Goal: Task Accomplishment & Management: Complete application form

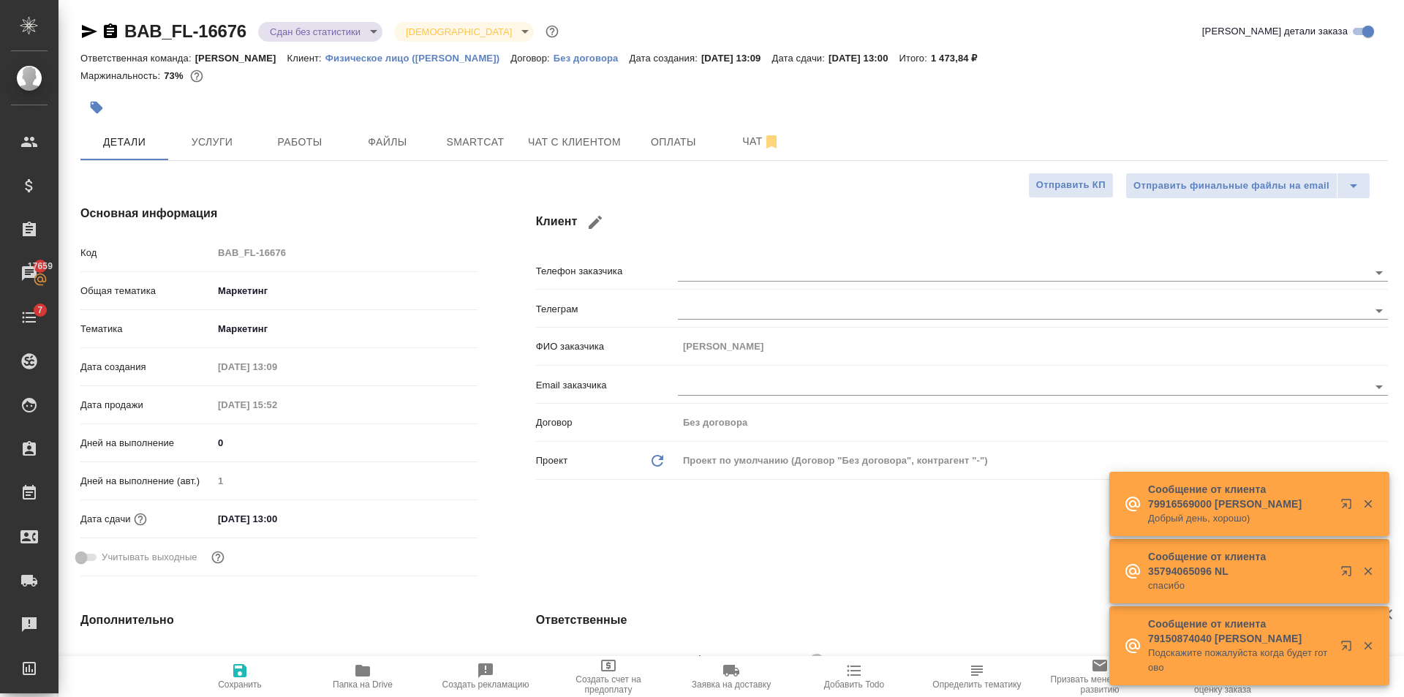
select select "RU"
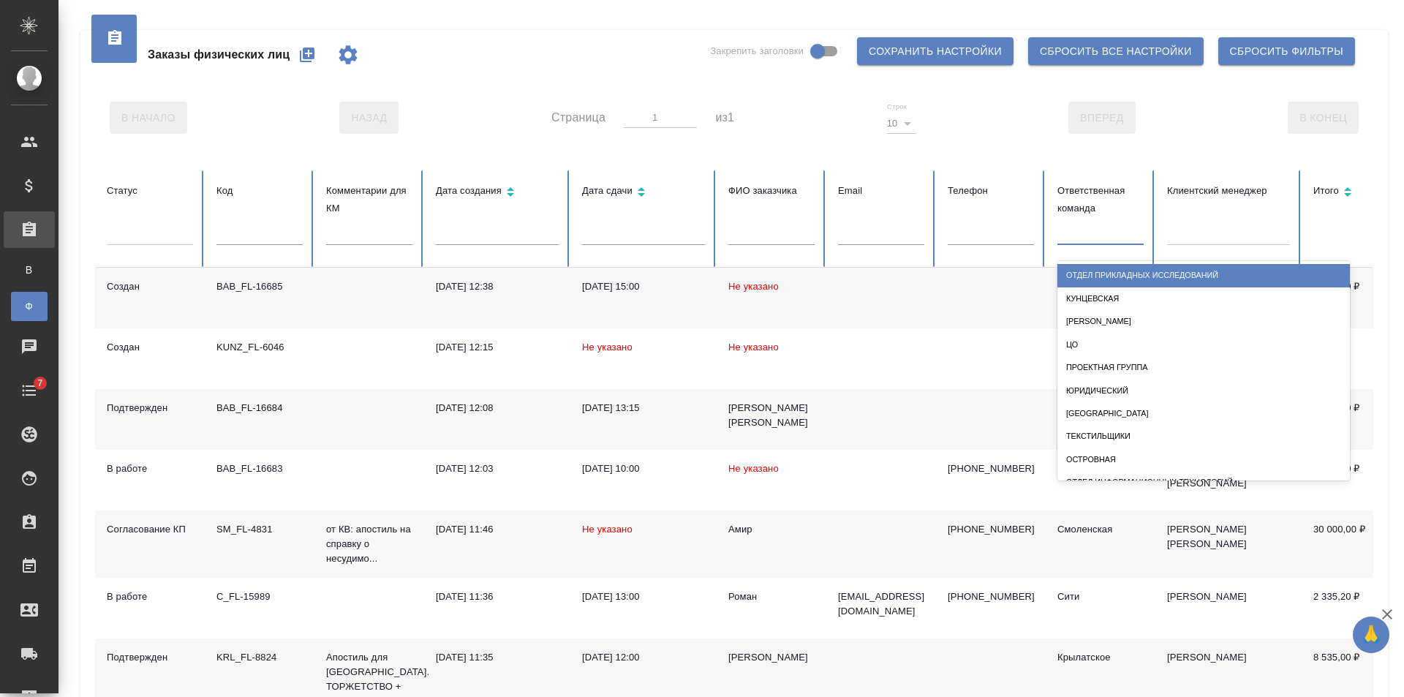
click at [1097, 232] on div at bounding box center [1100, 230] width 86 height 21
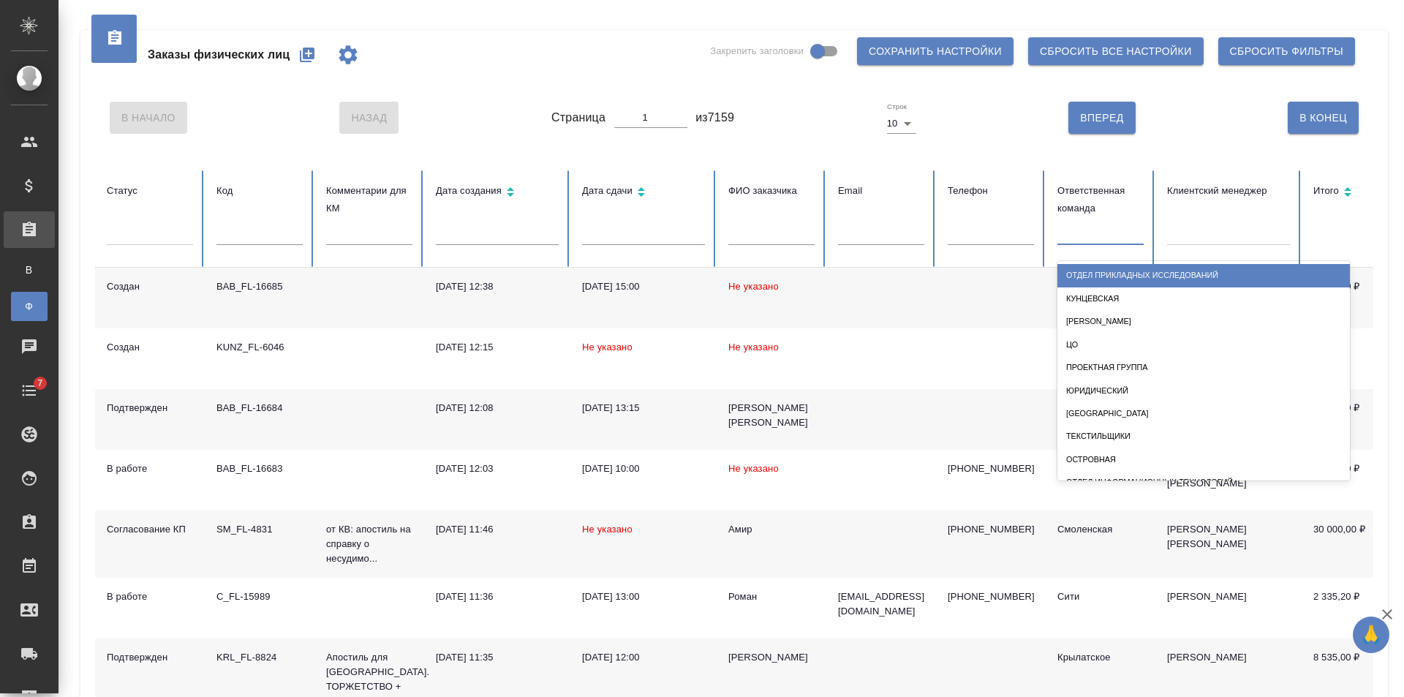
click at [785, 115] on div "В Начало Назад Страница 1 из 7159 Строк 10 10 Вперед В Конец" at bounding box center [734, 117] width 1278 height 61
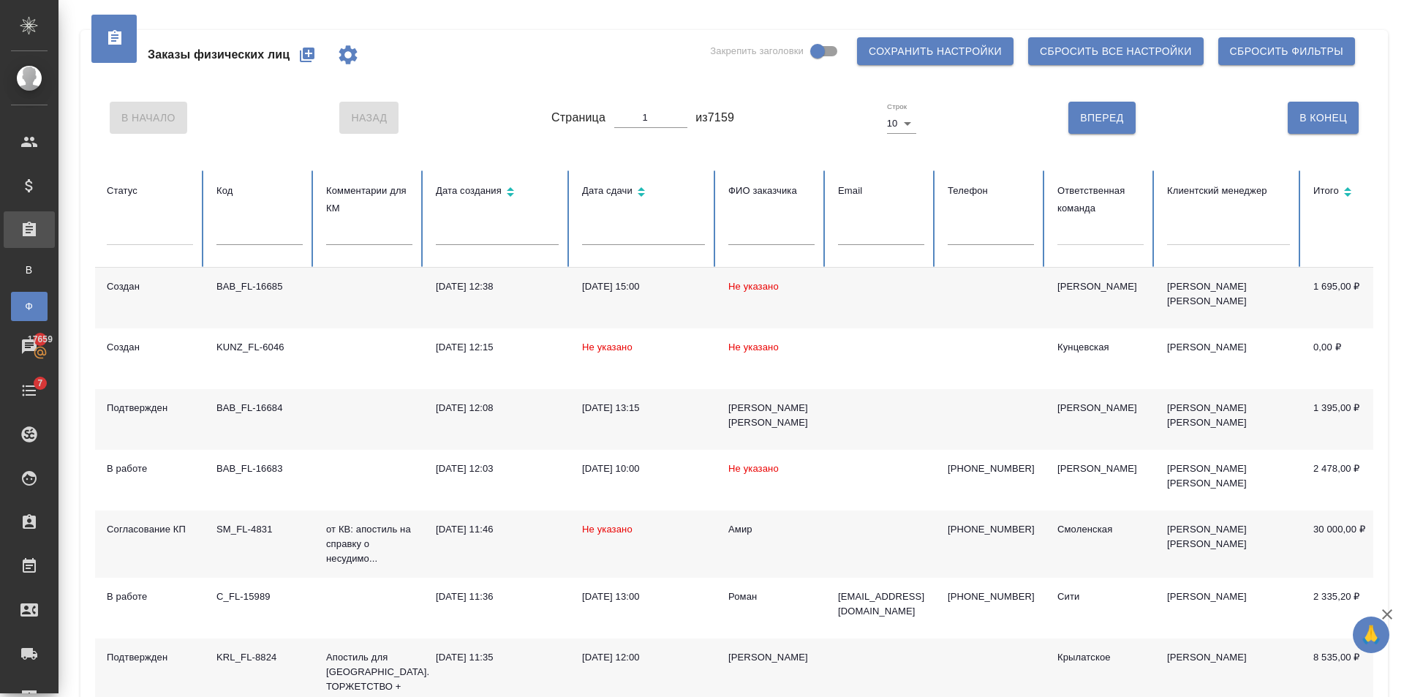
click at [857, 290] on td at bounding box center [881, 298] width 110 height 61
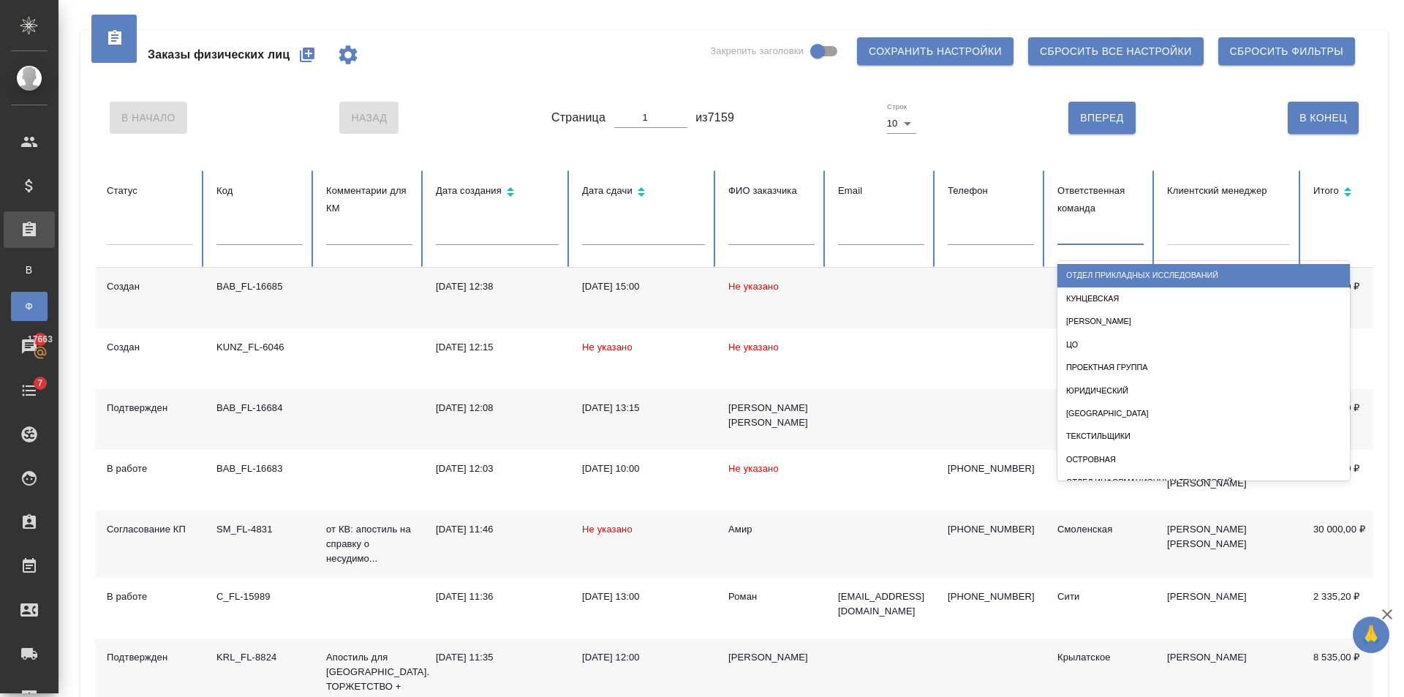
click at [1087, 226] on div at bounding box center [1100, 230] width 86 height 21
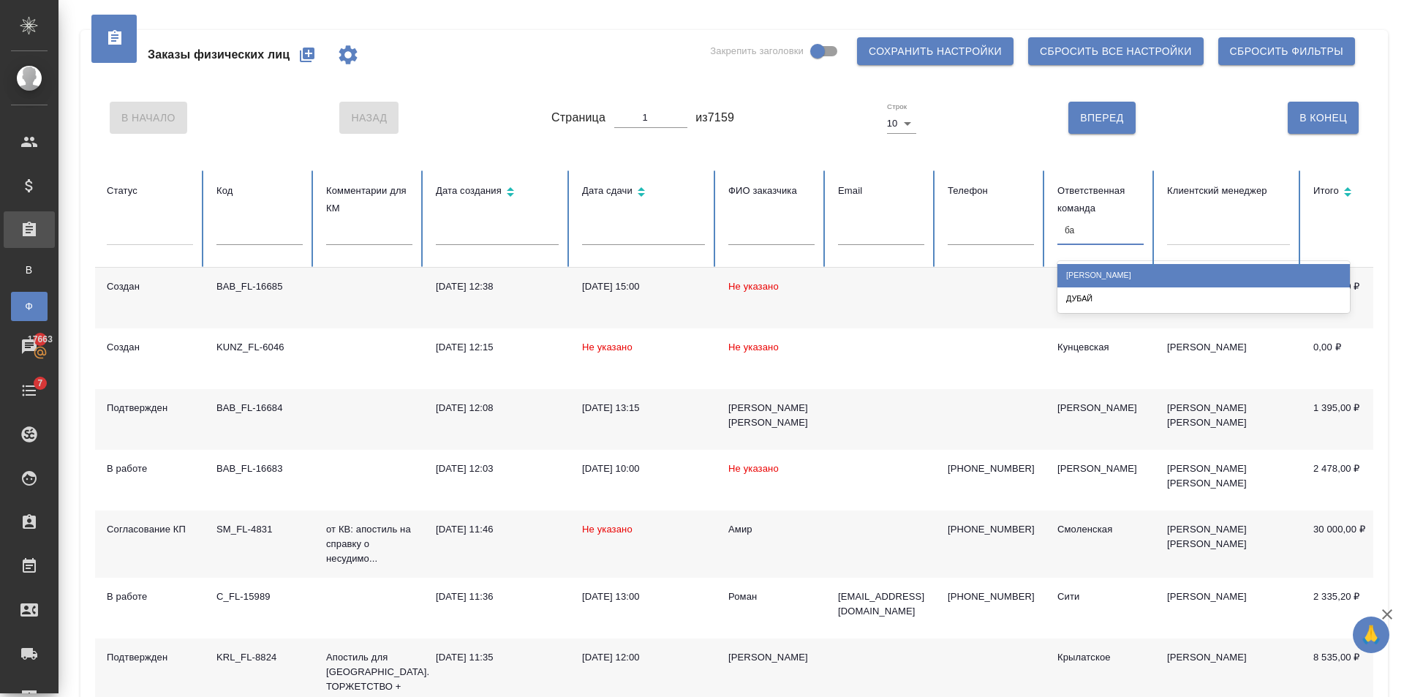
type input "баб"
click at [1071, 285] on div "Бабушкинская" at bounding box center [1203, 275] width 292 height 23
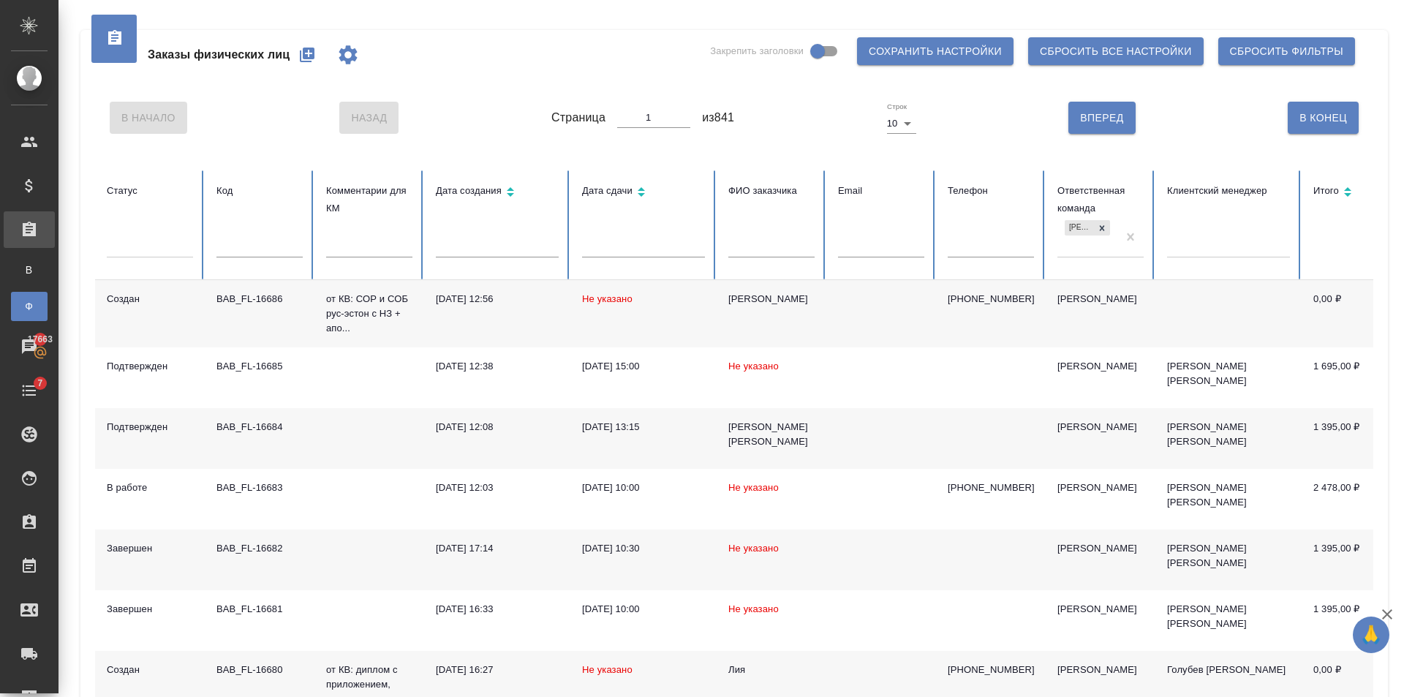
scroll to position [284, 0]
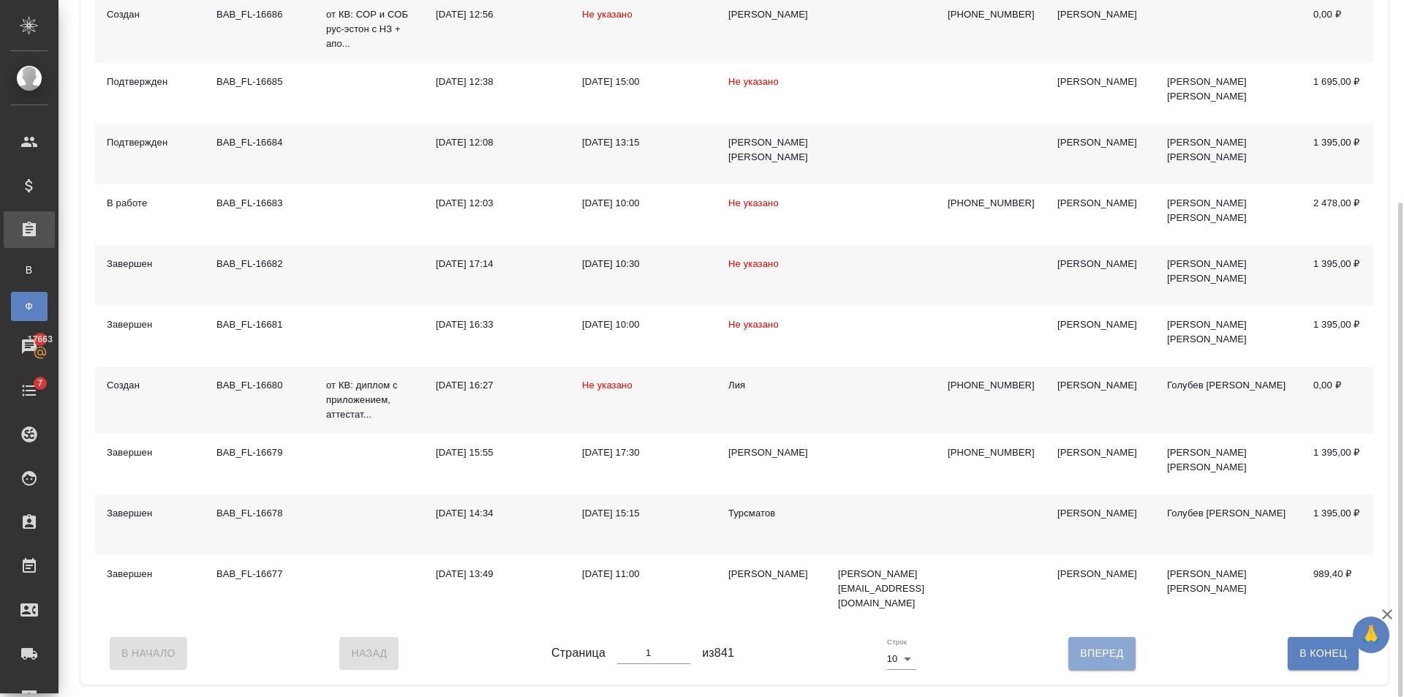
click at [1111, 658] on span "Вперед" at bounding box center [1101, 653] width 43 height 18
type input "2"
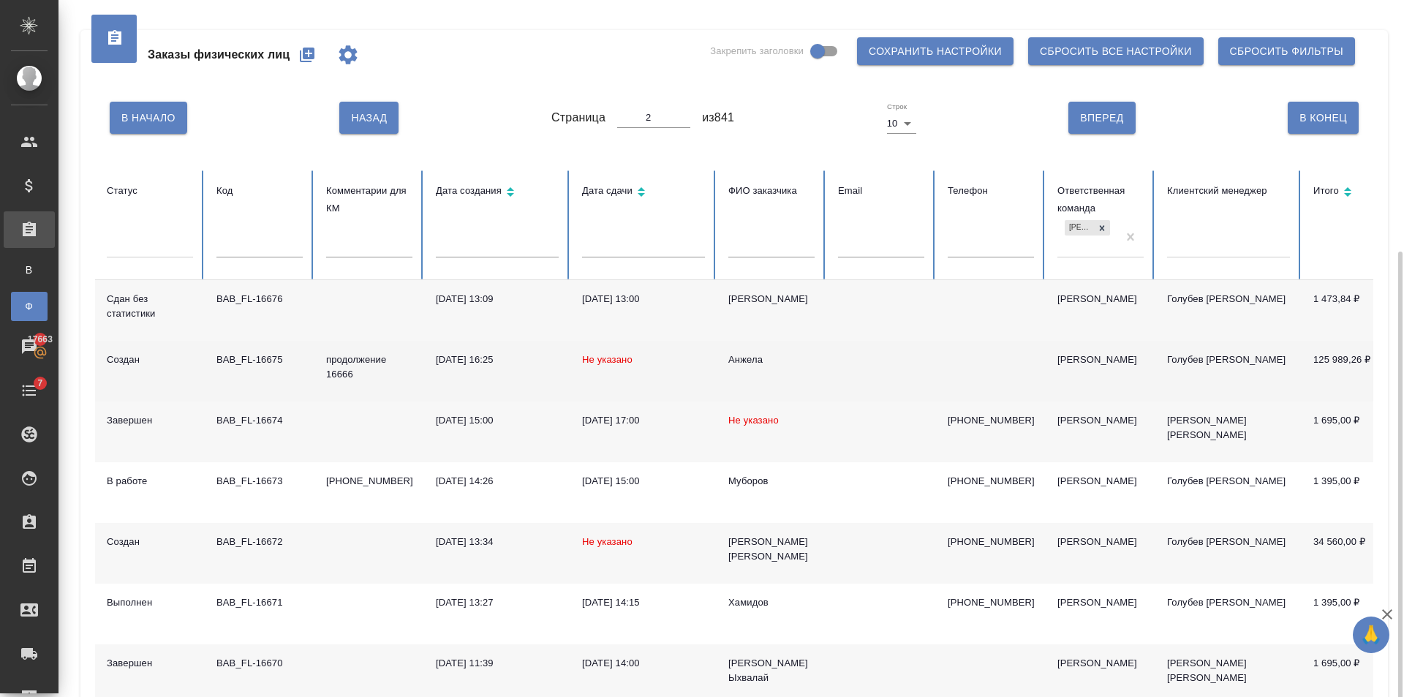
scroll to position [271, 0]
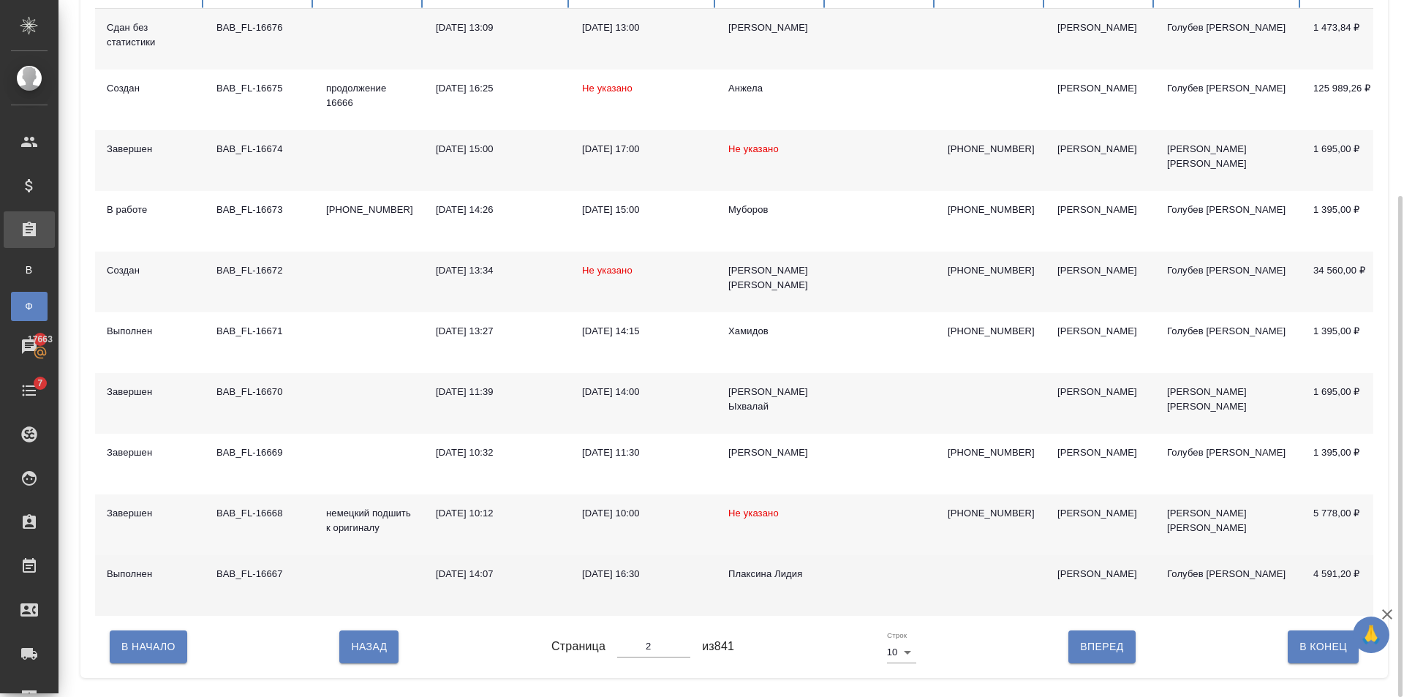
click at [830, 579] on td at bounding box center [881, 585] width 110 height 61
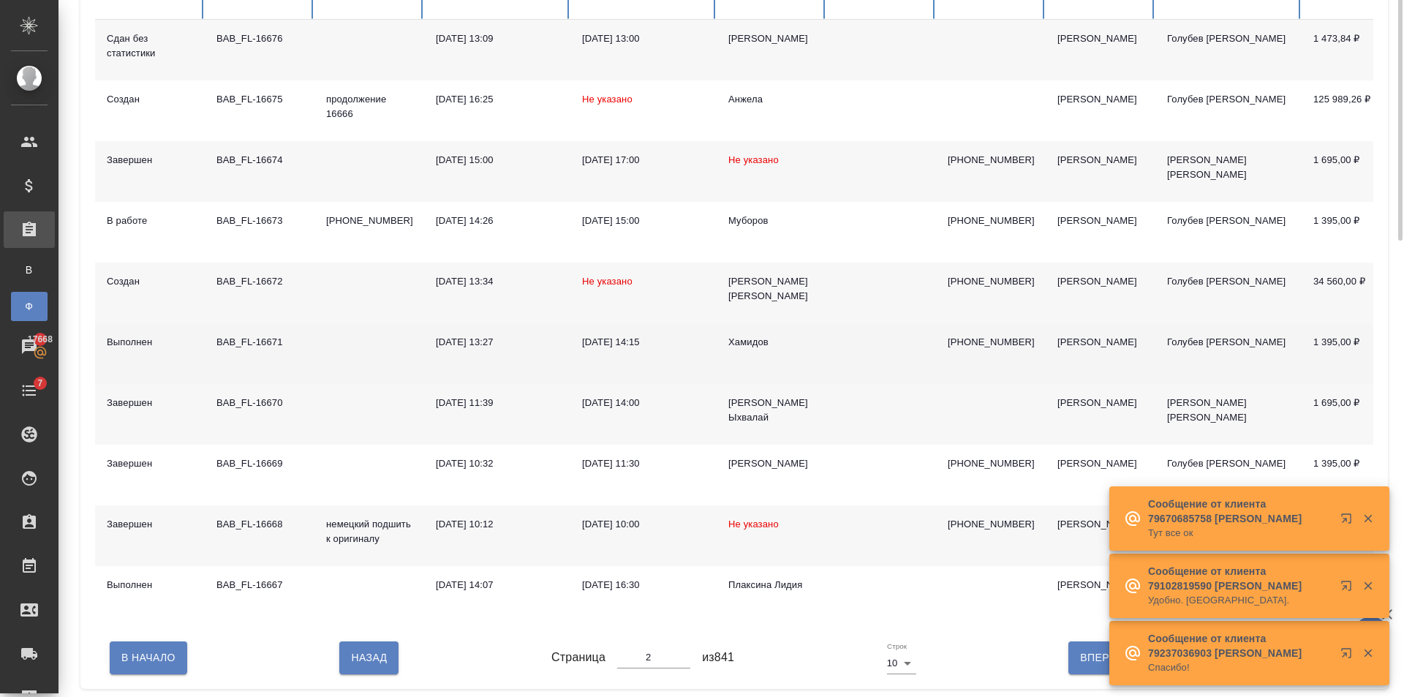
scroll to position [0, 0]
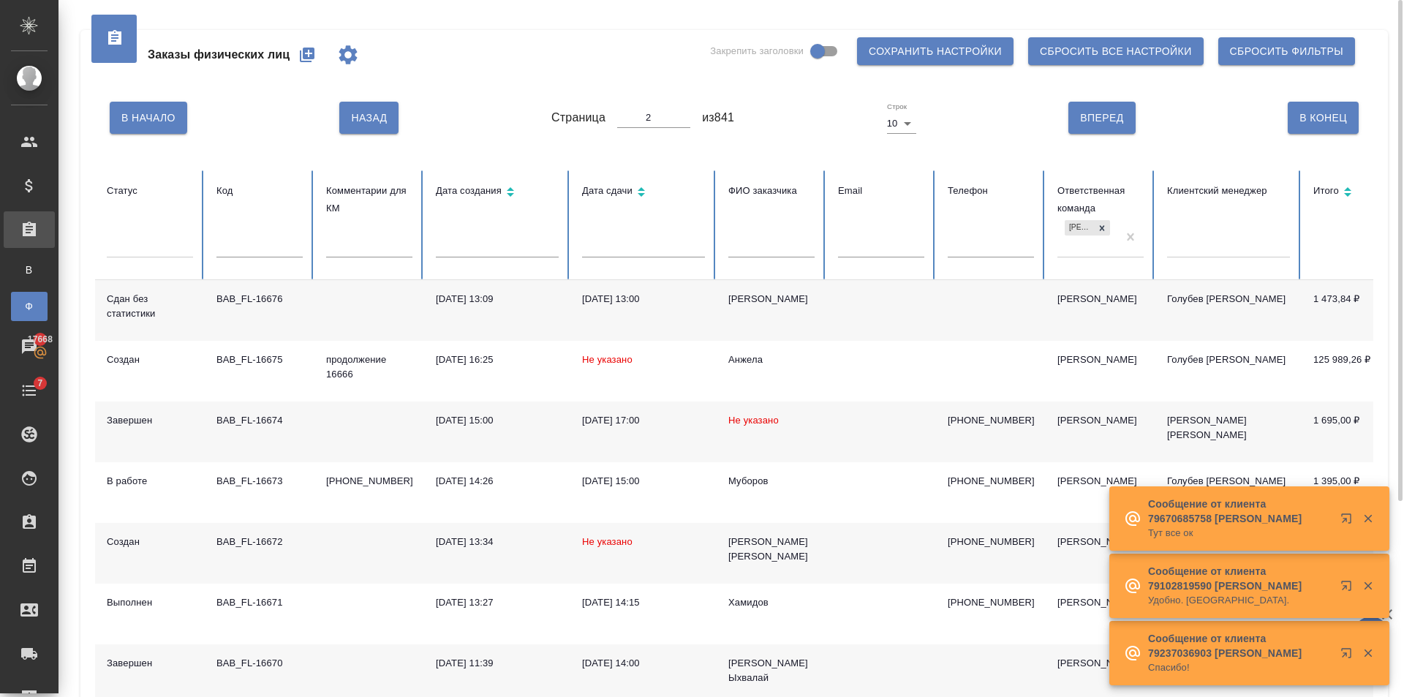
click at [348, 44] on icon "button" at bounding box center [347, 54] width 23 height 23
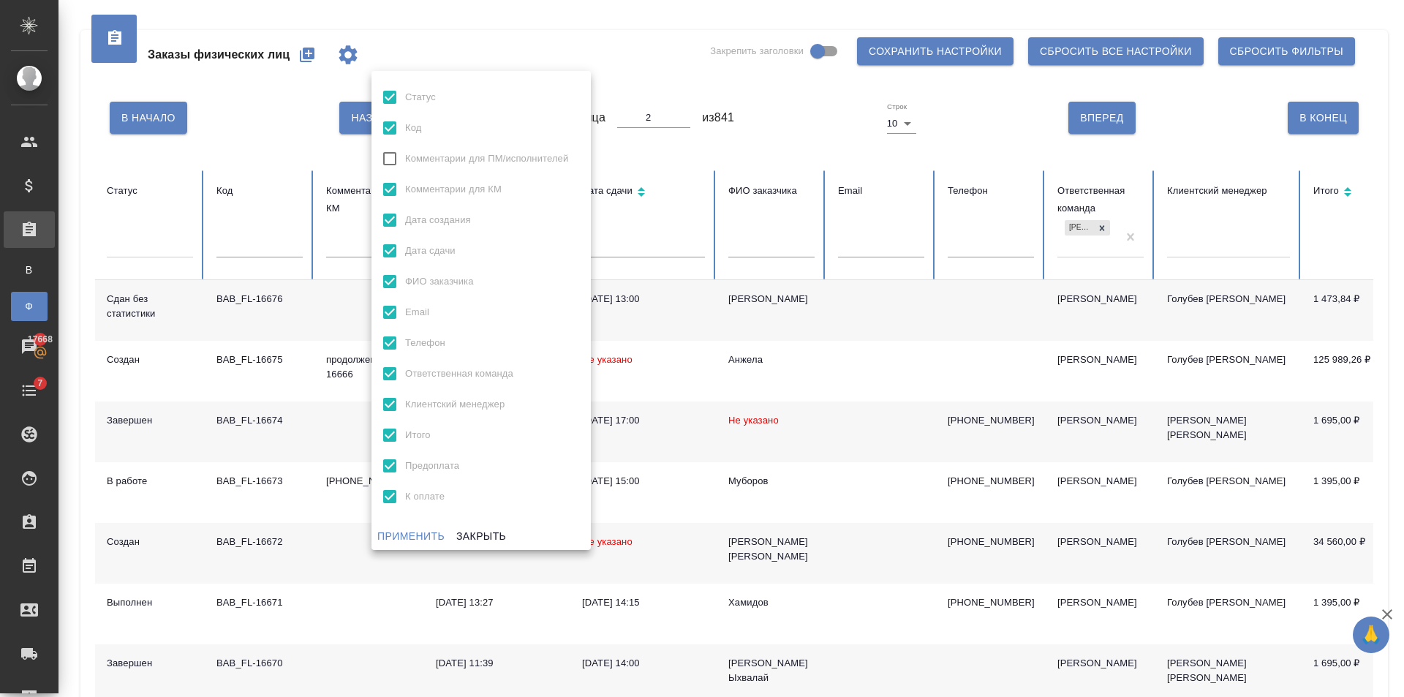
click at [582, 32] on div at bounding box center [702, 348] width 1404 height 697
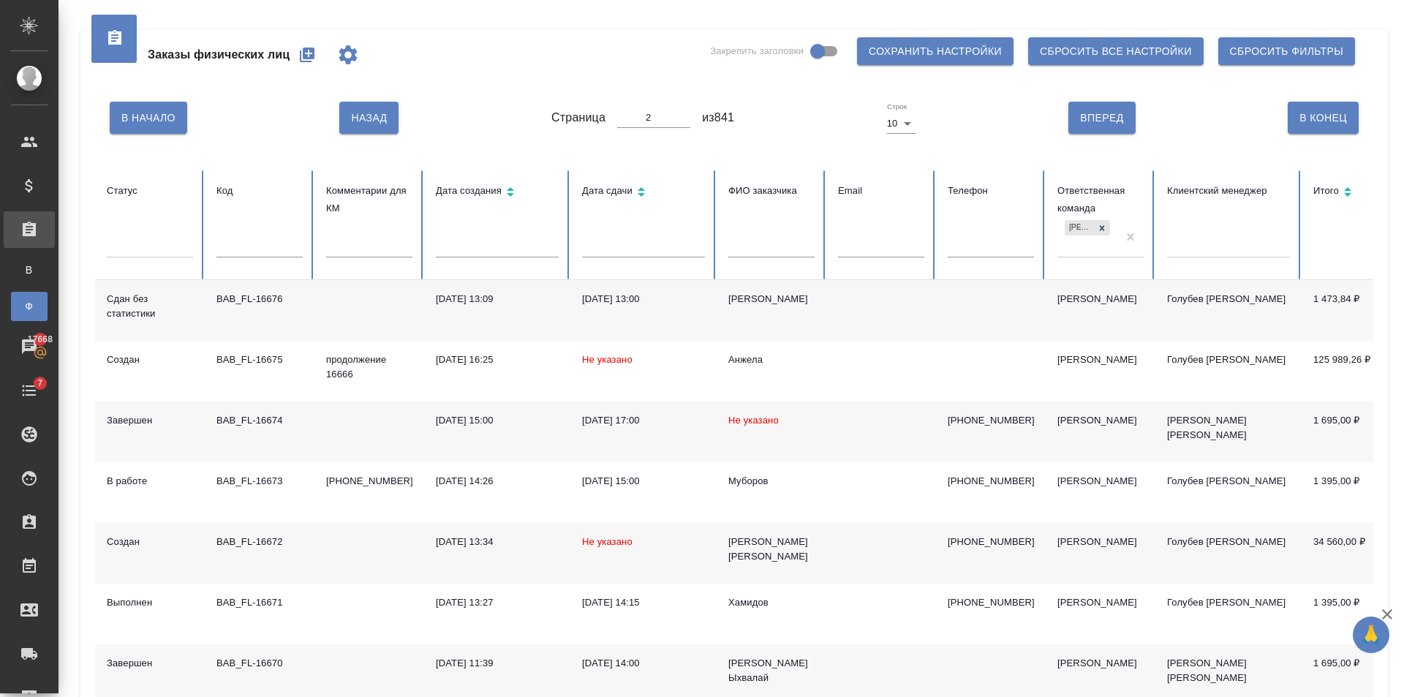
click at [779, 233] on th "ФИО заказчика" at bounding box center [772, 225] width 110 height 110
click at [776, 253] on input "text" at bounding box center [771, 247] width 86 height 20
type input "Анжела"
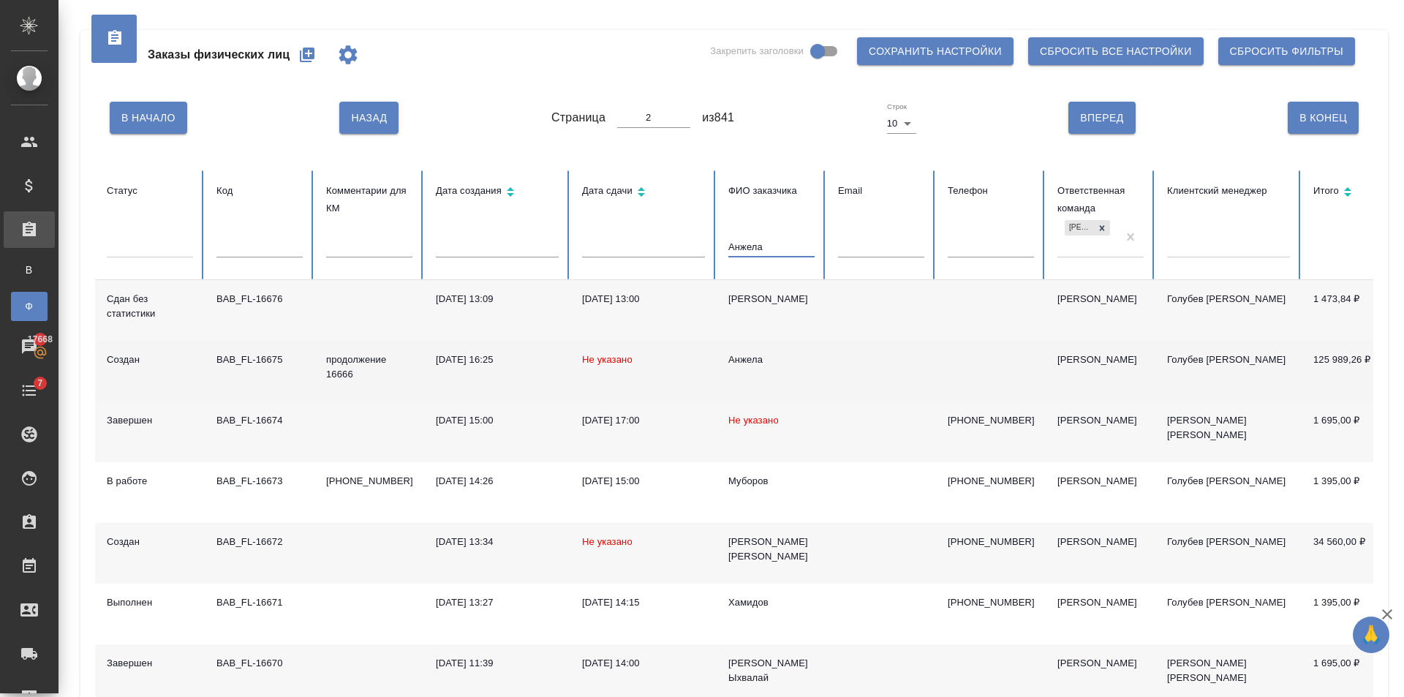
type input "1"
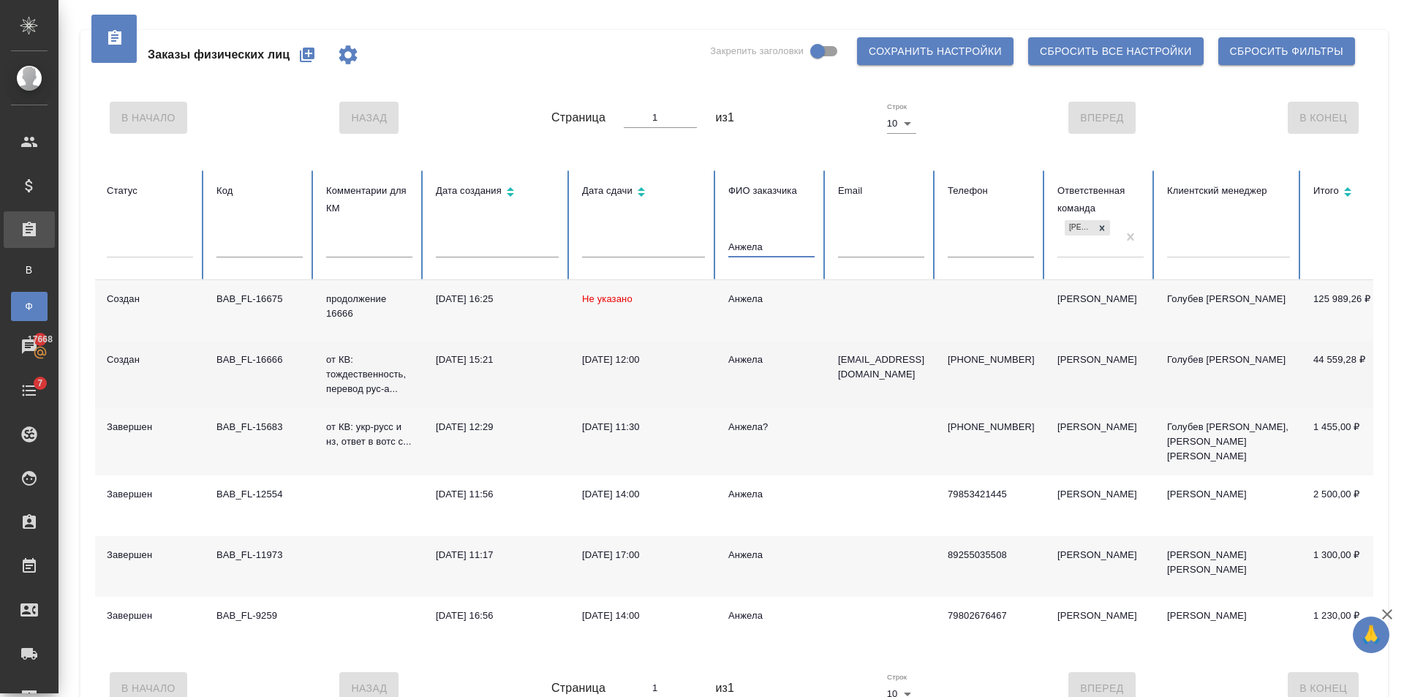
type input "Анжела"
click at [894, 341] on td "gardiani@yandex.ru" at bounding box center [881, 374] width 110 height 67
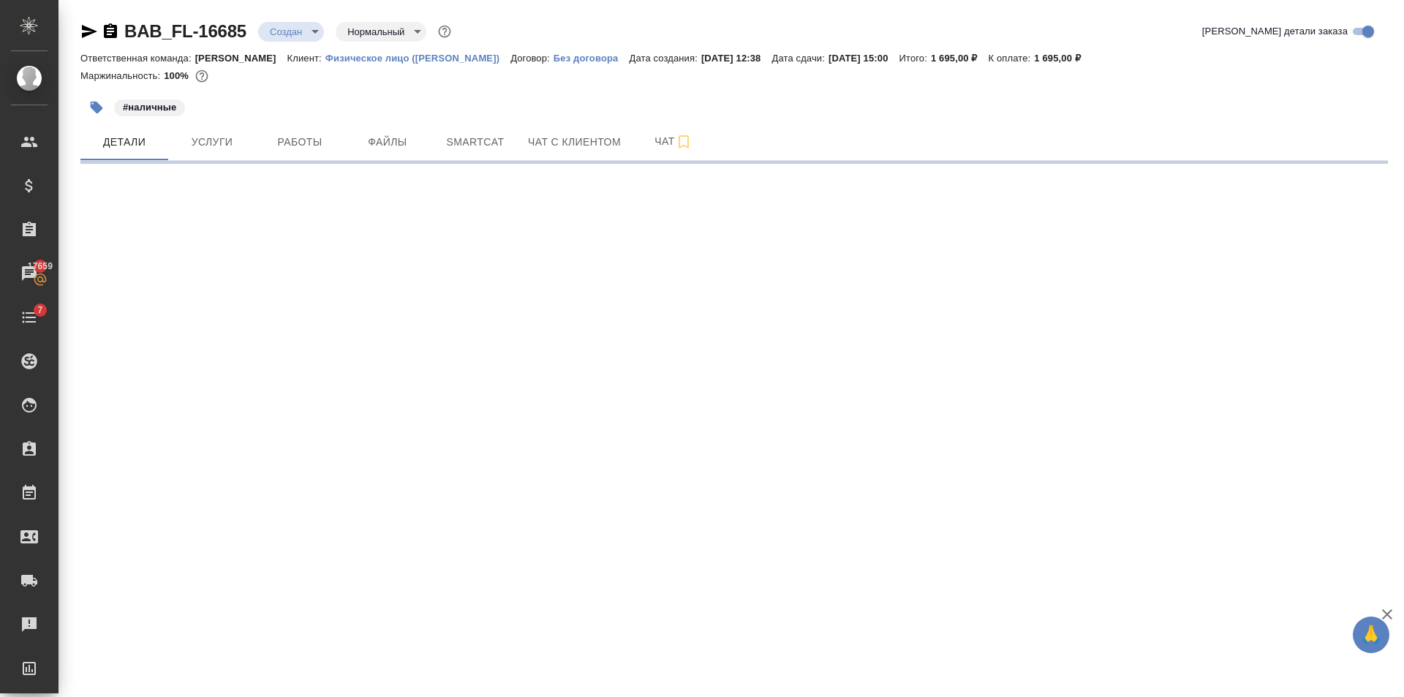
select select "RU"
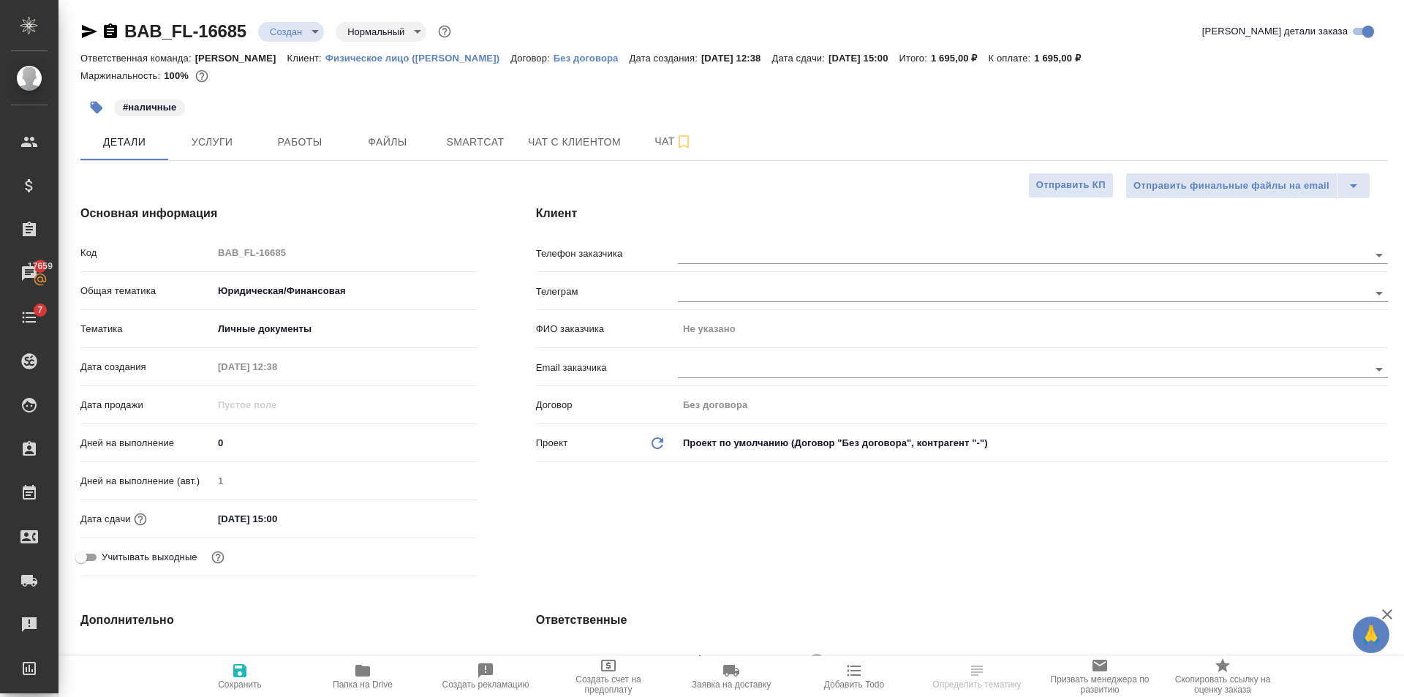
type textarea "x"
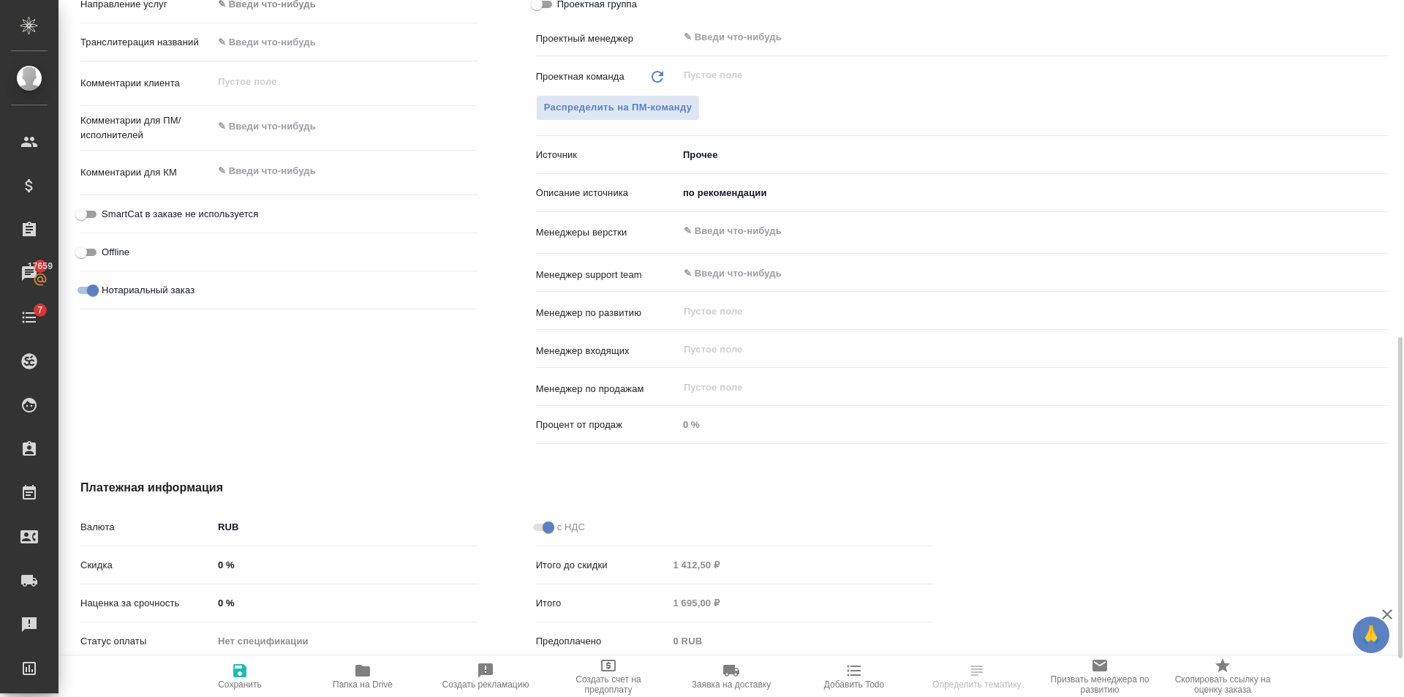
scroll to position [814, 0]
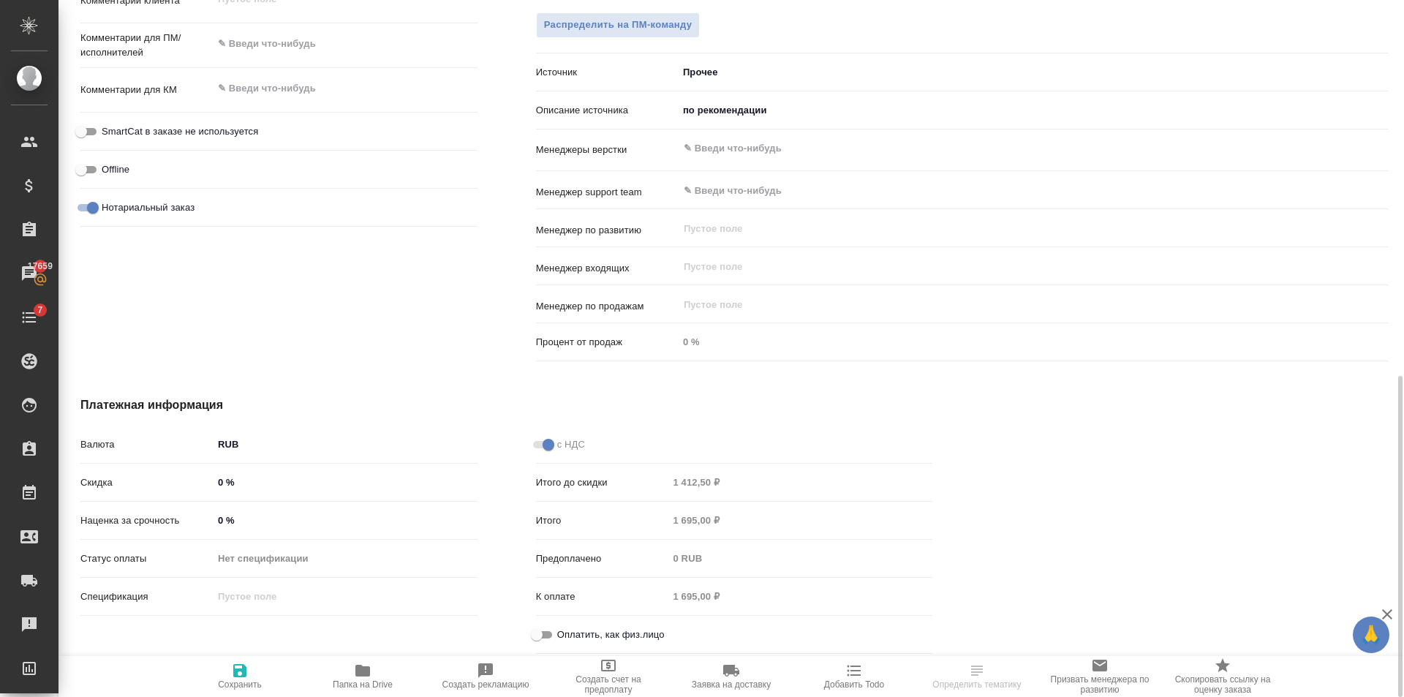
click at [550, 632] on input "Оплатить, как физ.лицо" at bounding box center [536, 635] width 53 height 18
checkbox input "true"
type textarea "x"
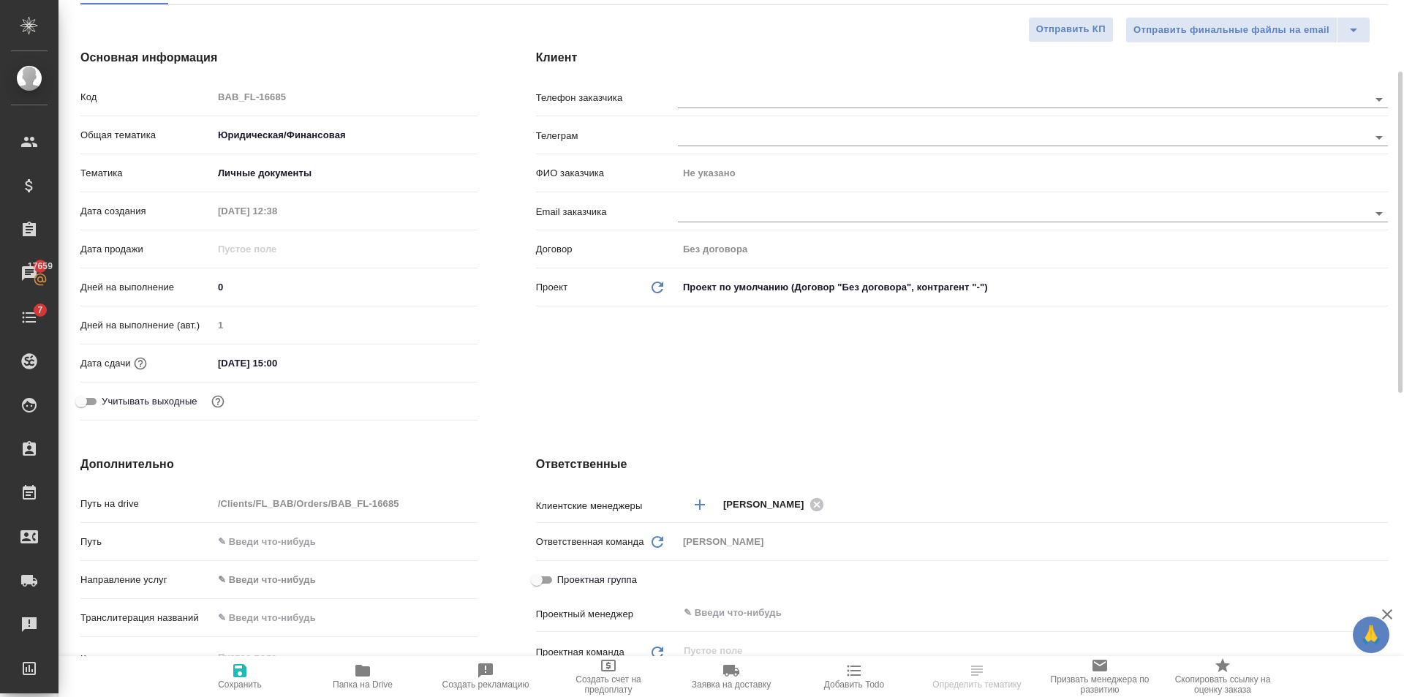
scroll to position [0, 0]
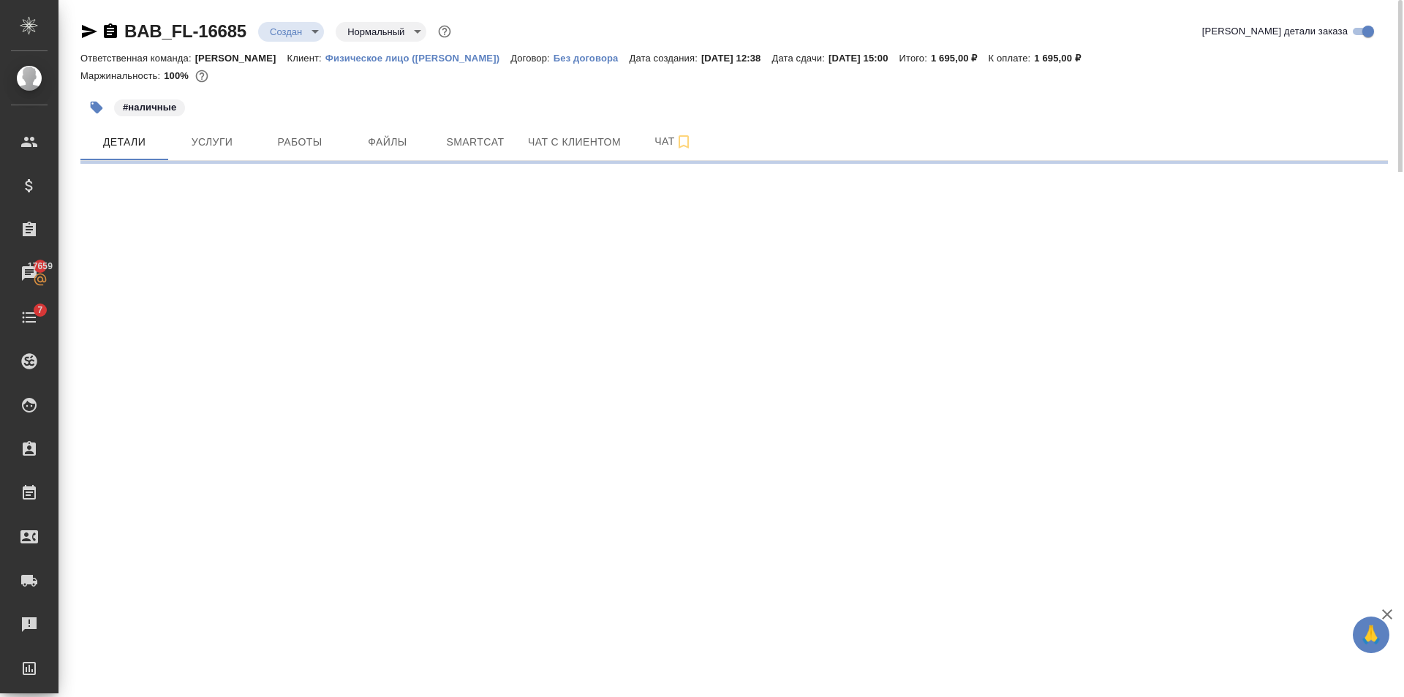
click at [249, 672] on div ".cls-1 fill:#fff; AWATERA Golubev Dmitry Клиенты Спецификации Заказы 17659 Чаты…" at bounding box center [702, 348] width 1404 height 697
select select "RU"
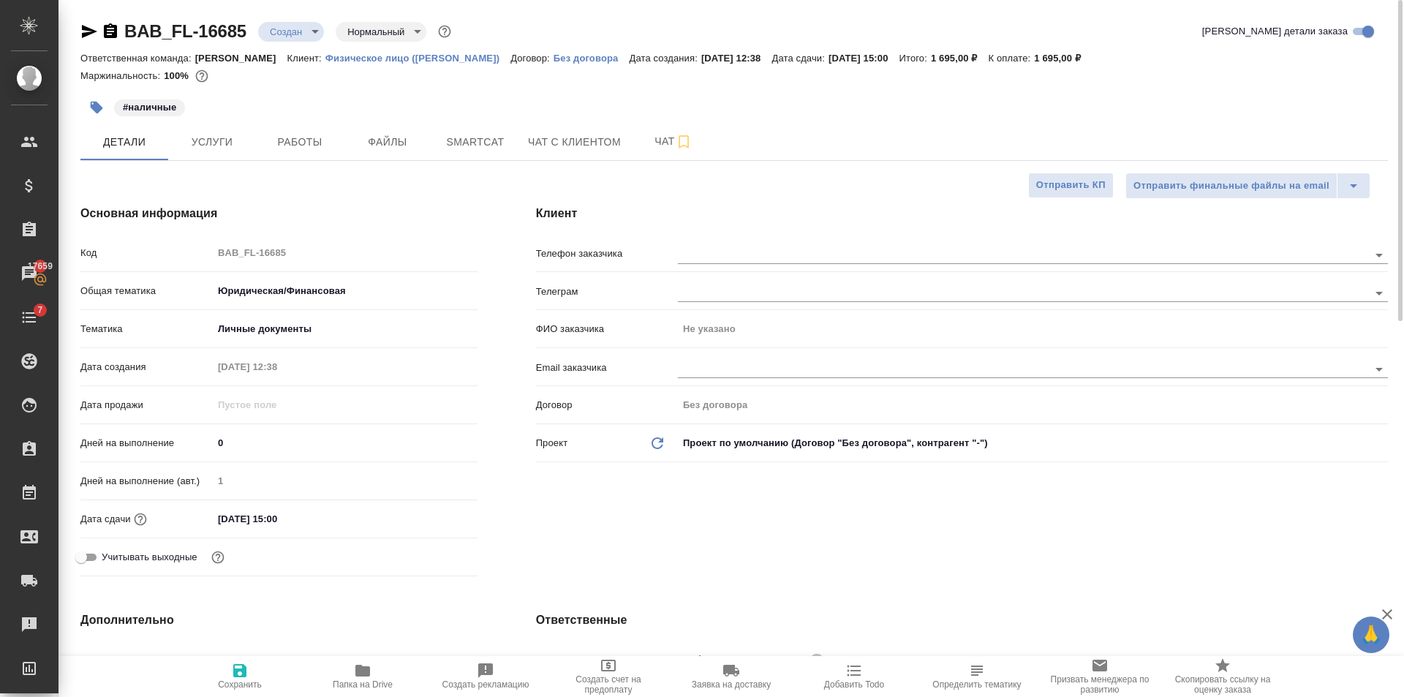
type textarea "x"
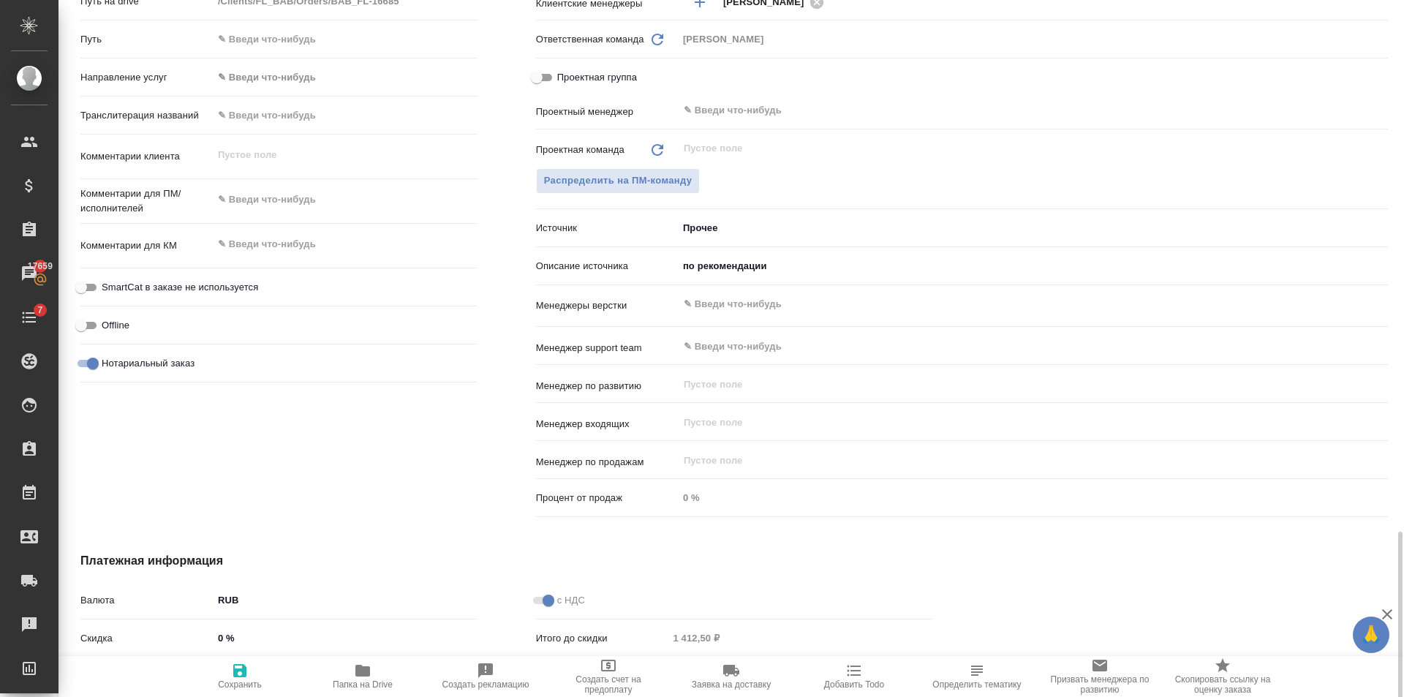
scroll to position [814, 0]
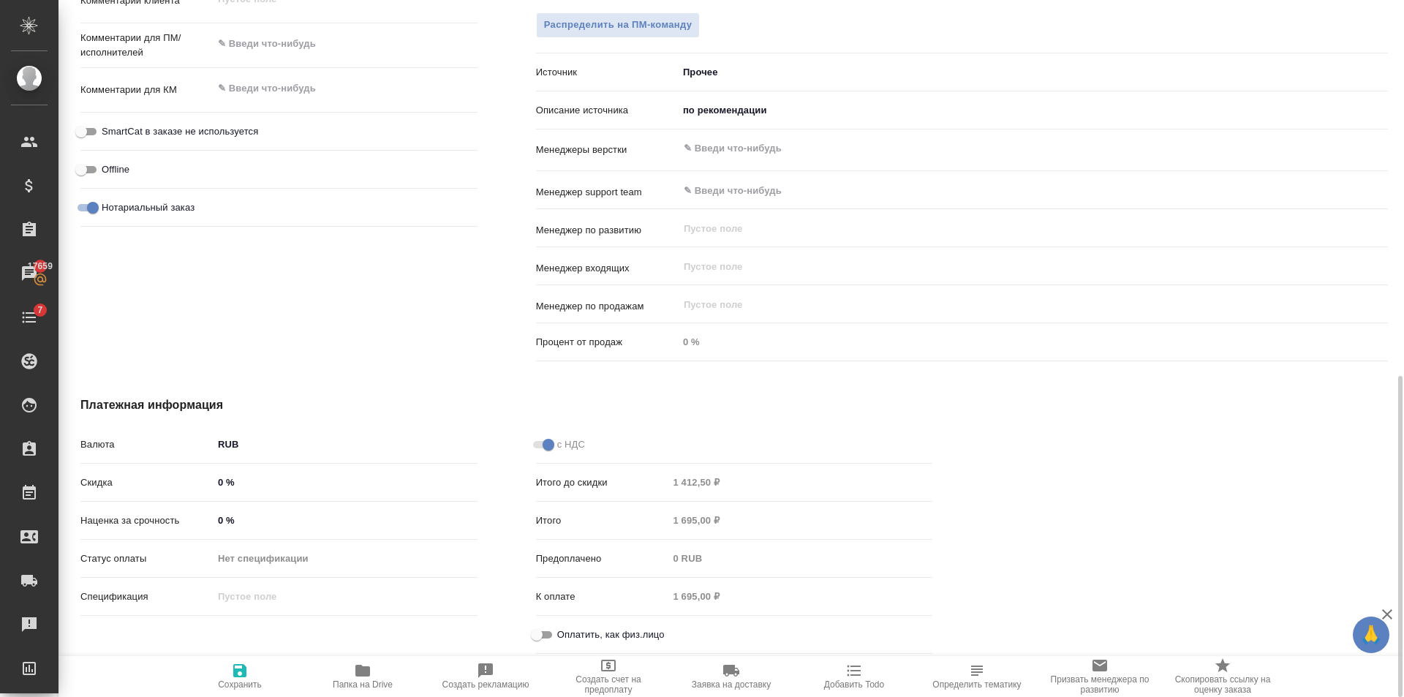
click at [550, 627] on input "Оплатить, как физ.лицо" at bounding box center [536, 635] width 53 height 18
checkbox input "true"
type textarea "x"
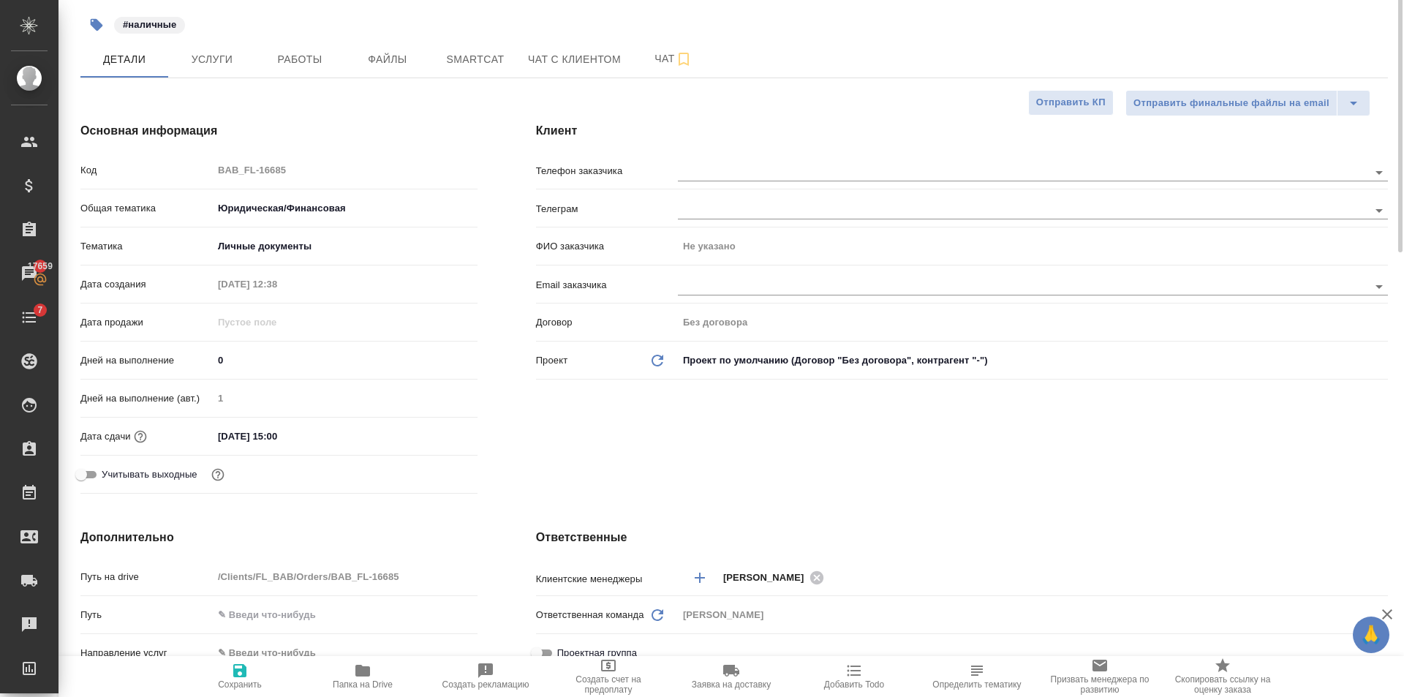
scroll to position [0, 0]
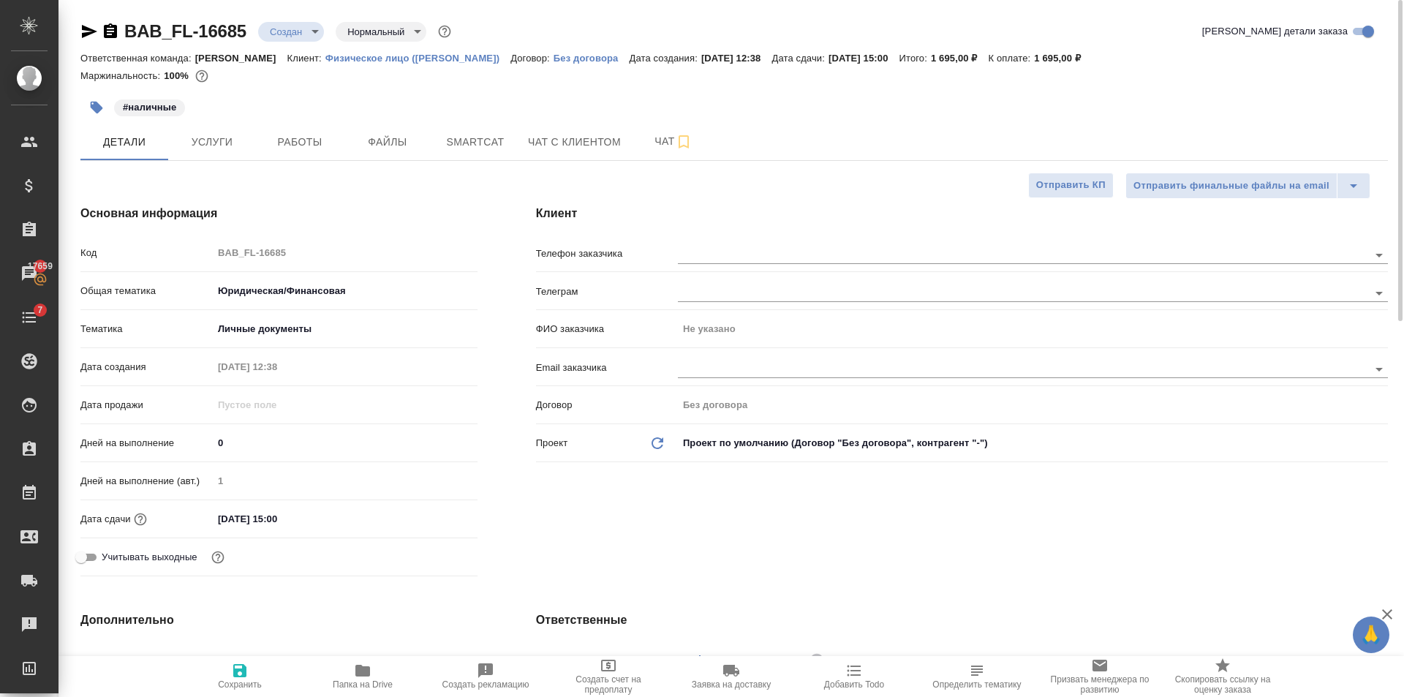
click at [233, 673] on span "Сохранить" at bounding box center [239, 676] width 105 height 28
type textarea "x"
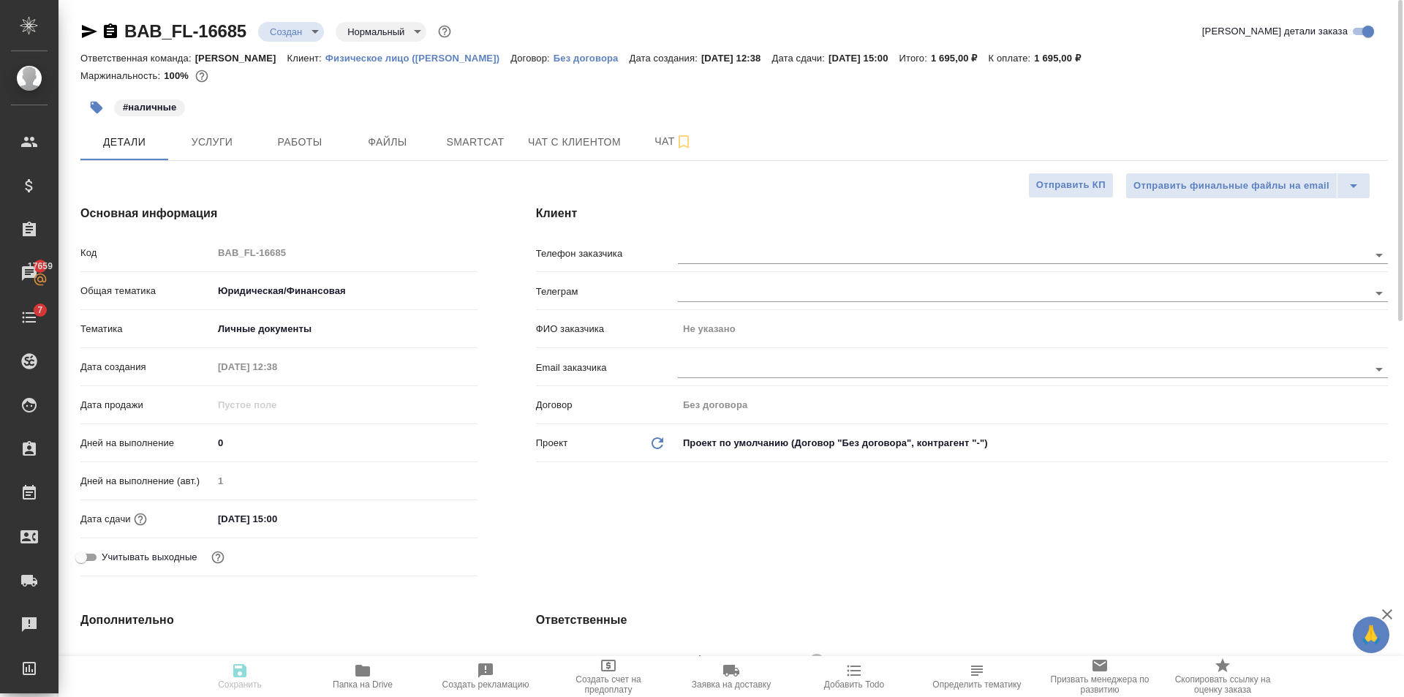
type textarea "x"
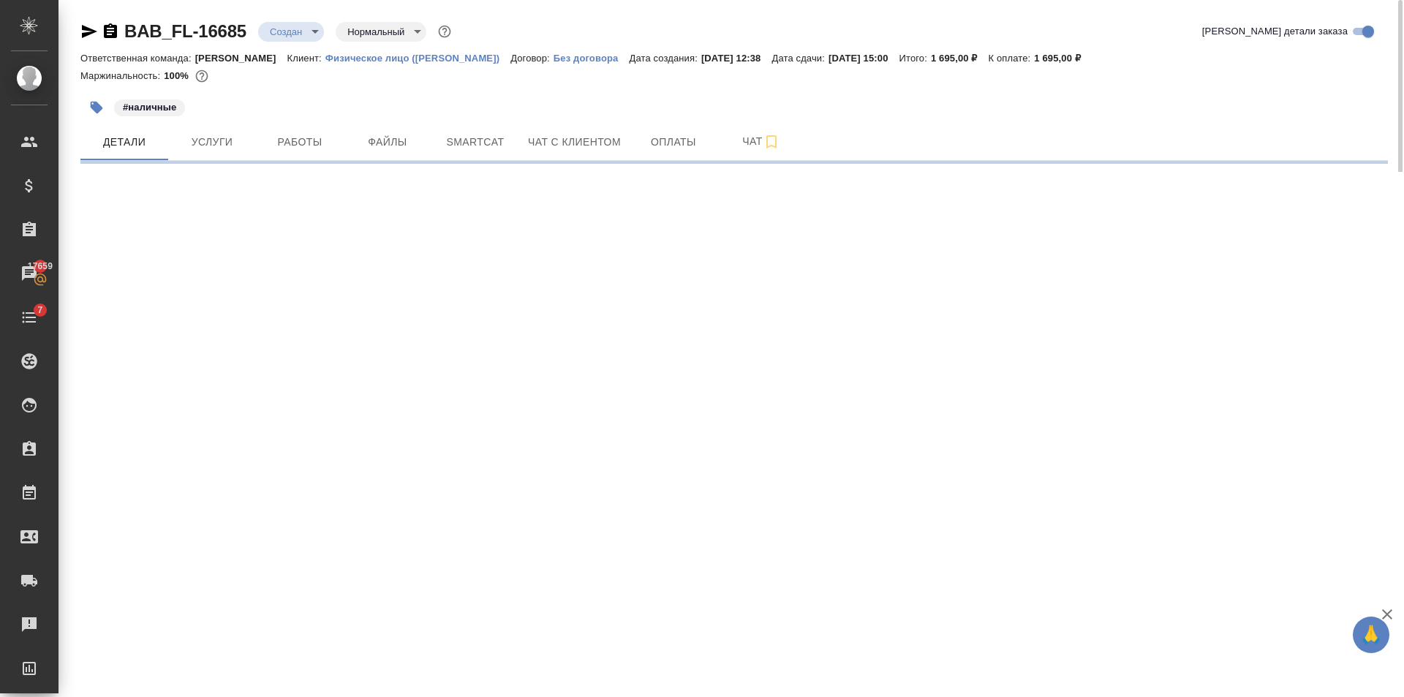
select select "RU"
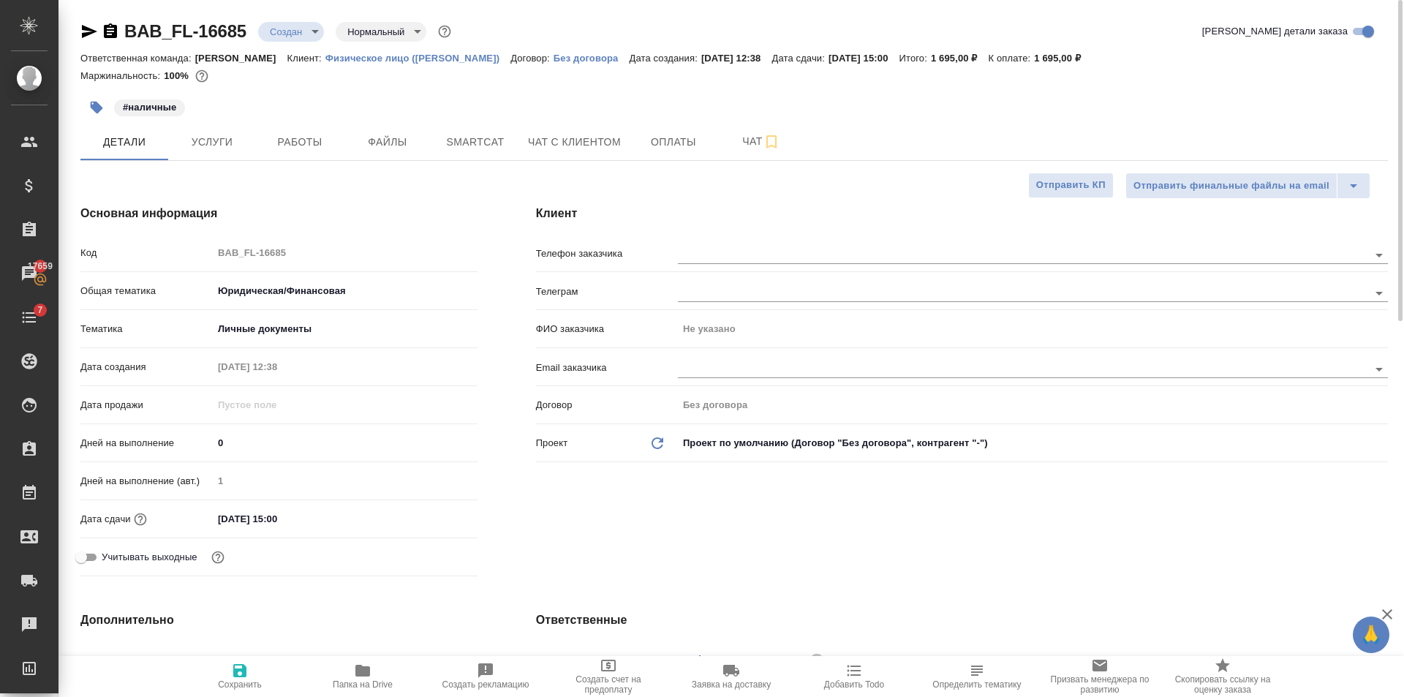
type textarea "x"
click at [689, 140] on span "Оплаты" at bounding box center [673, 142] width 70 height 18
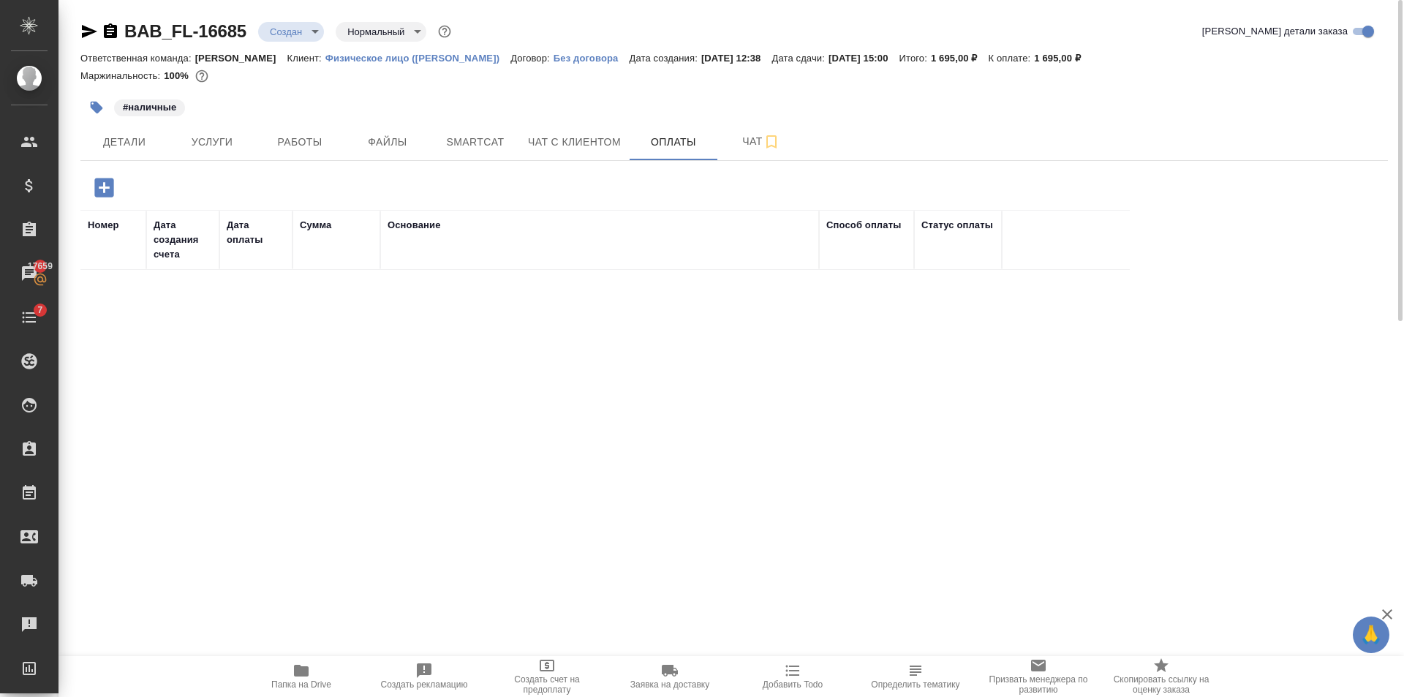
click at [103, 194] on icon "button" at bounding box center [103, 187] width 19 height 19
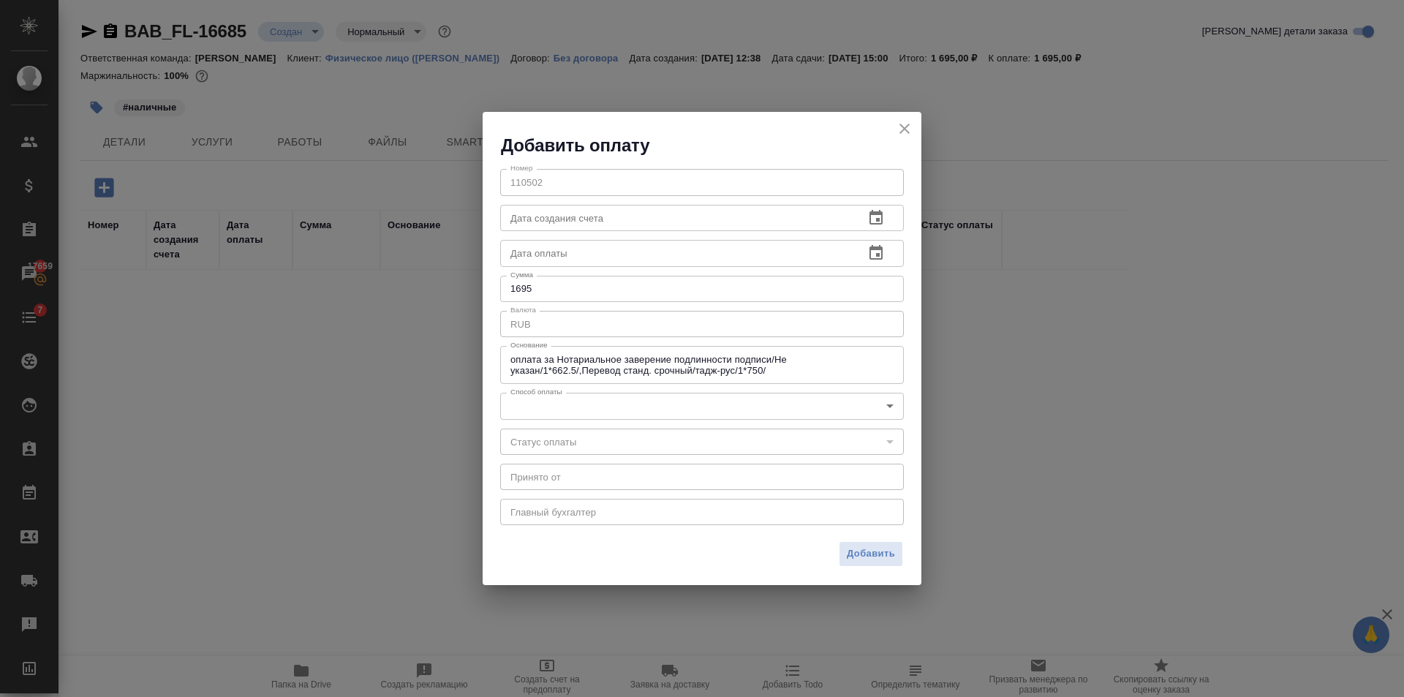
click at [643, 400] on body "🙏 .cls-1 fill:#fff; AWATERA Golubev Dmitry Клиенты Спецификации Заказы 17659 Ча…" at bounding box center [702, 348] width 1404 height 697
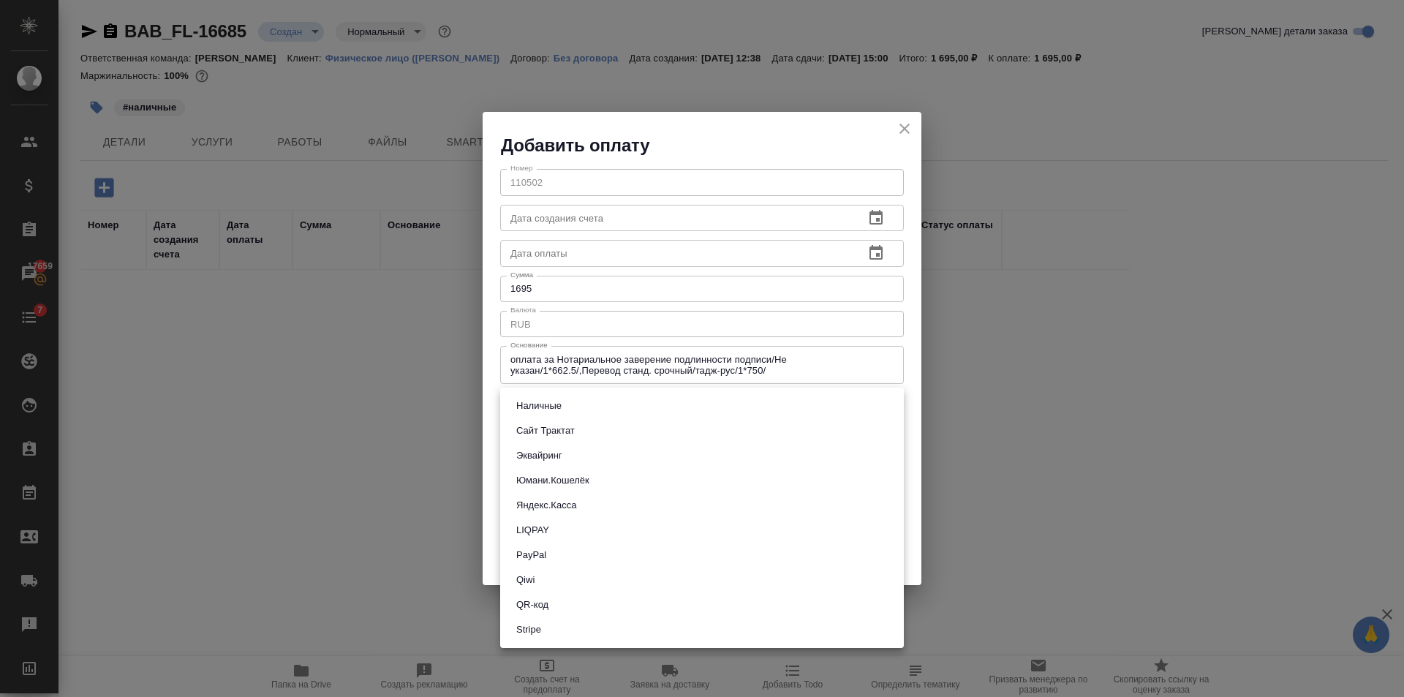
click at [917, 133] on div at bounding box center [702, 348] width 1404 height 697
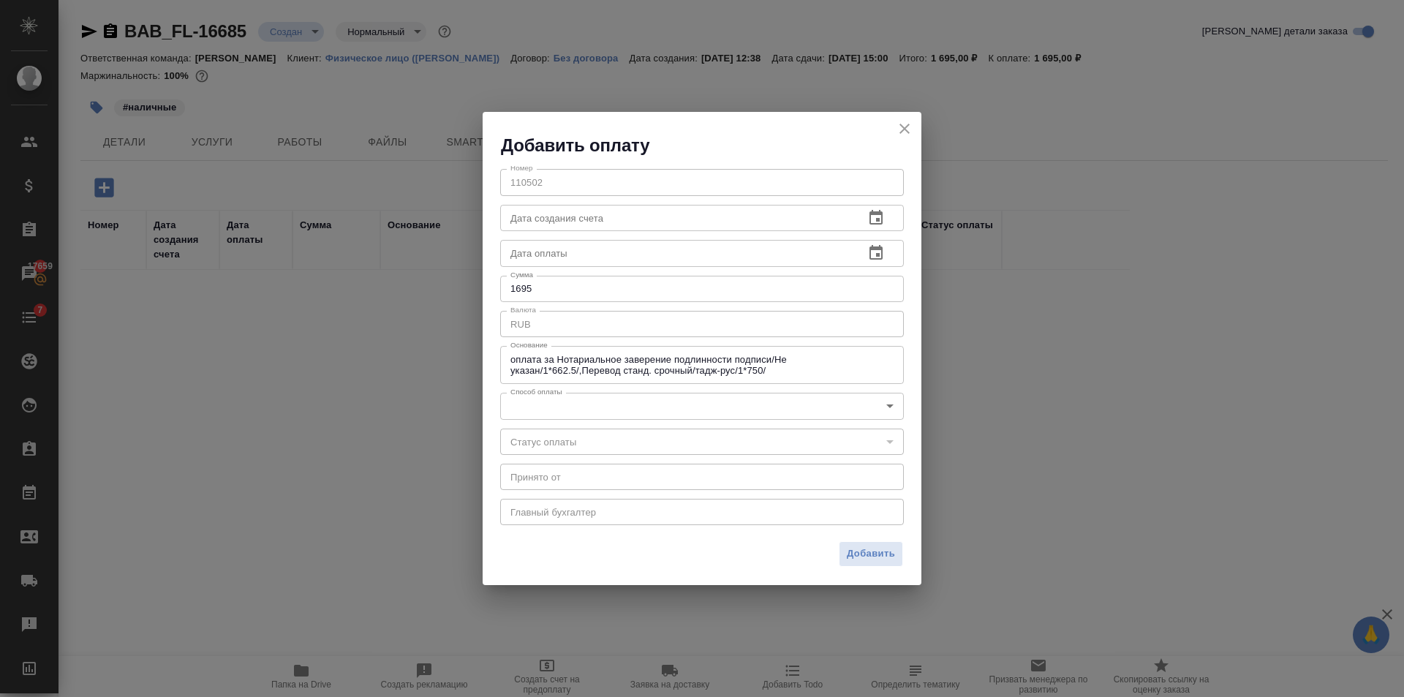
click at [907, 127] on icon "close" at bounding box center [904, 129] width 10 height 10
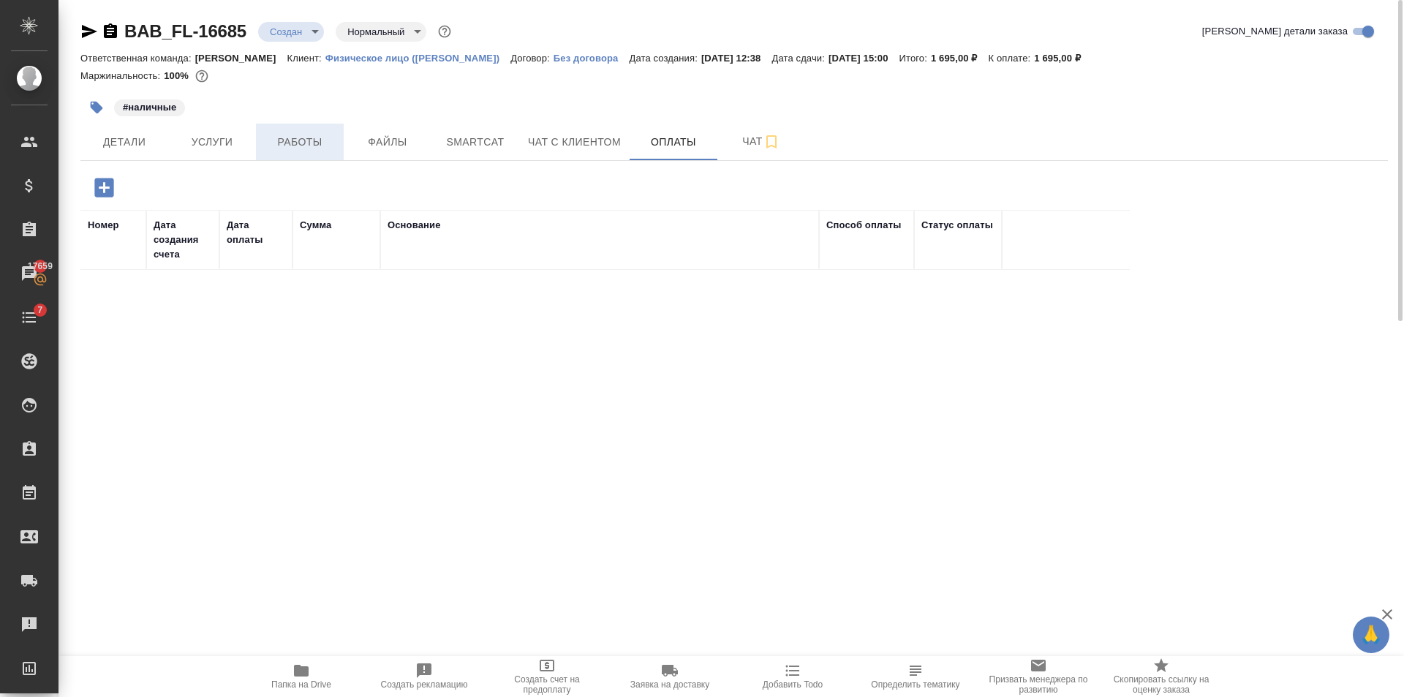
click at [309, 133] on span "Работы" at bounding box center [300, 142] width 70 height 18
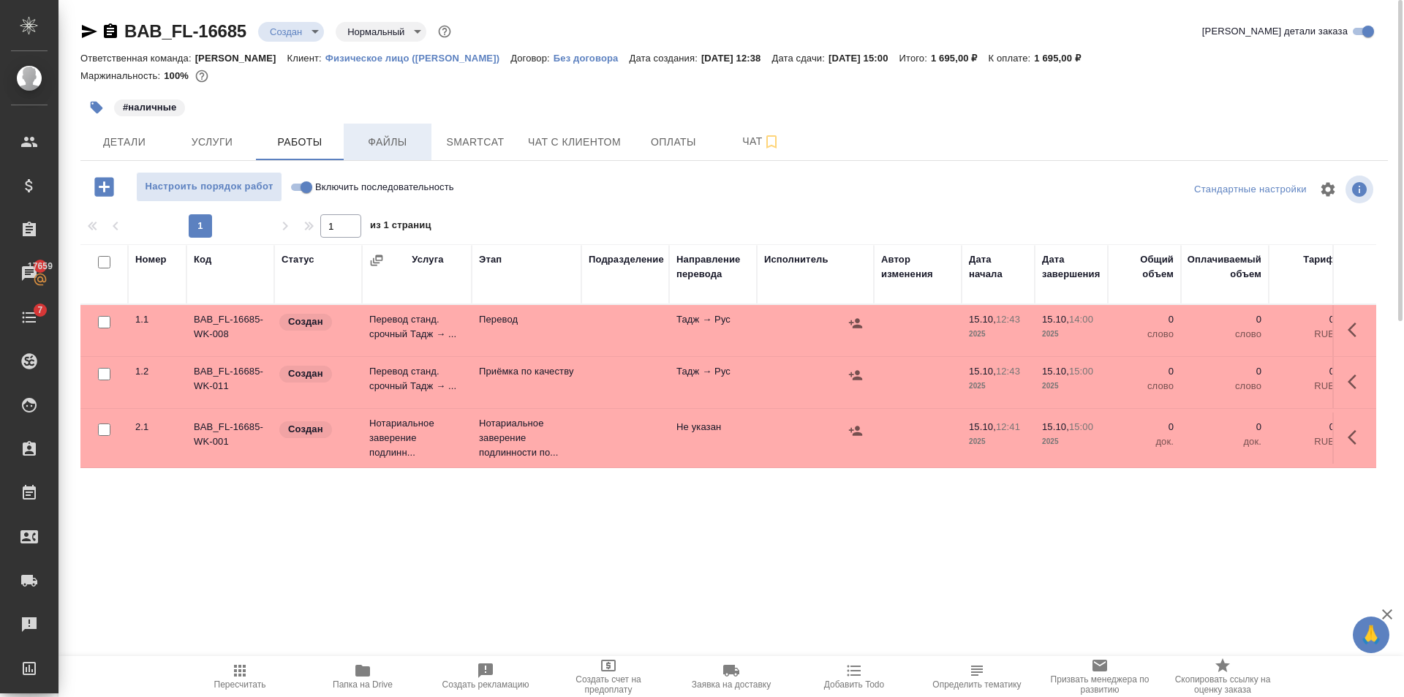
click at [389, 133] on span "Файлы" at bounding box center [387, 142] width 70 height 18
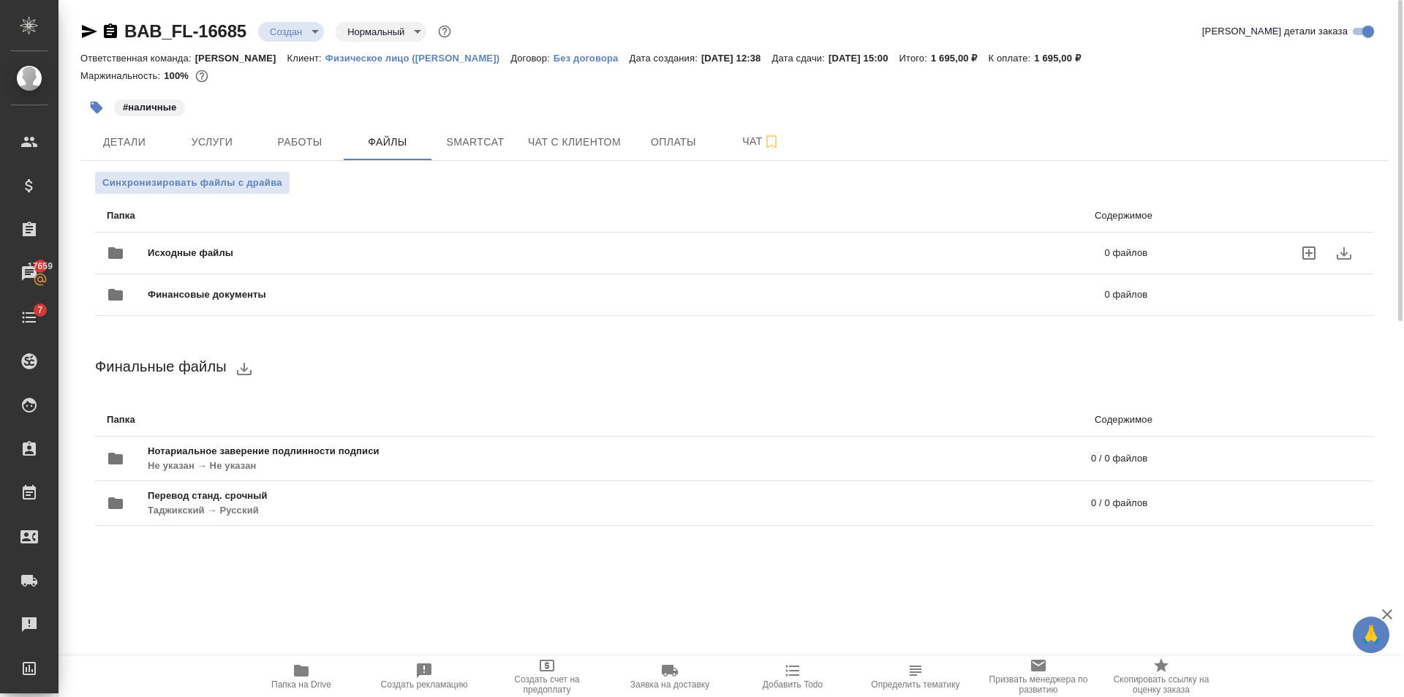
click at [326, 245] on div "Исходные файлы 0 файлов" at bounding box center [627, 252] width 1040 height 35
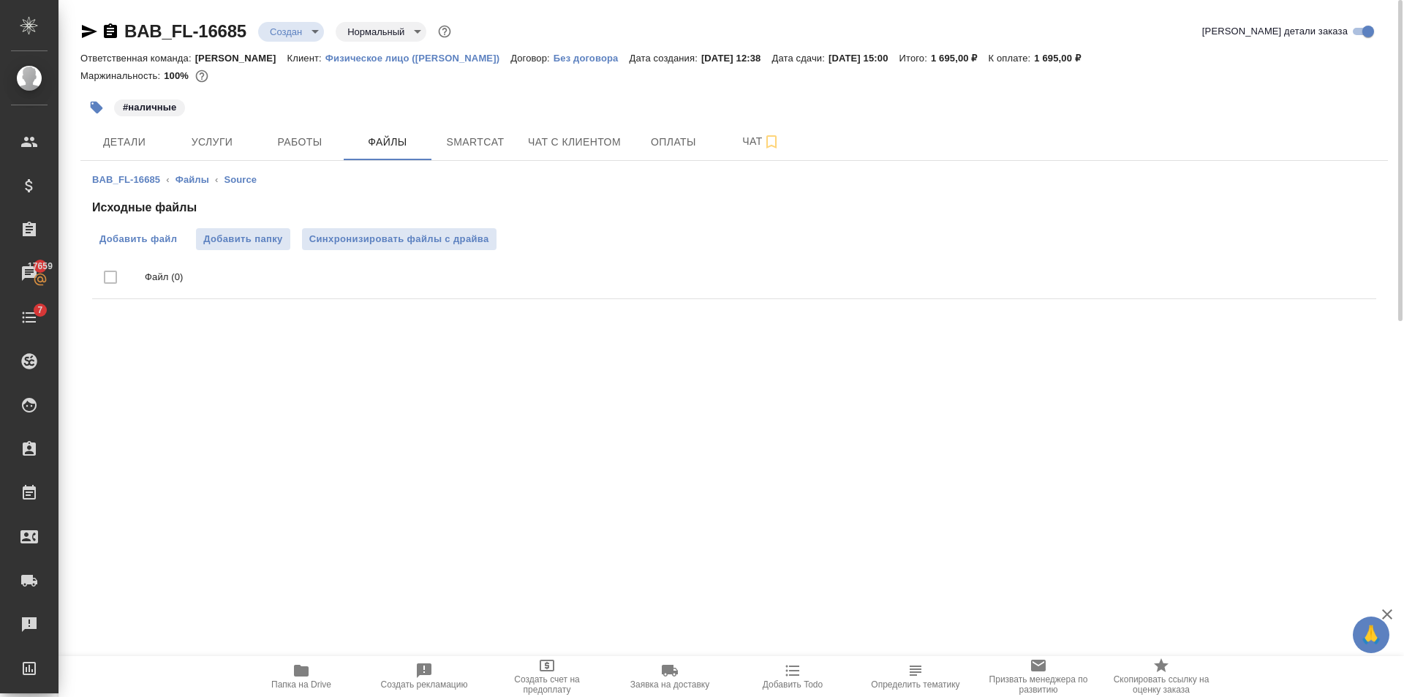
click at [160, 235] on span "Добавить файл" at bounding box center [138, 239] width 78 height 15
click at [0, 0] on input "Добавить файл" at bounding box center [0, 0] width 0 height 0
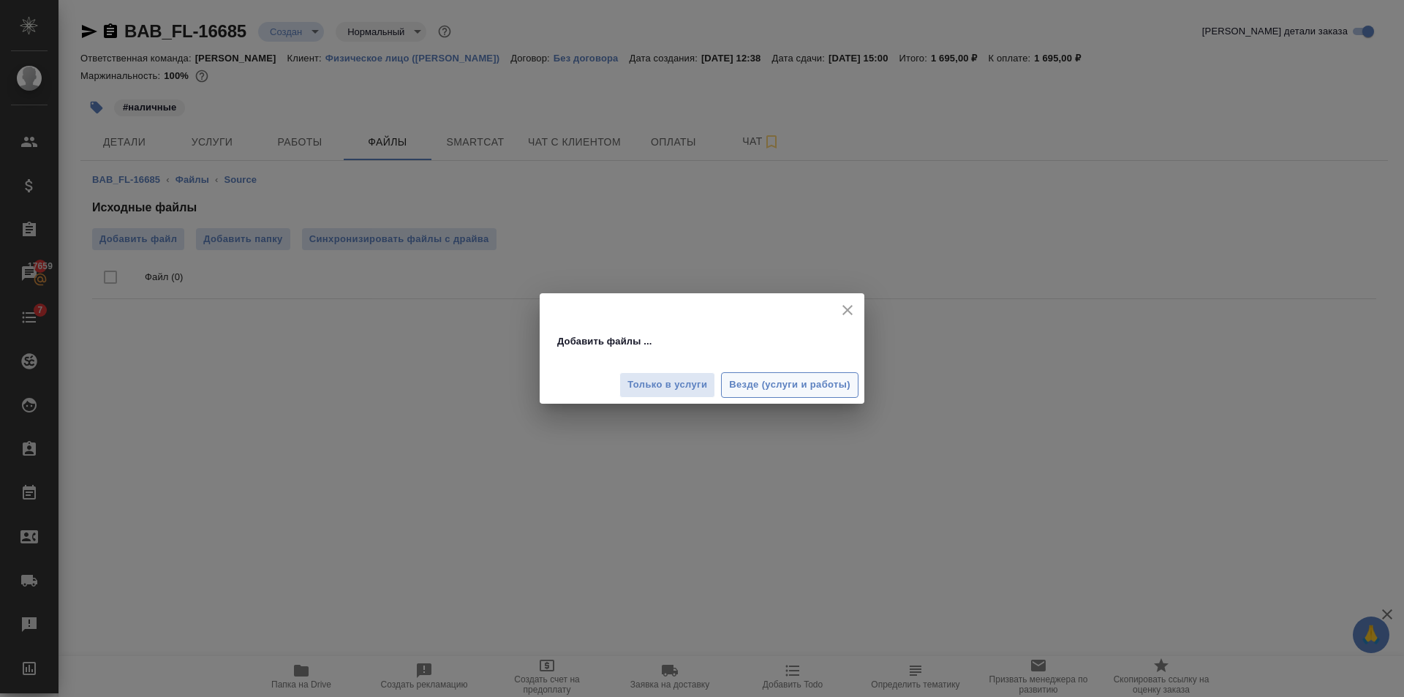
click at [790, 378] on span "Везде (услуги и работы)" at bounding box center [789, 385] width 121 height 17
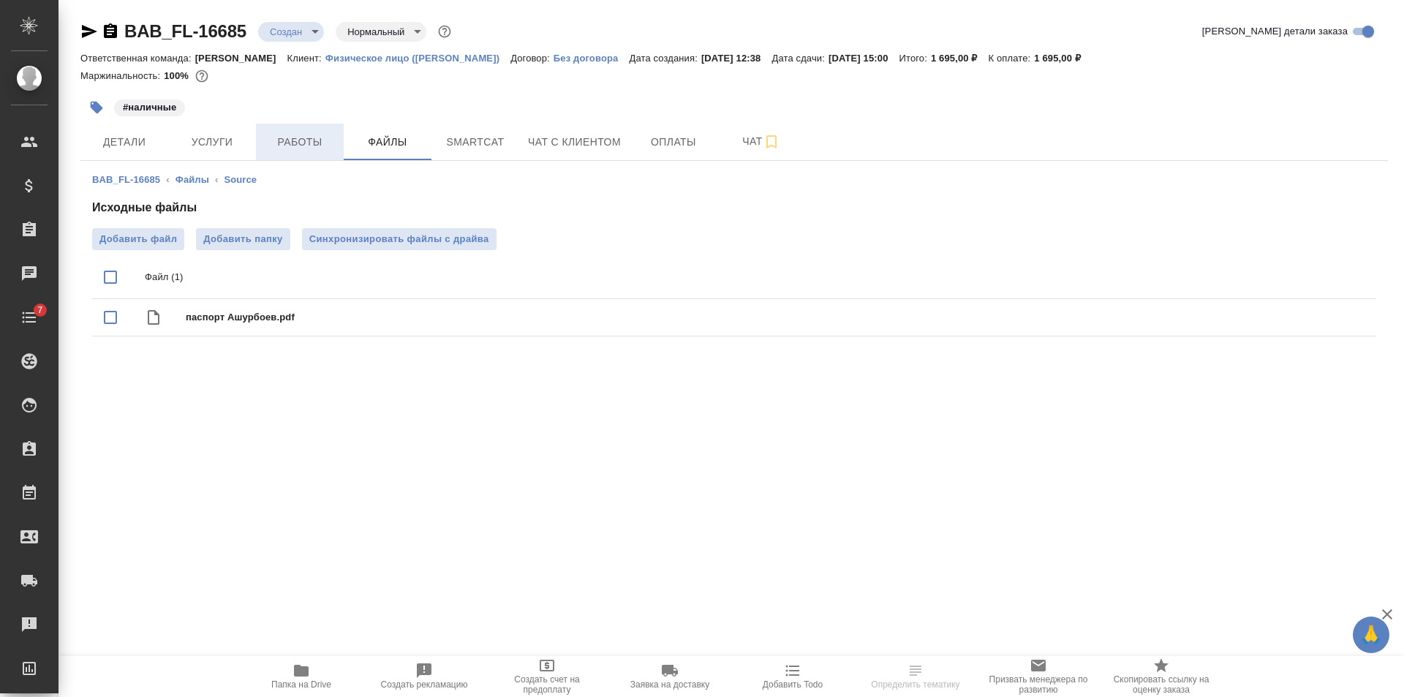
click at [325, 128] on button "Работы" at bounding box center [300, 142] width 88 height 37
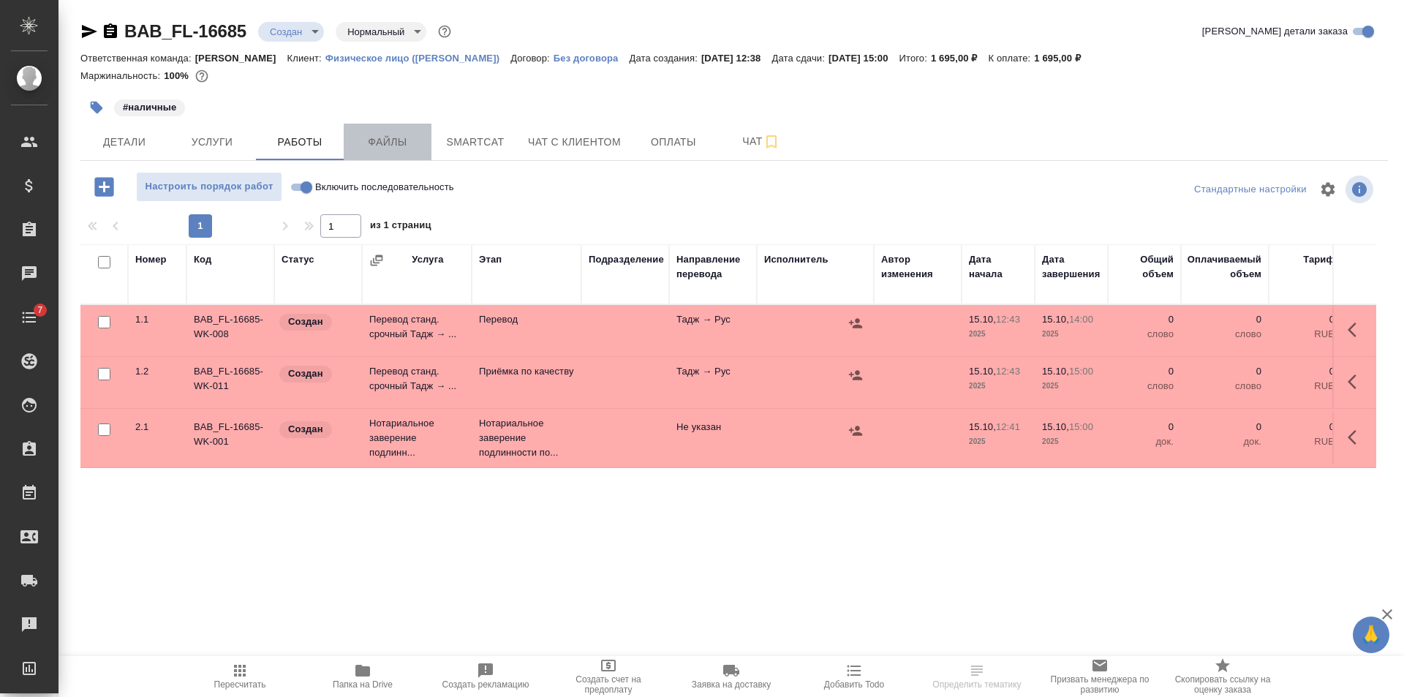
click at [396, 131] on button "Файлы" at bounding box center [388, 142] width 88 height 37
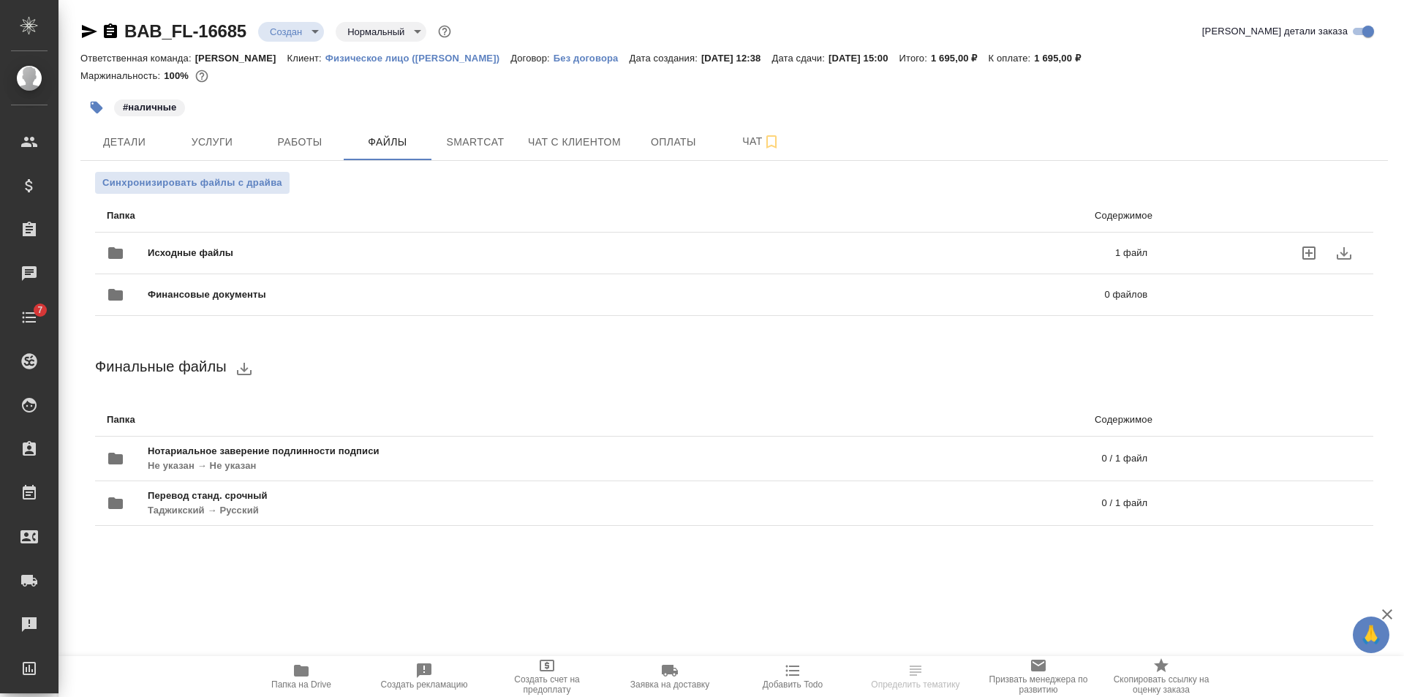
click at [382, 243] on div "Исходные файлы 1 файл" at bounding box center [627, 252] width 1040 height 35
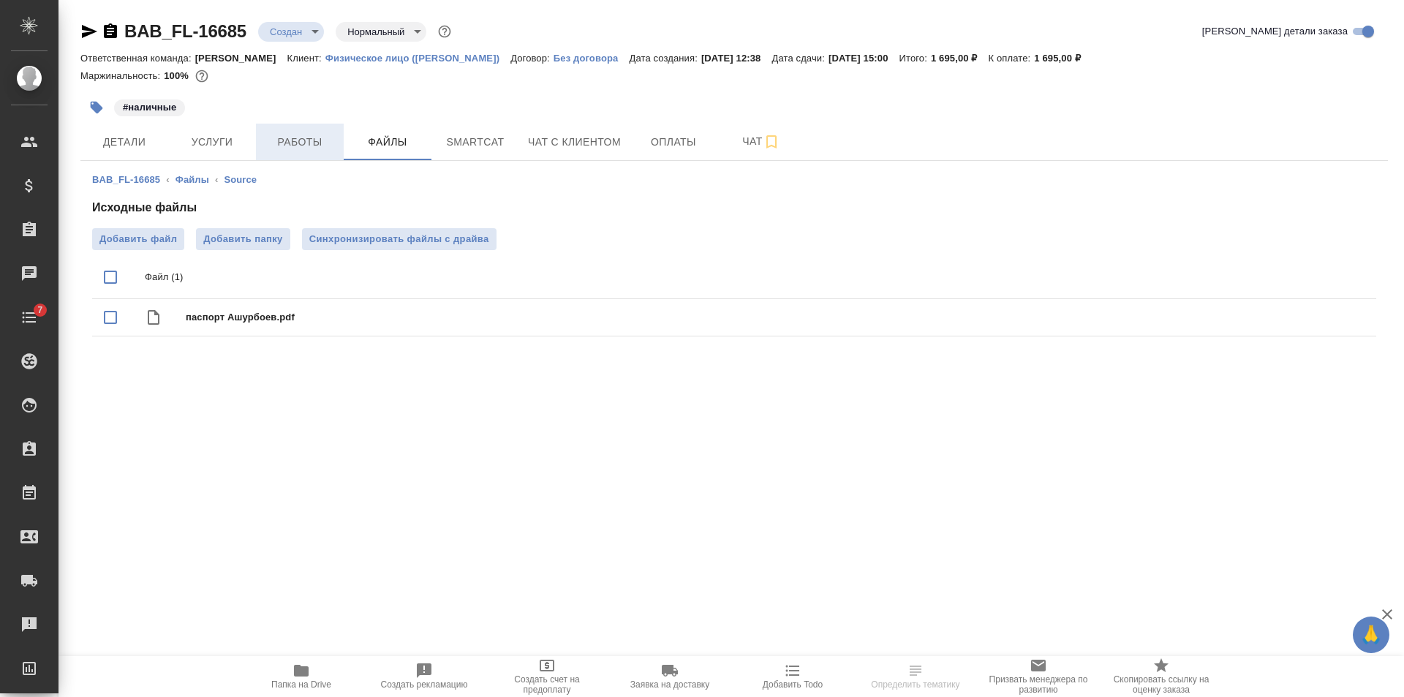
click at [269, 142] on span "Работы" at bounding box center [300, 142] width 70 height 18
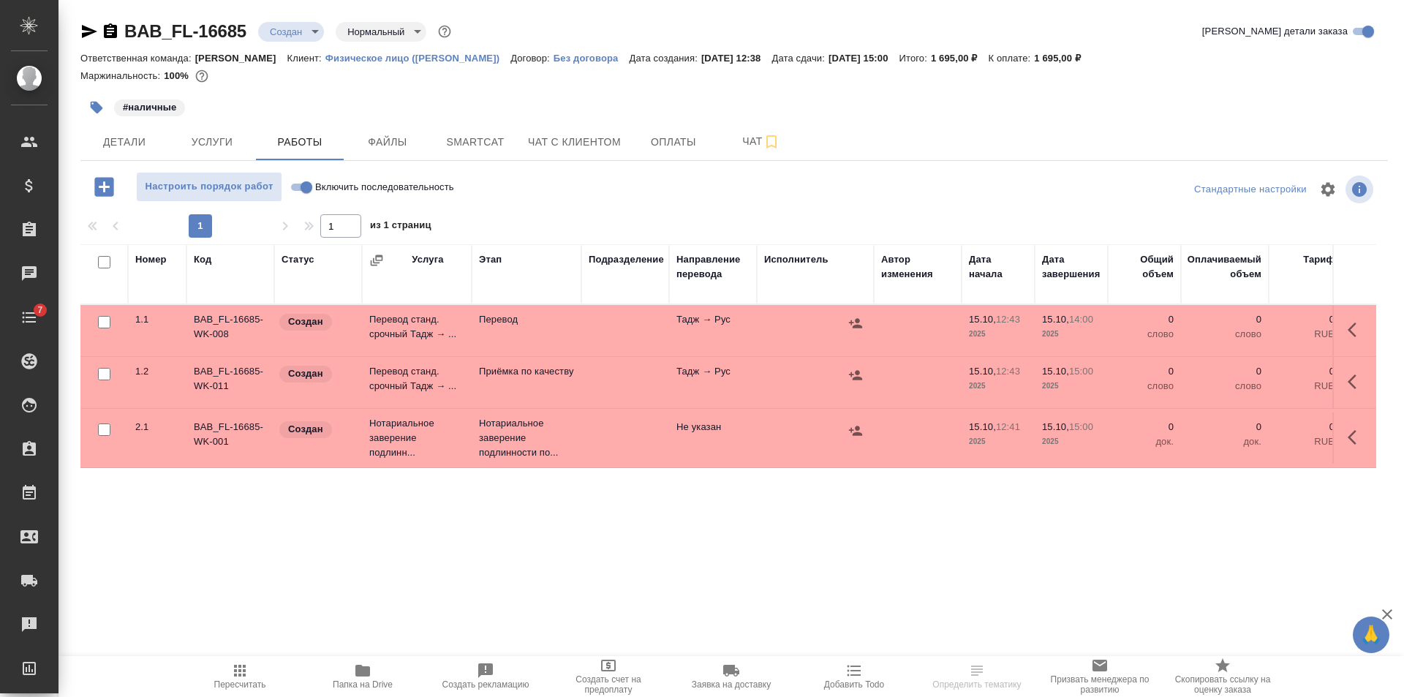
click at [368, 137] on span "Файлы" at bounding box center [387, 142] width 70 height 18
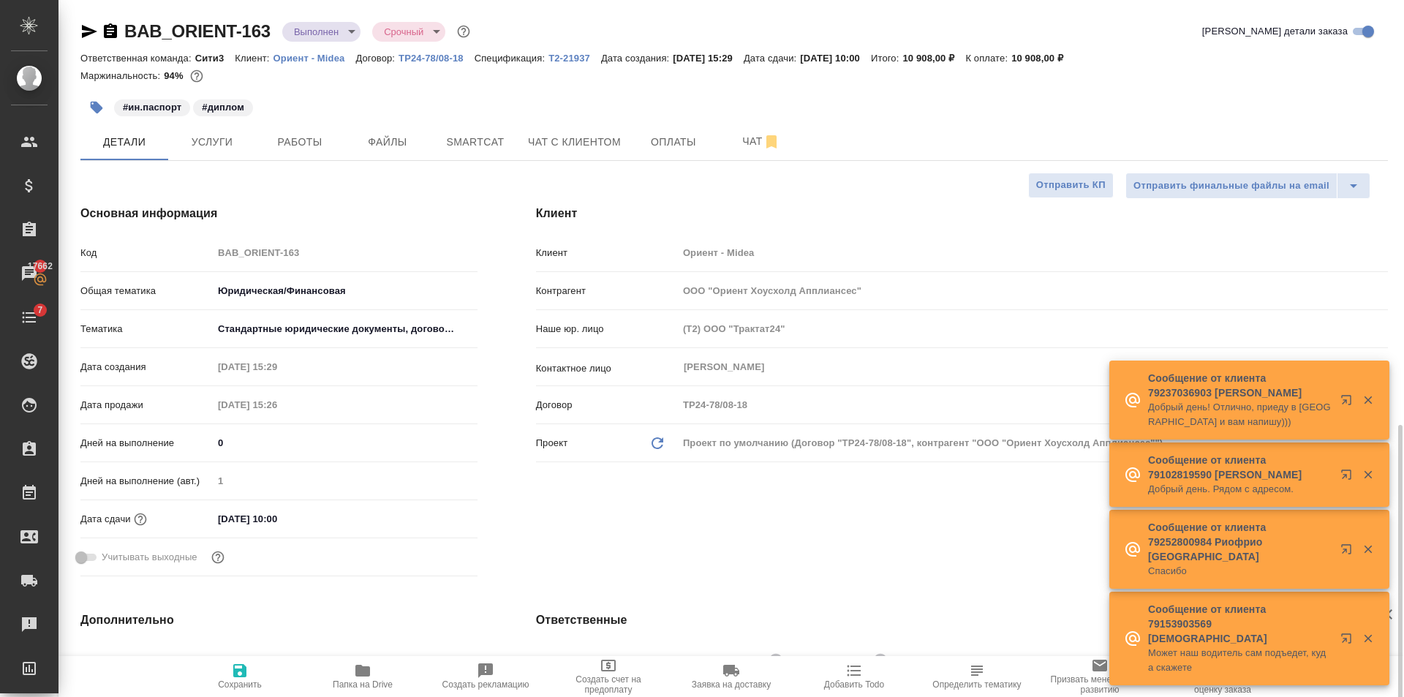
select select "RU"
click at [88, 27] on icon "button" at bounding box center [89, 32] width 18 height 18
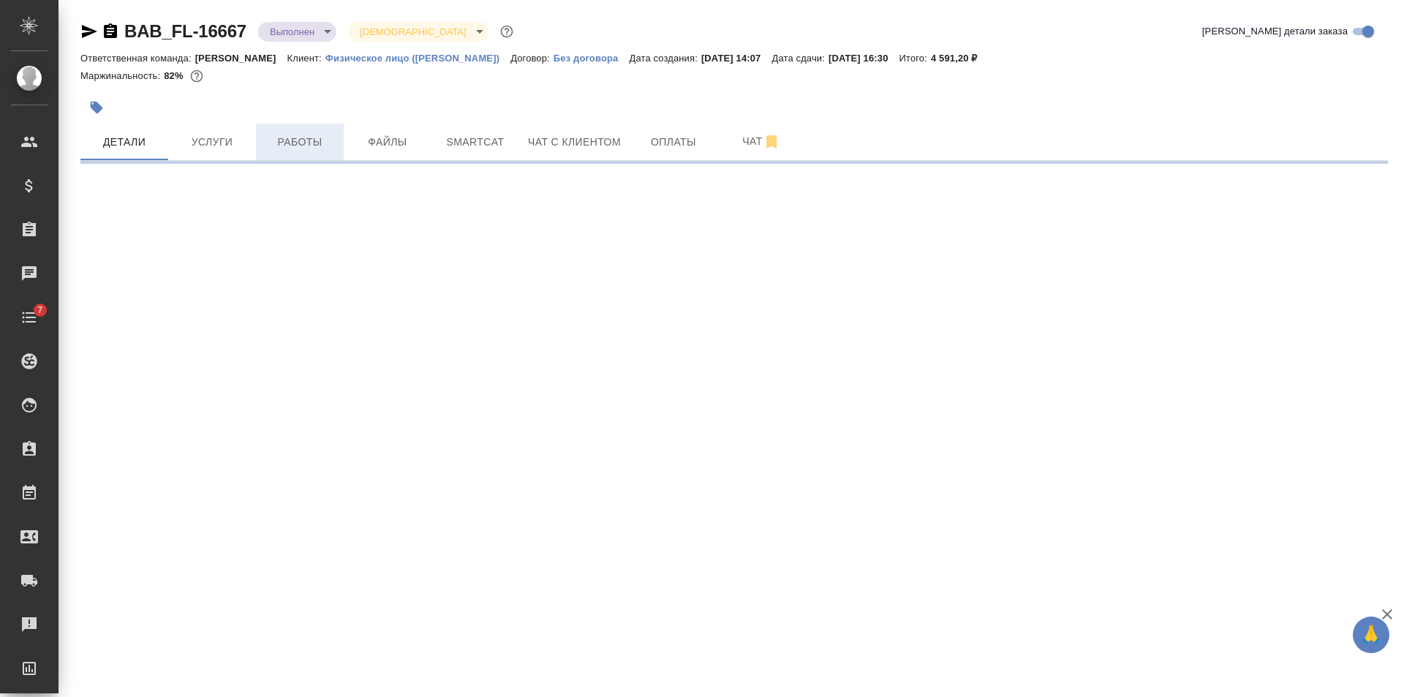
click at [301, 129] on button "Работы" at bounding box center [300, 142] width 88 height 37
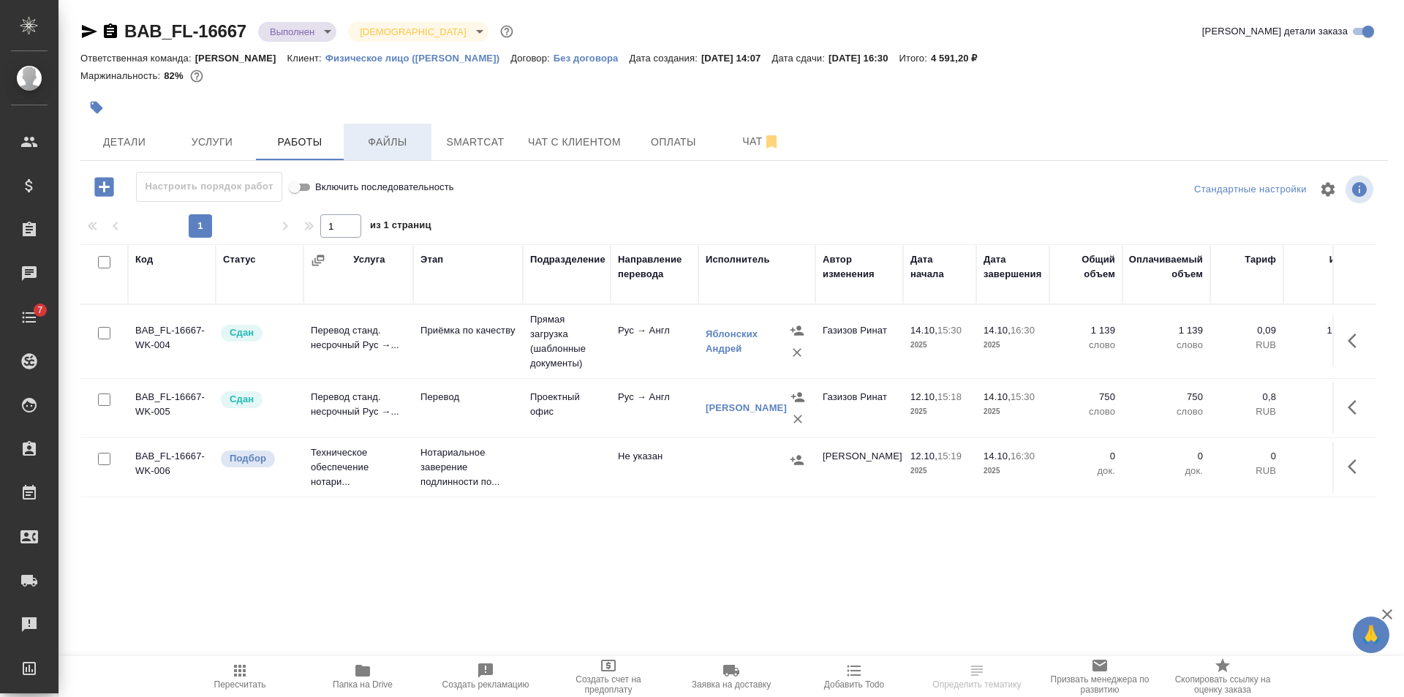
drag, startPoint x: 401, startPoint y: 145, endPoint x: 408, endPoint y: 150, distance: 8.9
click at [408, 150] on span "Файлы" at bounding box center [387, 142] width 70 height 18
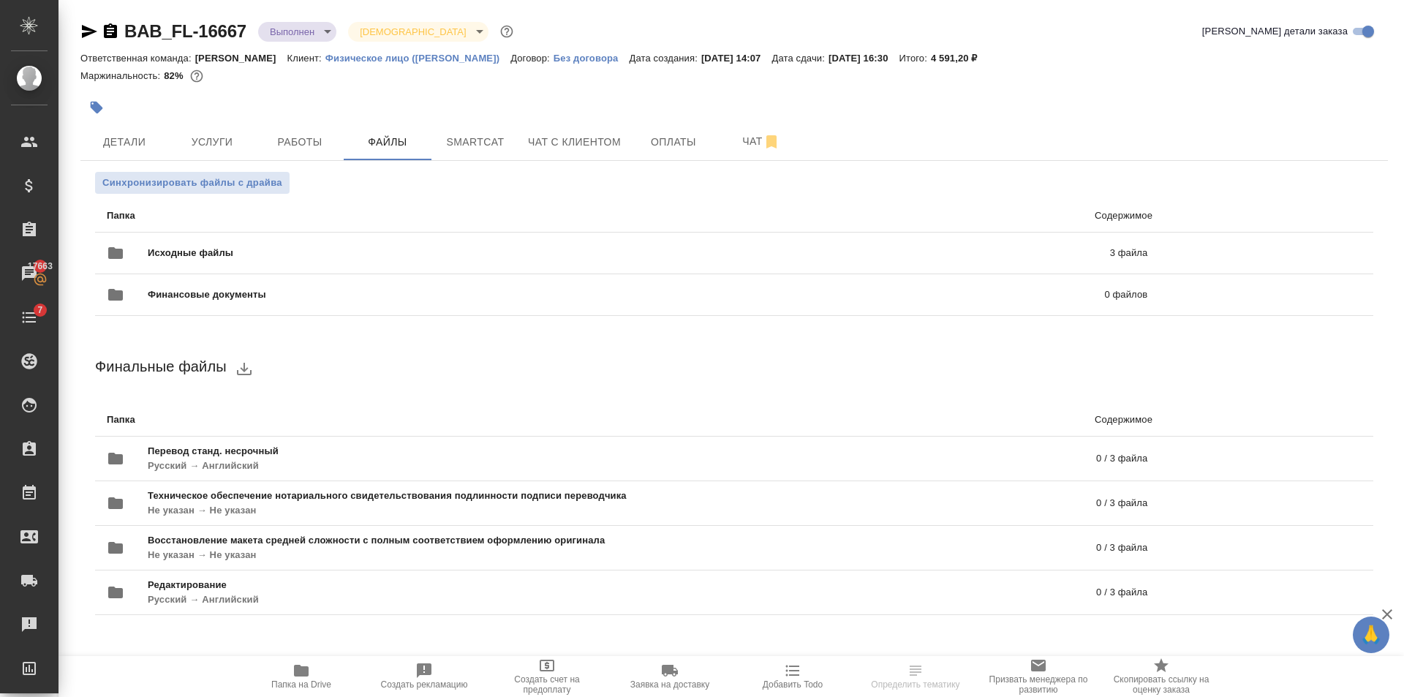
click at [337, 255] on span "Исходные файлы" at bounding box center [410, 253] width 524 height 15
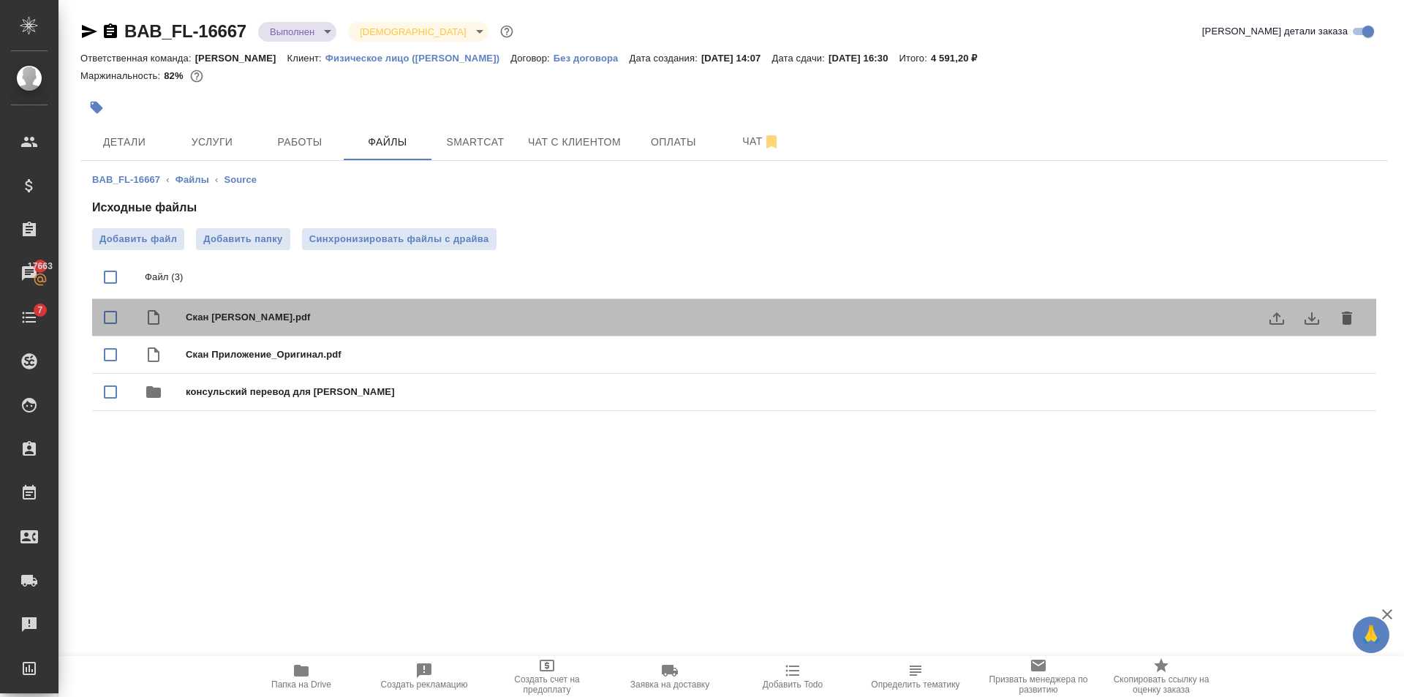
click at [284, 310] on span "Скан Диплом Оригинал.pdf" at bounding box center [763, 317] width 1155 height 15
checkbox input "true"
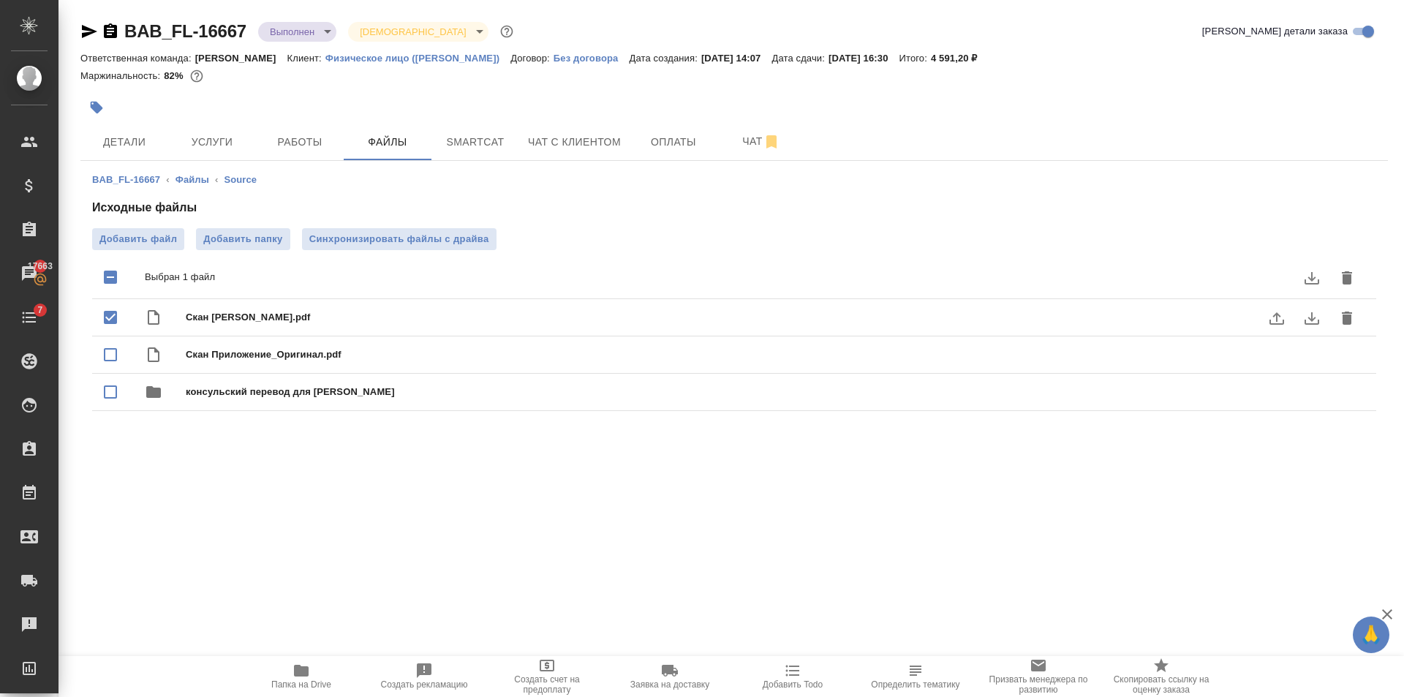
click at [113, 314] on input "checkbox" at bounding box center [110, 317] width 31 height 31
checkbox input "false"
drag, startPoint x: 308, startPoint y: 686, endPoint x: 499, endPoint y: 451, distance: 303.0
click at [309, 685] on span "Папка на Drive" at bounding box center [301, 684] width 60 height 10
click at [233, 140] on span "Услуги" at bounding box center [212, 142] width 70 height 18
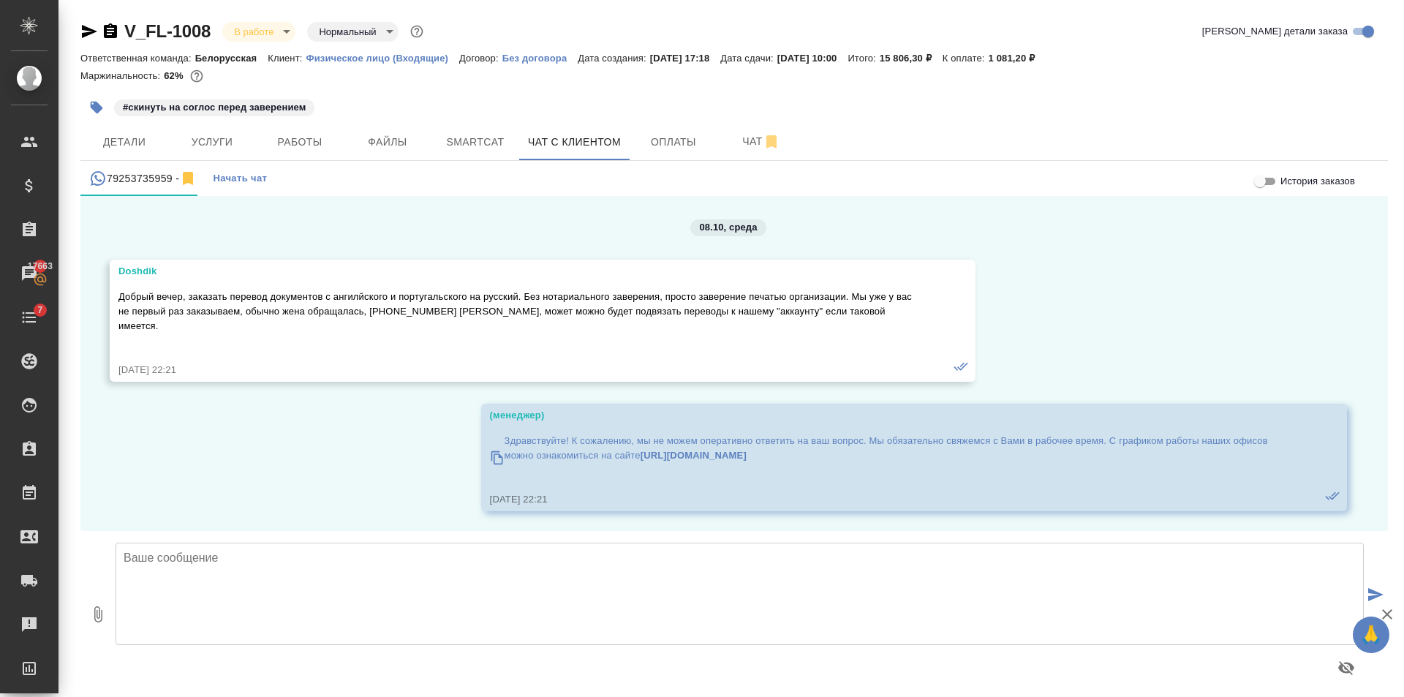
scroll to position [5684, 0]
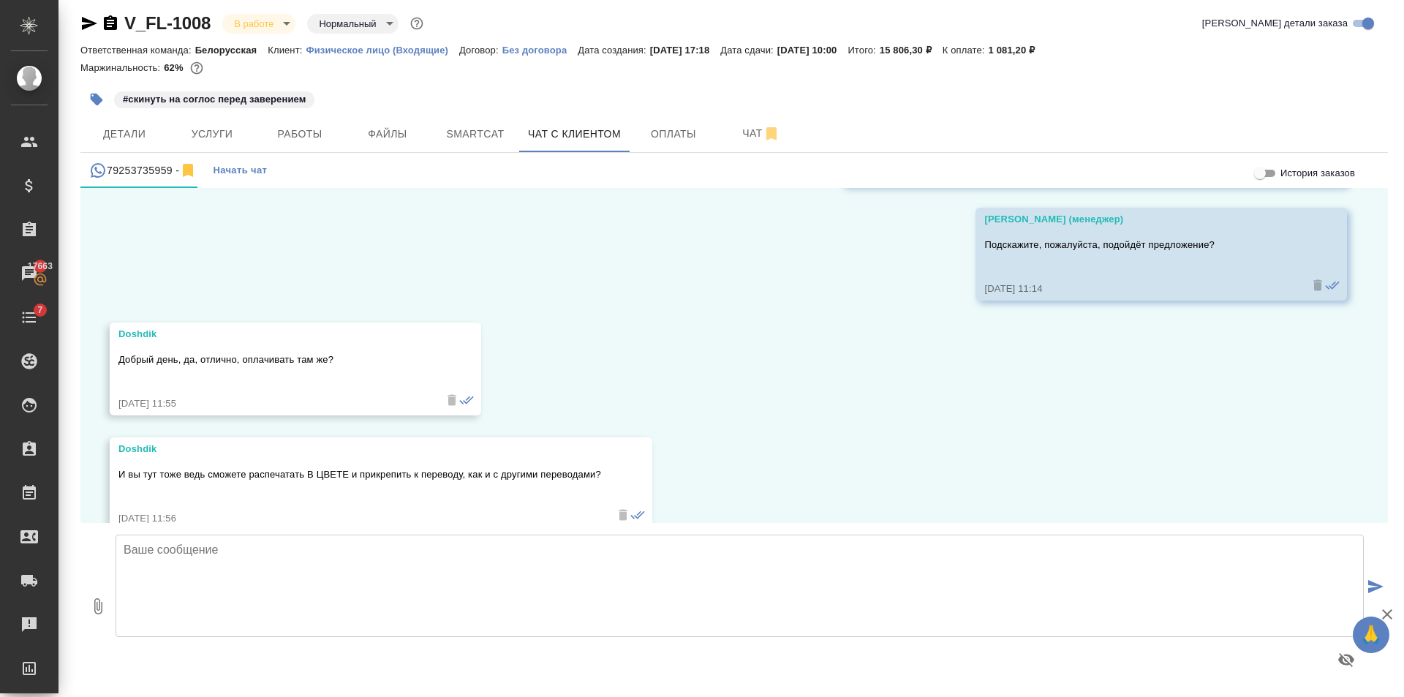
click at [483, 603] on textarea at bounding box center [740, 585] width 1248 height 102
type textarea "L"
drag, startPoint x: 477, startPoint y: 581, endPoint x: 265, endPoint y: 598, distance: 212.0
click at [265, 598] on textarea at bounding box center [740, 585] width 1248 height 102
click at [269, 578] on textarea at bounding box center [740, 585] width 1248 height 102
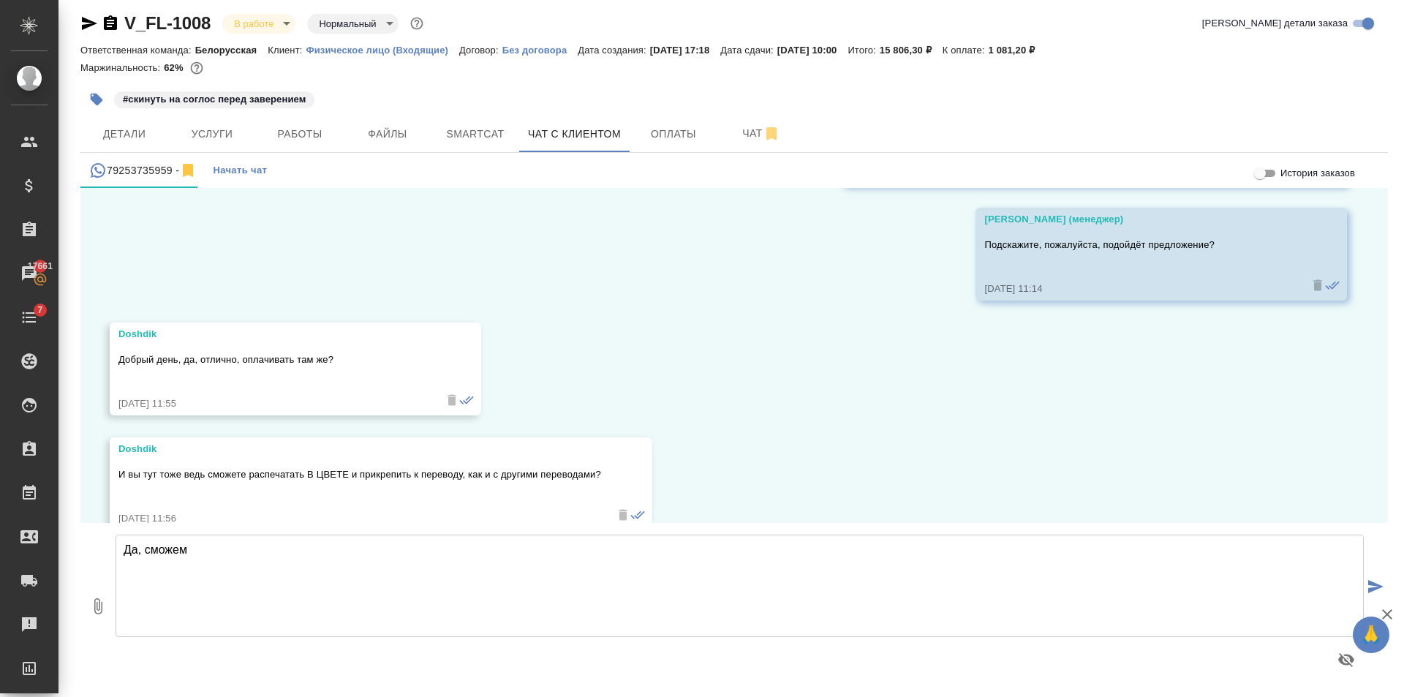
type textarea "Да, сможем"
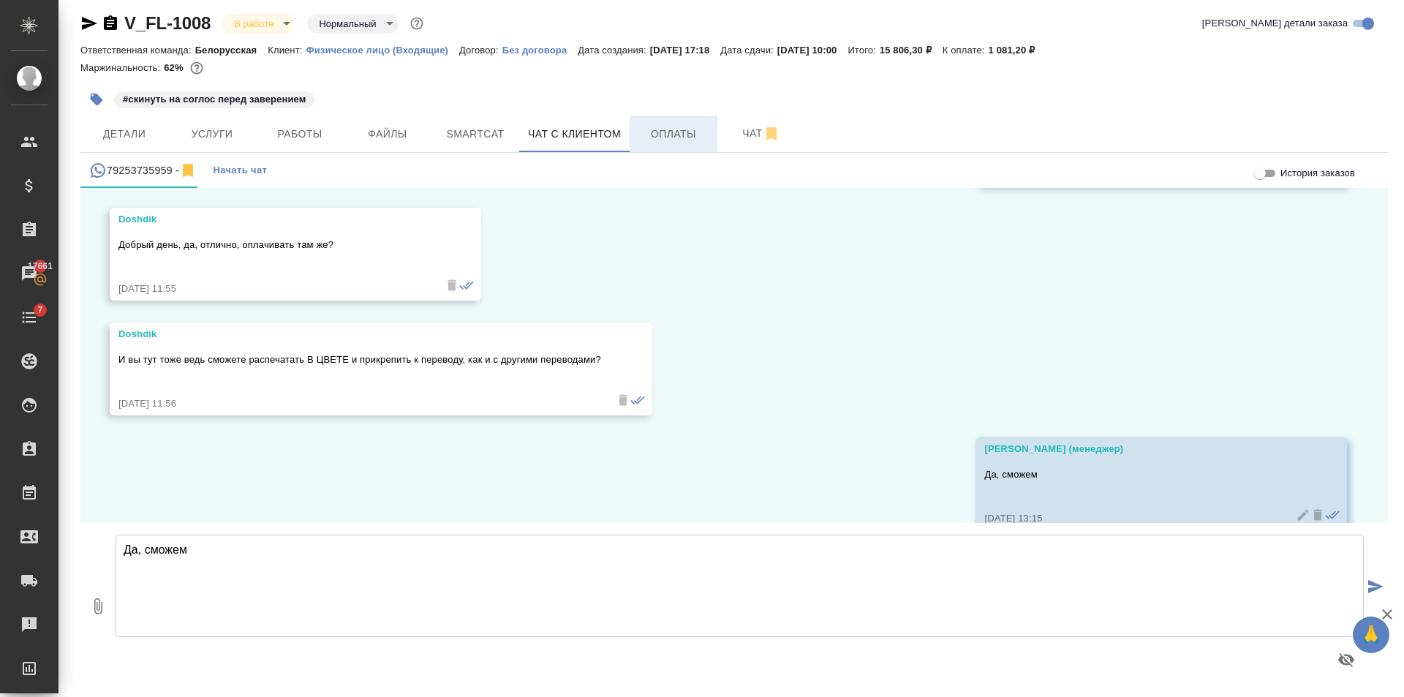
click at [687, 142] on span "Оплаты" at bounding box center [673, 134] width 70 height 18
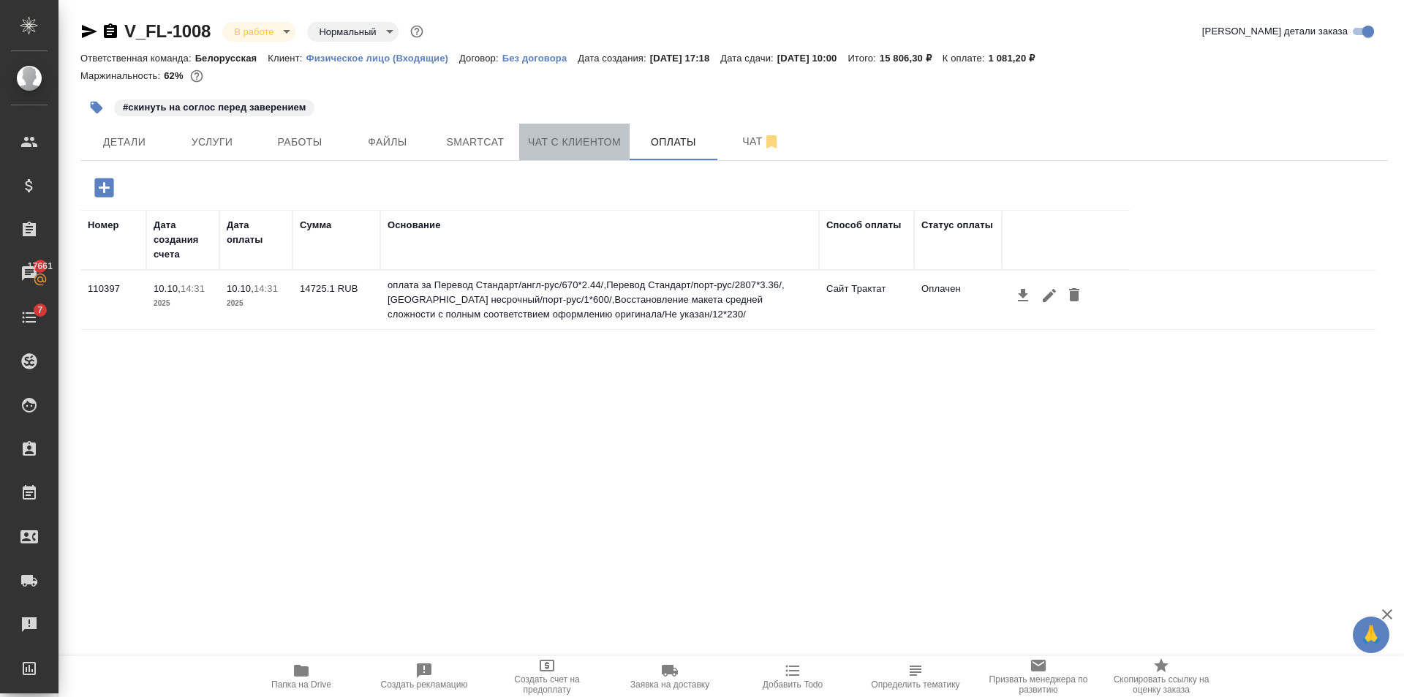
click at [585, 141] on span "Чат с клиентом" at bounding box center [574, 142] width 93 height 18
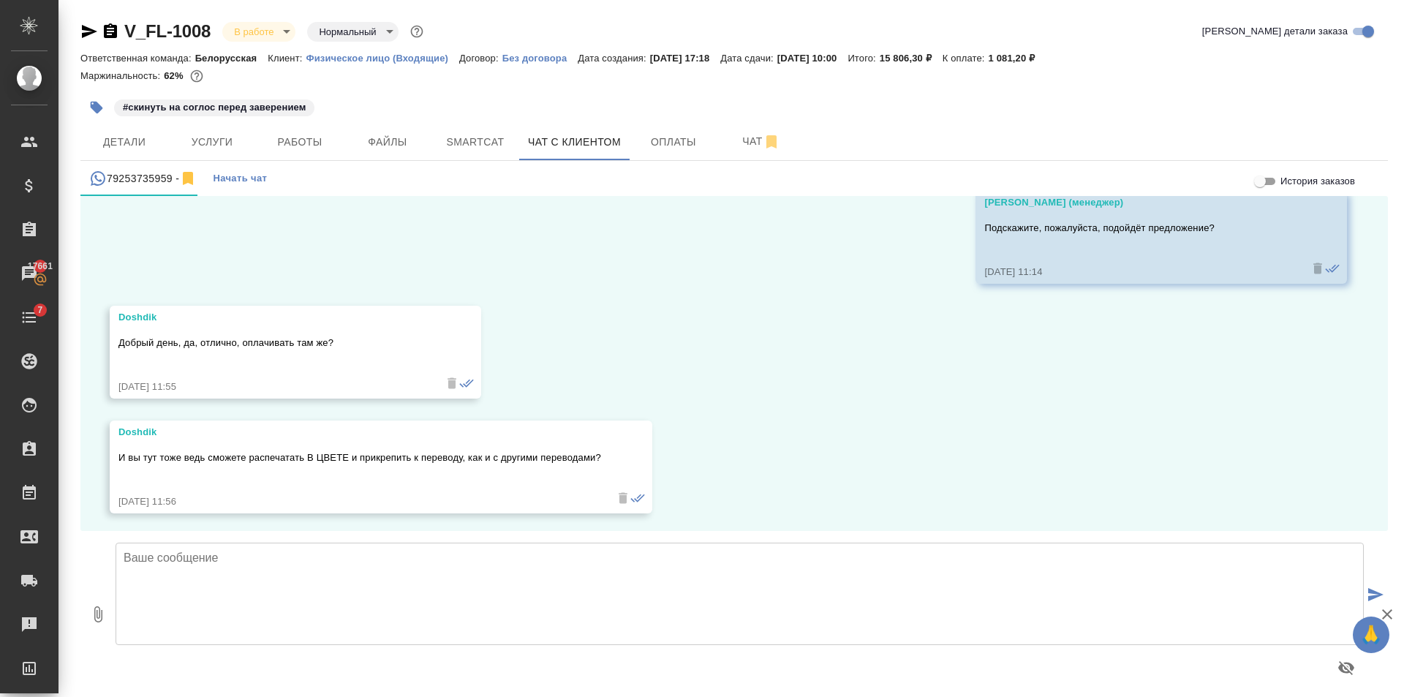
scroll to position [5799, 0]
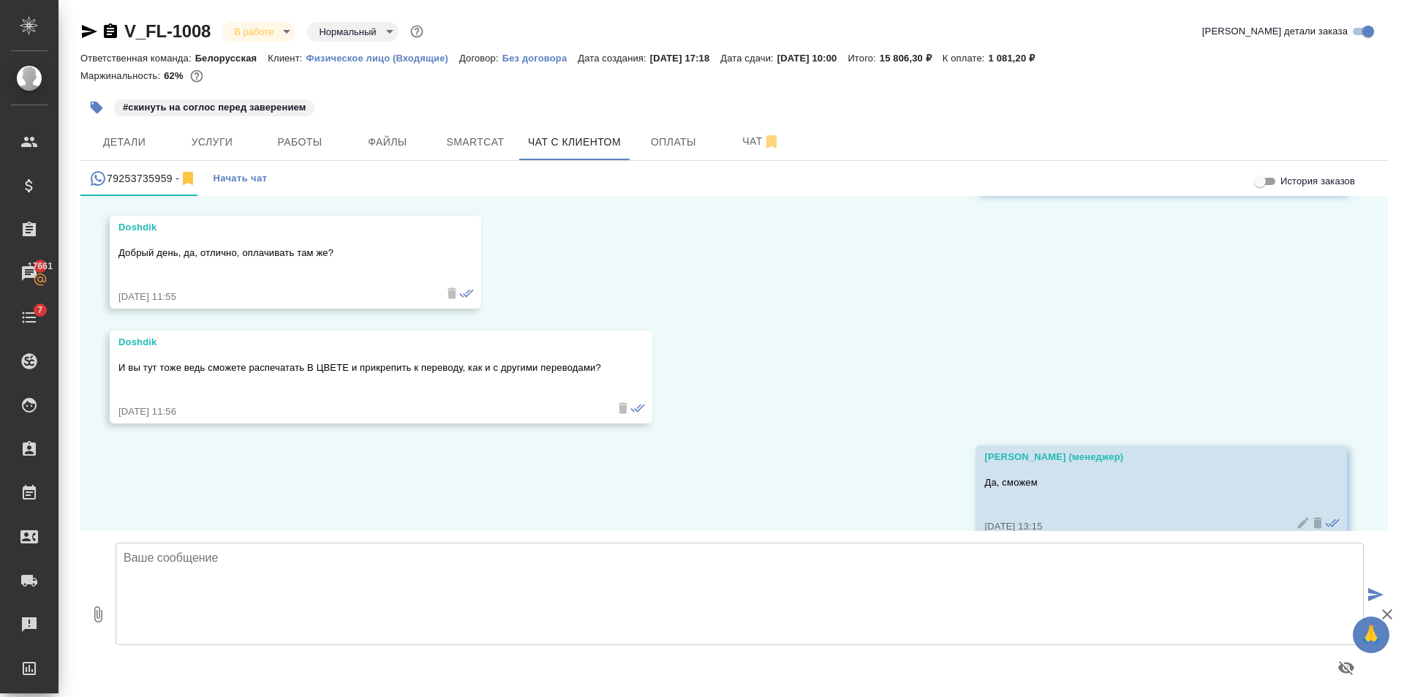
click at [519, 124] on button "Чат с клиентом" at bounding box center [574, 142] width 110 height 37
click at [452, 548] on textarea at bounding box center [740, 594] width 1248 height 102
type textarea "Номер заказа прежний, ссылка на оплату прежняя"
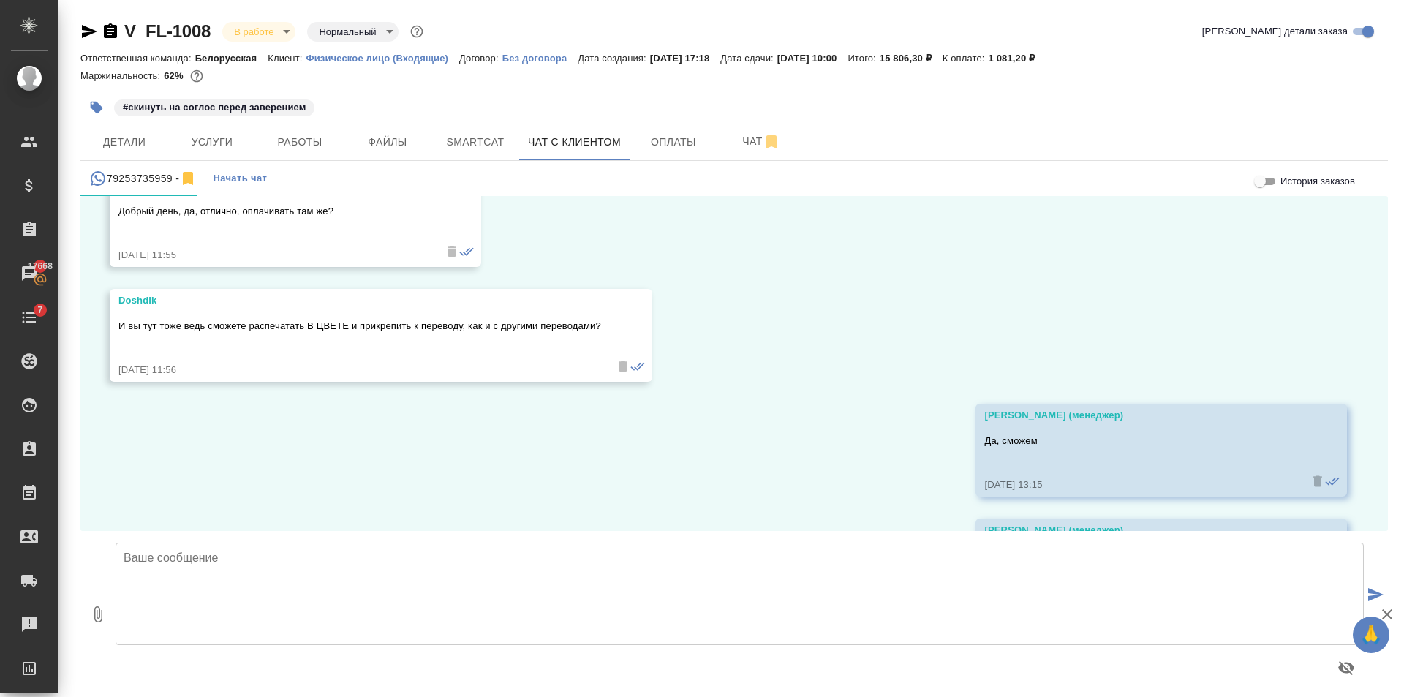
scroll to position [5914, 0]
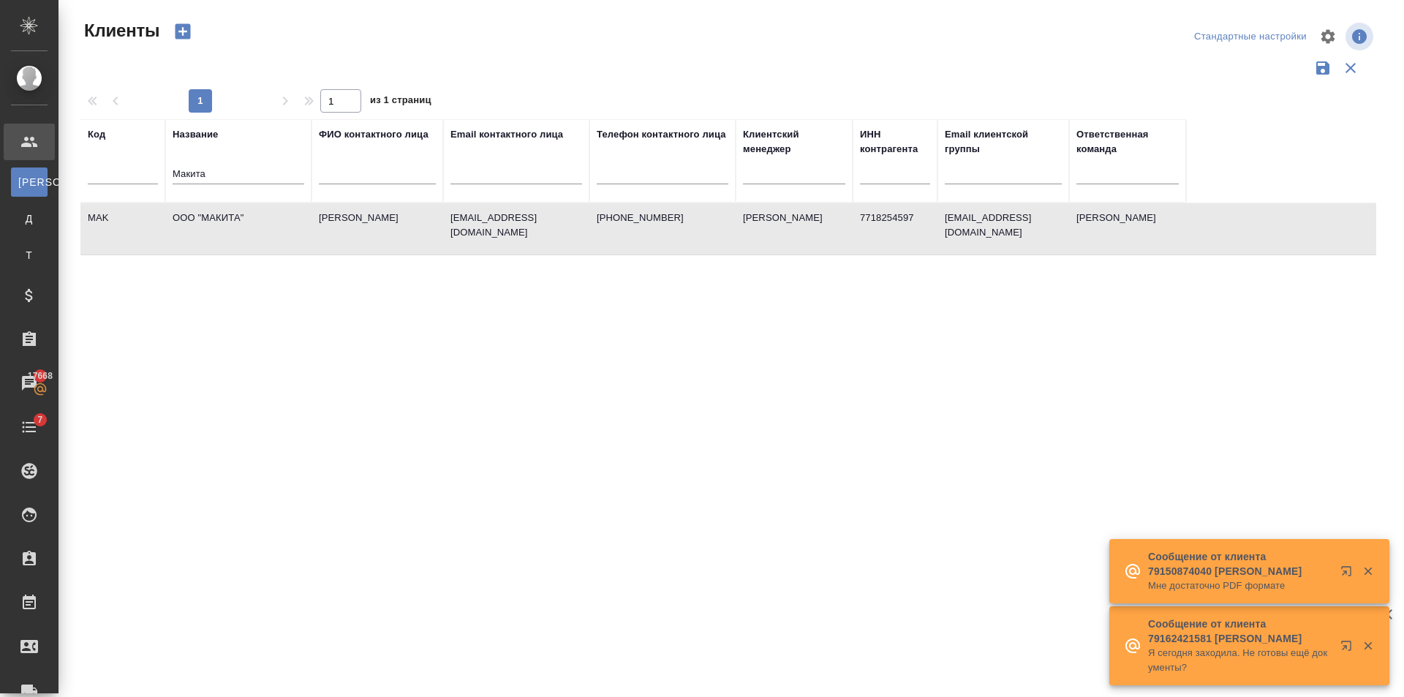
select select "RU"
click at [297, 220] on td "ООО "МАКИТА"" at bounding box center [238, 228] width 146 height 51
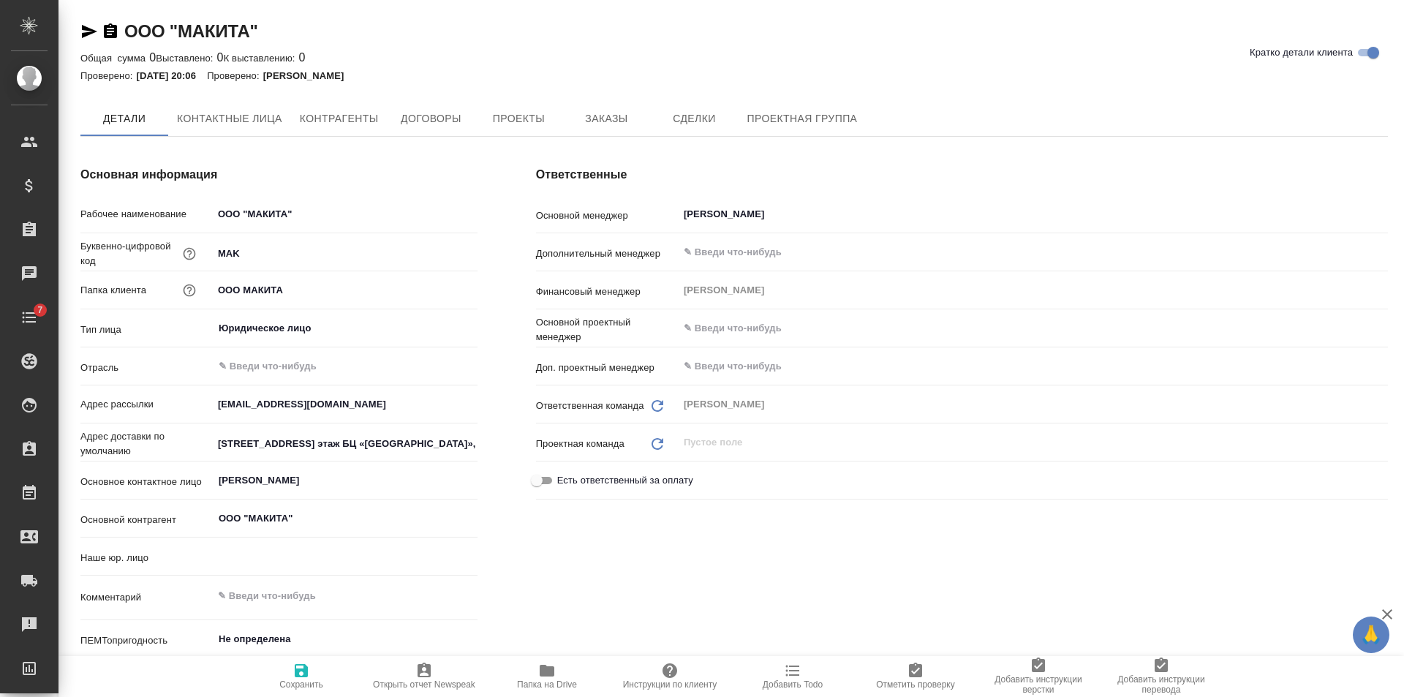
type input "(Т2) ООО "Трактат24""
type textarea "x"
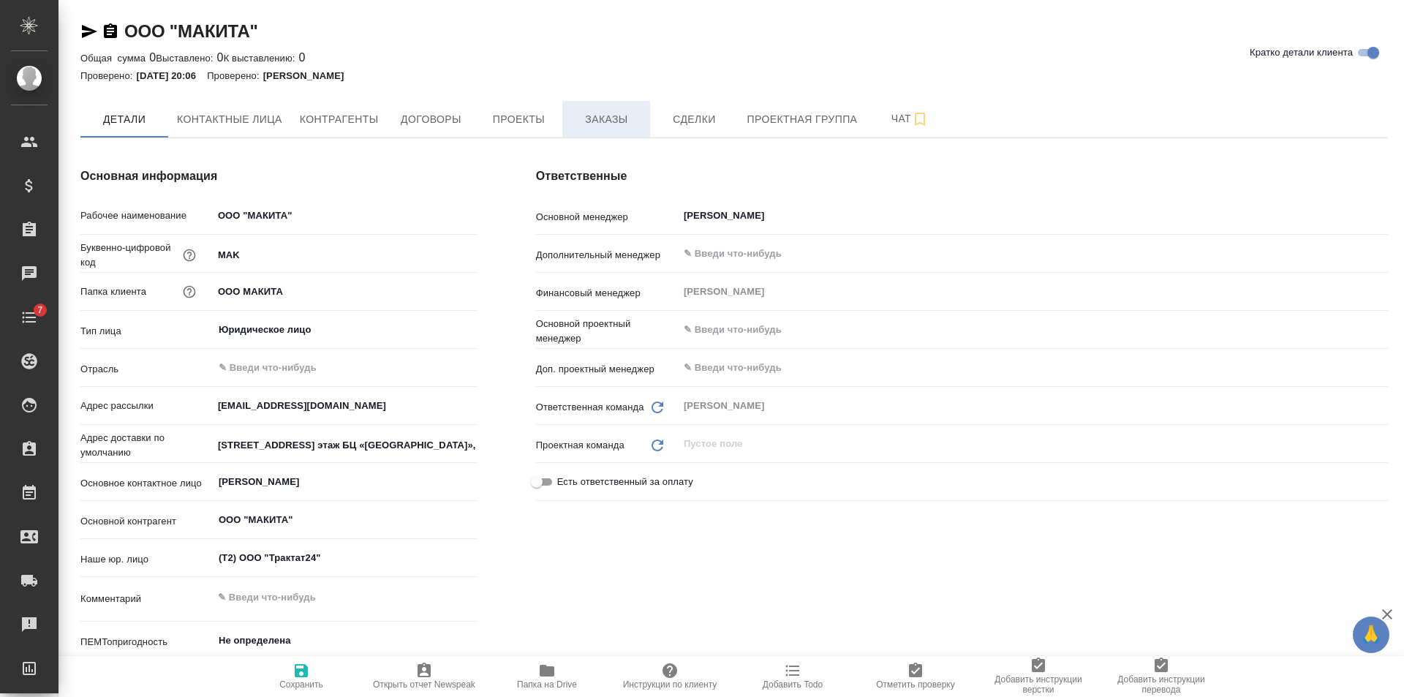
type textarea "x"
click at [613, 121] on span "Заказы" at bounding box center [606, 119] width 70 height 18
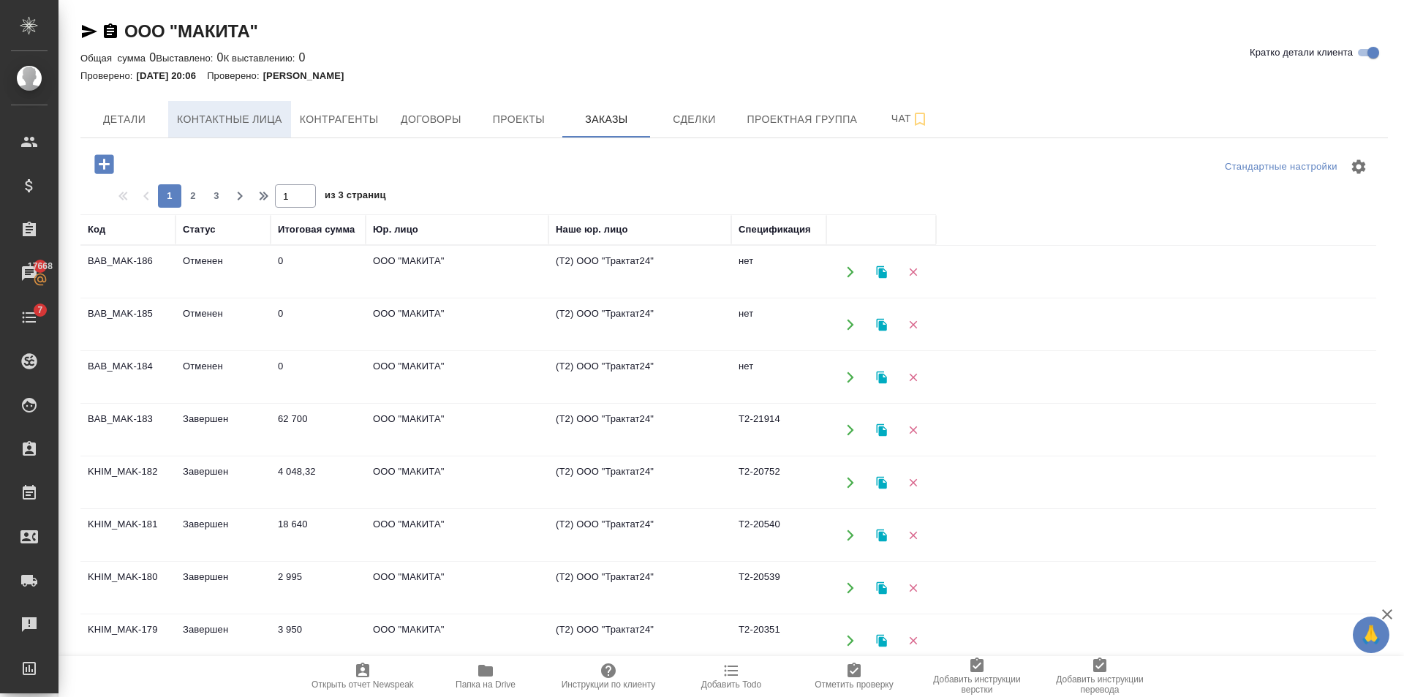
click at [242, 116] on span "Контактные лица" at bounding box center [229, 119] width 105 height 18
select select "RU"
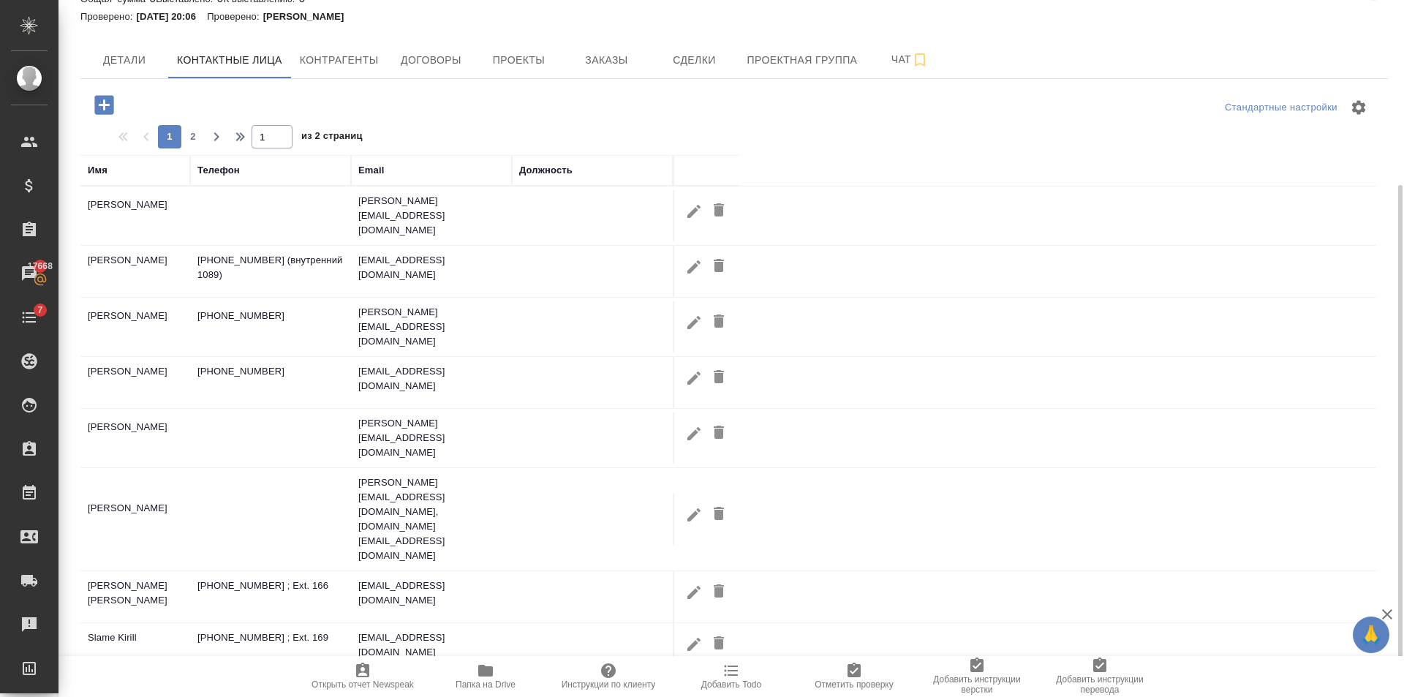
scroll to position [132, 0]
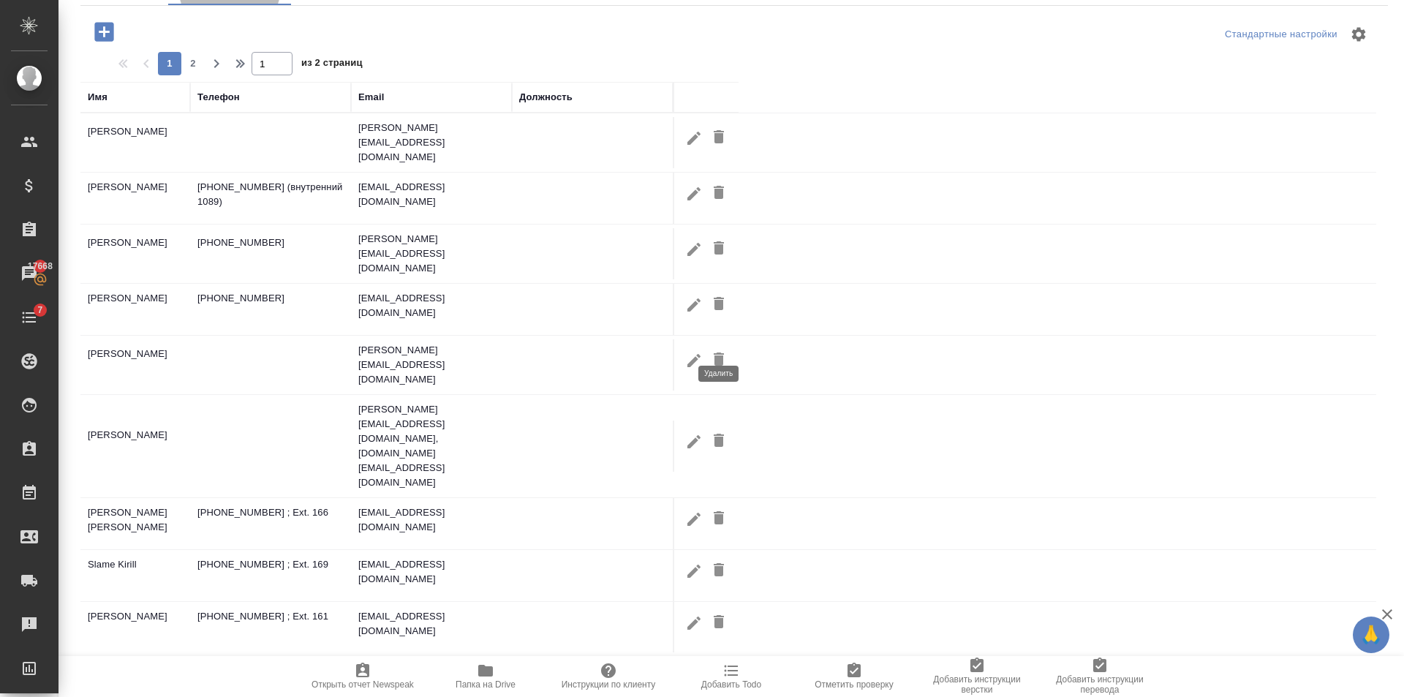
click at [719, 352] on icon "button" at bounding box center [719, 358] width 10 height 13
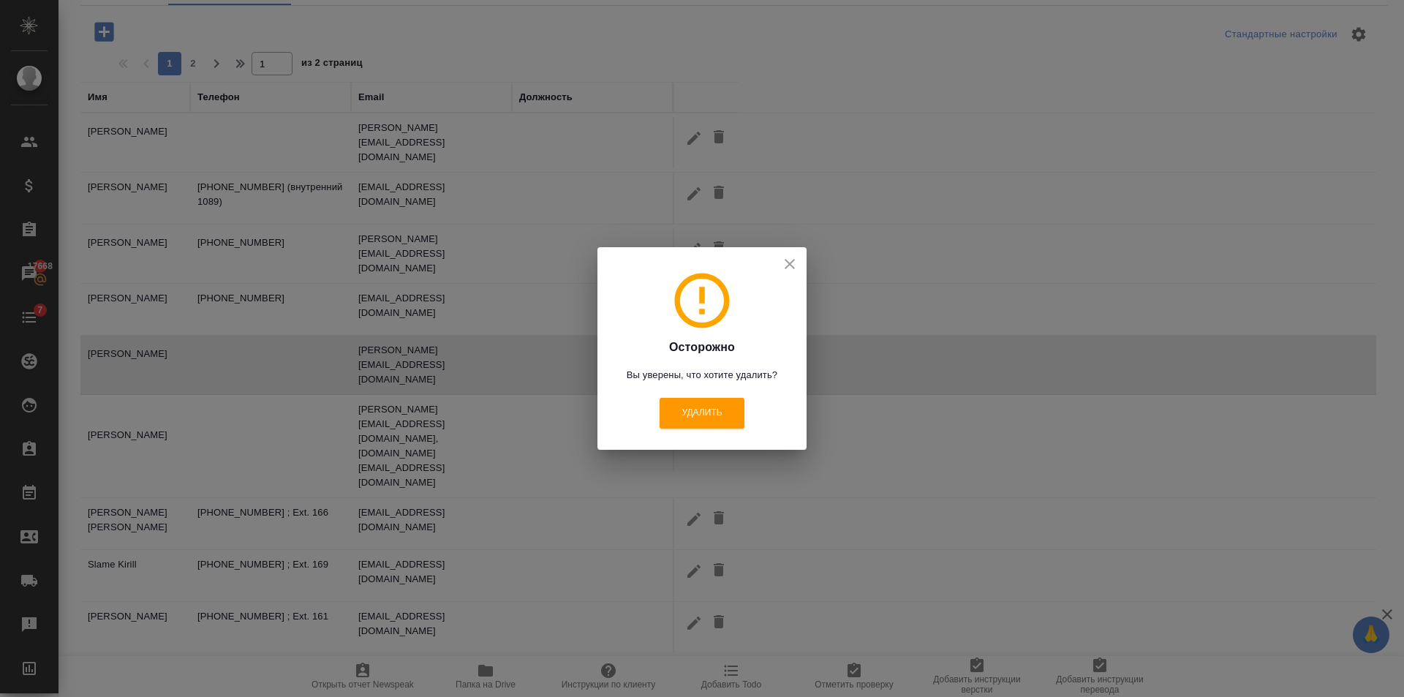
click at [789, 265] on icon "close" at bounding box center [790, 264] width 18 height 18
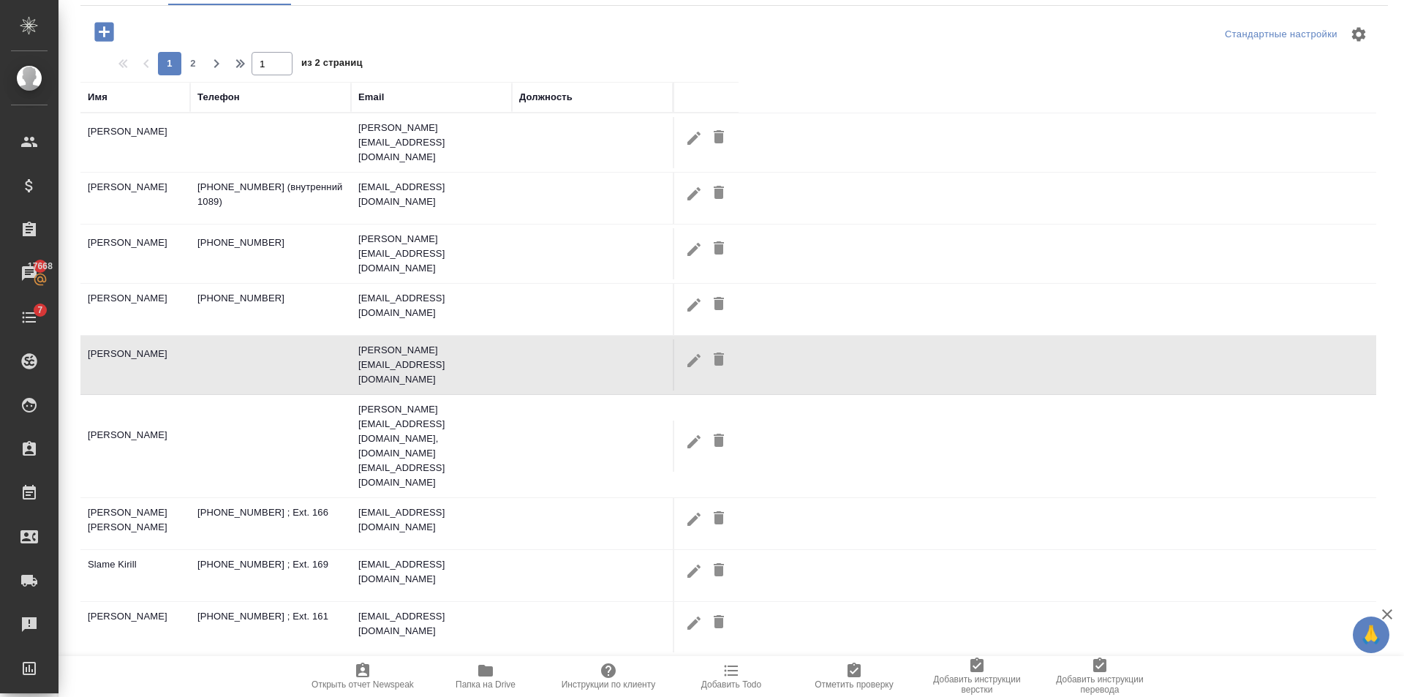
click at [695, 352] on icon "button" at bounding box center [694, 361] width 18 height 18
type input "Александр"
type input "Медников"
type textarea "127006, г. Москва, Краснопролетарская улица, дом 4 1 этаж БЦ «Эрмитаж Плаза», 3…"
type input "Пользователь"
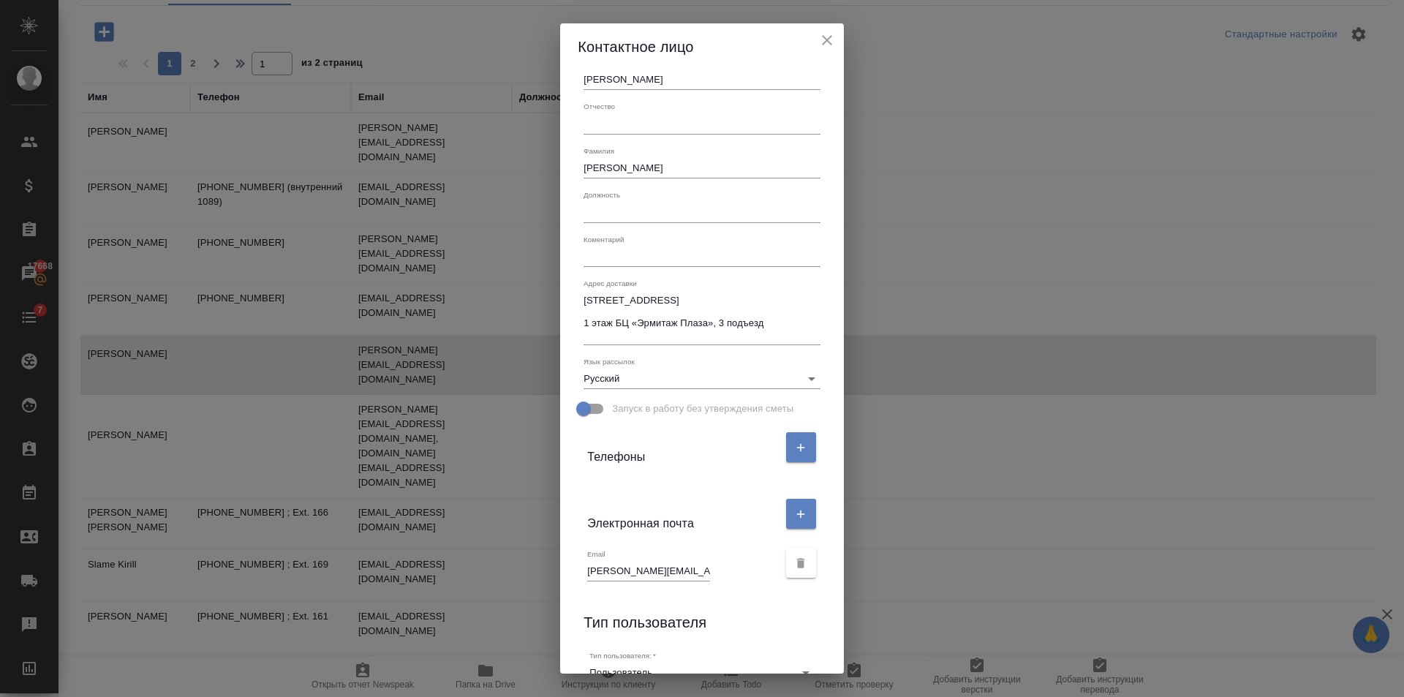
scroll to position [0, 0]
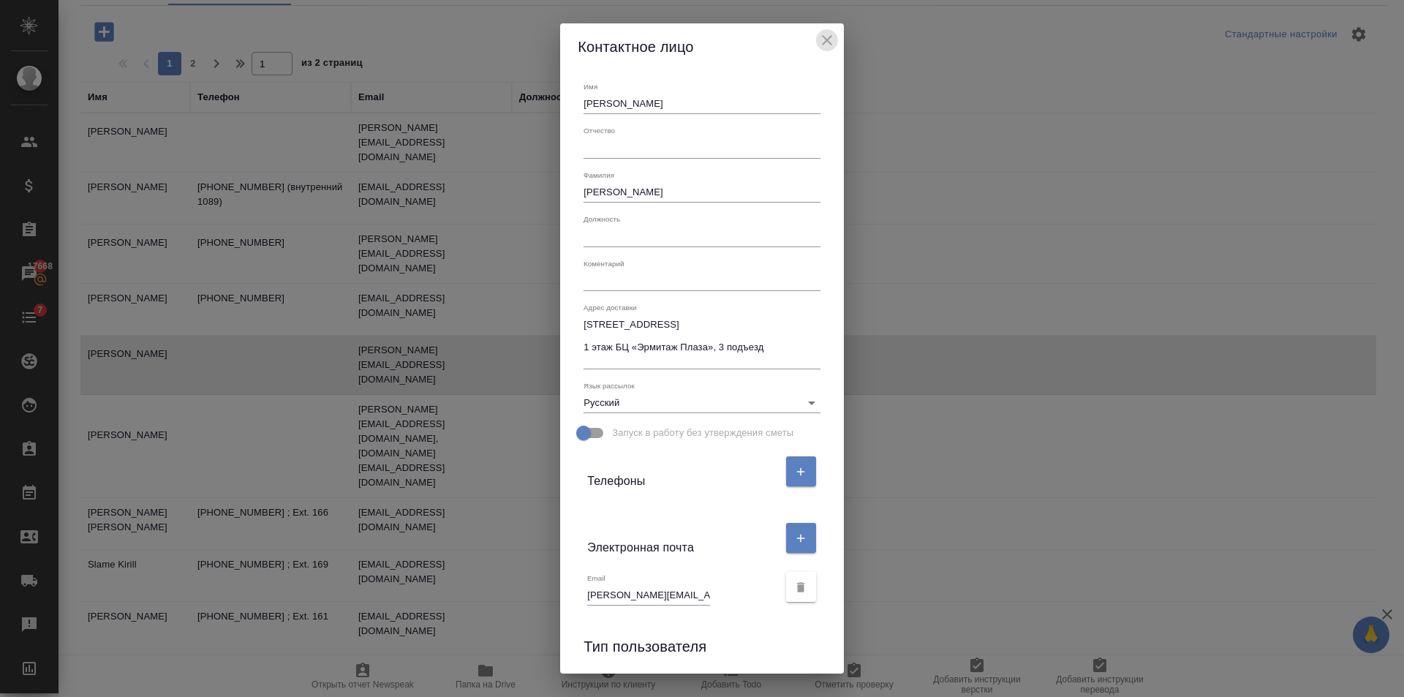
click at [829, 37] on icon "close" at bounding box center [827, 40] width 10 height 10
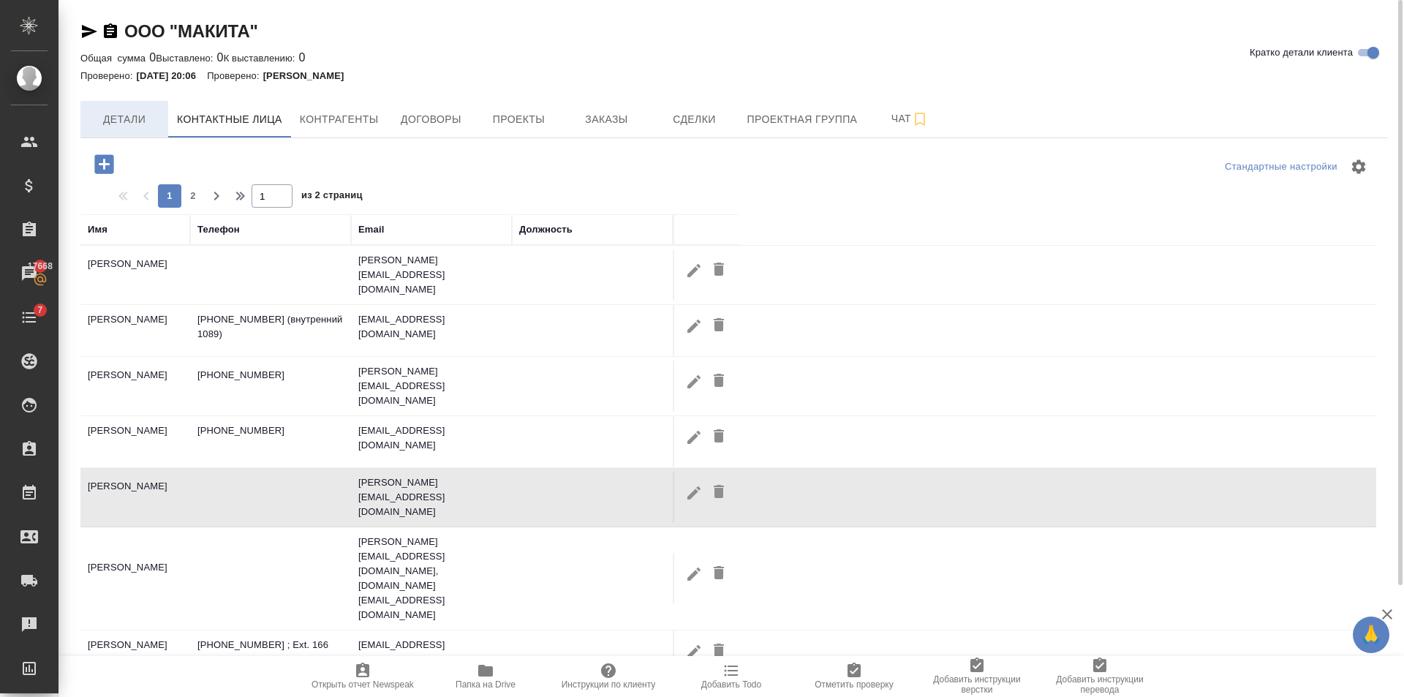
click at [128, 130] on button "Детали" at bounding box center [124, 119] width 88 height 37
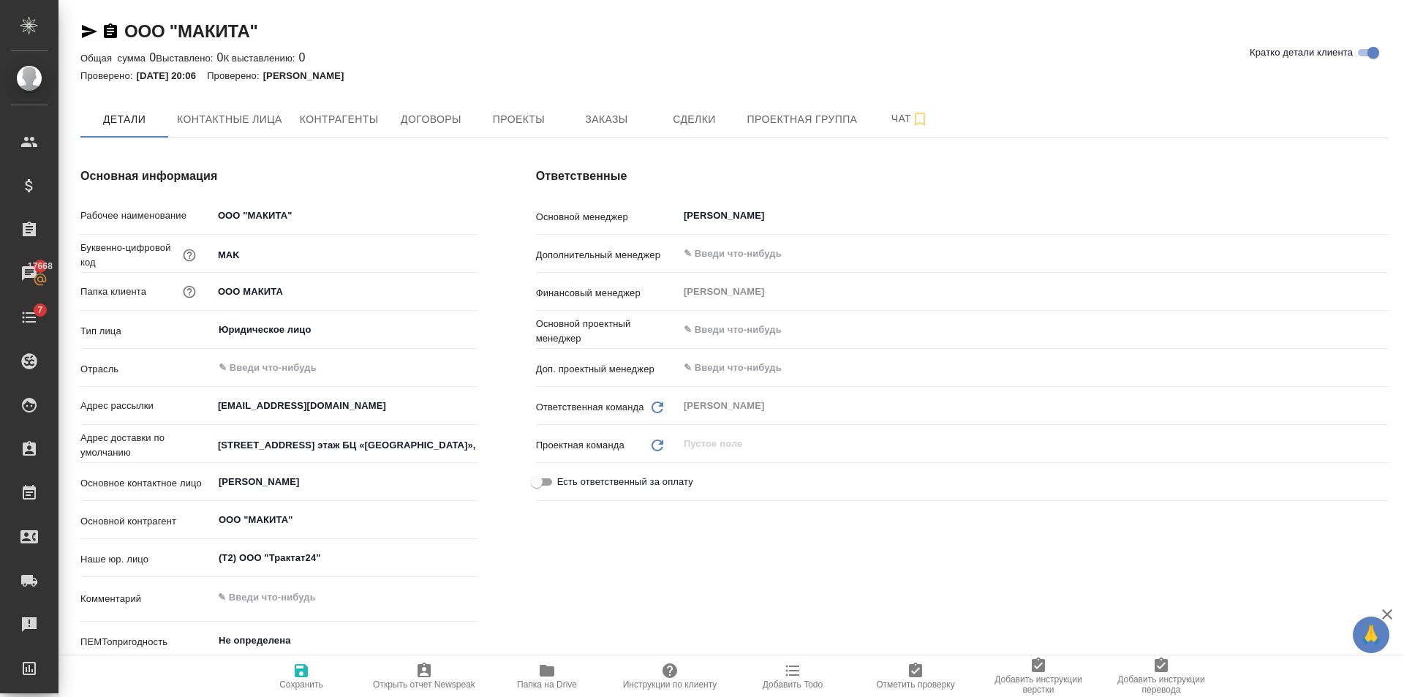
type textarea "x"
click at [374, 448] on input "г. Москва, Краснопролетарская улица, дом 4,1 этаж БЦ «Эрмитаж Плаза», 3 подъезд…" at bounding box center [345, 444] width 265 height 21
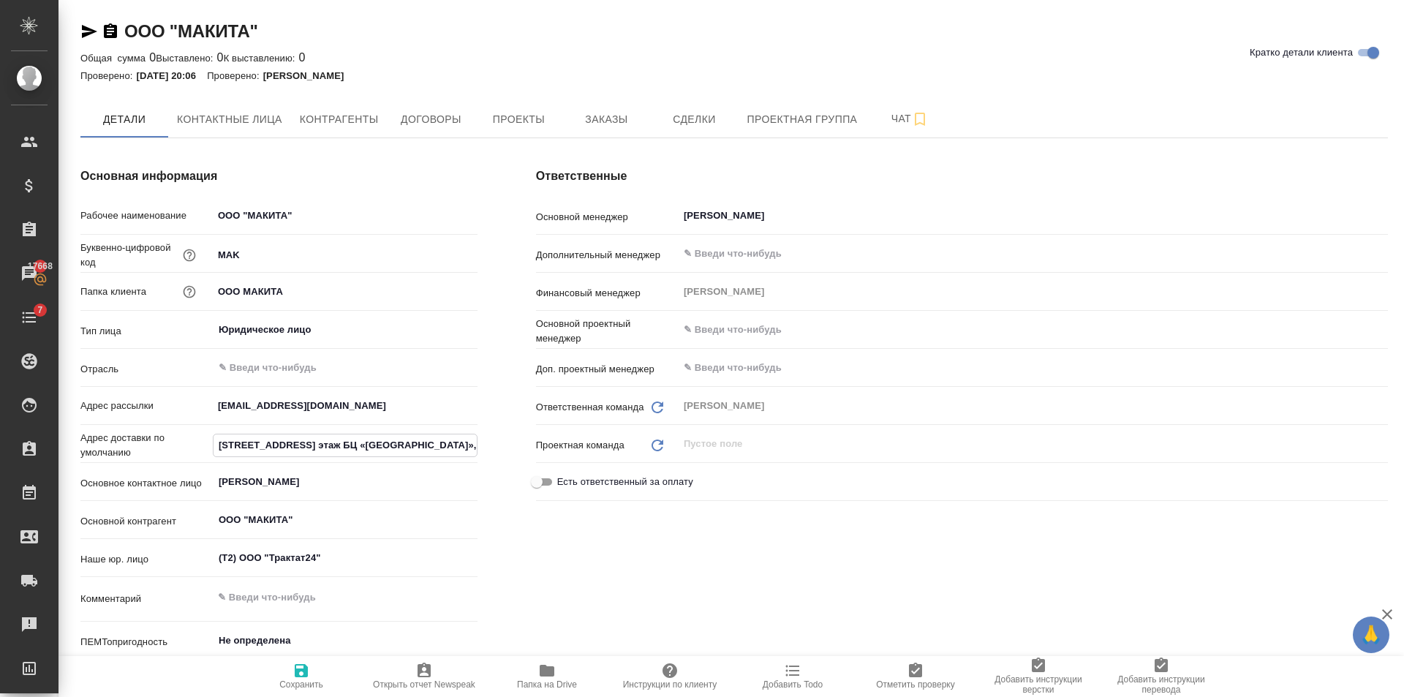
scroll to position [0, 186]
click at [656, 555] on div "Ответственные Основной менеджер Голубев Дмитрий ​ Дополнительный менеджер ​ Фин…" at bounding box center [962, 438] width 910 height 601
click at [203, 123] on span "Контактные лица" at bounding box center [229, 119] width 105 height 18
select select "RU"
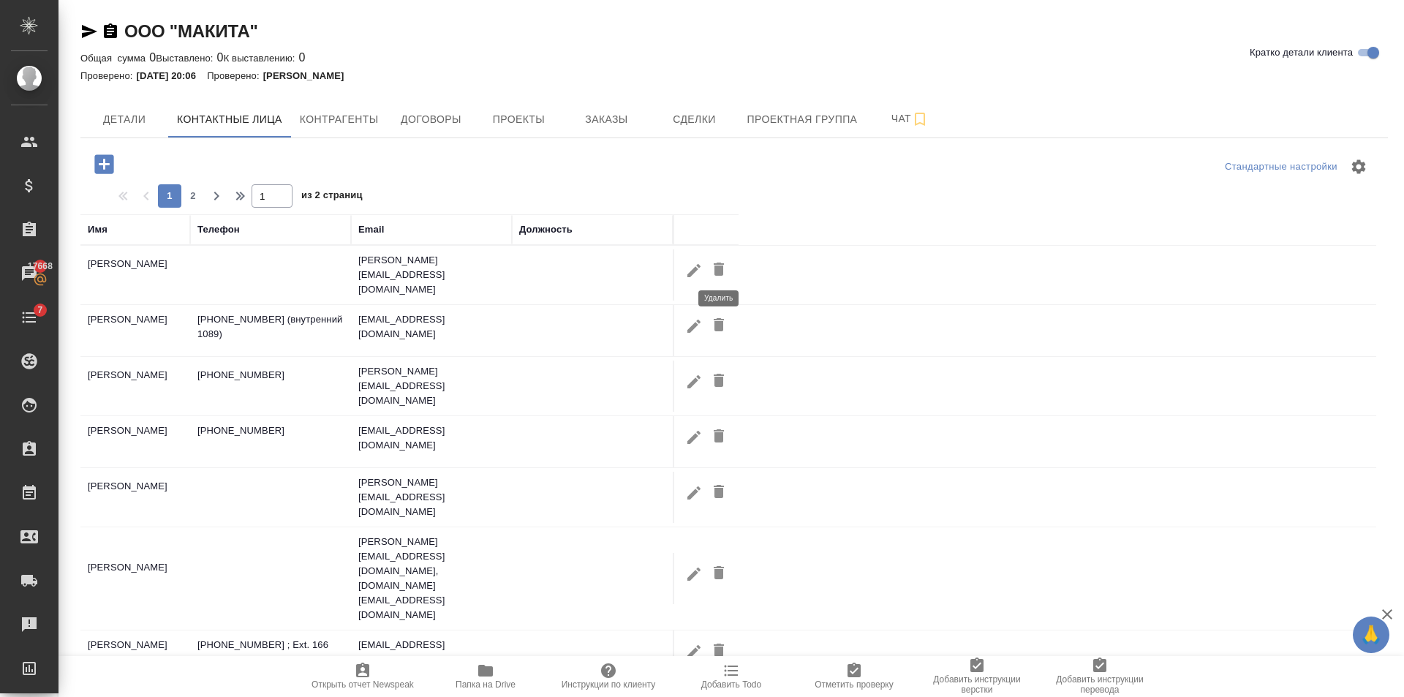
click at [725, 265] on icon "button" at bounding box center [719, 269] width 18 height 18
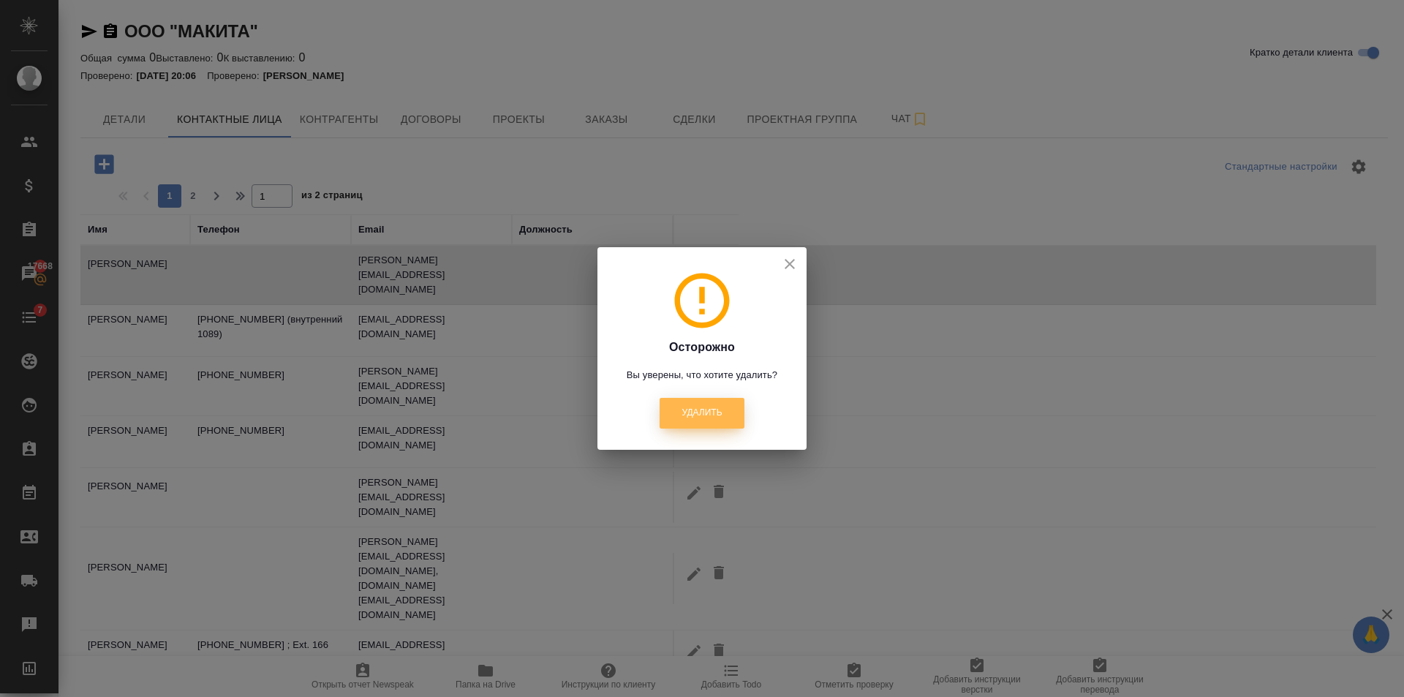
click at [722, 399] on button "Удалить" at bounding box center [702, 413] width 84 height 30
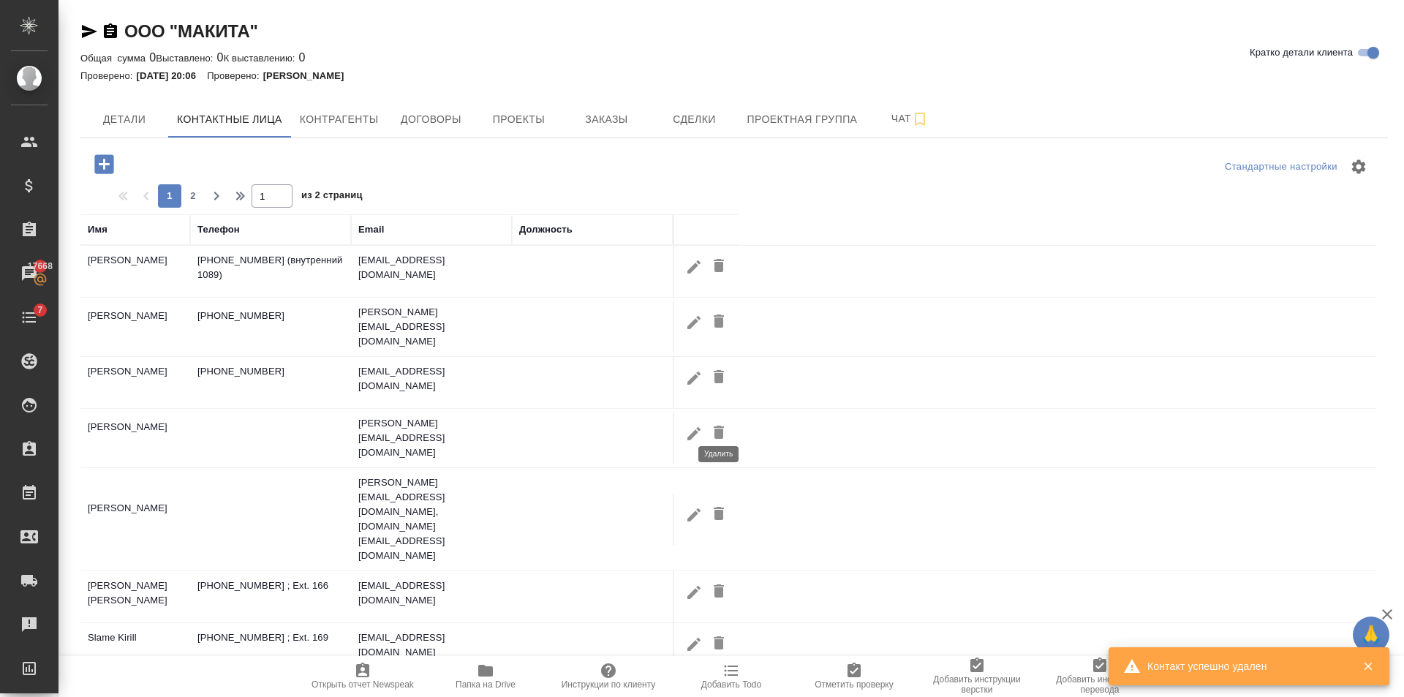
click at [721, 426] on icon "button" at bounding box center [719, 432] width 10 height 13
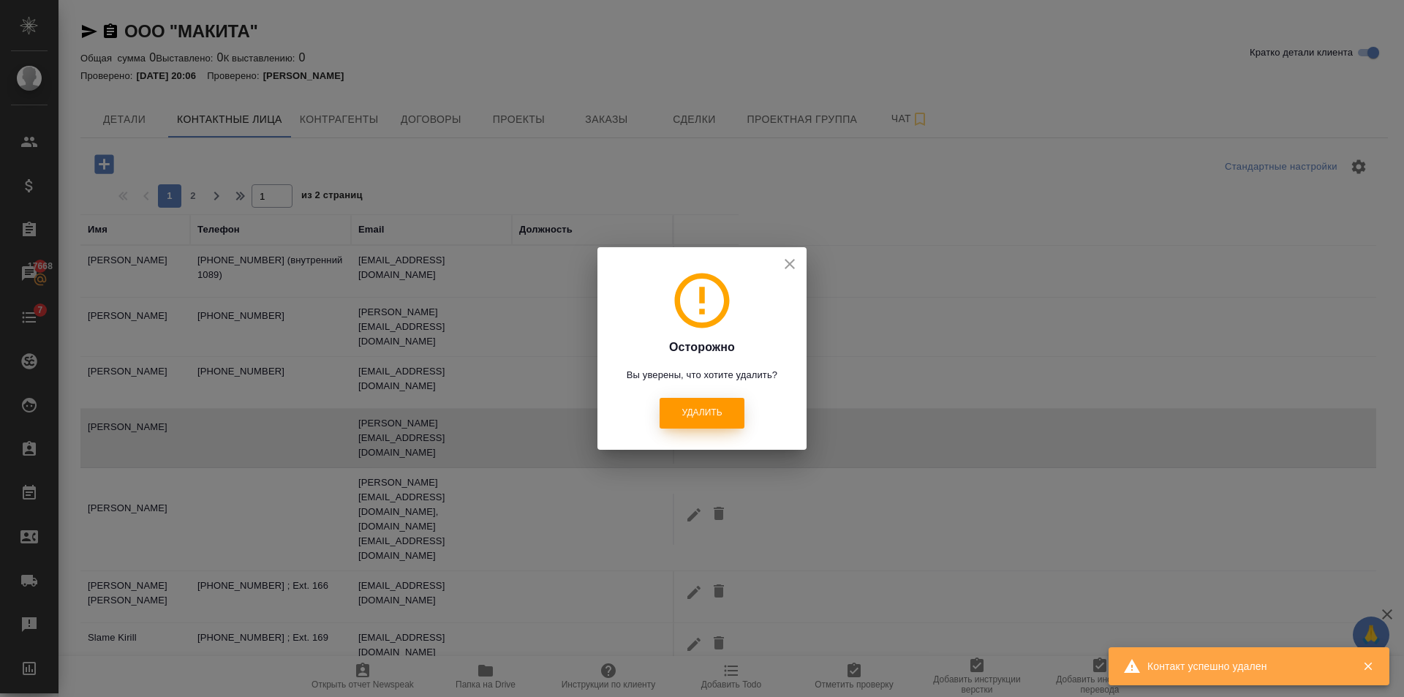
click at [679, 409] on button "Удалить" at bounding box center [702, 413] width 84 height 30
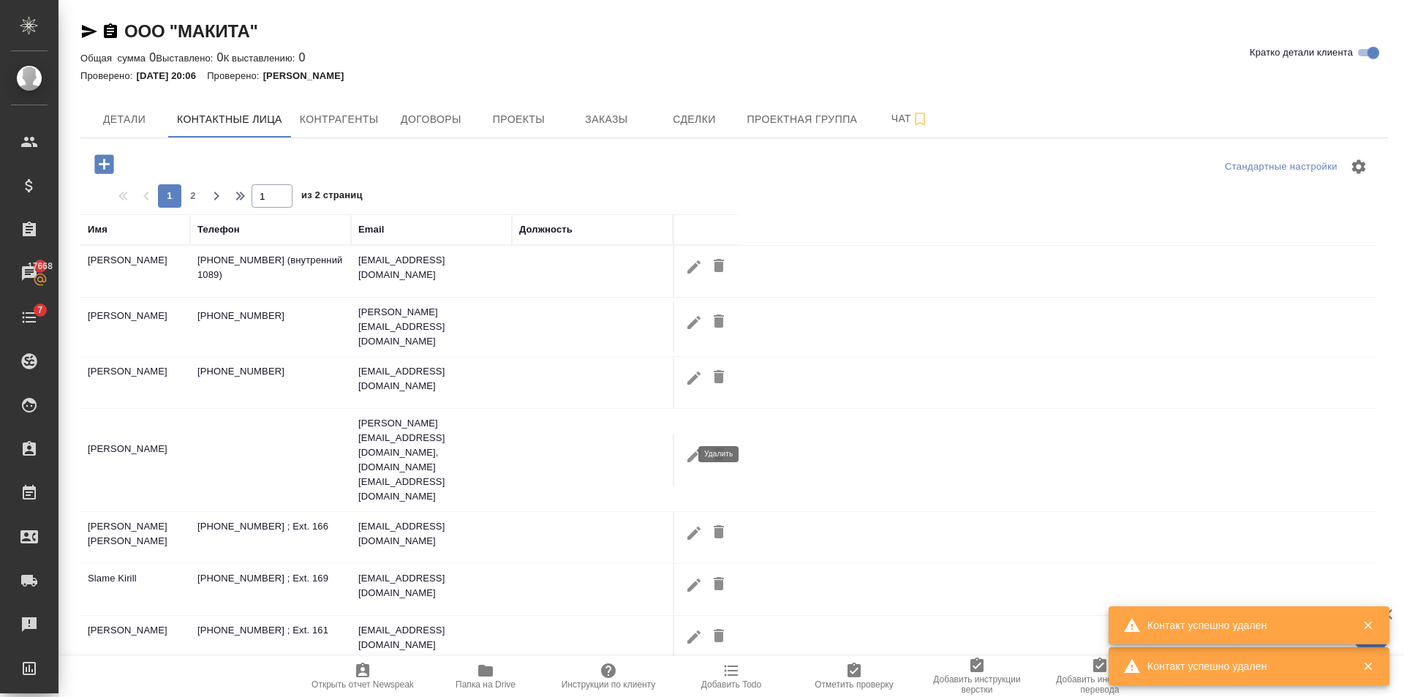
click at [719, 447] on icon "button" at bounding box center [719, 453] width 10 height 13
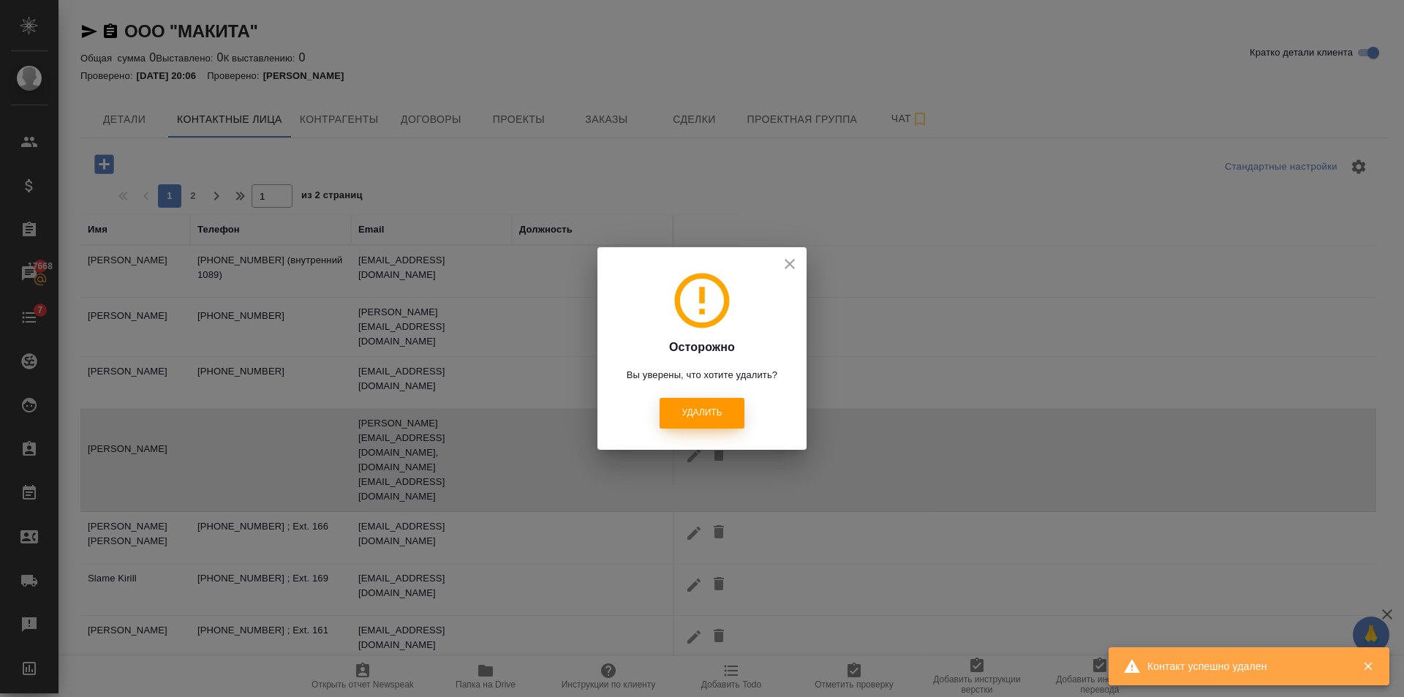
click at [699, 409] on span "Удалить" at bounding box center [701, 413] width 40 height 12
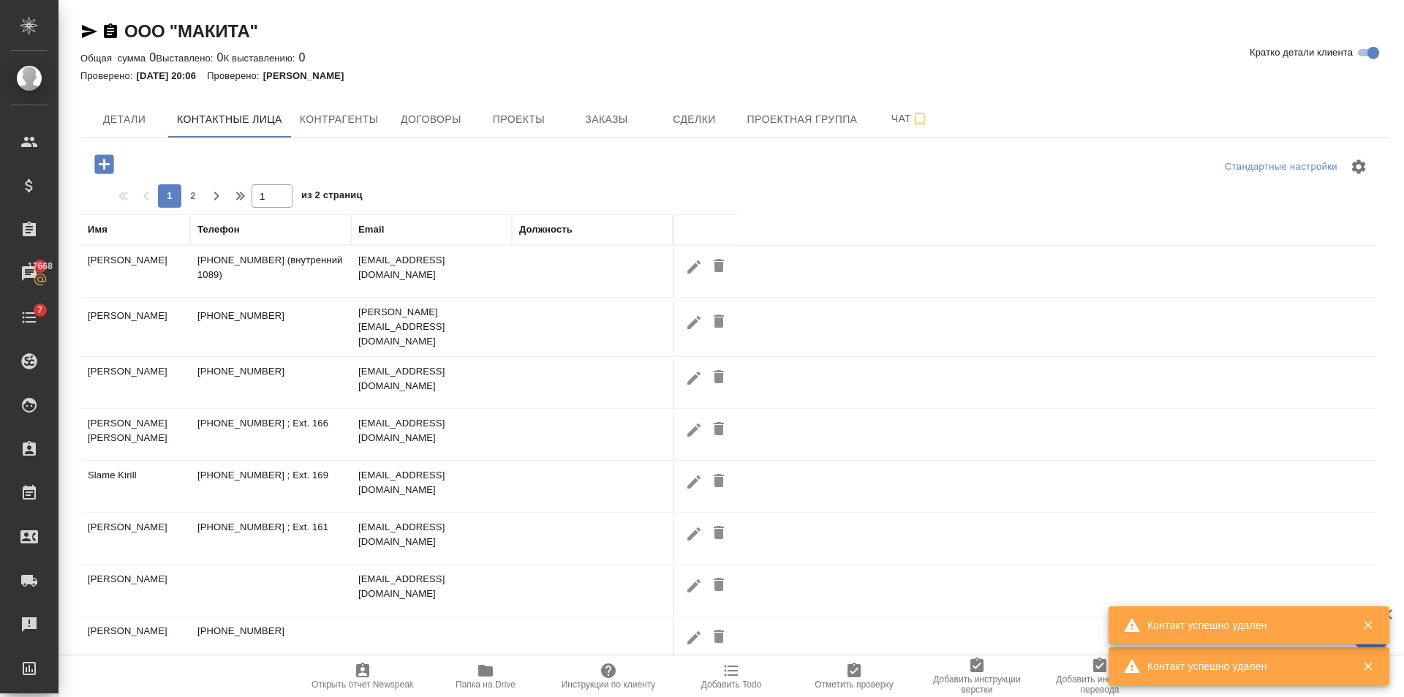
scroll to position [132, 0]
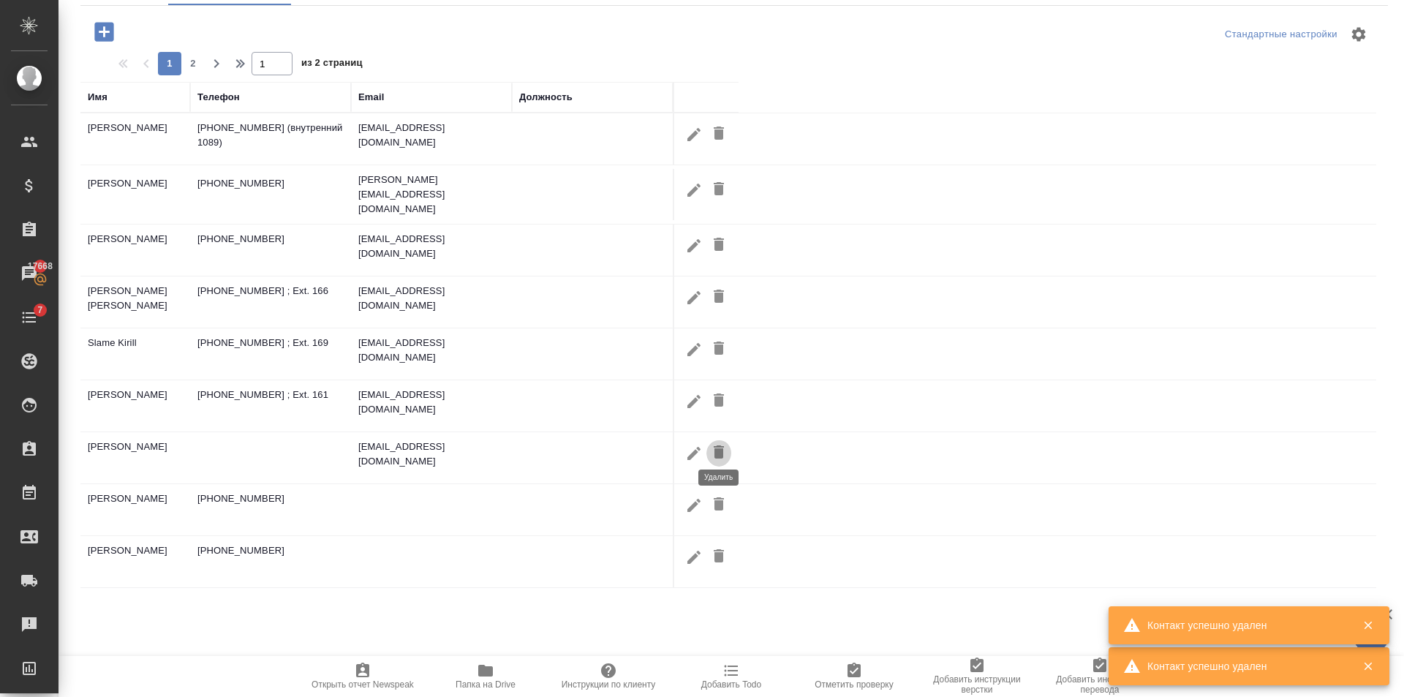
click at [719, 445] on icon "button" at bounding box center [719, 451] width 10 height 13
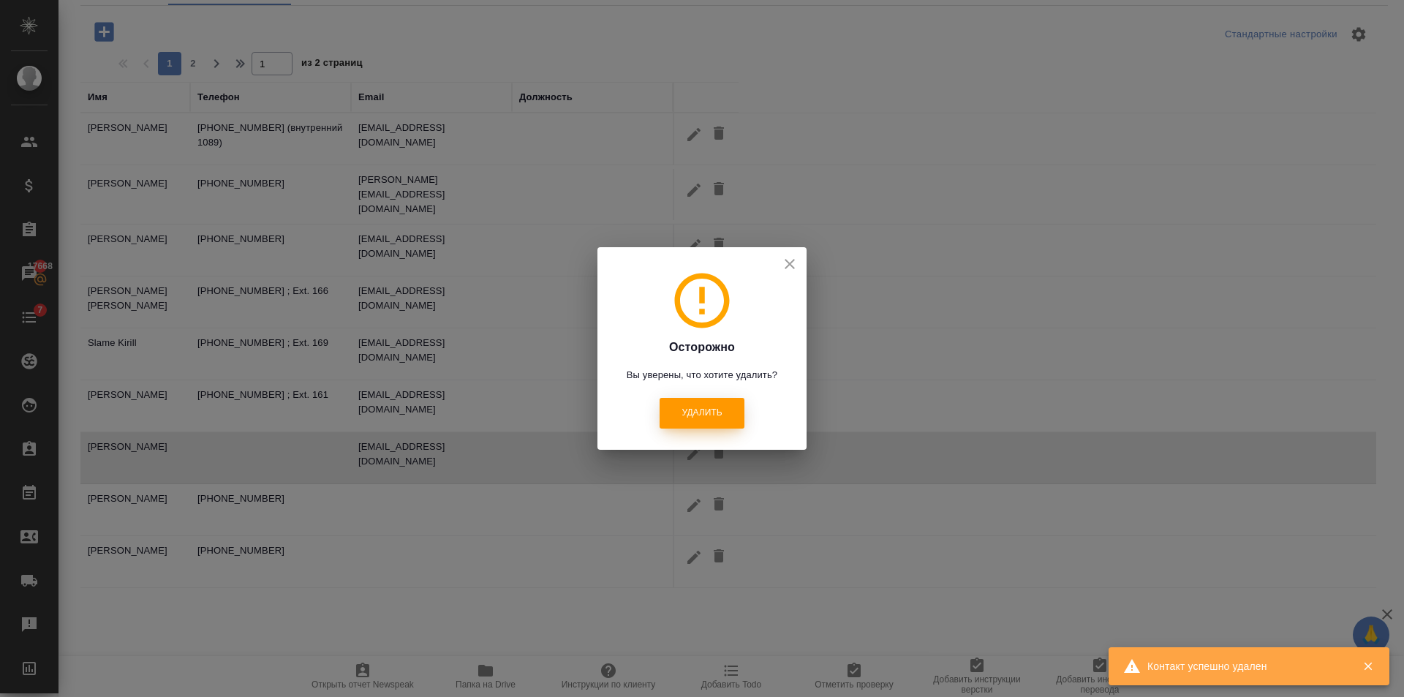
click at [699, 414] on span "Удалить" at bounding box center [701, 413] width 40 height 12
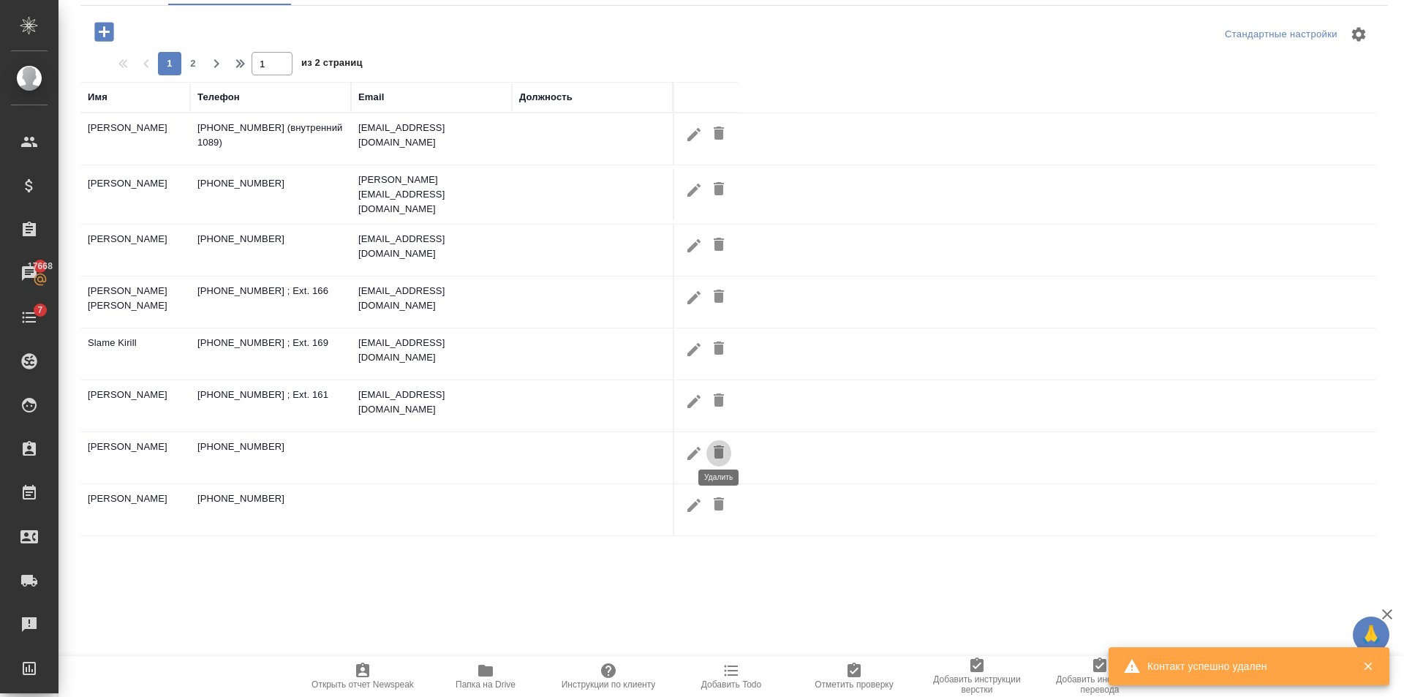
click at [718, 445] on icon "button" at bounding box center [719, 451] width 10 height 13
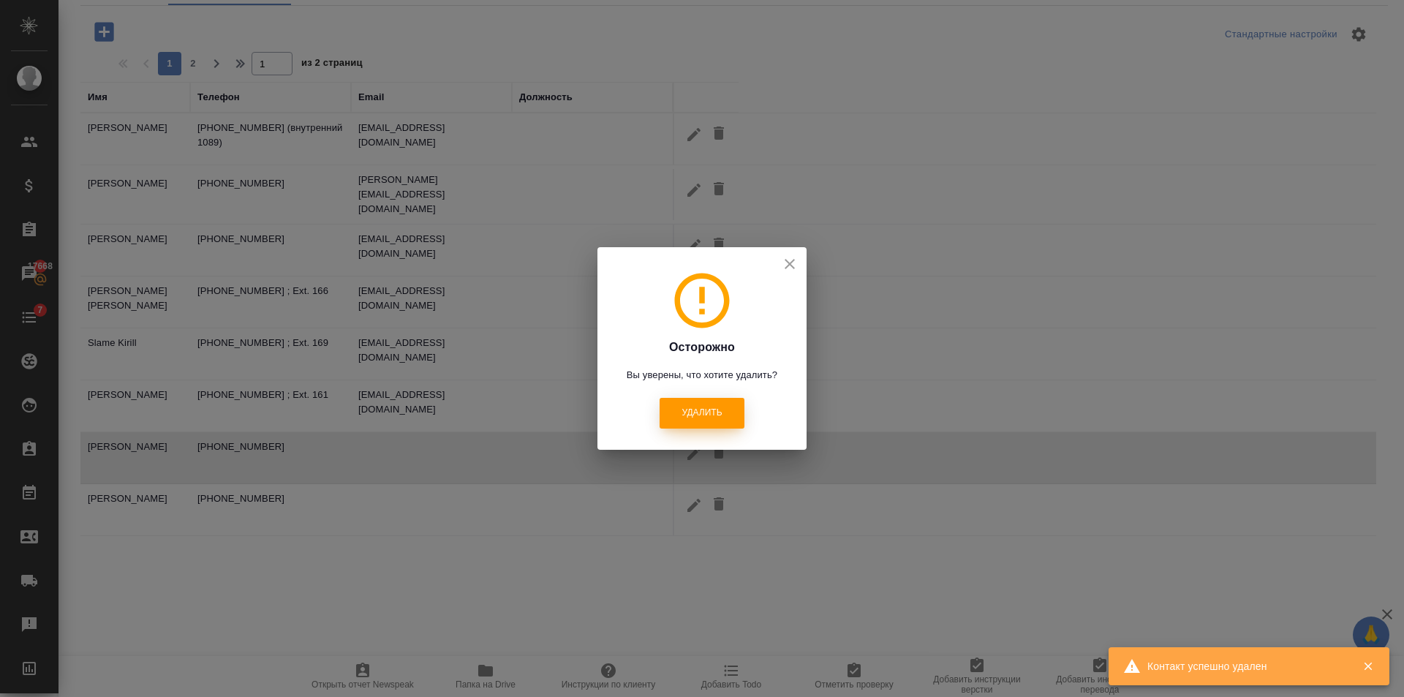
click at [719, 403] on button "Удалить" at bounding box center [702, 413] width 84 height 30
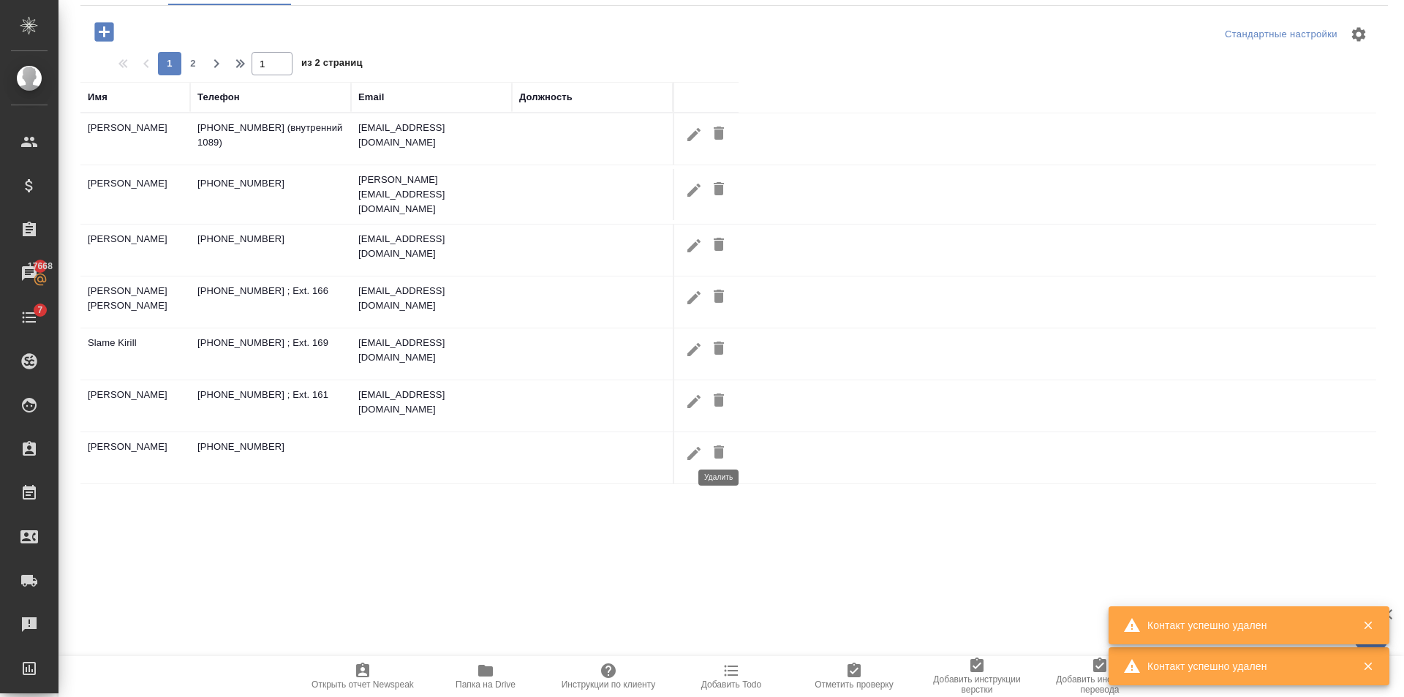
click at [721, 445] on icon "button" at bounding box center [719, 451] width 10 height 13
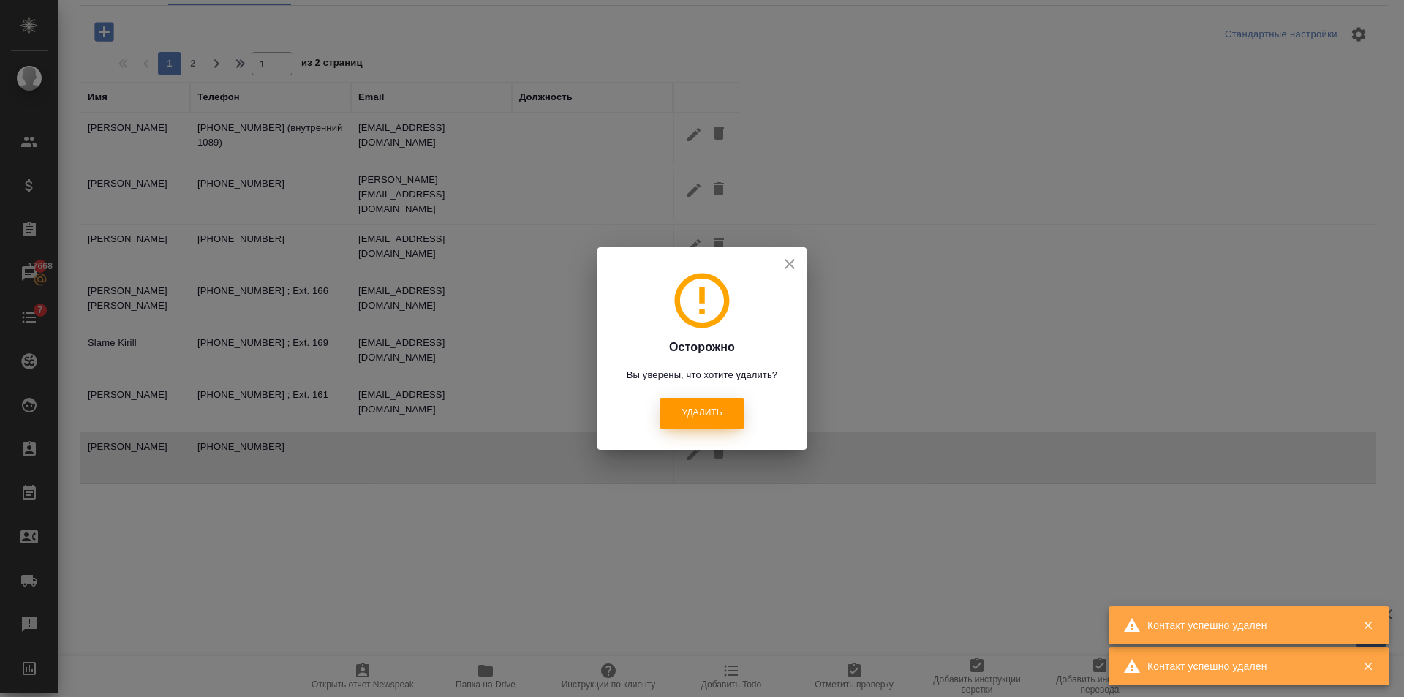
click at [712, 406] on button "Удалить" at bounding box center [702, 413] width 84 height 30
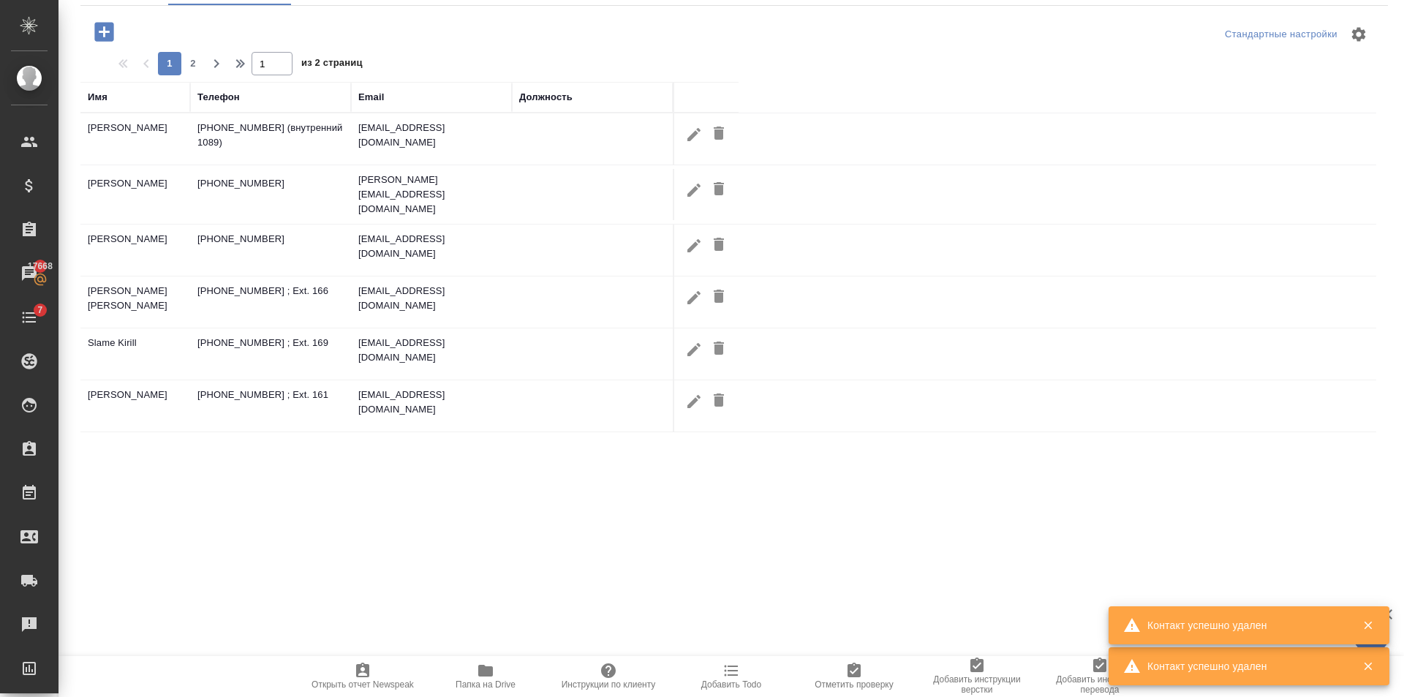
scroll to position [0, 0]
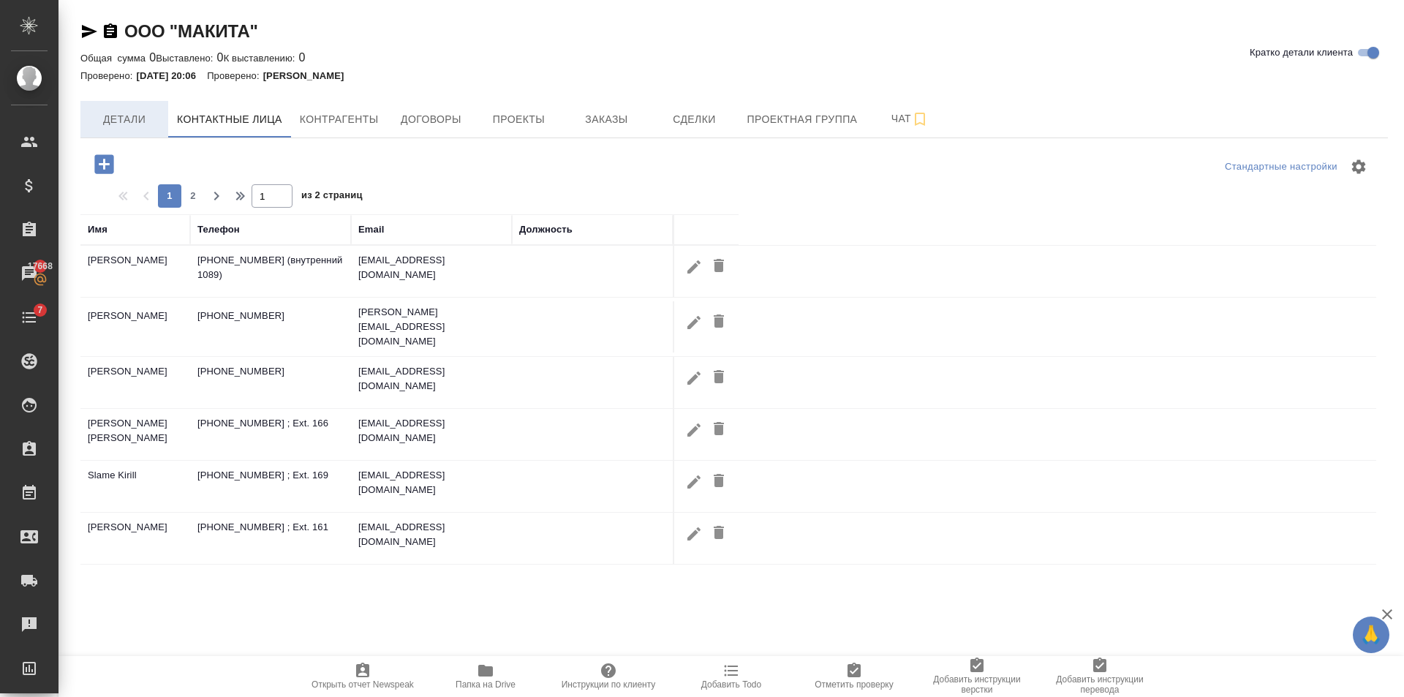
click at [121, 121] on span "Детали" at bounding box center [124, 119] width 70 height 18
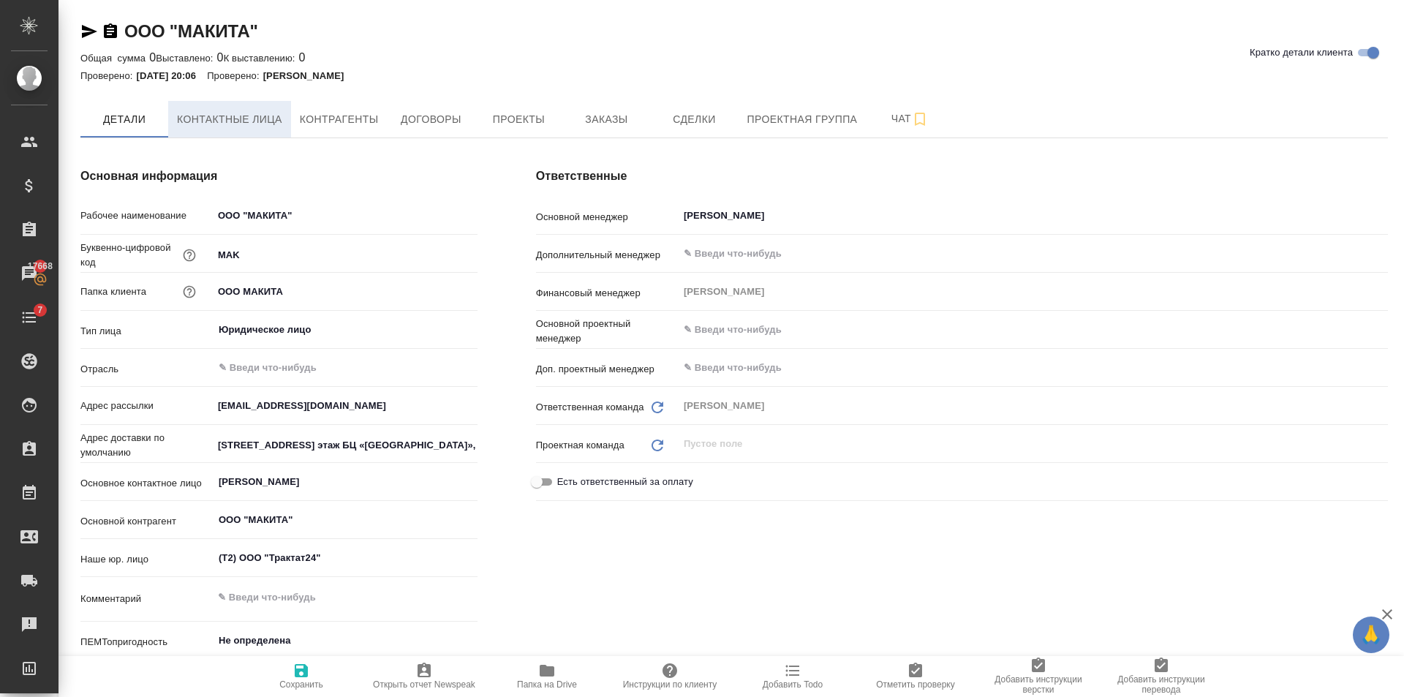
click at [262, 126] on span "Контактные лица" at bounding box center [229, 119] width 105 height 18
select select "RU"
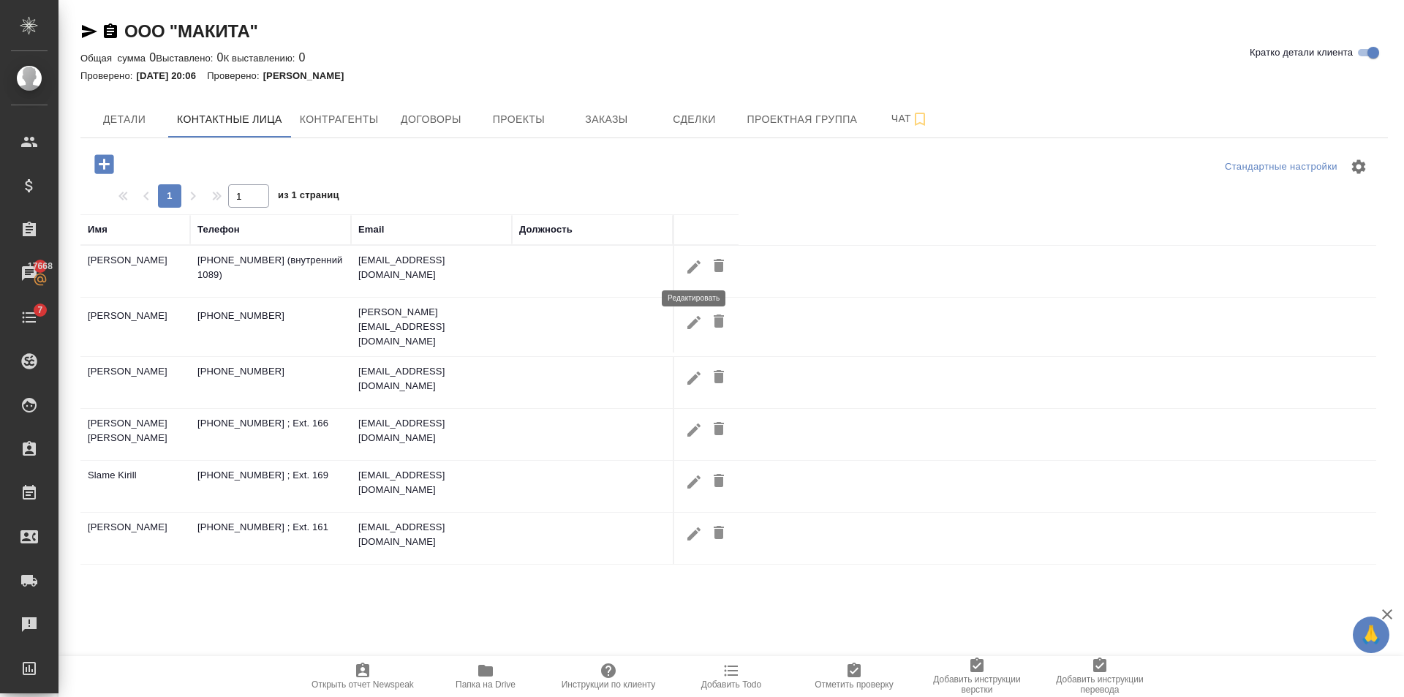
click at [692, 260] on icon "button" at bounding box center [694, 267] width 18 height 18
type input "Кирилл"
type input "Анцибасов"
type input "kirill.antsybasov@makita.ru"
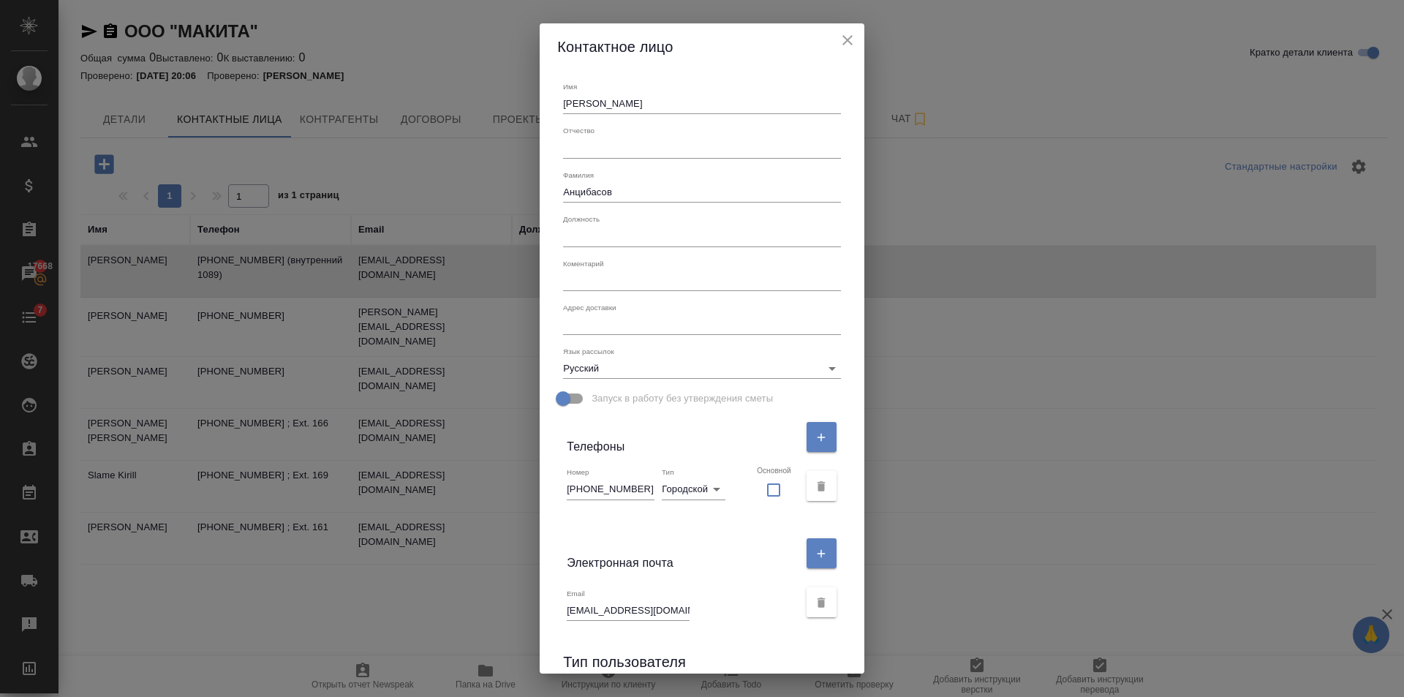
click at [839, 32] on icon "close" at bounding box center [848, 40] width 18 height 18
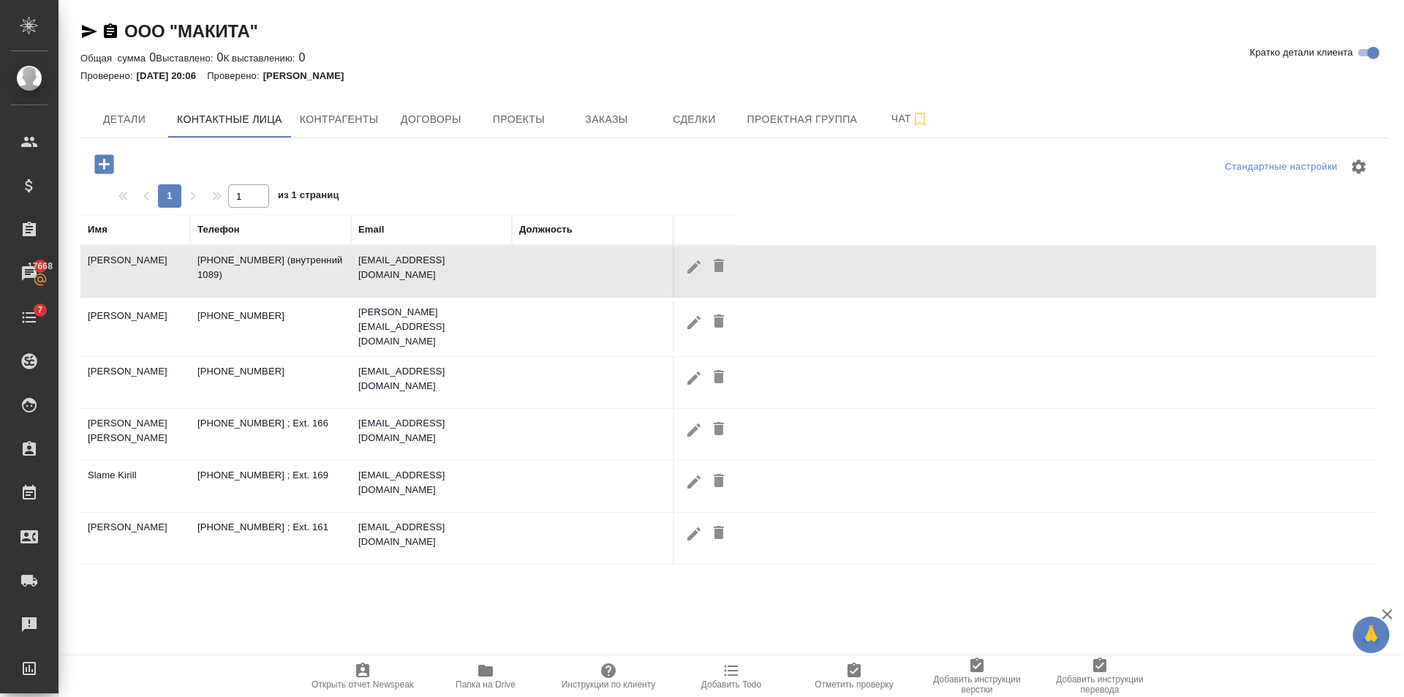
click at [686, 325] on icon "button" at bounding box center [694, 323] width 18 height 18
type input "Игорь"
type input "Федотов"
type input "Igor.Fedotov@makita.ru"
type input "+7-926-501-7777"
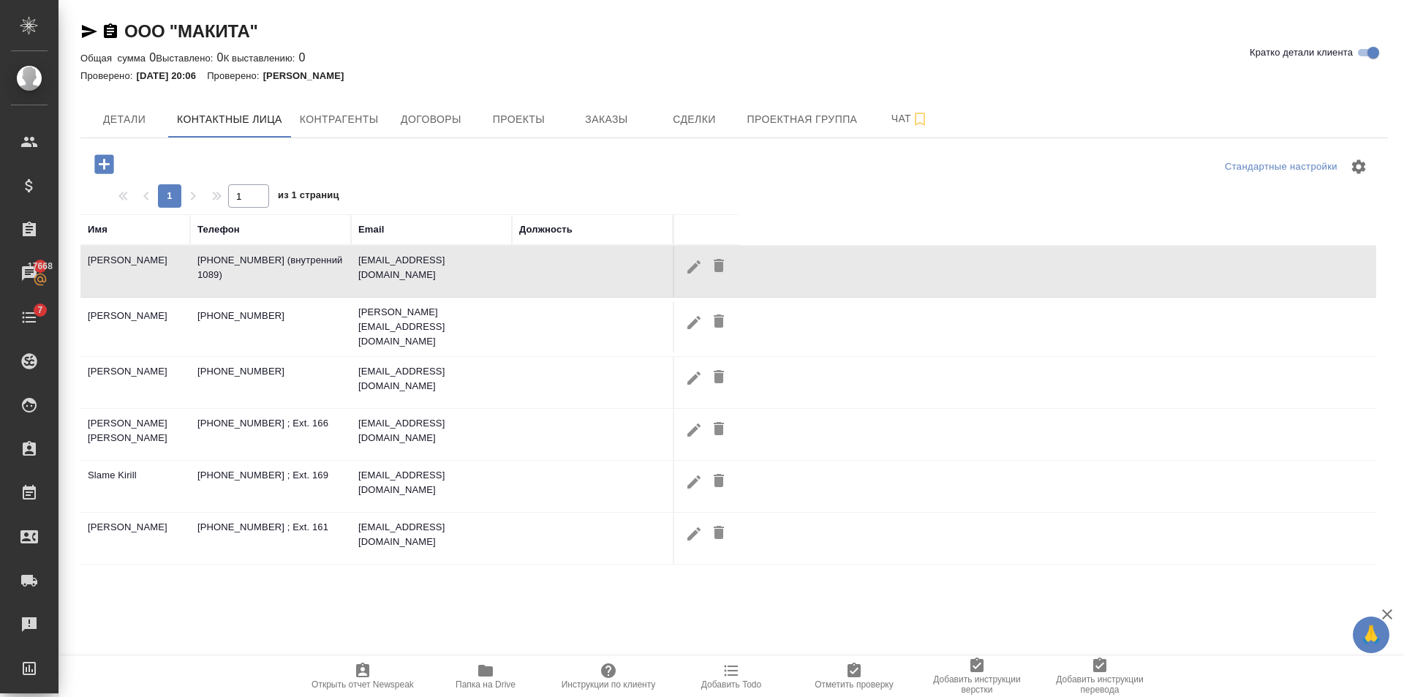
type input "mobile"
checkbox input "false"
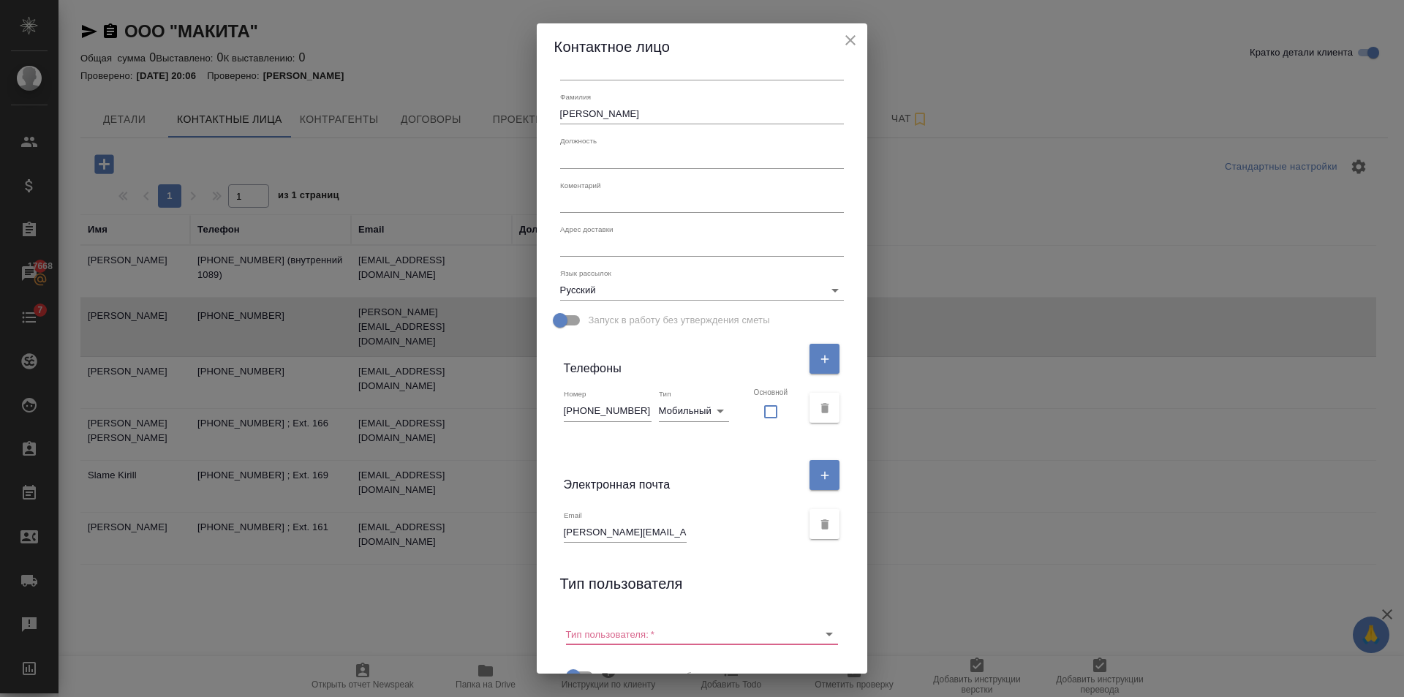
scroll to position [111, 0]
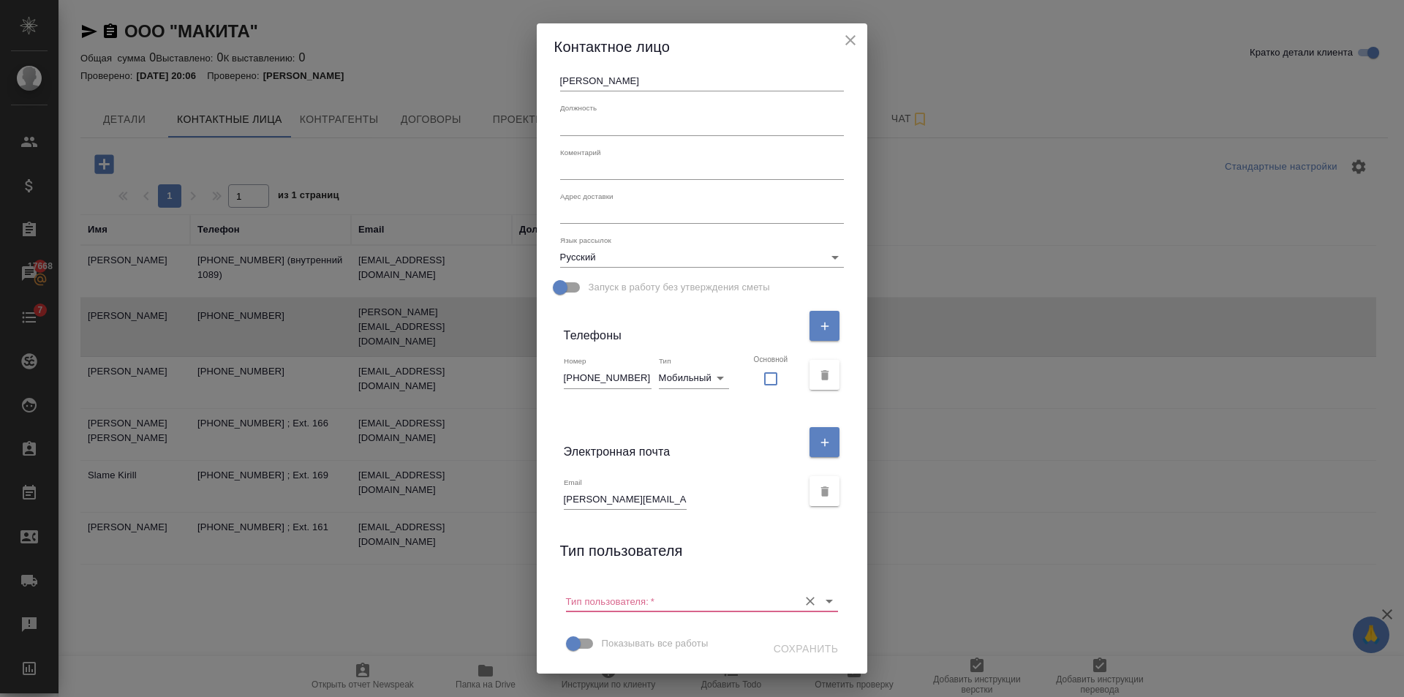
click at [820, 602] on icon "Open" at bounding box center [829, 601] width 18 height 18
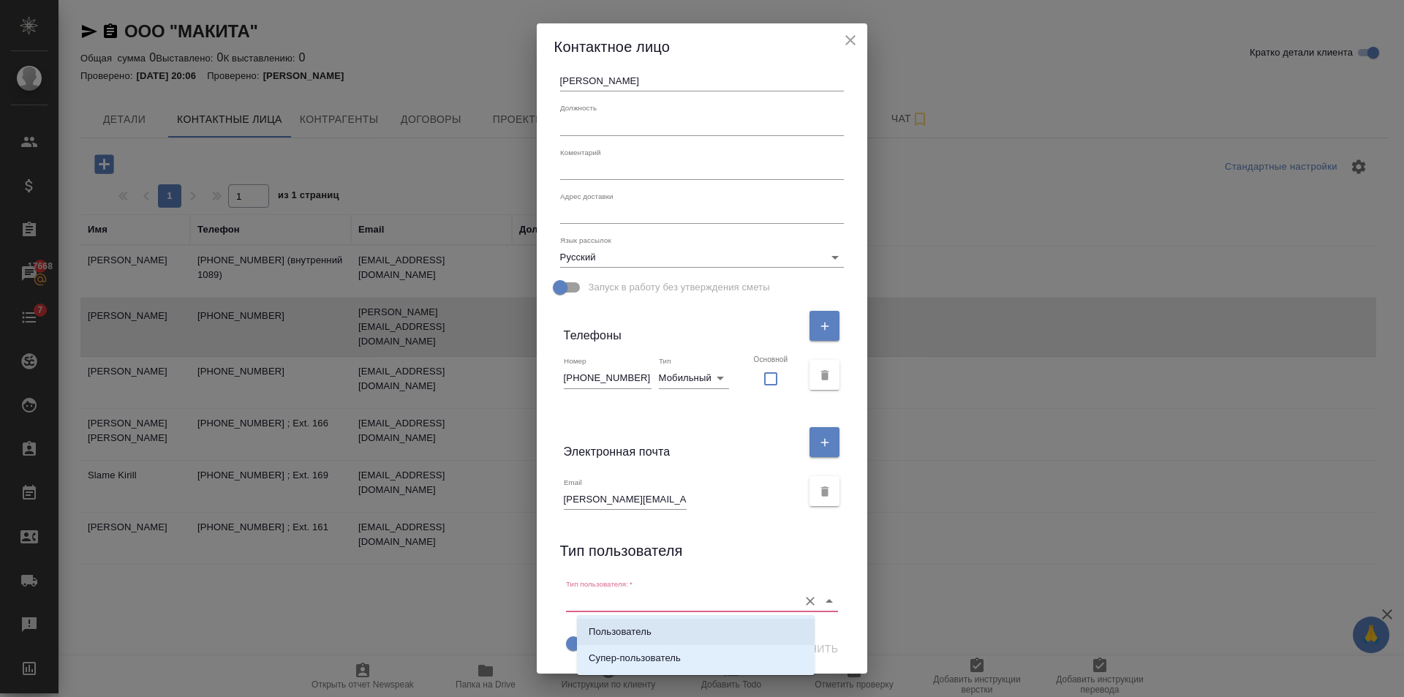
click at [668, 624] on li "Пользователь" at bounding box center [696, 632] width 238 height 26
type input "Пользователь"
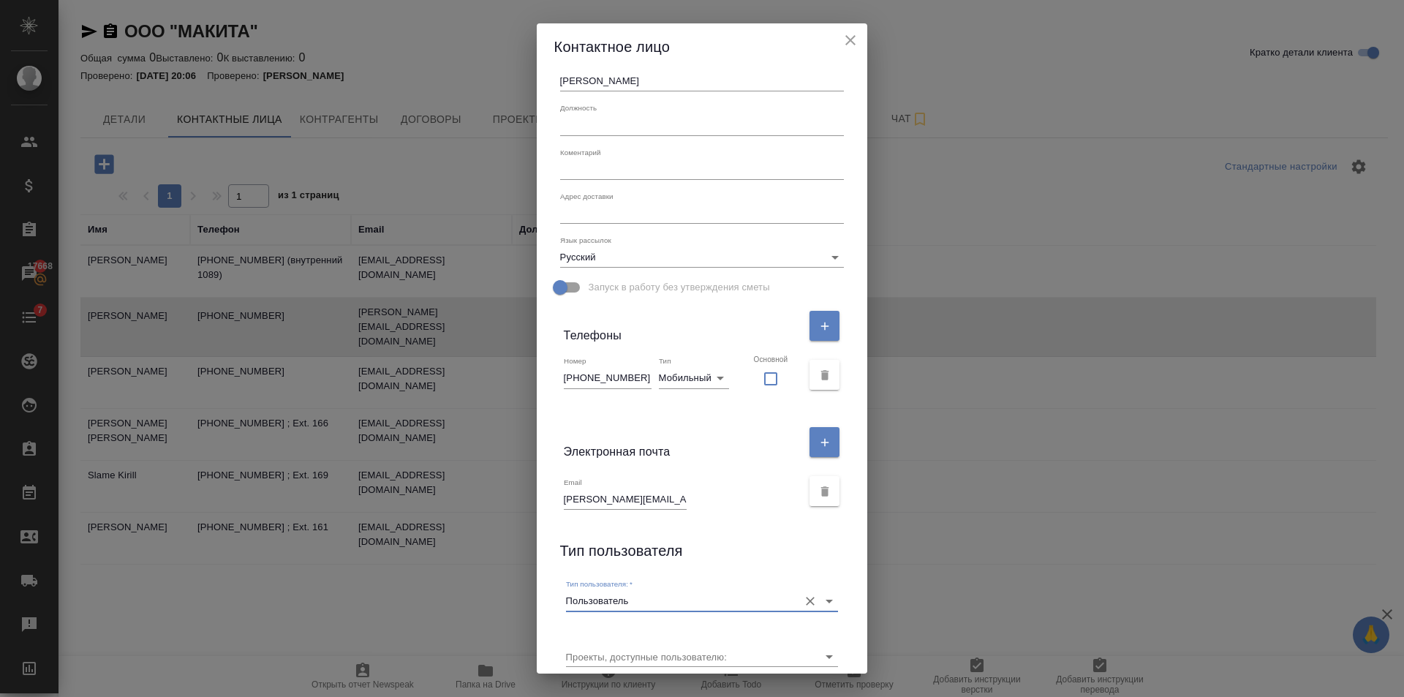
scroll to position [167, 0]
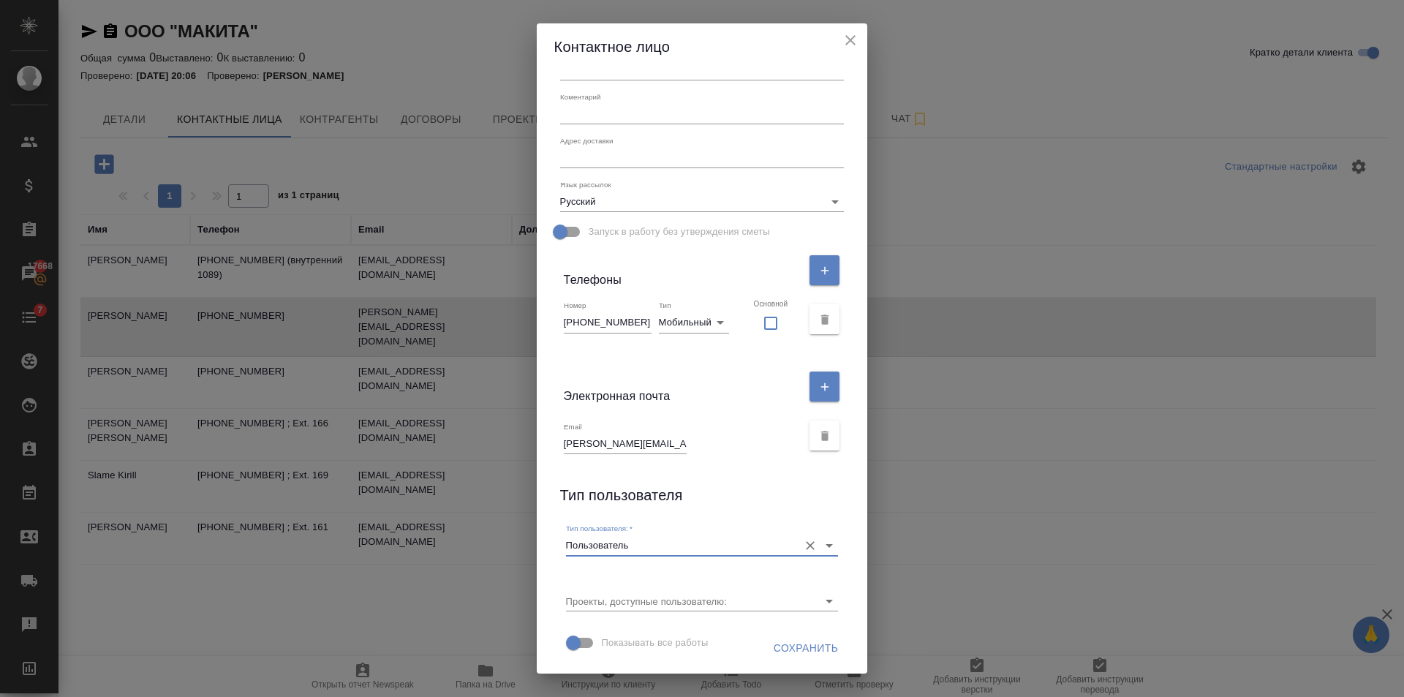
click at [793, 638] on button "Сохранить" at bounding box center [806, 648] width 77 height 27
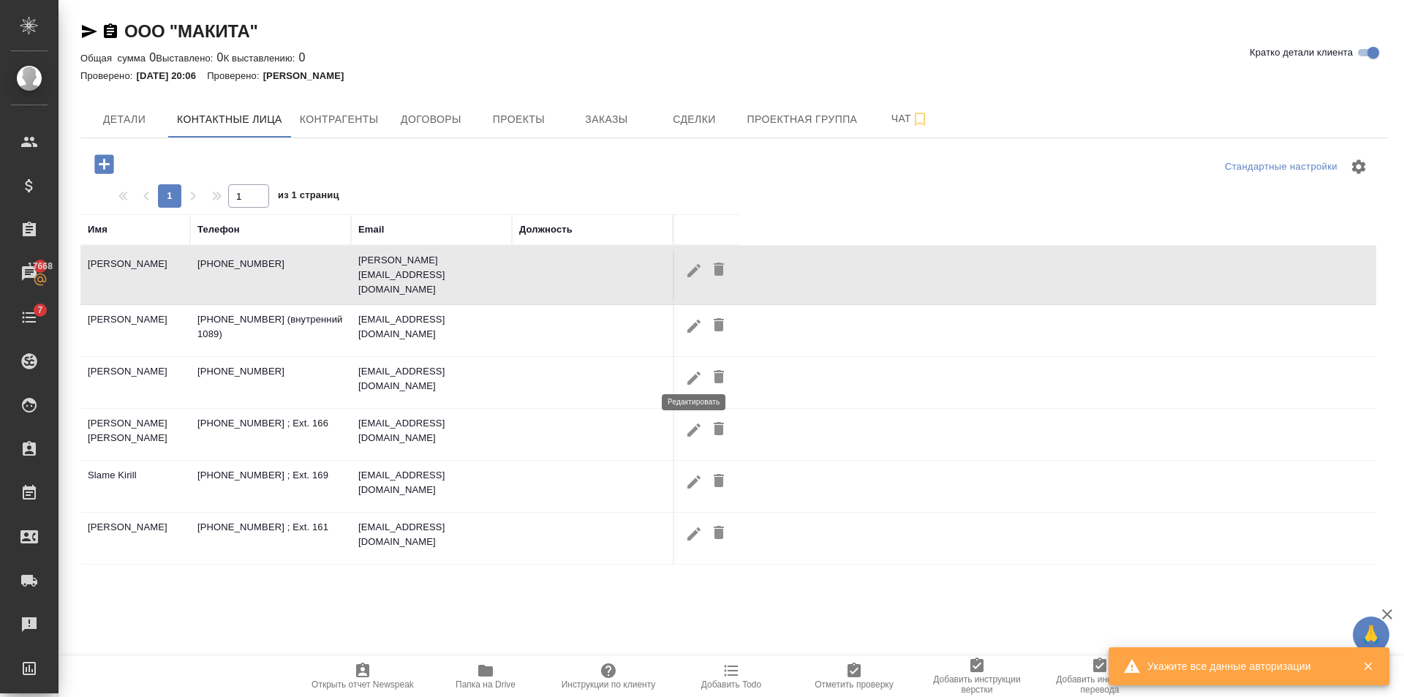
click at [691, 369] on icon "button" at bounding box center [694, 378] width 18 height 18
type input "Дмитрий"
type input "Коробаев"
type textarea "127006, г. Москва, Краснопролетарская улица, дом 4. 1-й этаж БЦ «Эрмитаж Плаза»…"
type input "dmitry.korobaev@makita.ru"
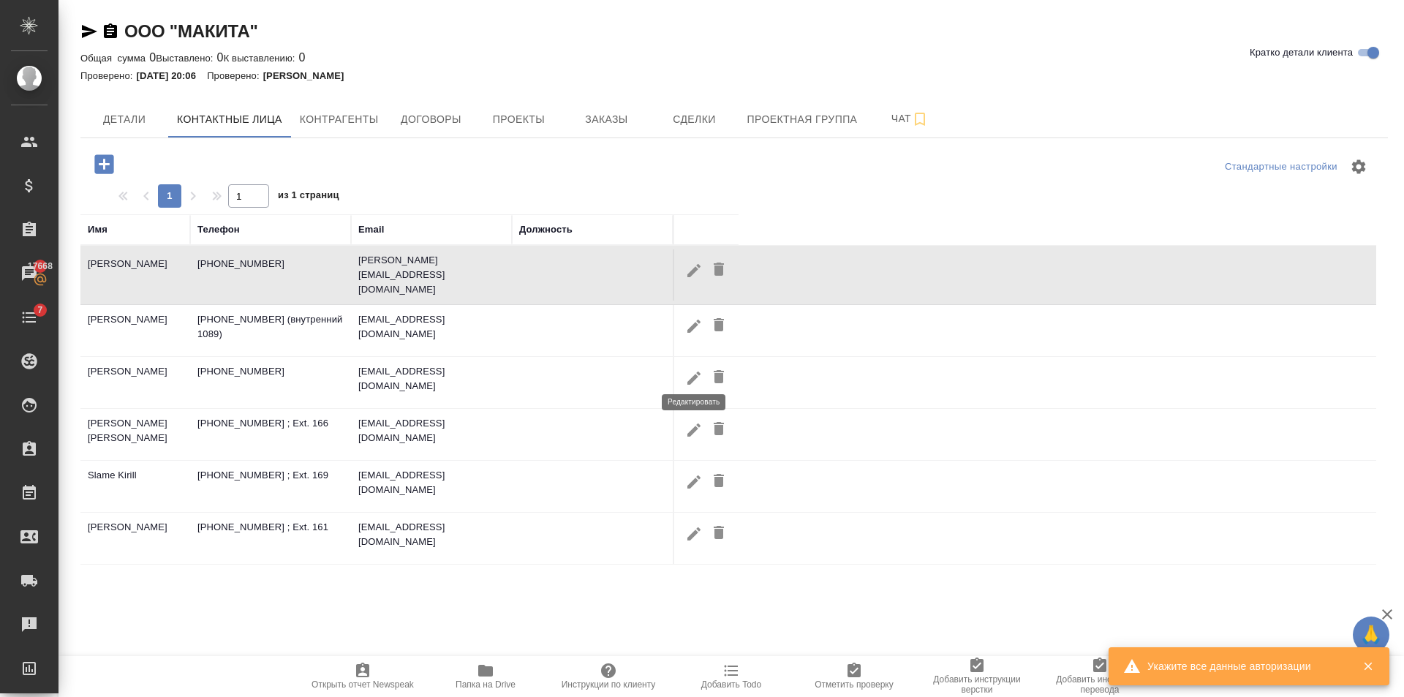
type input "+7 (925) 049-75-83"
checkbox input "false"
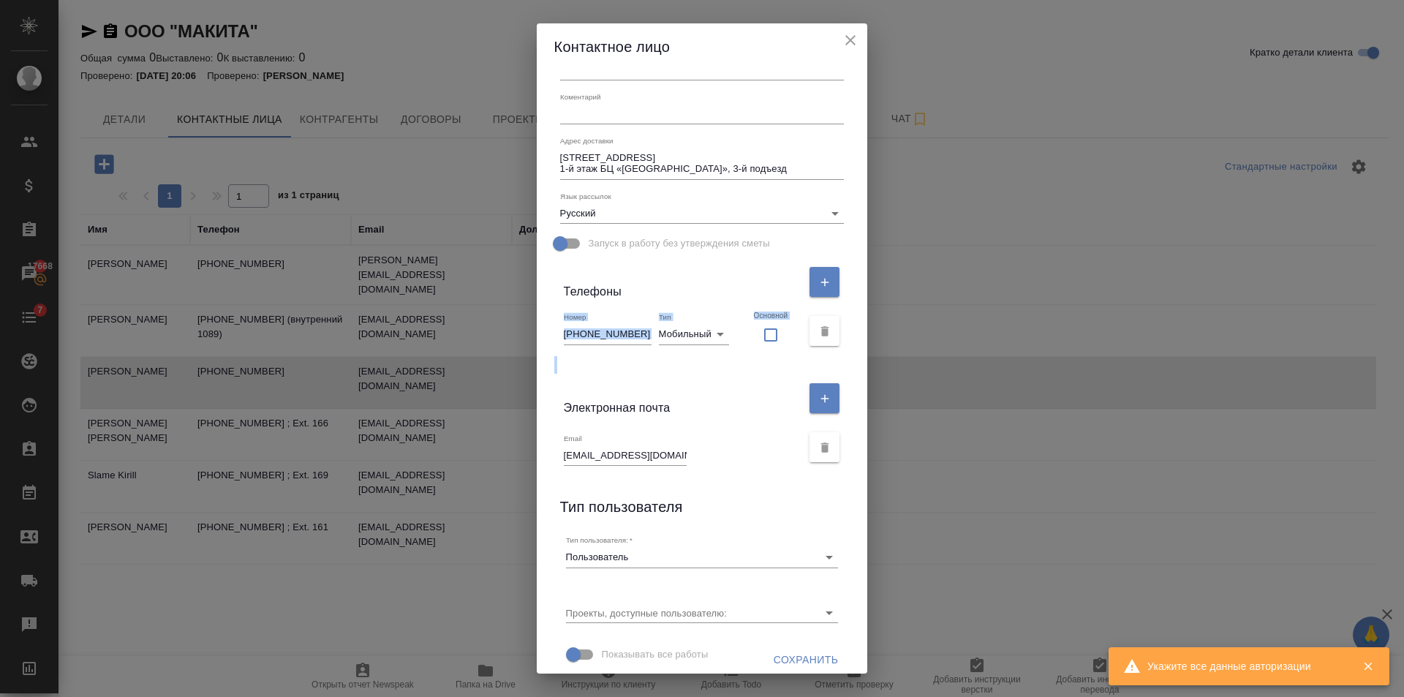
click at [691, 369] on div "Имя Дмитрий Отчество Фамилия Коробаев Должность Коментарий x Адрес доставки 127…" at bounding box center [702, 371] width 331 height 603
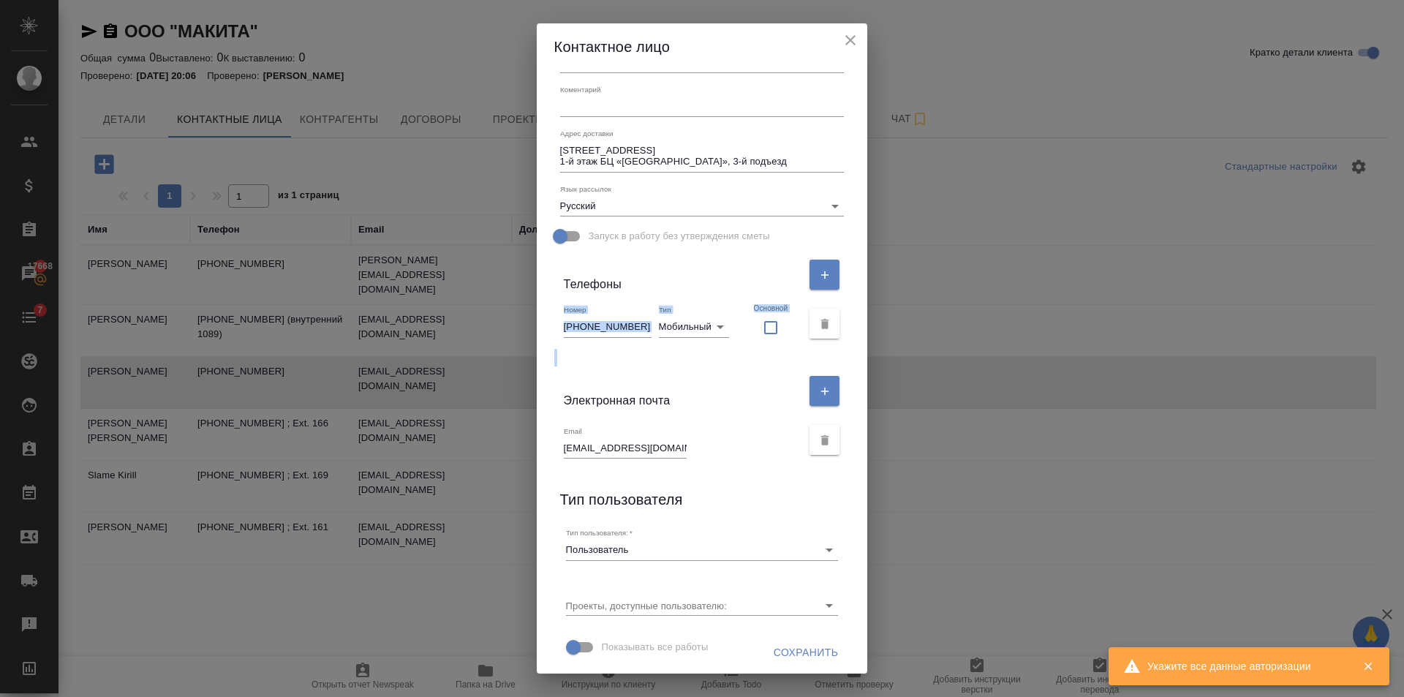
scroll to position [178, 0]
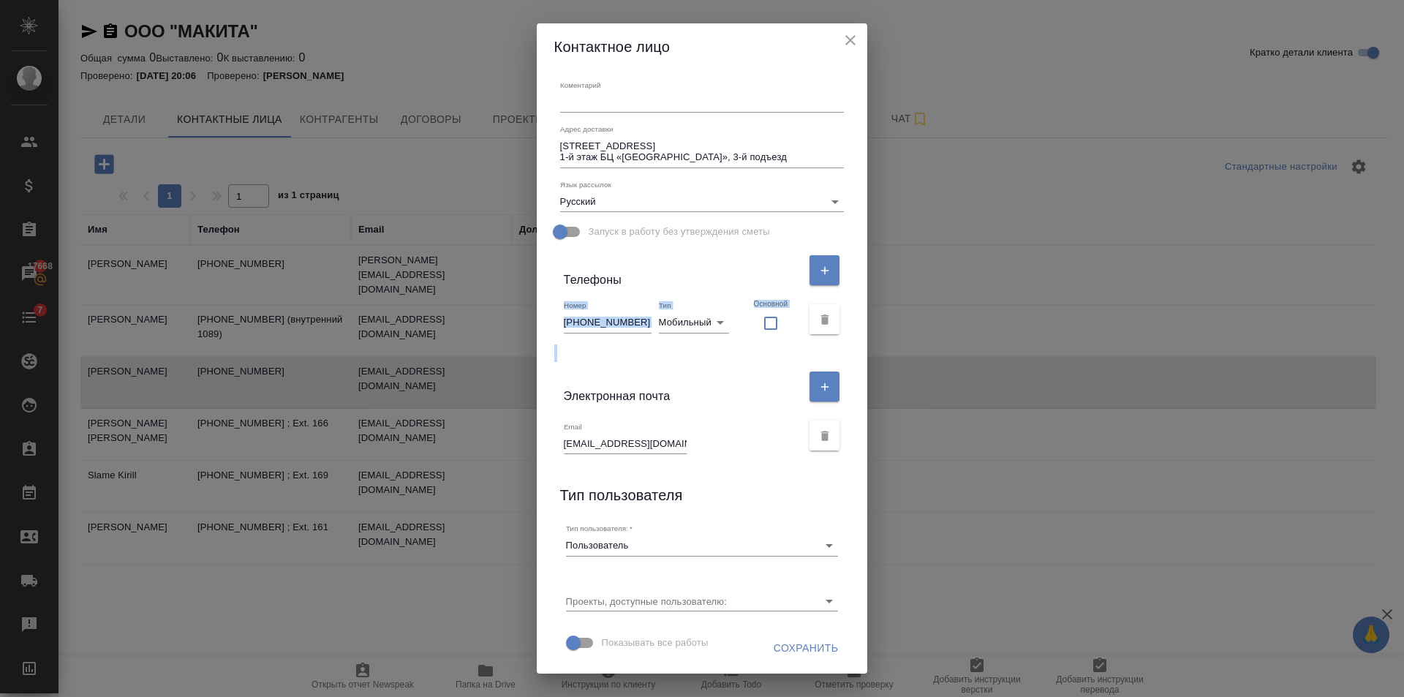
click at [845, 38] on icon "close" at bounding box center [850, 40] width 10 height 10
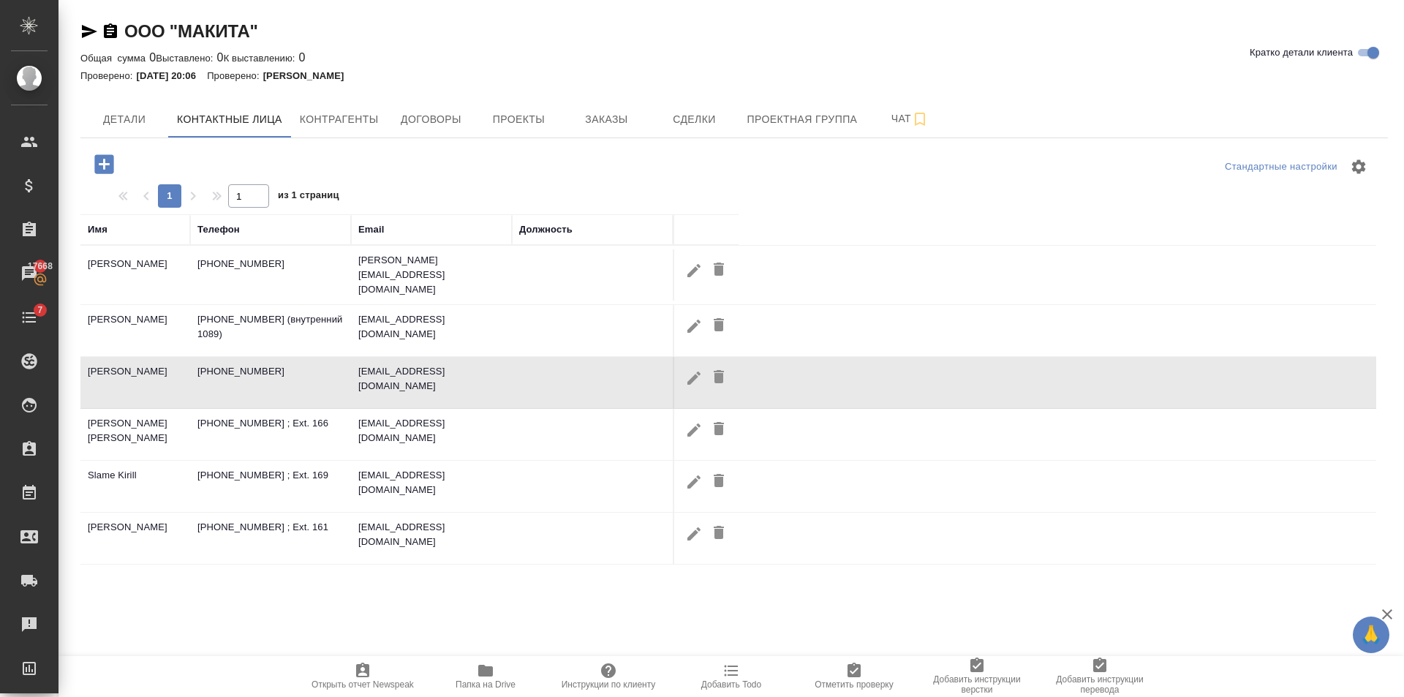
click at [693, 424] on icon "button" at bounding box center [693, 429] width 13 height 13
type input "Мехоножин"
type input "mekhonoshin@makita.ru"
type input "+7 (495) 915-88-66 ; Ext. 166"
type input "phone"
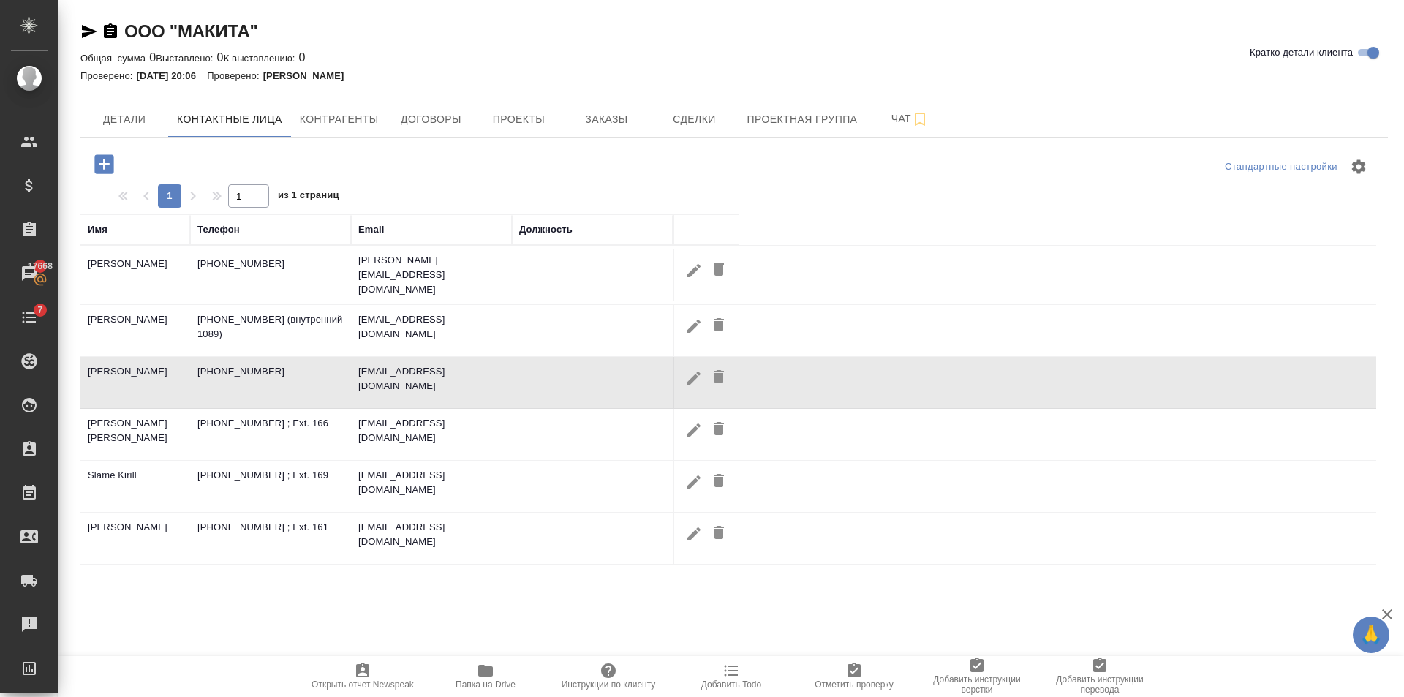
checkbox input "false"
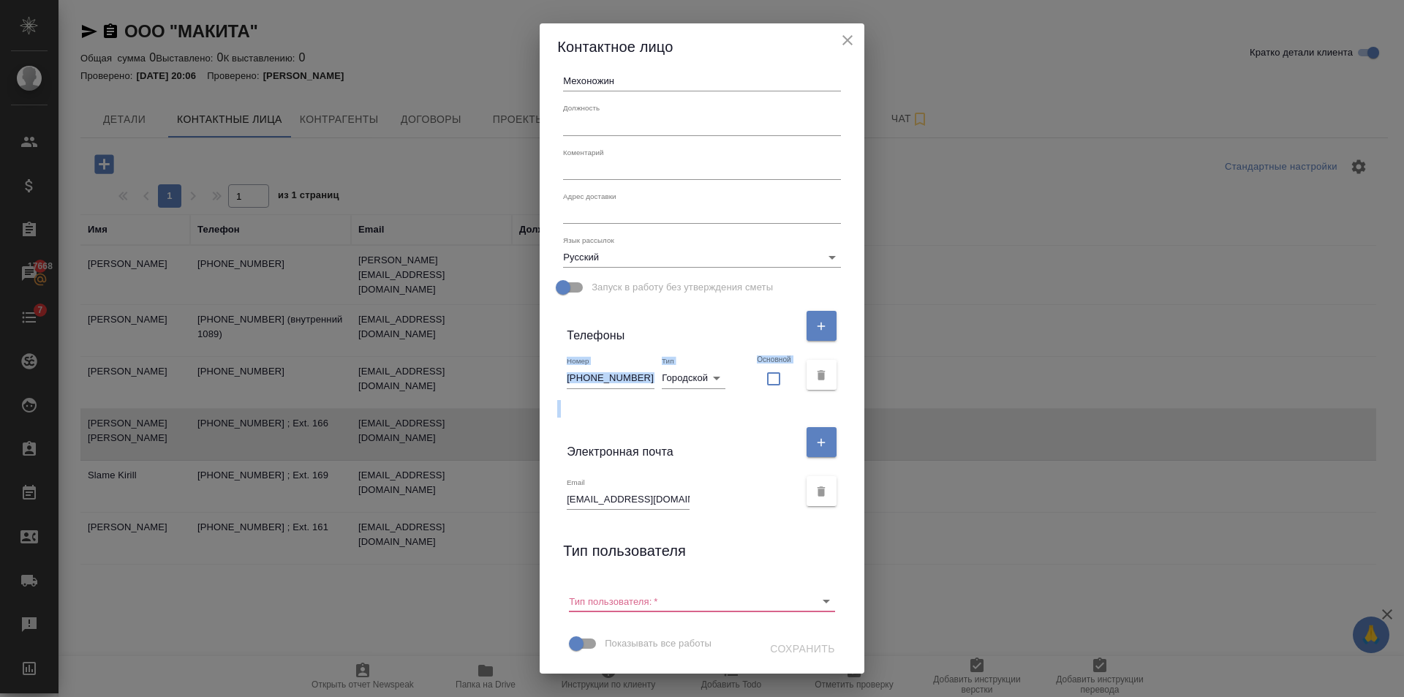
scroll to position [111, 0]
click at [817, 604] on icon "Open" at bounding box center [826, 601] width 18 height 18
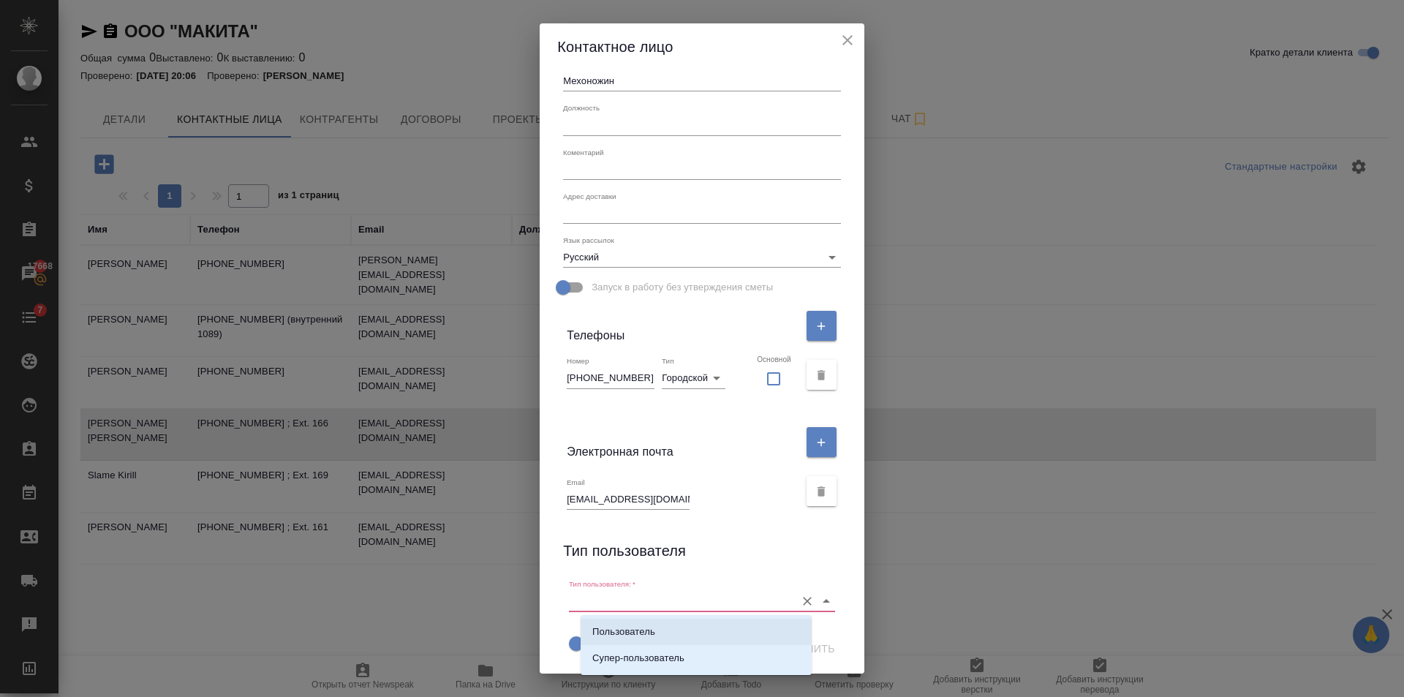
click at [631, 638] on p "Пользователь" at bounding box center [623, 631] width 63 height 15
type input "Пользователь"
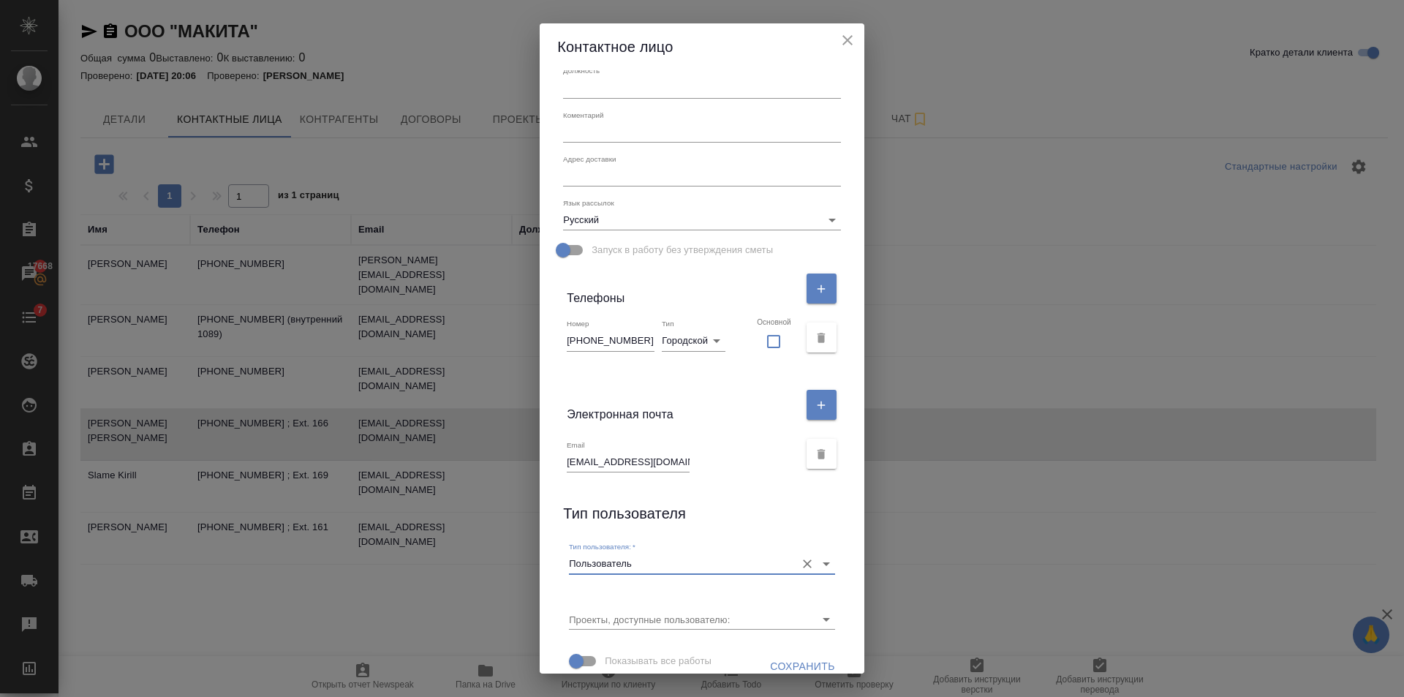
scroll to position [167, 0]
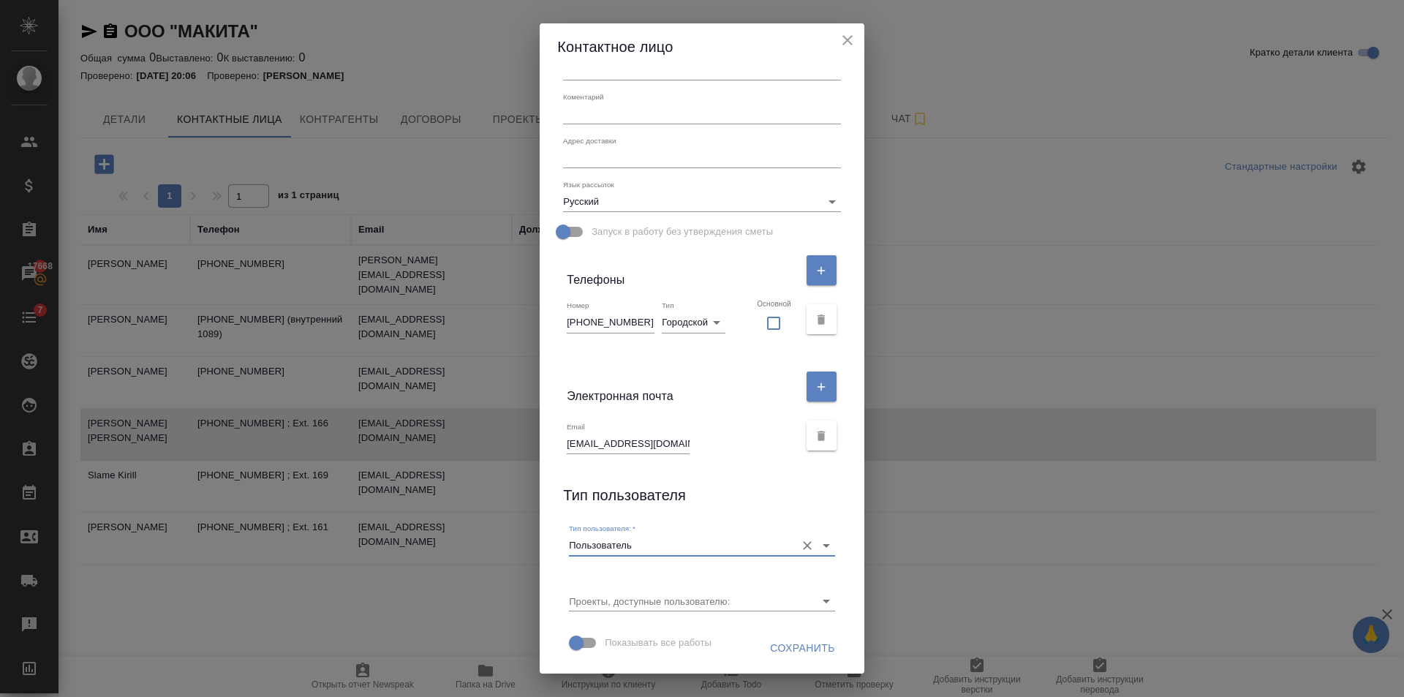
click at [782, 646] on span "Сохранить" at bounding box center [802, 648] width 65 height 18
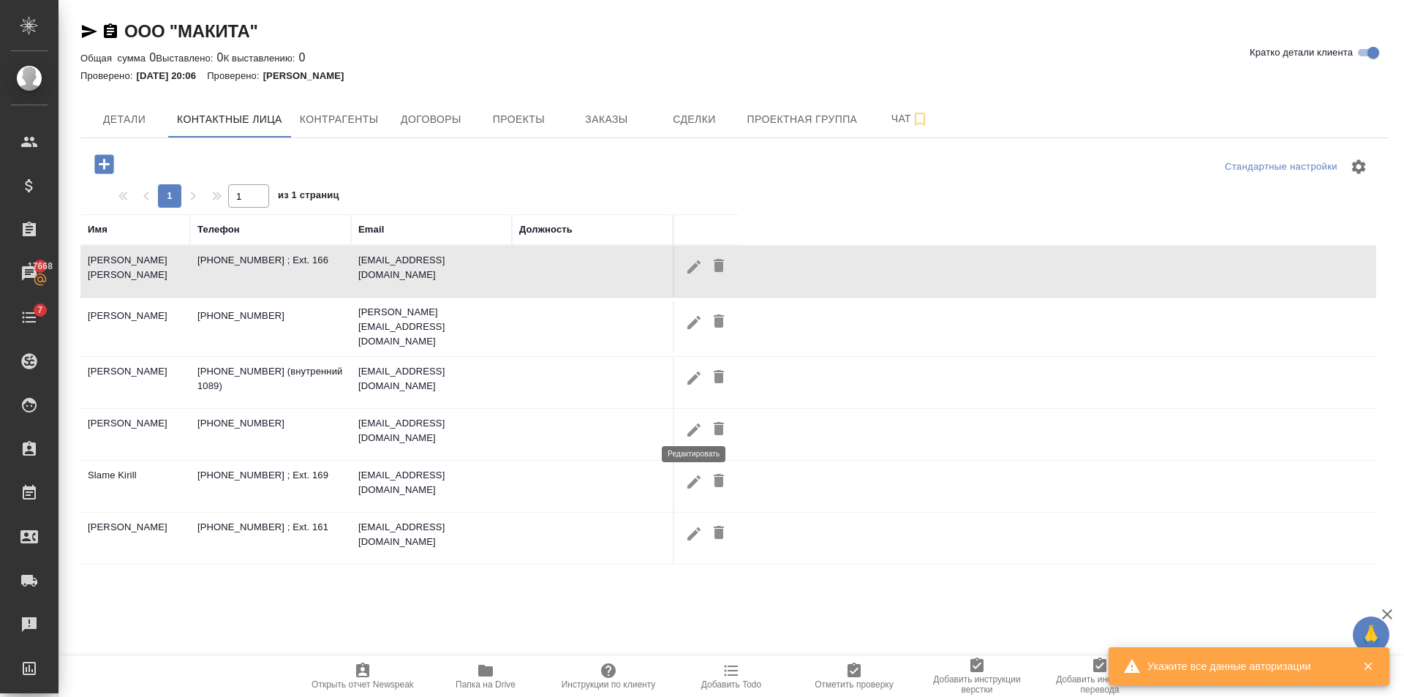
click at [694, 426] on icon "button" at bounding box center [694, 430] width 18 height 18
type input "Коробаев"
type textarea "127006, г. Москва, Краснопролетарская улица, дом 4. 1-й этаж БЦ «Эрмитаж Плаза»…"
type input "dmitry.korobaev@makita.ru"
type input "+7 (925) 049-75-83"
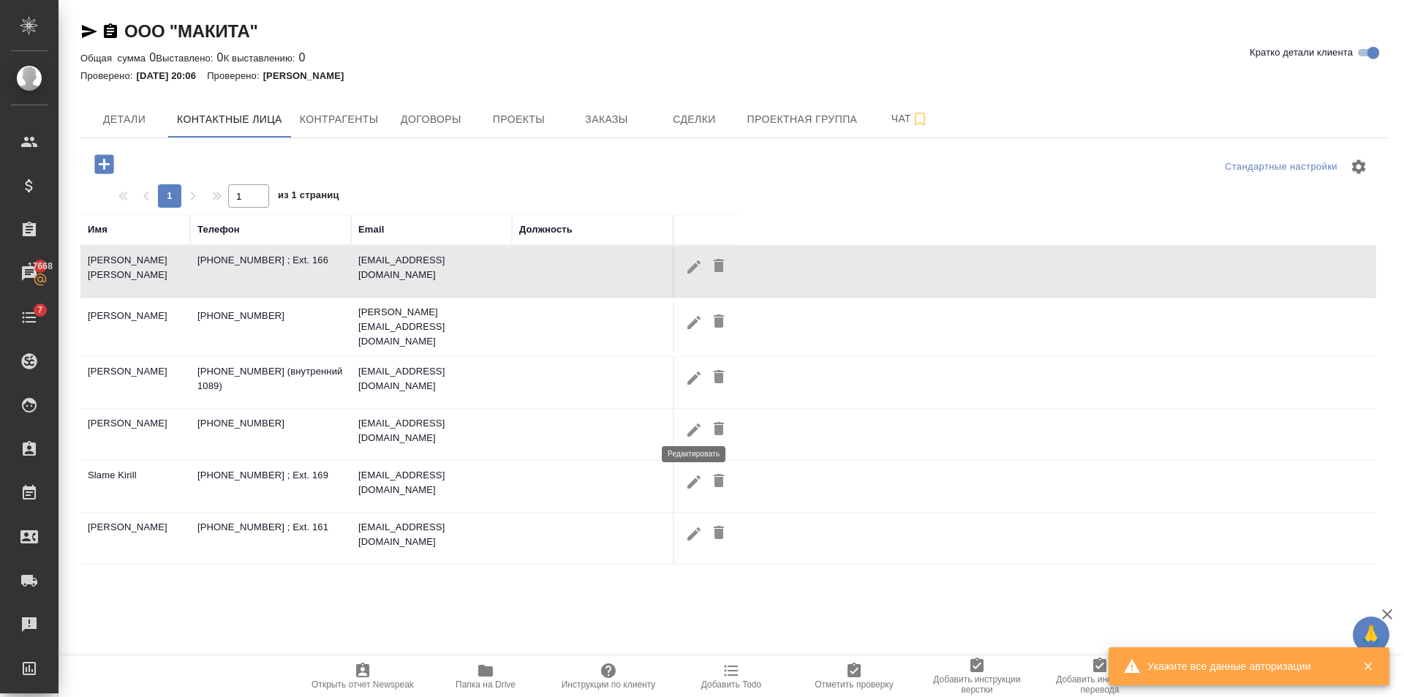
type input "mobile"
checkbox input "false"
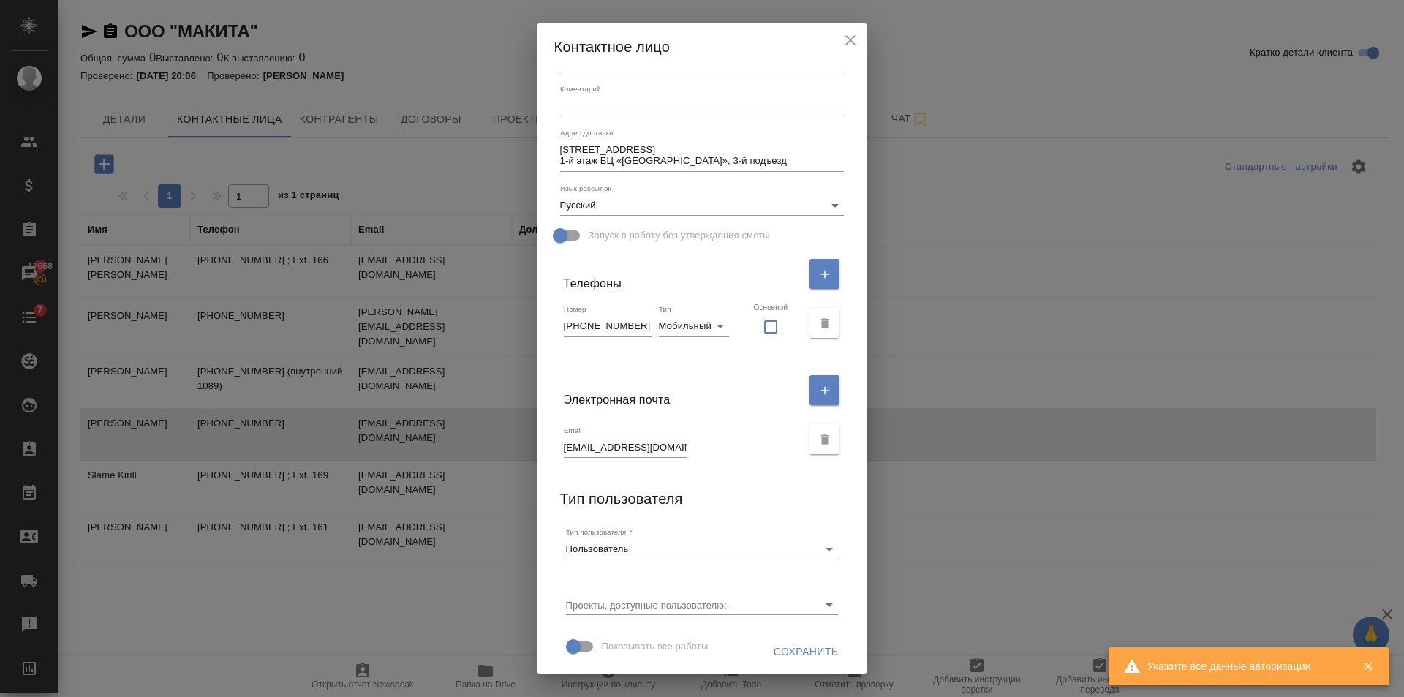
scroll to position [178, 0]
click at [842, 39] on icon "close" at bounding box center [851, 40] width 18 height 18
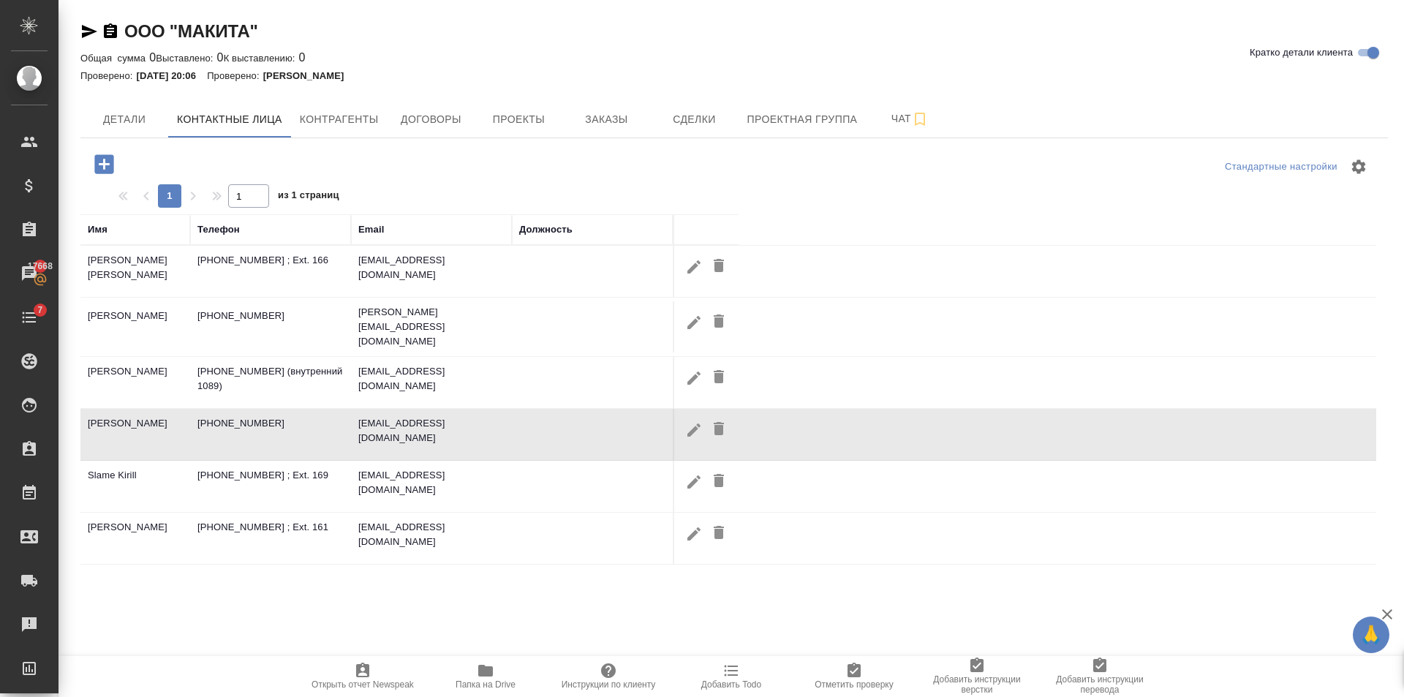
click at [696, 473] on icon "button" at bounding box center [694, 482] width 18 height 18
type input "Kirill"
type input "Slame"
type input "slame@makita.ru"
type input "7 (495) 915-88-66 ; Ext. 169"
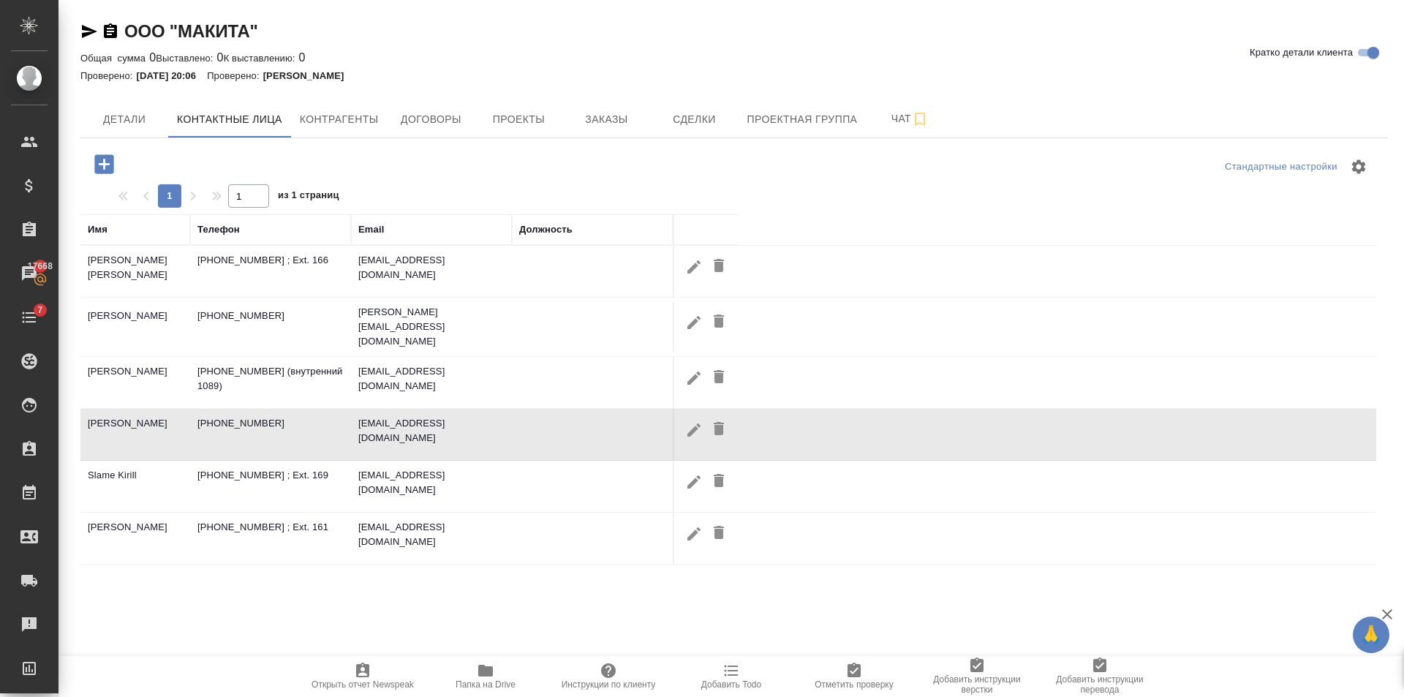
type input "phone"
checkbox input "false"
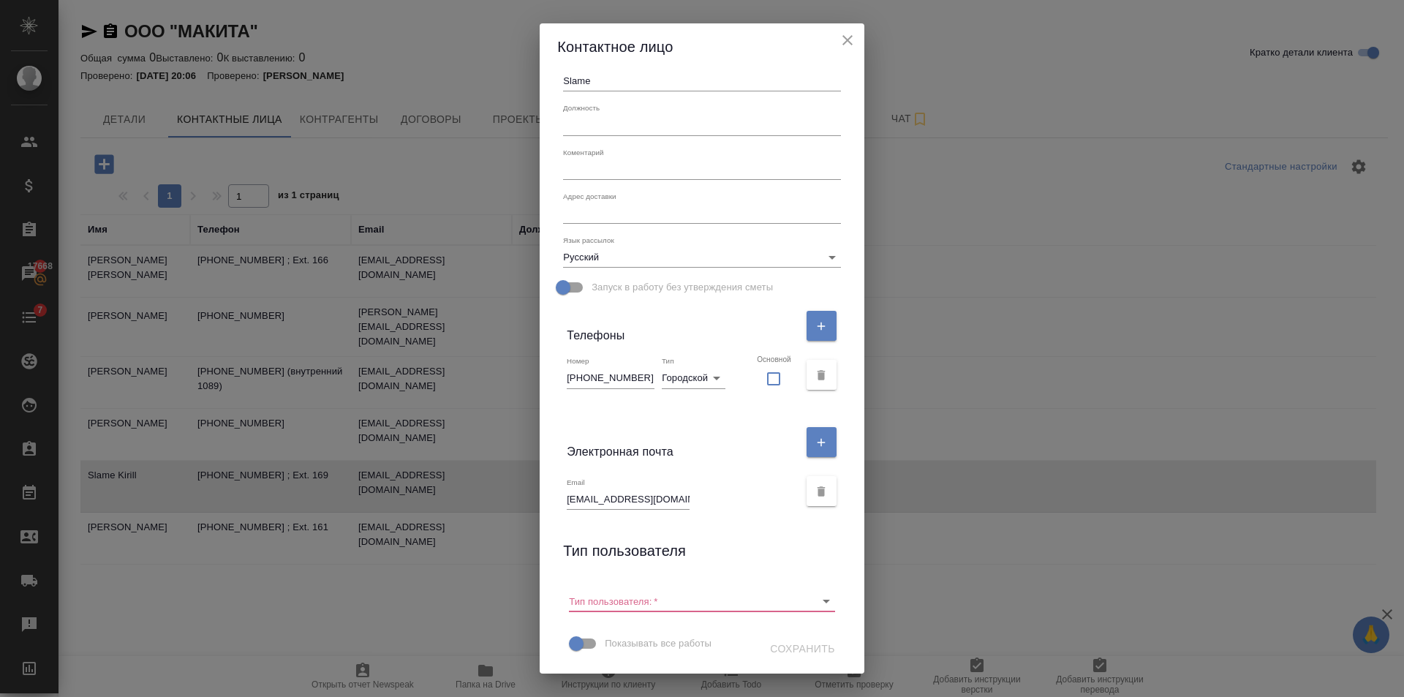
scroll to position [111, 0]
click at [815, 600] on div "Тип пользователя:   *" at bounding box center [702, 595] width 278 height 44
click at [817, 599] on icon "Open" at bounding box center [826, 601] width 18 height 18
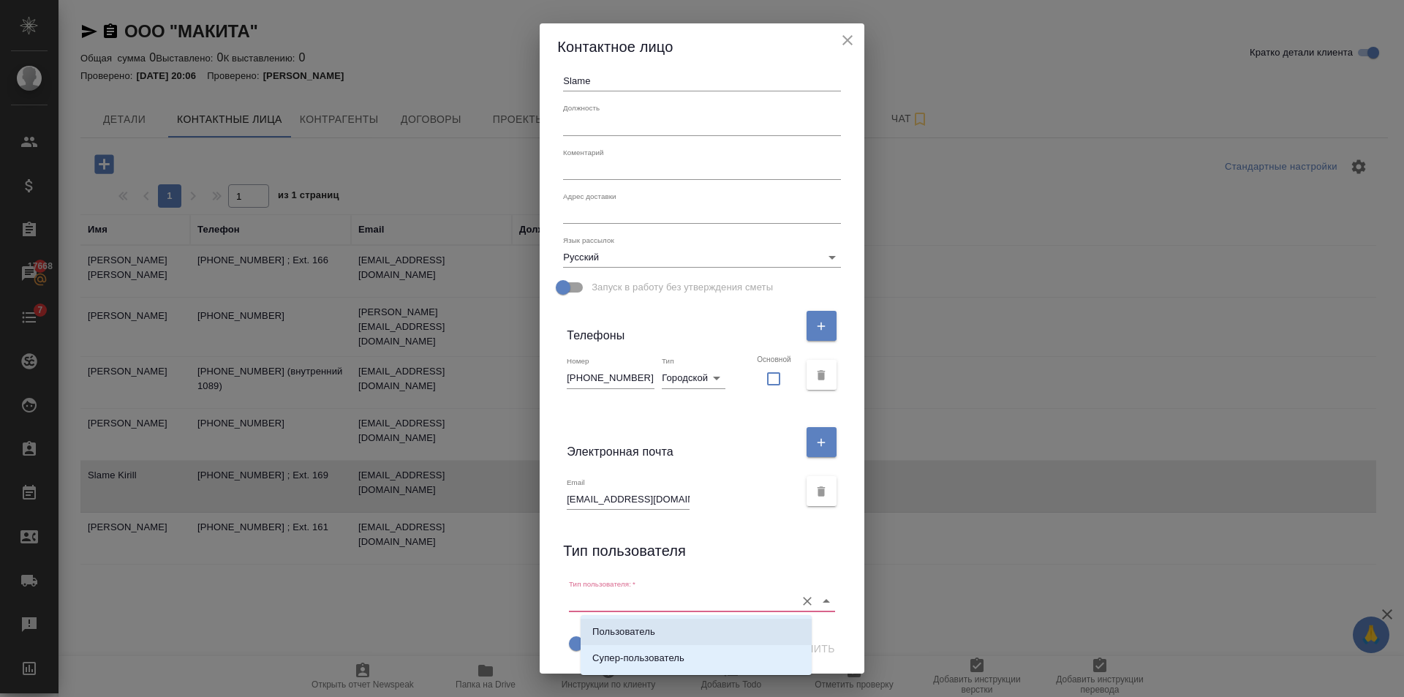
click at [689, 620] on li "Пользователь" at bounding box center [696, 632] width 231 height 26
type input "Пользователь"
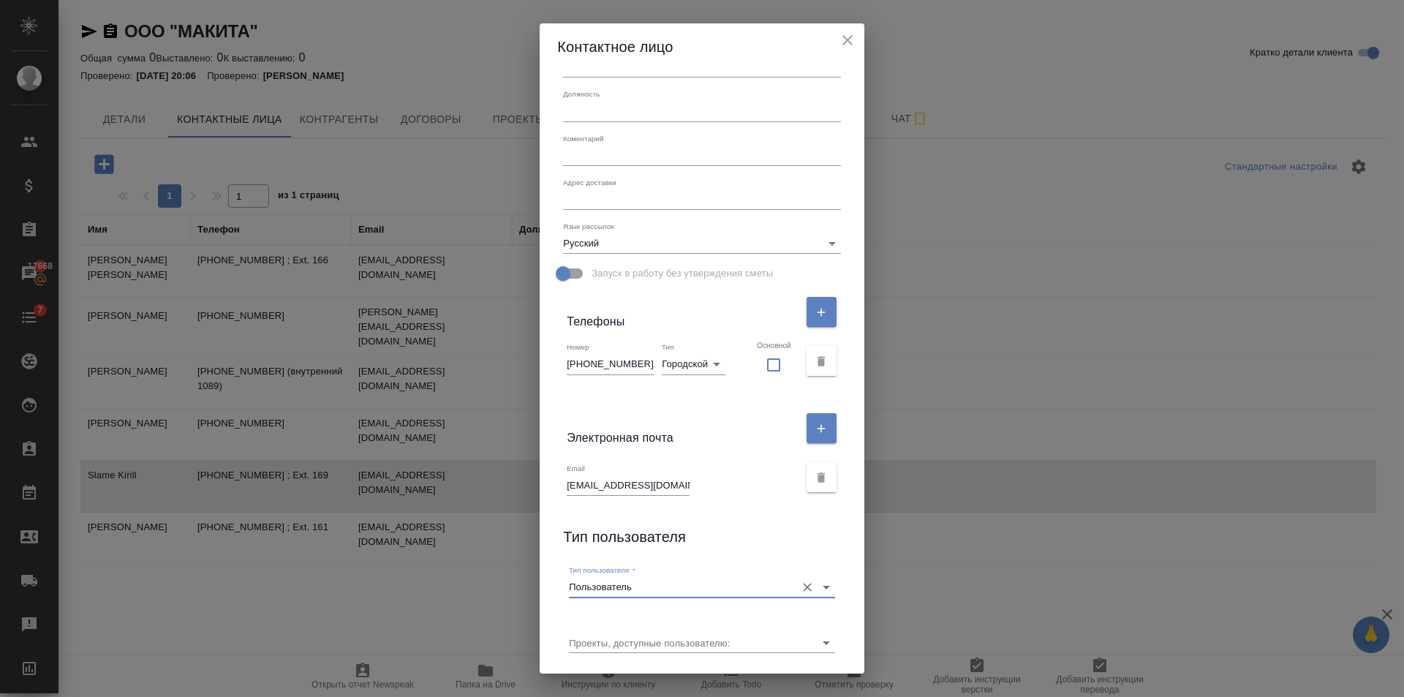
scroll to position [167, 0]
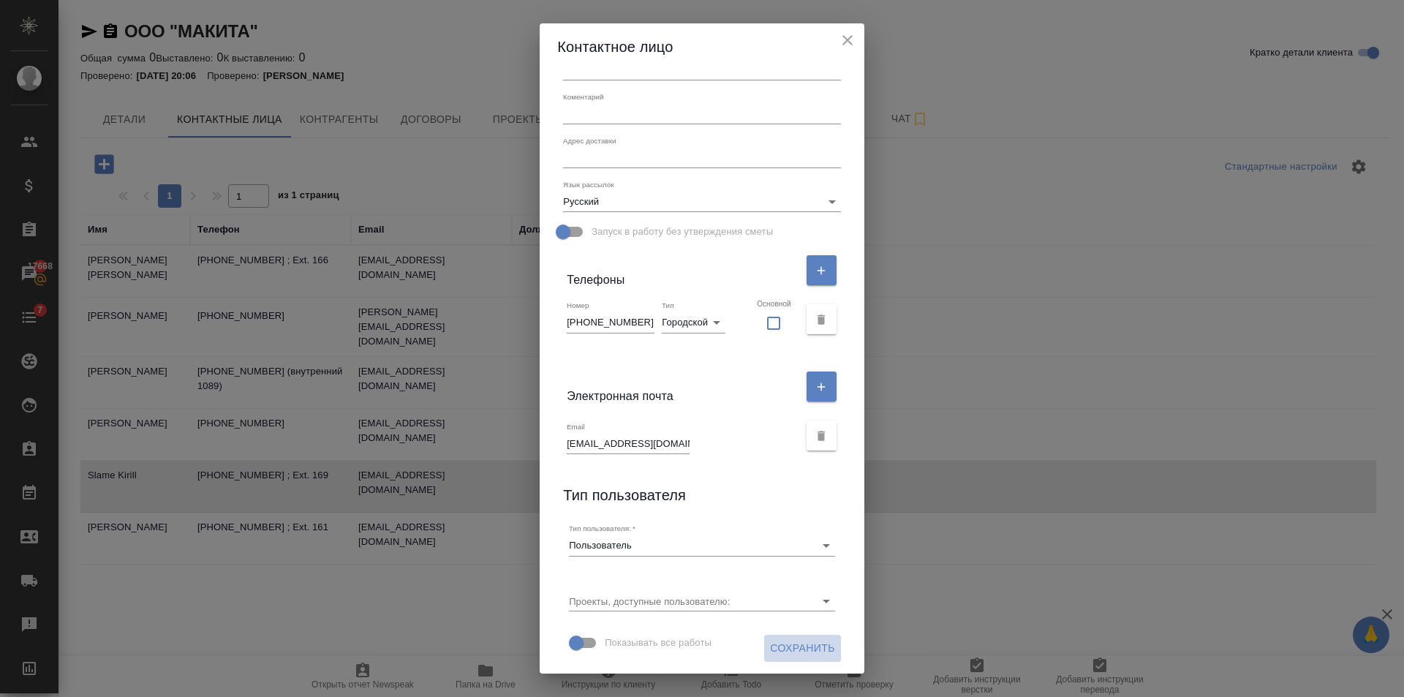
click at [804, 650] on span "Сохранить" at bounding box center [802, 648] width 65 height 18
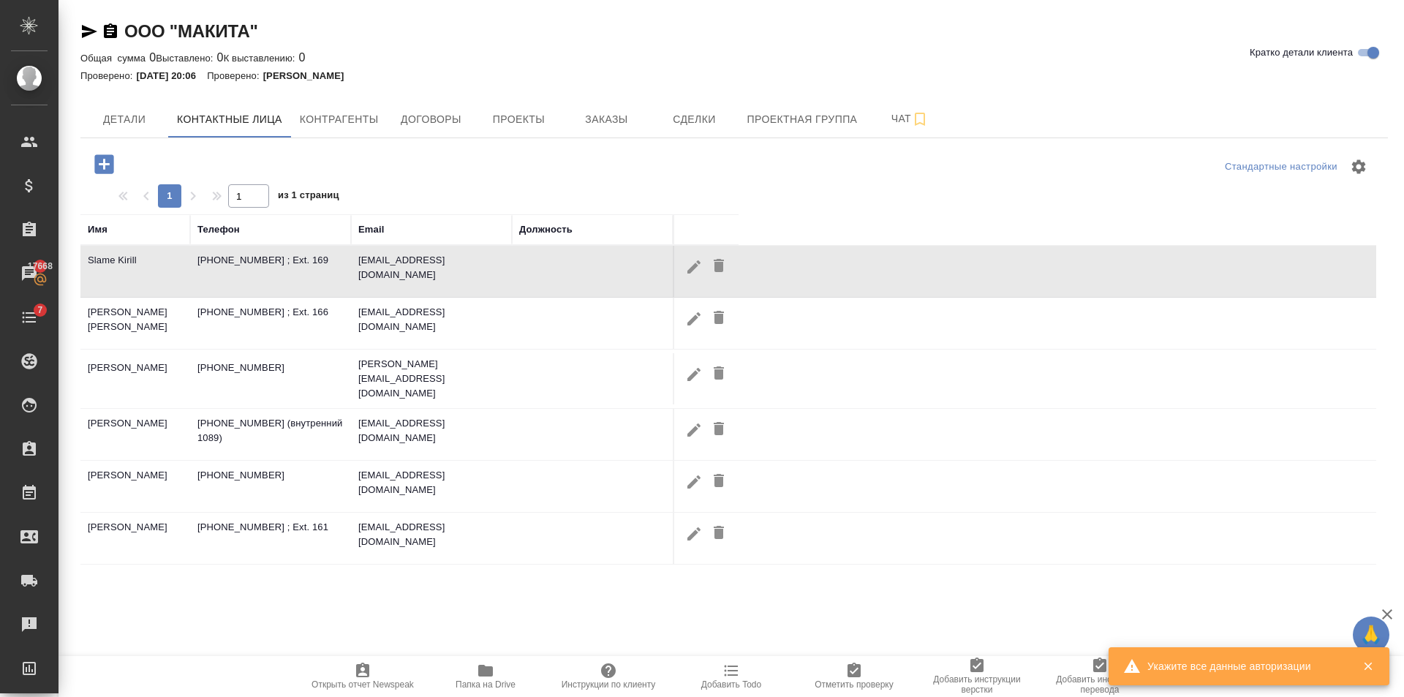
drag, startPoint x: 700, startPoint y: 522, endPoint x: 700, endPoint y: 530, distance: 8.0
click at [700, 528] on icon "button" at bounding box center [694, 534] width 18 height 18
type input "Кирилл"
type input "Жулин"
type input "zhulin@makita.ru"
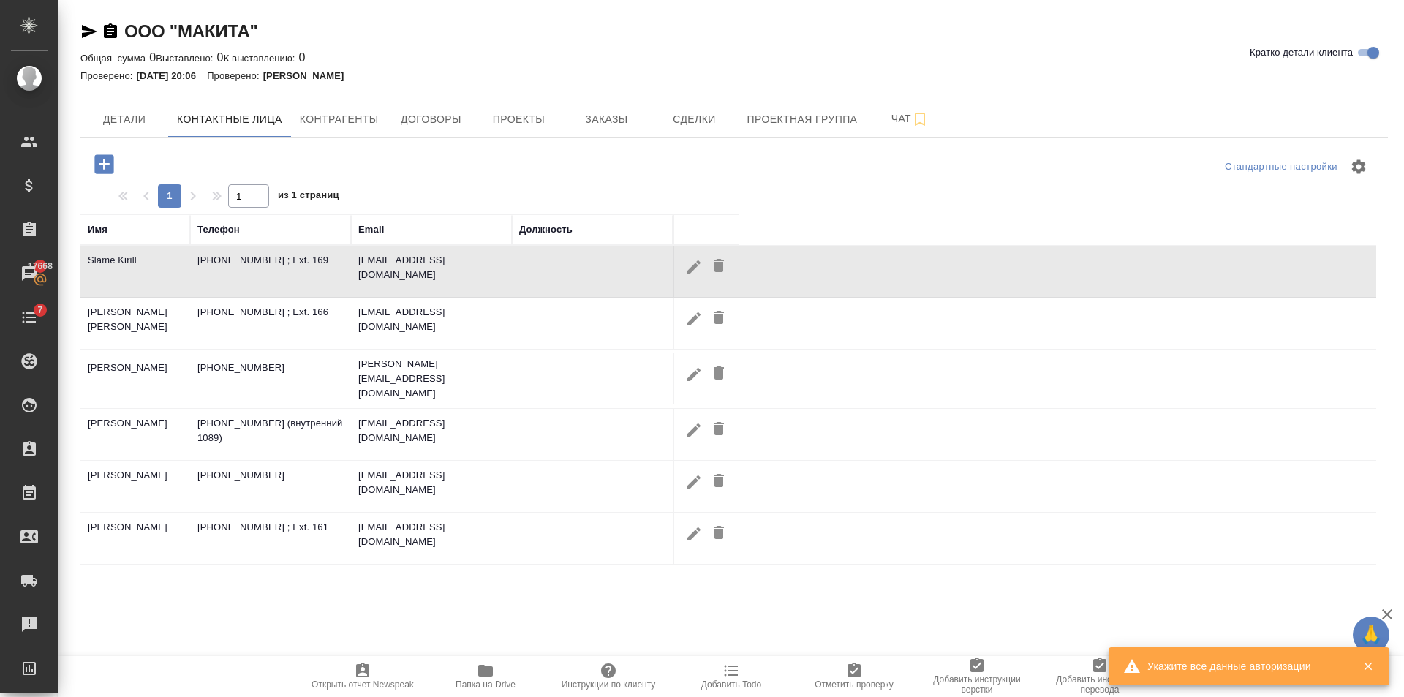
type input "7 (495) 915-88-66 ; Ext. 161"
checkbox input "false"
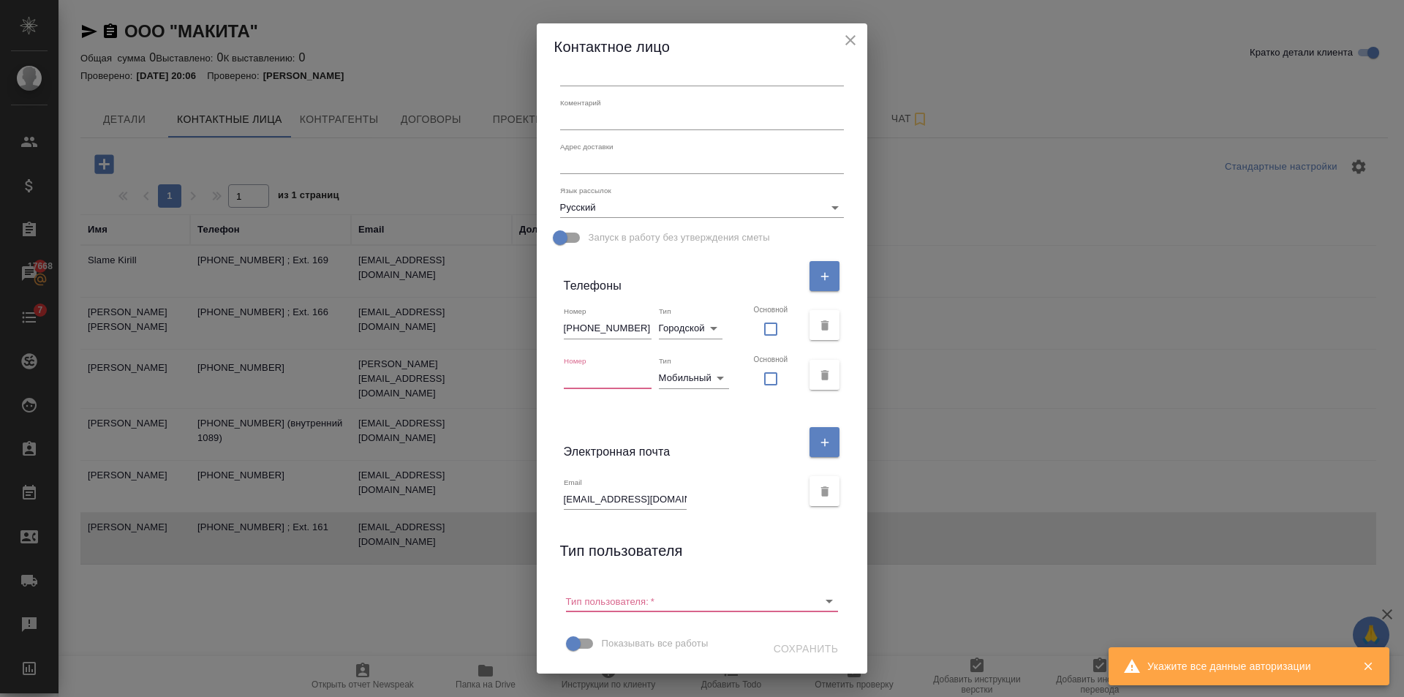
scroll to position [161, 0]
click at [820, 599] on icon "Open" at bounding box center [829, 601] width 18 height 18
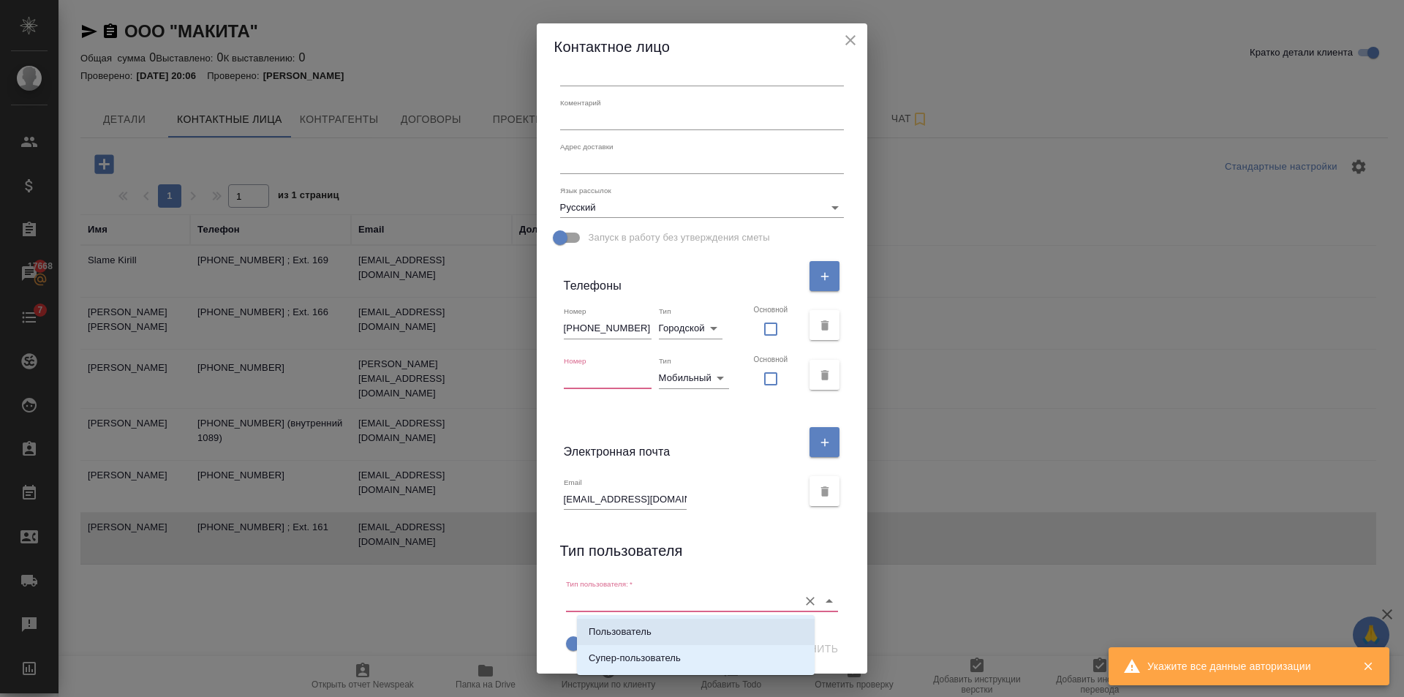
click at [693, 624] on li "Пользователь" at bounding box center [696, 632] width 238 height 26
type input "Пользователь"
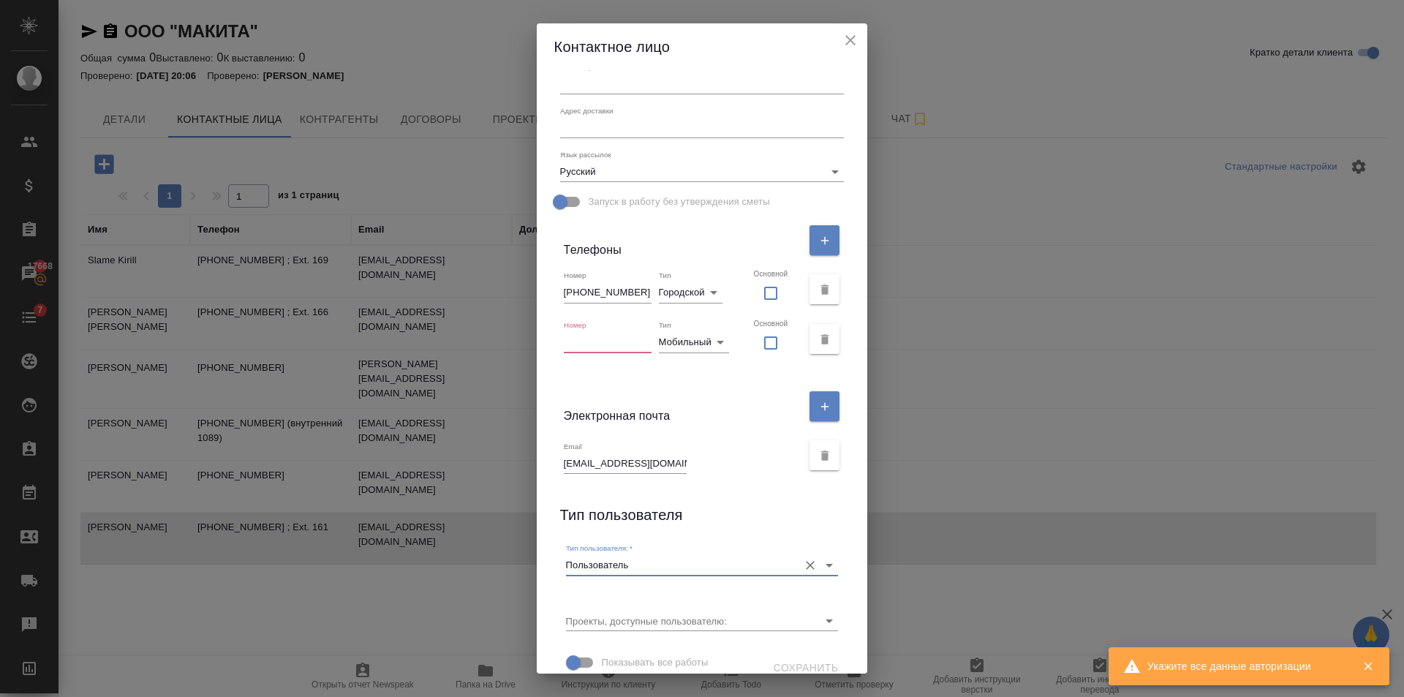
scroll to position [216, 0]
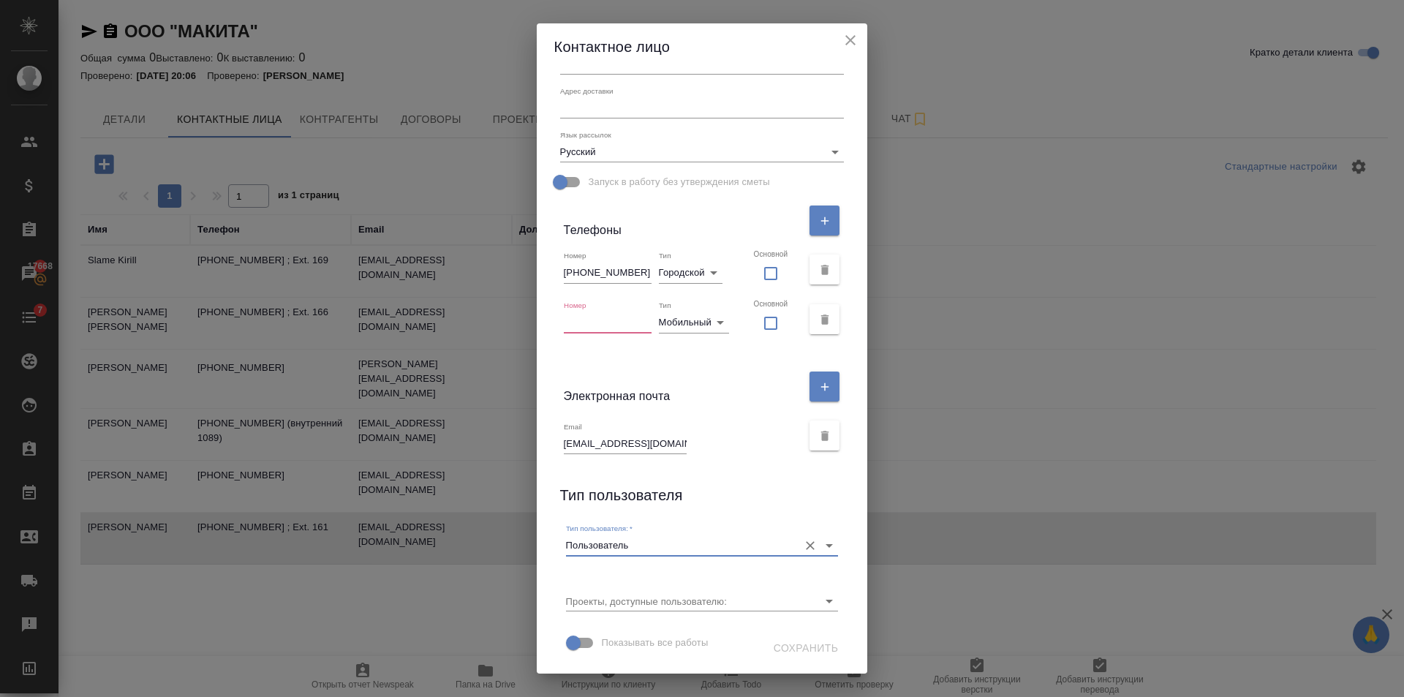
click at [587, 323] on input "text" at bounding box center [608, 322] width 88 height 20
click at [705, 352] on div "Имя Кирилл Отчество Фамилия Жулин Должность Коментарий x Адрес доставки x Язык …" at bounding box center [702, 371] width 331 height 603
click at [769, 271] on input "checkbox" at bounding box center [771, 273] width 34 height 31
checkbox input "true"
click at [809, 326] on button "button" at bounding box center [824, 319] width 30 height 30
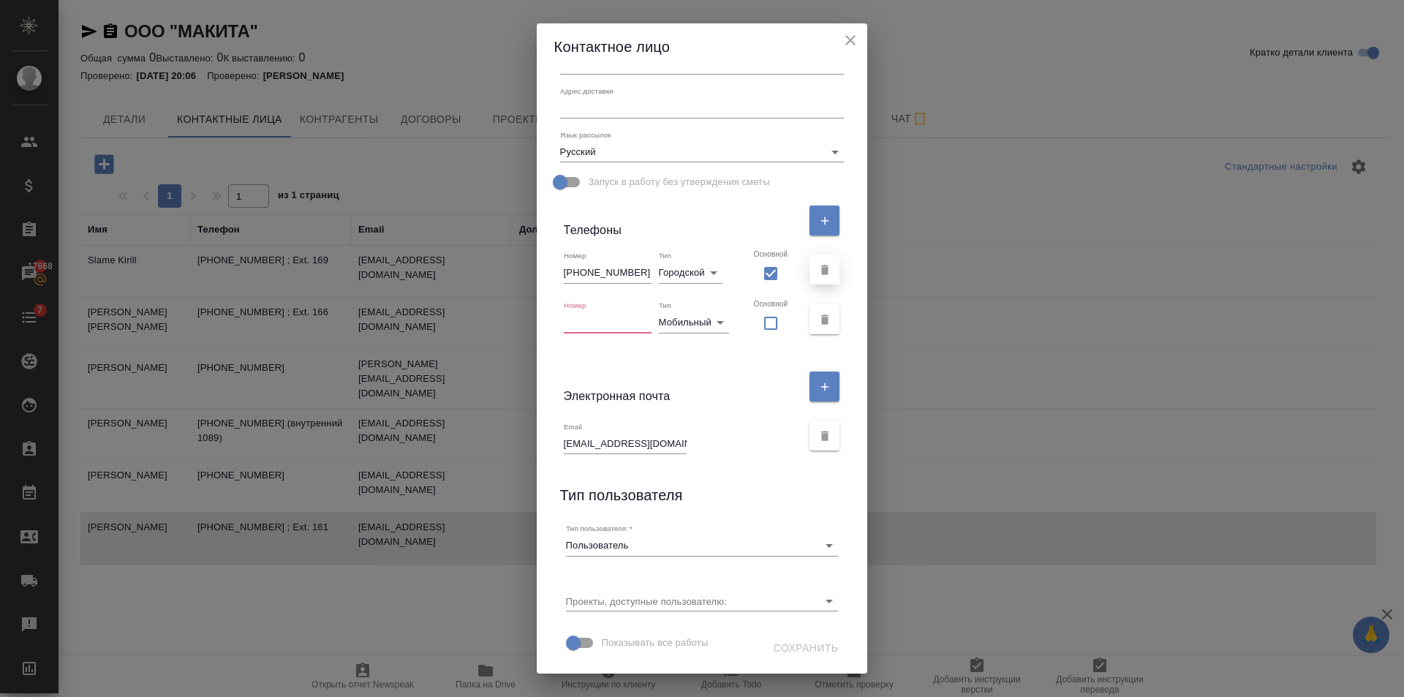
scroll to position [167, 0]
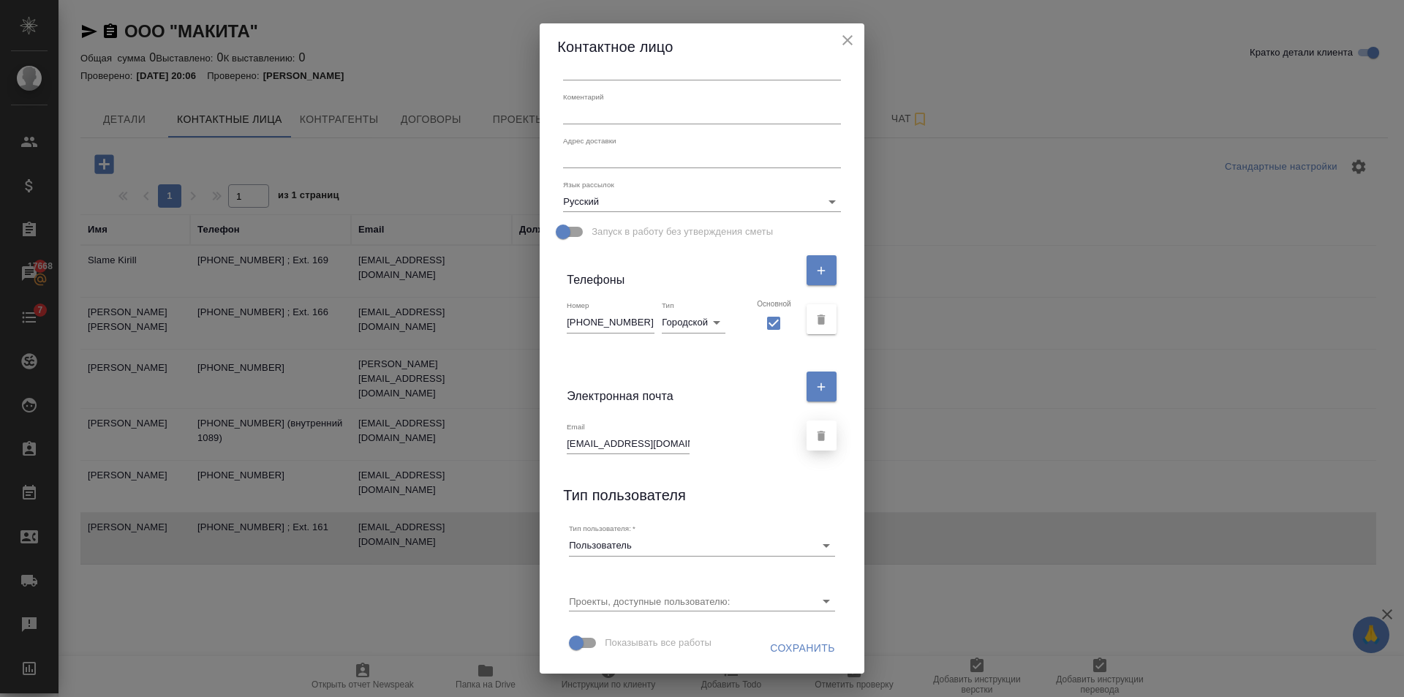
drag, startPoint x: 798, startPoint y: 647, endPoint x: 793, endPoint y: 424, distance: 223.1
click at [799, 647] on span "Сохранить" at bounding box center [802, 648] width 65 height 18
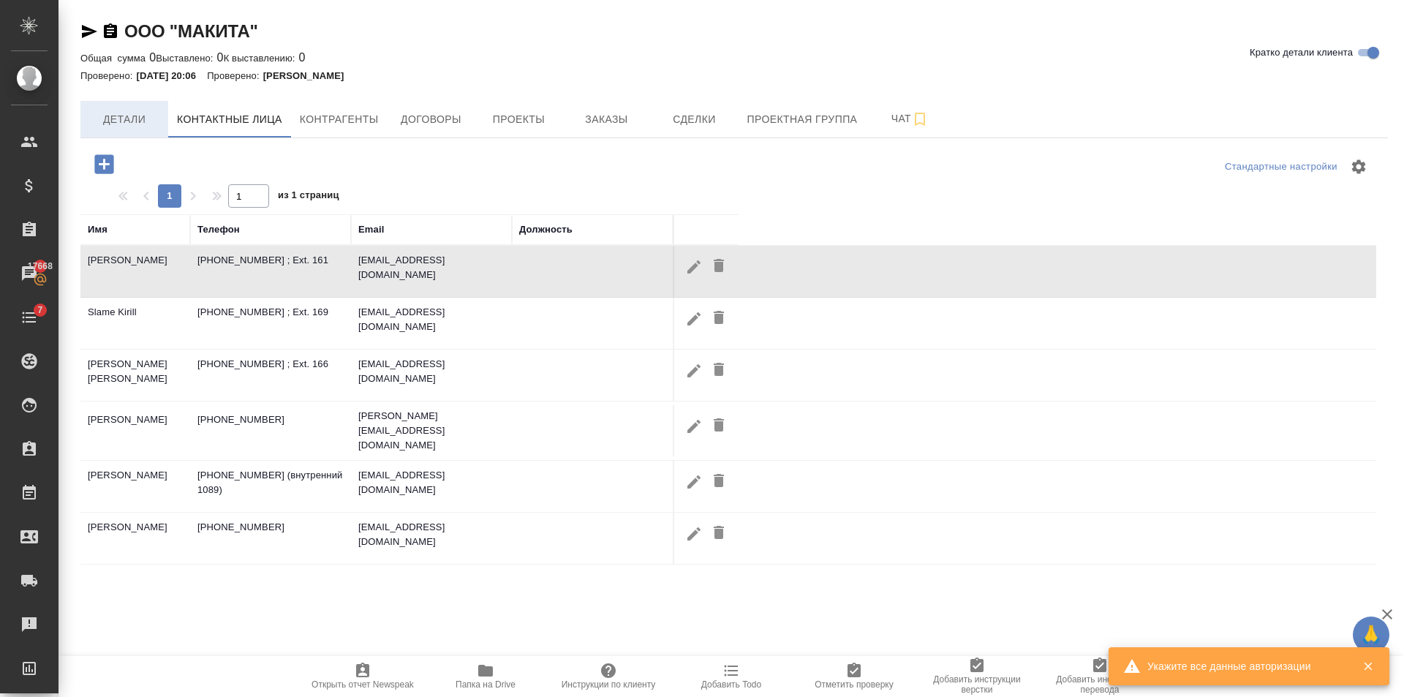
click at [150, 115] on span "Детали" at bounding box center [124, 119] width 70 height 18
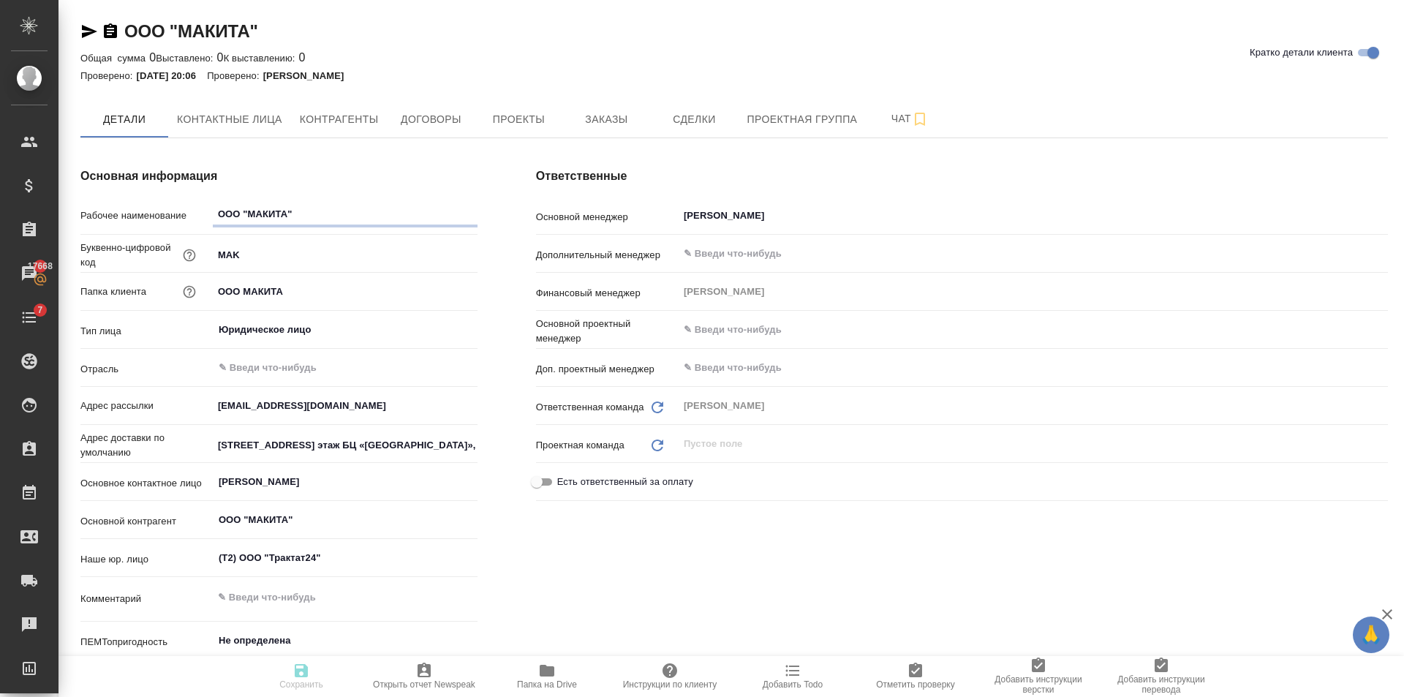
type textarea "x"
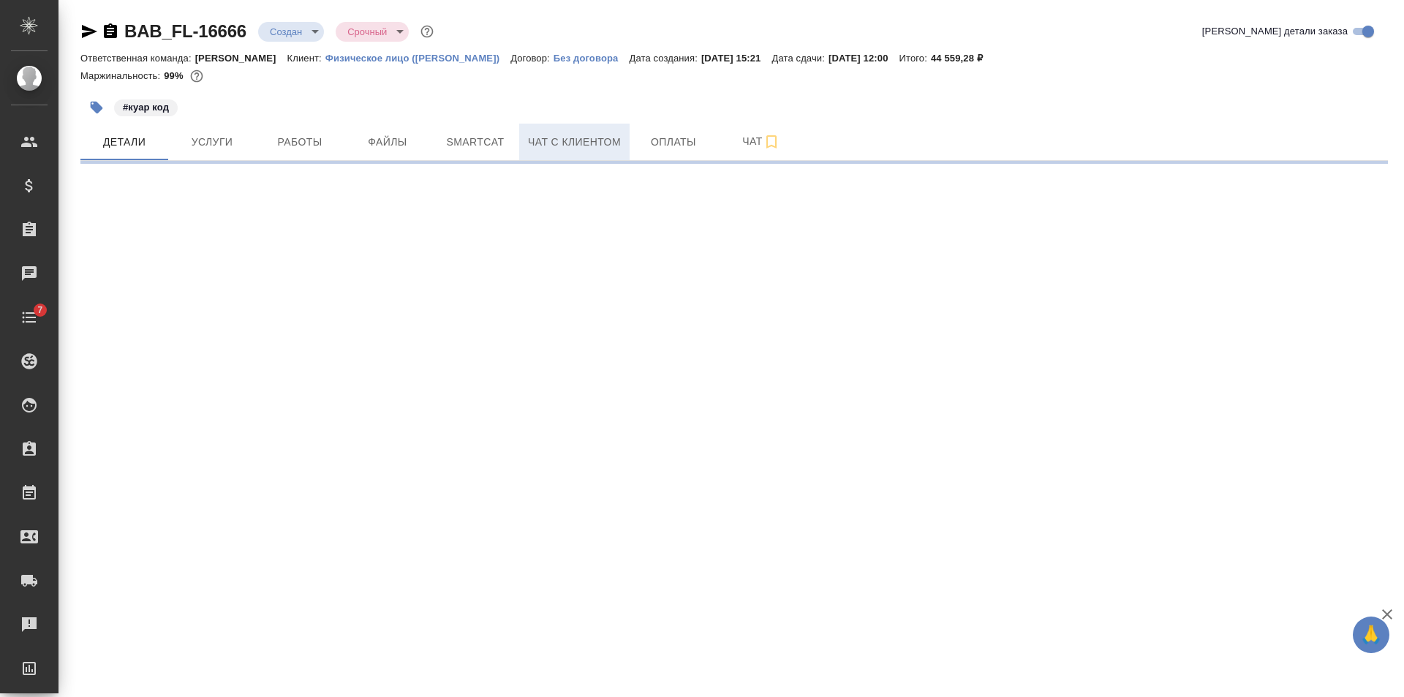
click at [565, 135] on span "Чат с клиентом" at bounding box center [574, 142] width 93 height 18
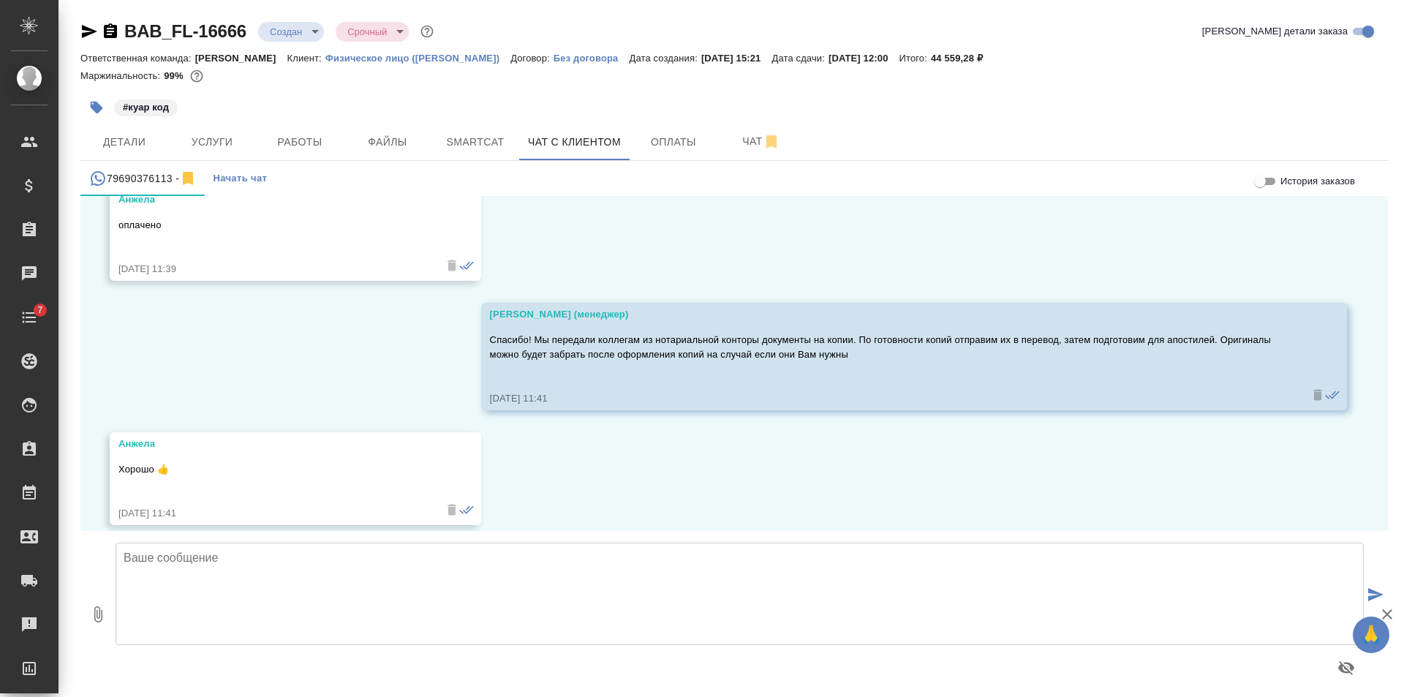
scroll to position [3328, 0]
click at [502, 589] on textarea at bounding box center [740, 594] width 1248 height 102
type textarea "Анжела, добрый день! Копии со всех документов сняты, оригиналы при необходимост…"
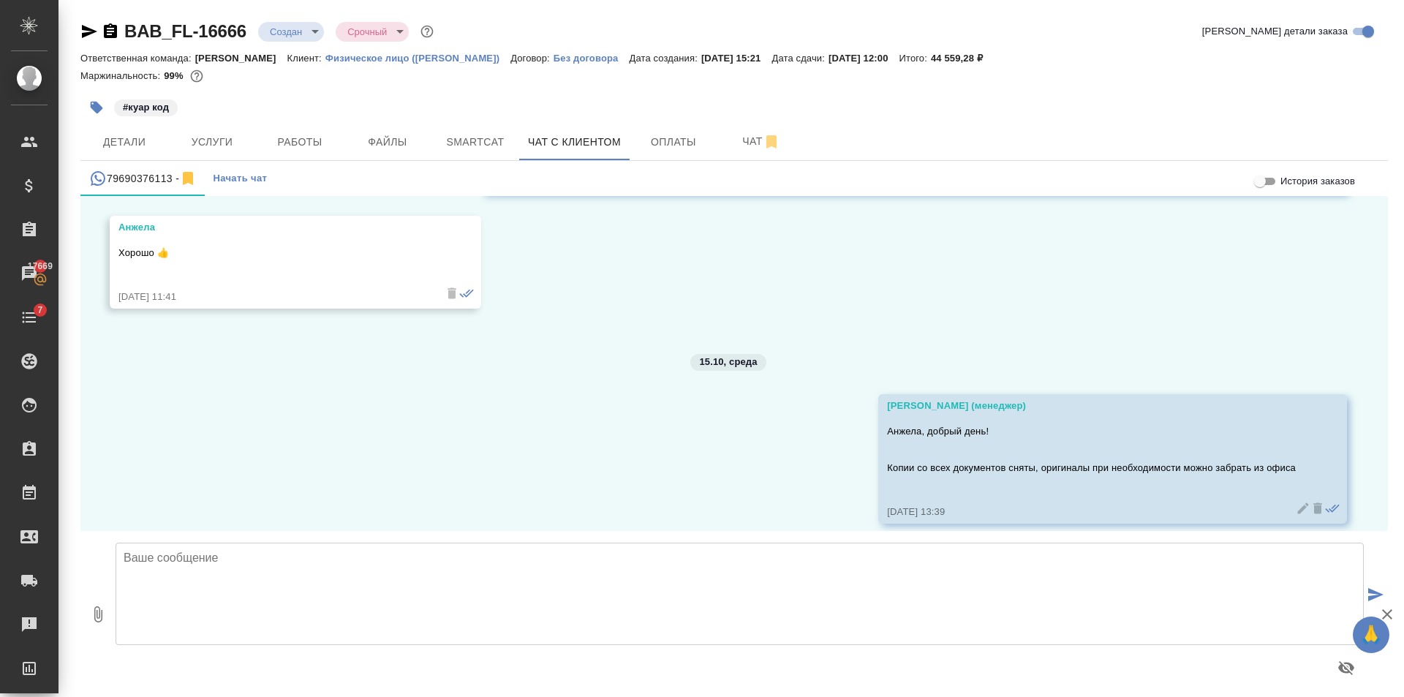
scroll to position [3658, 0]
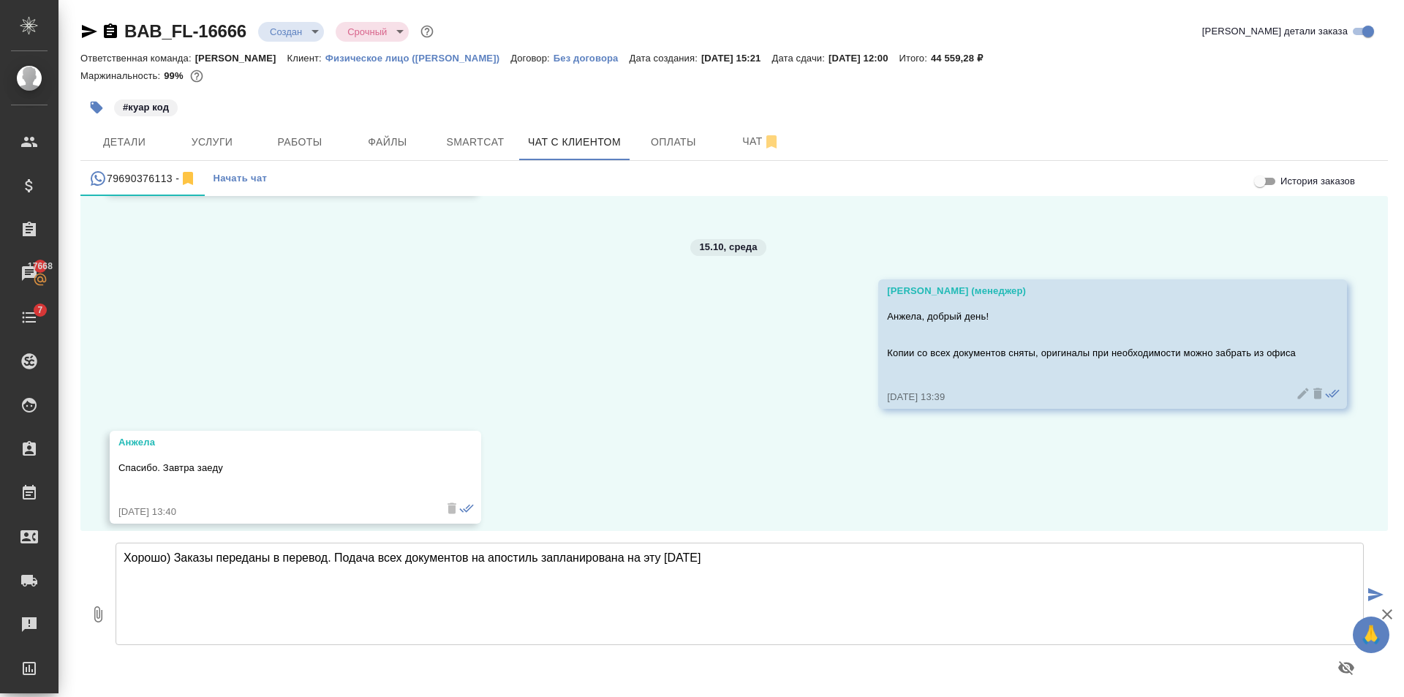
type textarea "Хорошо) Заказы переданы в перевод. Подача всех документов на апостиль запланиро…"
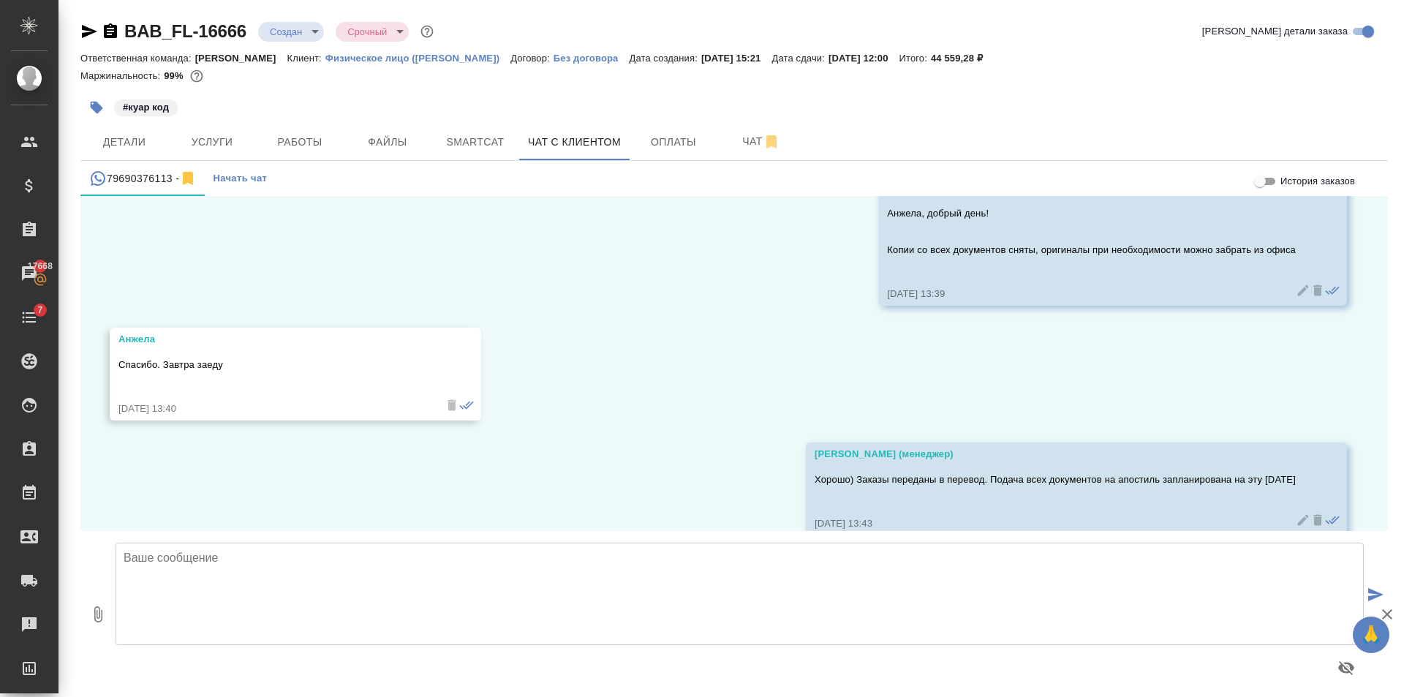
scroll to position [3773, 0]
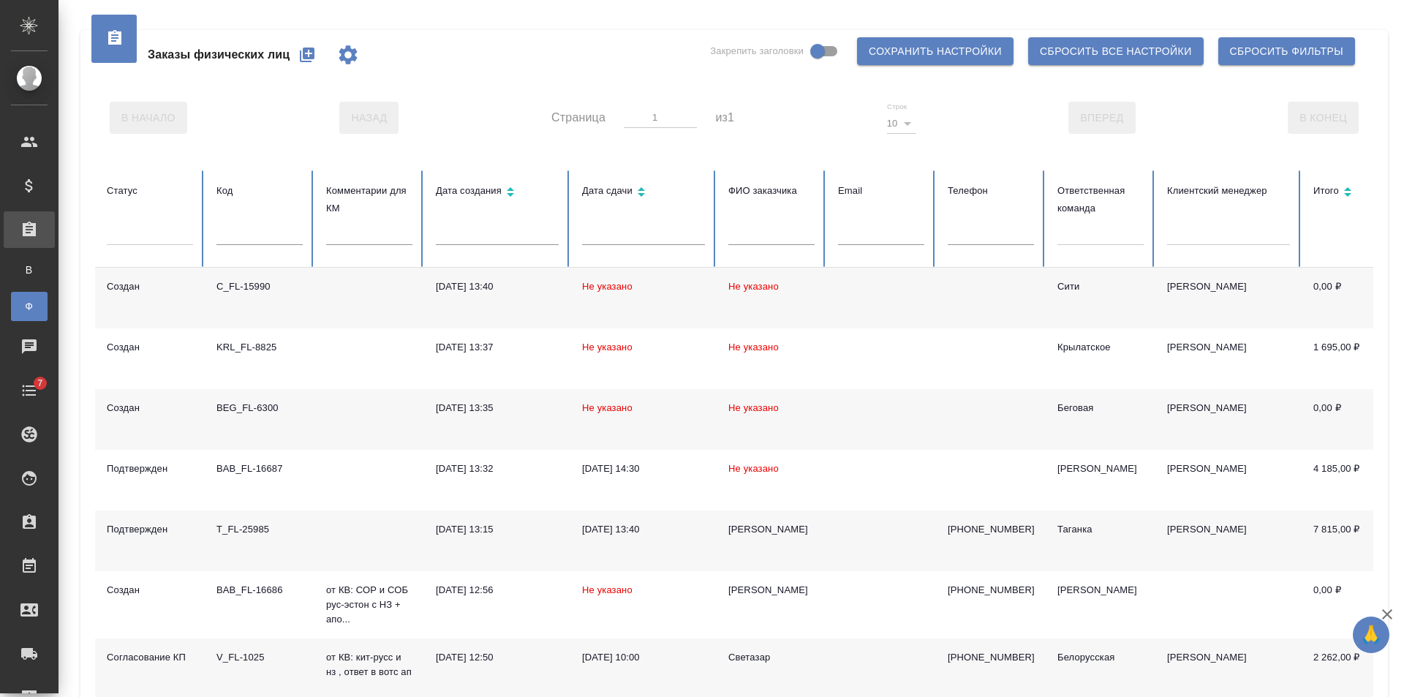
click at [1111, 228] on div at bounding box center [1100, 230] width 86 height 21
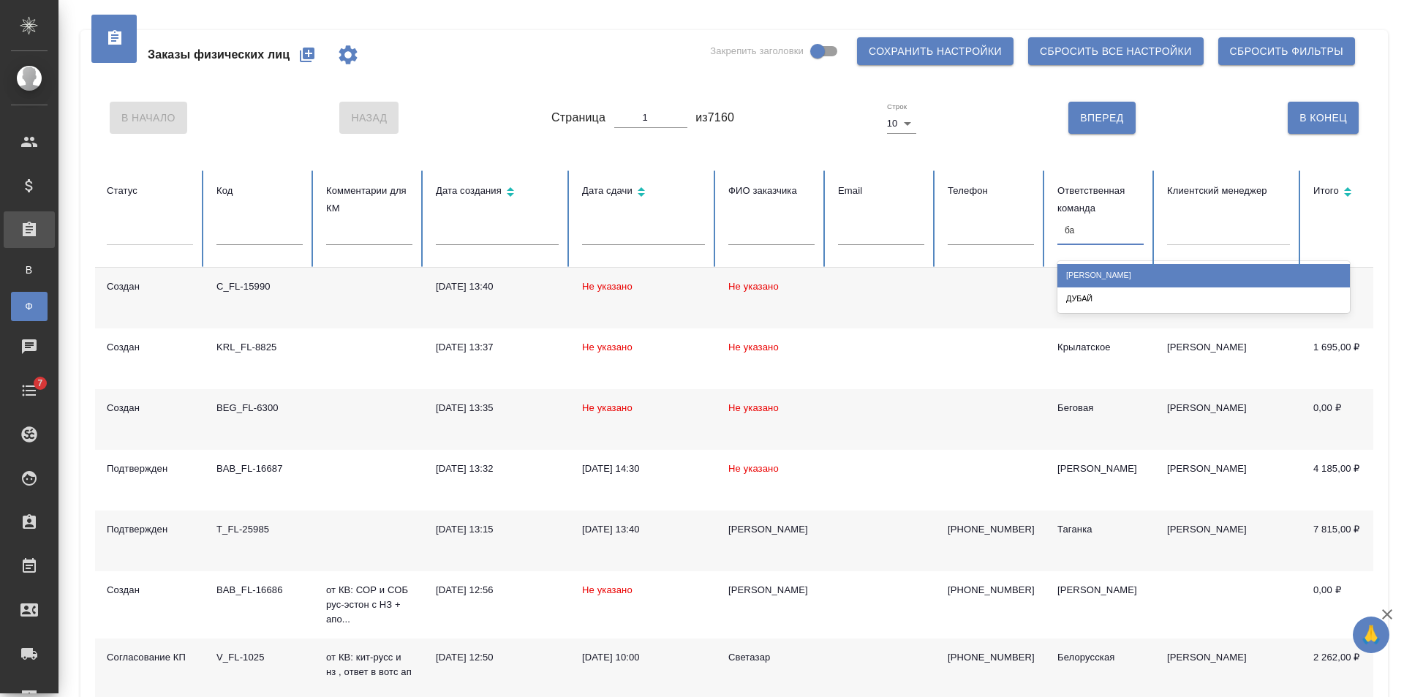
type input "баб"
click at [1127, 273] on div "[PERSON_NAME]" at bounding box center [1203, 275] width 292 height 23
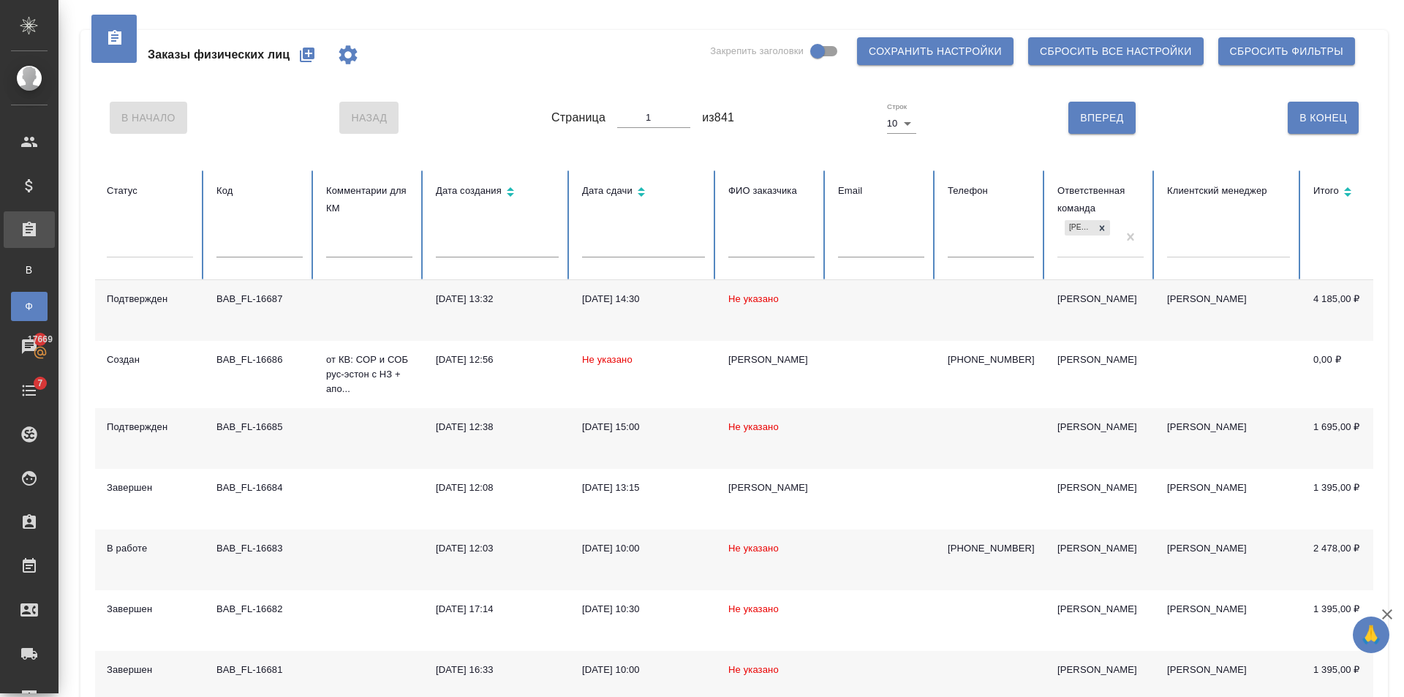
click at [820, 318] on td "Не указано" at bounding box center [772, 310] width 110 height 61
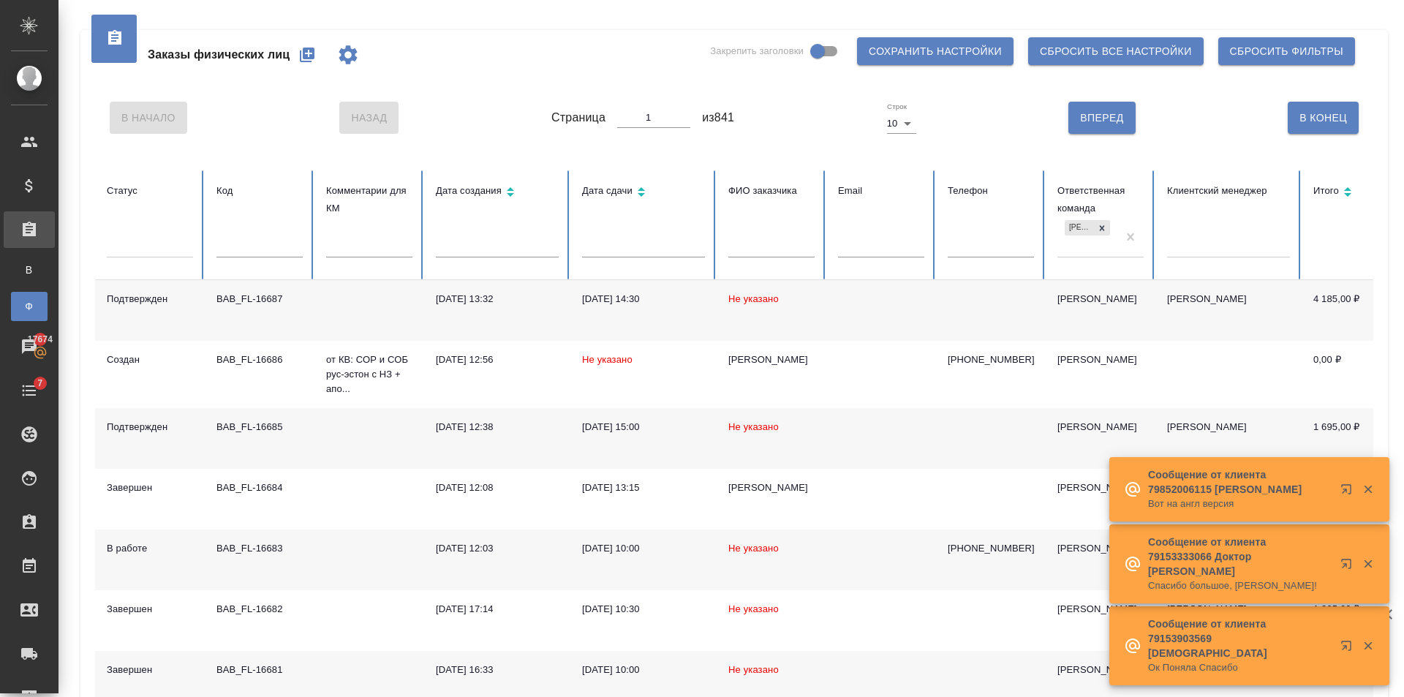
click at [865, 311] on td at bounding box center [881, 310] width 110 height 61
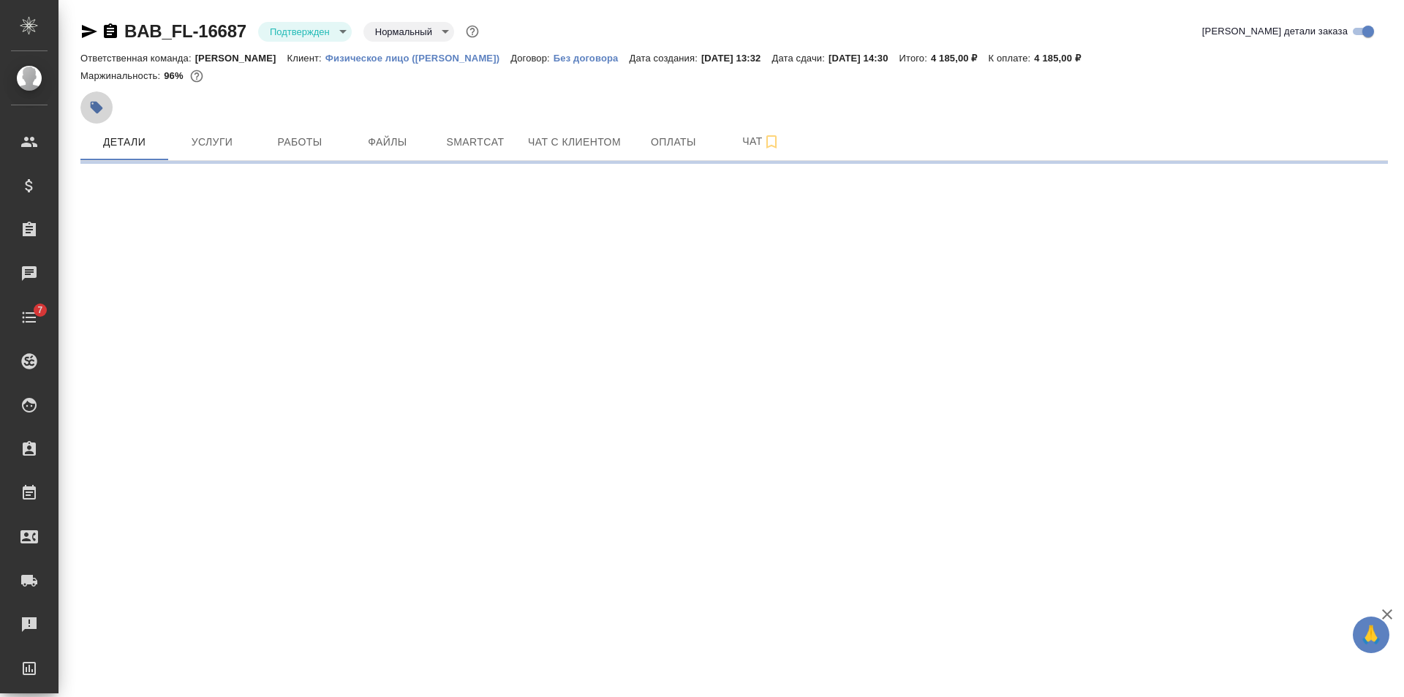
click at [101, 106] on icon "button" at bounding box center [96, 107] width 15 height 15
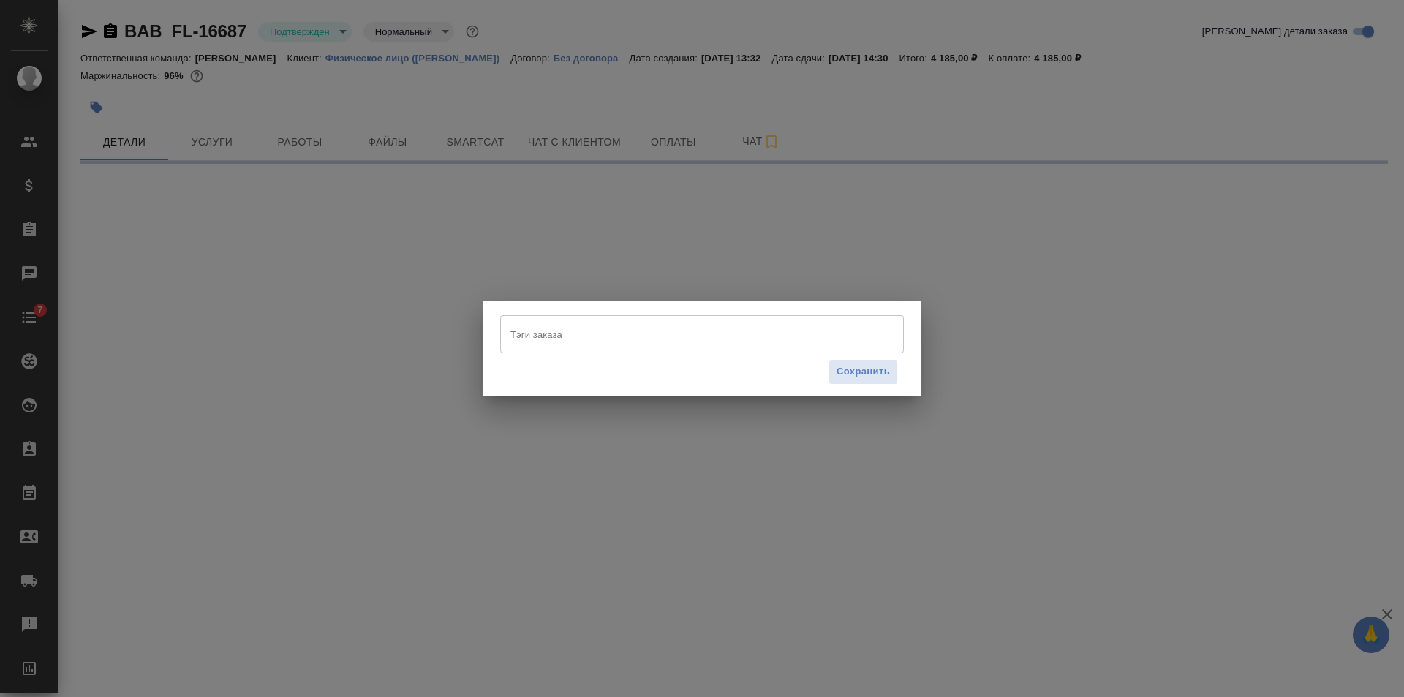
click at [663, 344] on input "Тэги заказа" at bounding box center [688, 334] width 363 height 25
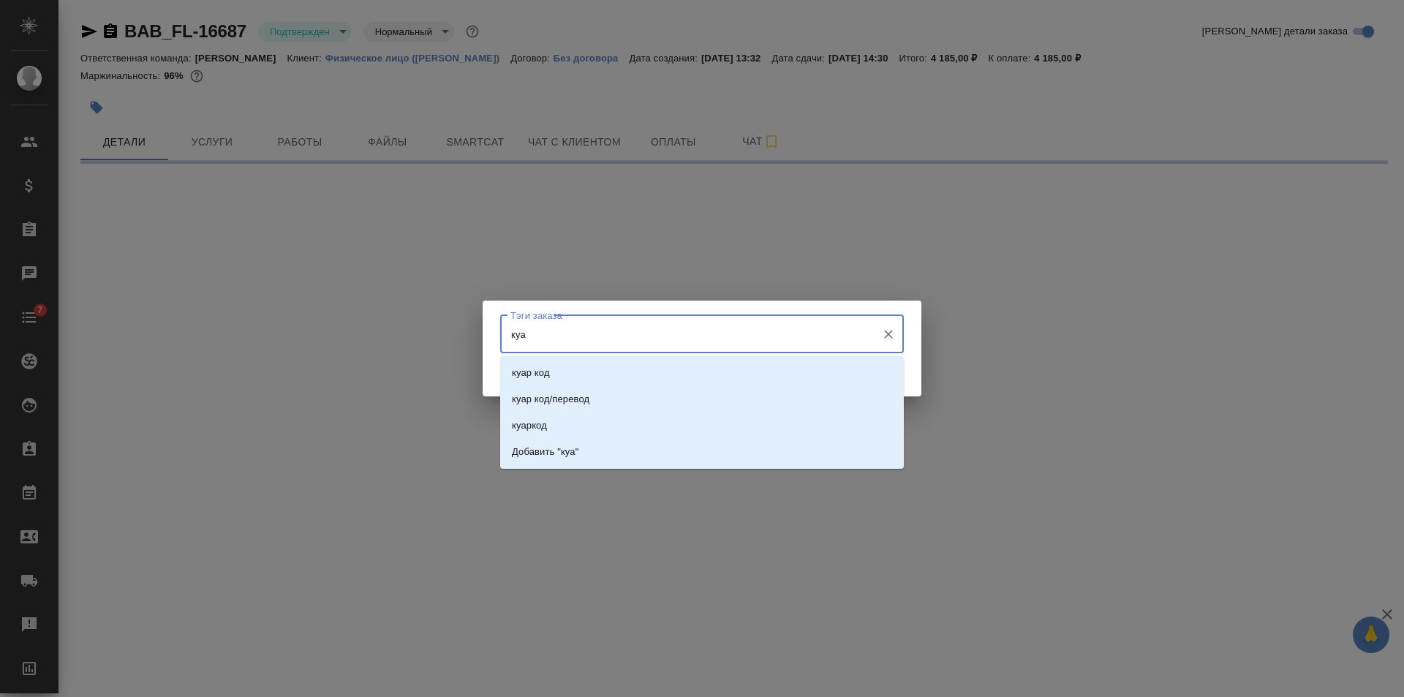
type input "куар"
click at [656, 360] on li "куар код" at bounding box center [702, 373] width 404 height 26
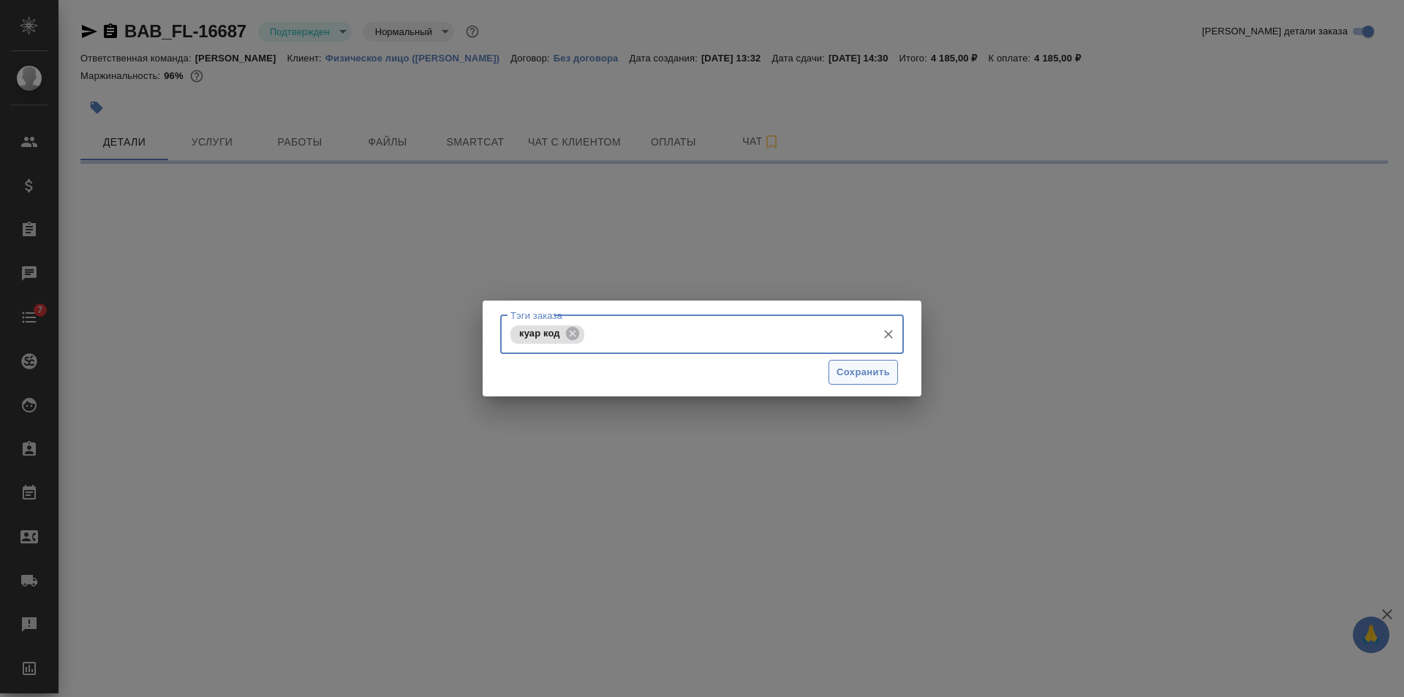
click at [864, 380] on span "Сохранить" at bounding box center [862, 372] width 53 height 17
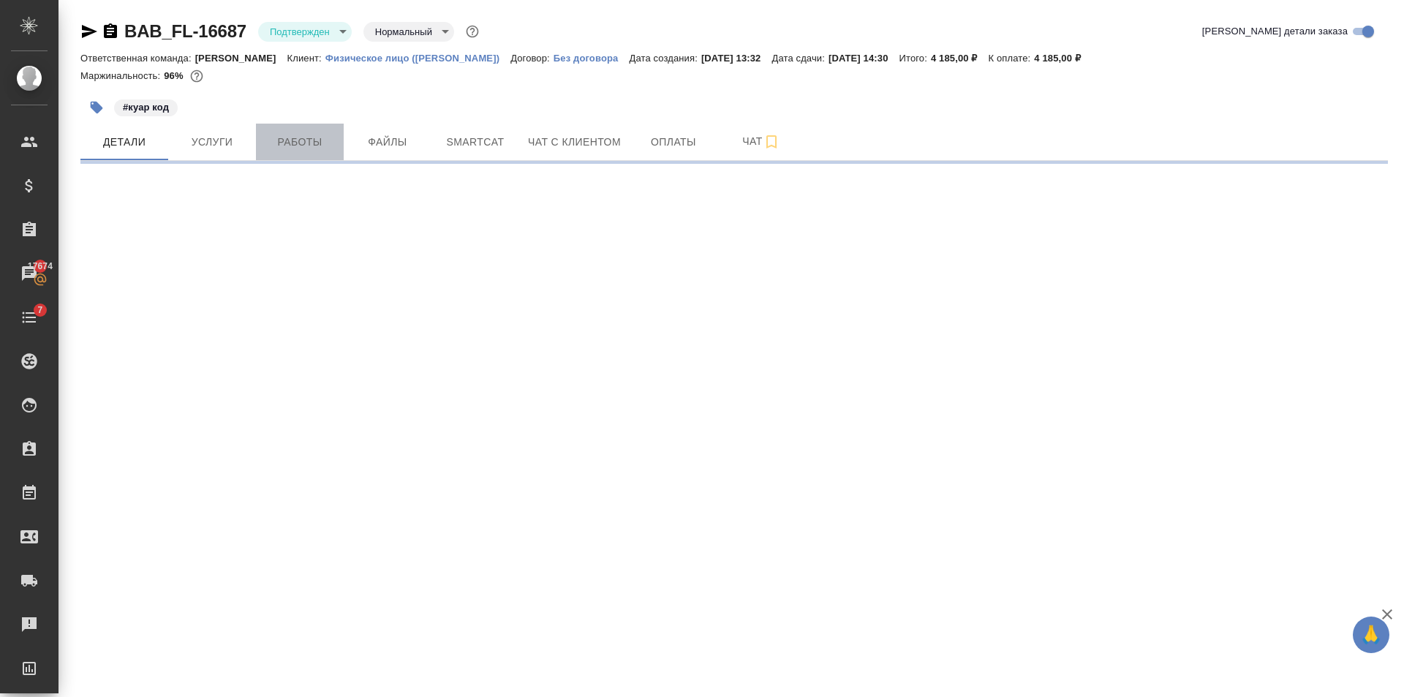
click at [304, 148] on span "Работы" at bounding box center [300, 142] width 70 height 18
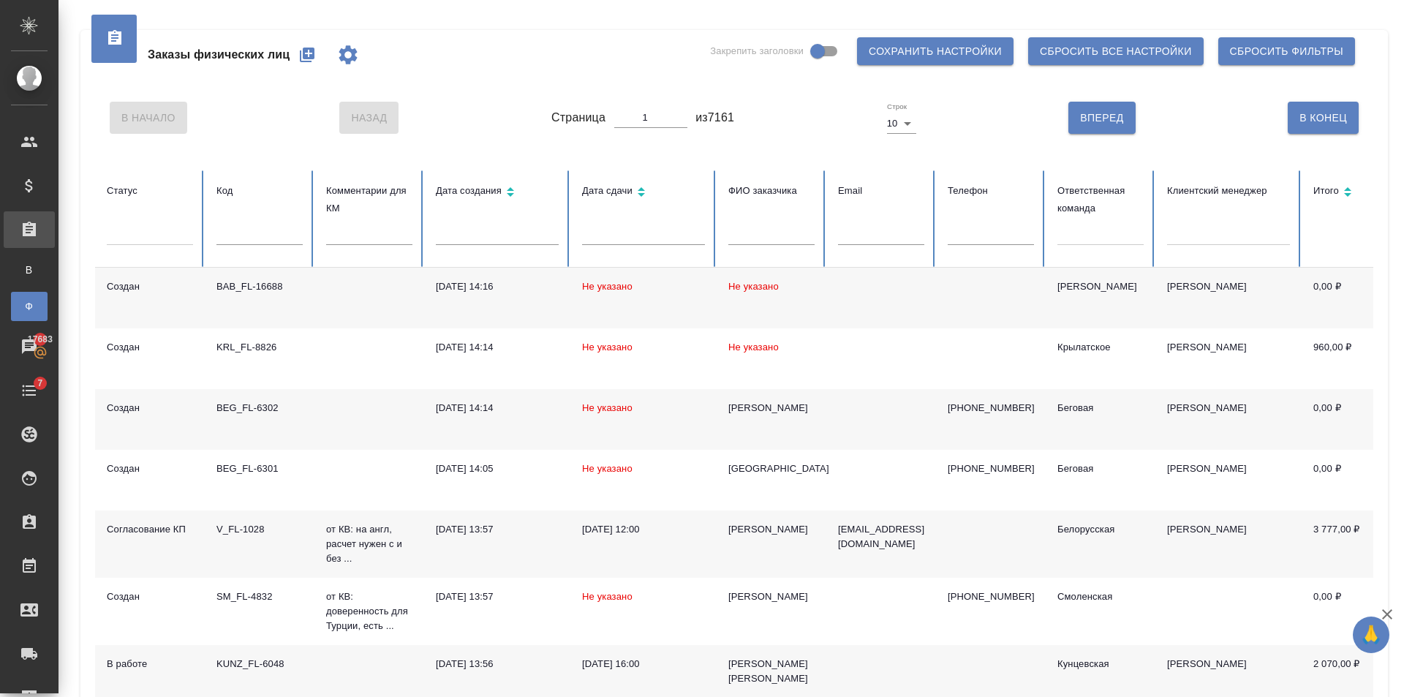
click at [809, 280] on td "Не указано" at bounding box center [772, 298] width 110 height 61
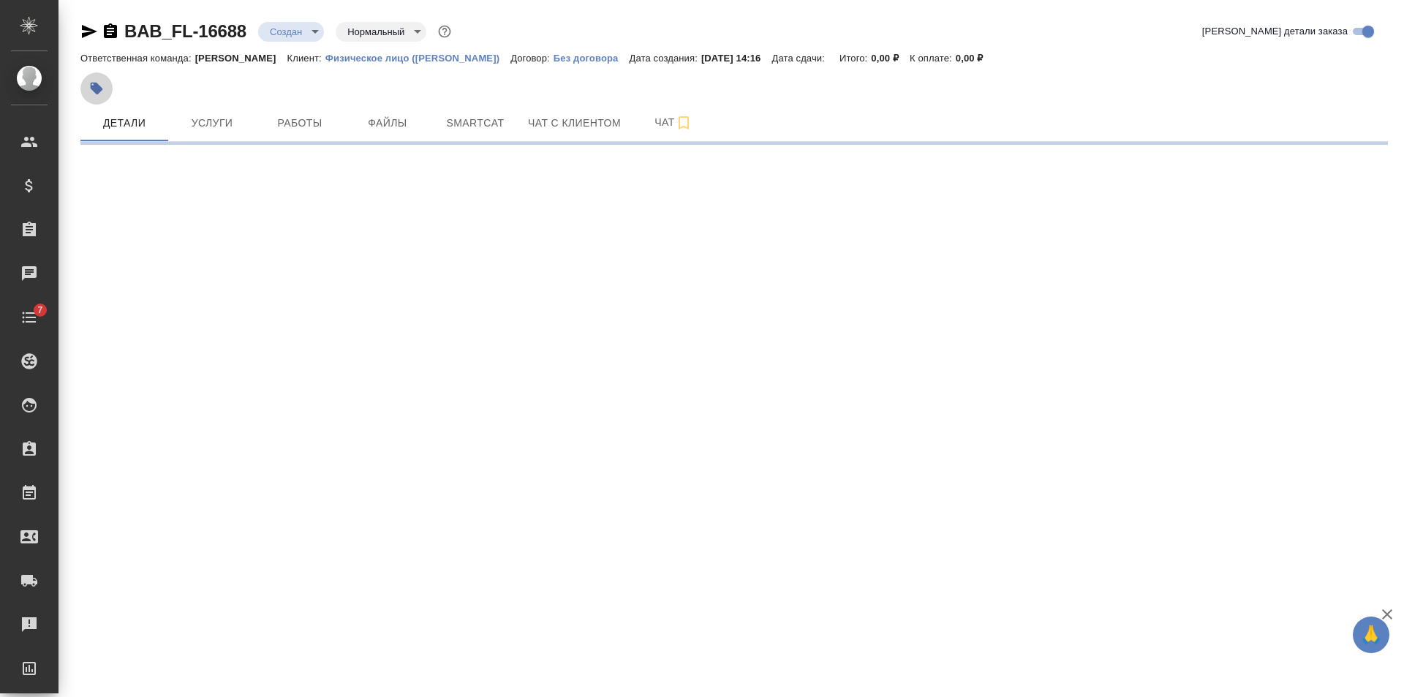
click at [103, 90] on icon "button" at bounding box center [96, 88] width 15 height 15
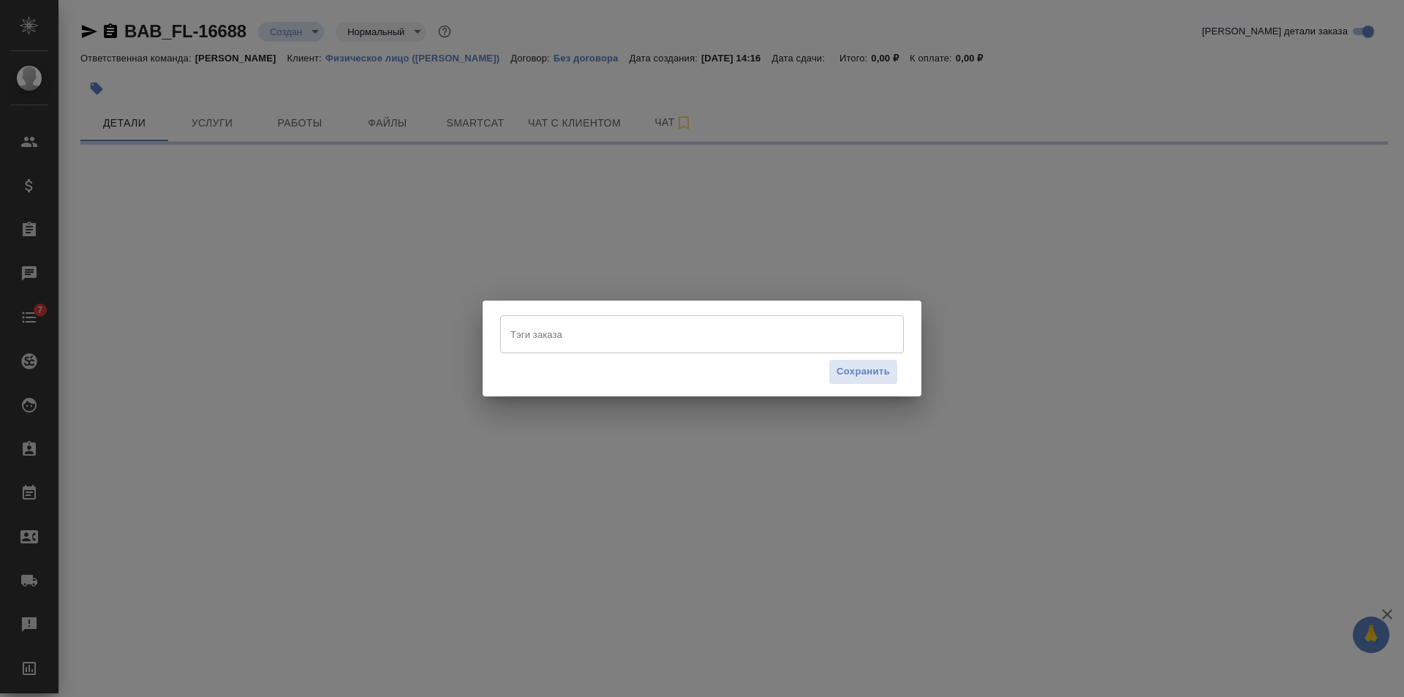
click at [590, 338] on input "Тэги заказа" at bounding box center [688, 334] width 363 height 25
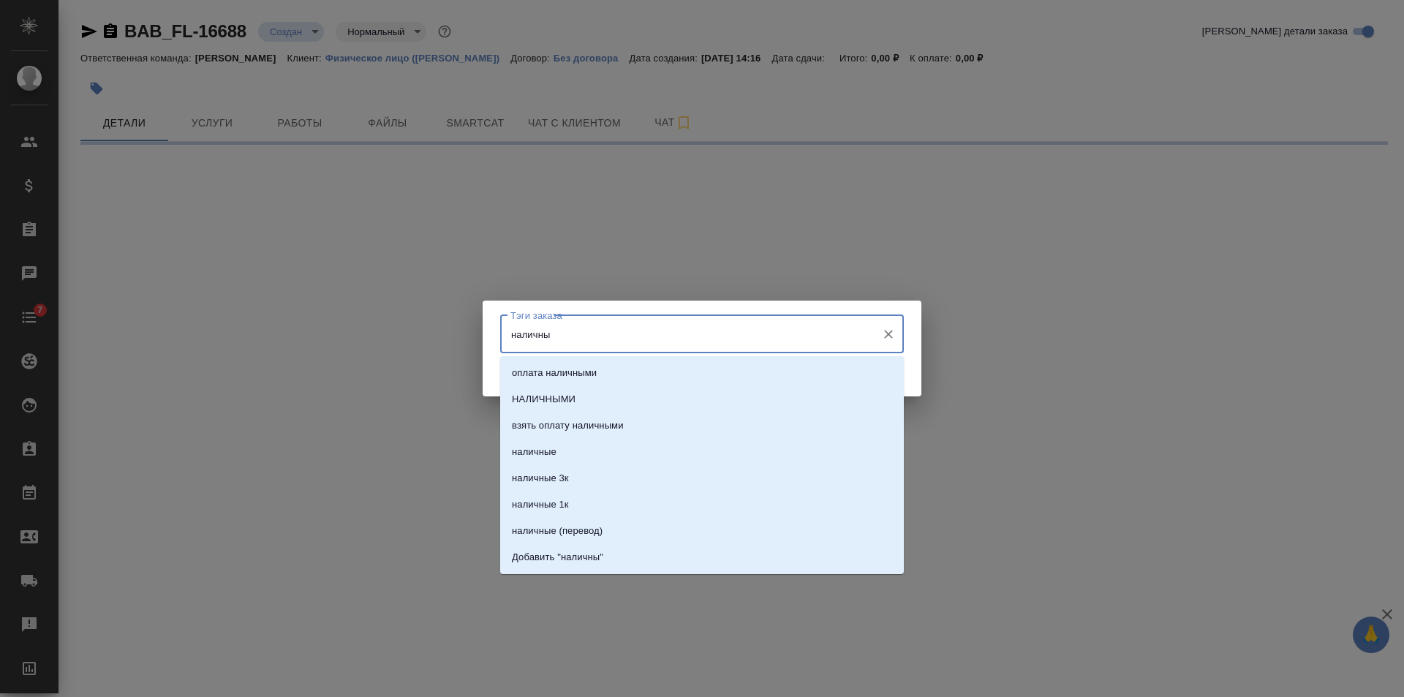
type input "наличные"
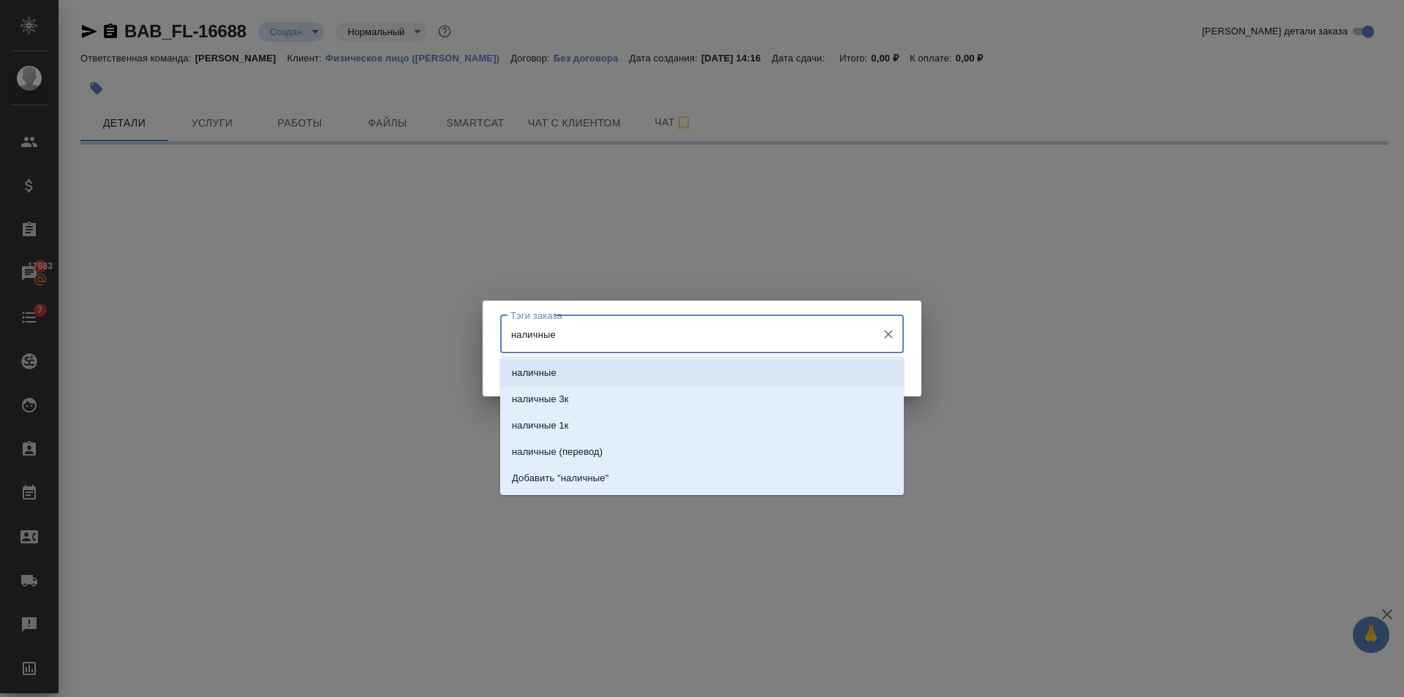
click at [606, 369] on li "наличные" at bounding box center [702, 373] width 404 height 26
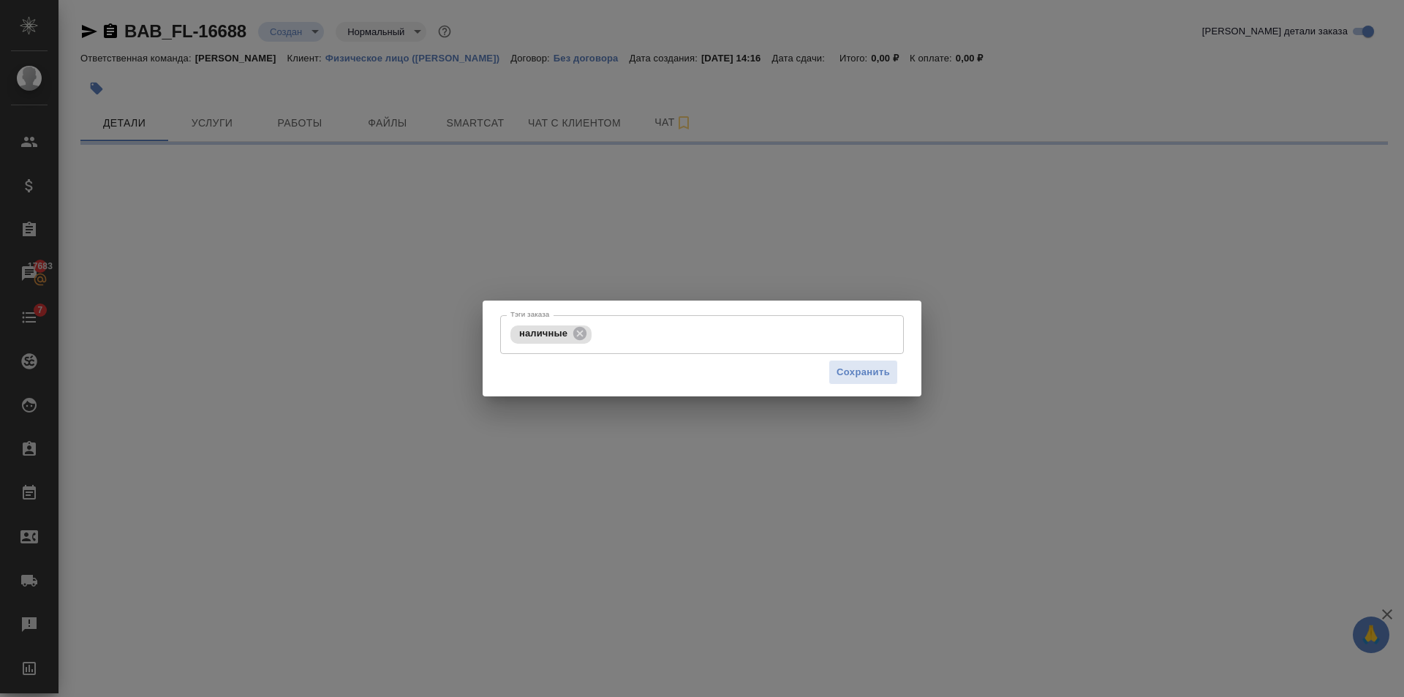
click at [820, 373] on div "Сохранить" at bounding box center [702, 372] width 404 height 37
click at [850, 385] on button "Сохранить" at bounding box center [862, 373] width 69 height 26
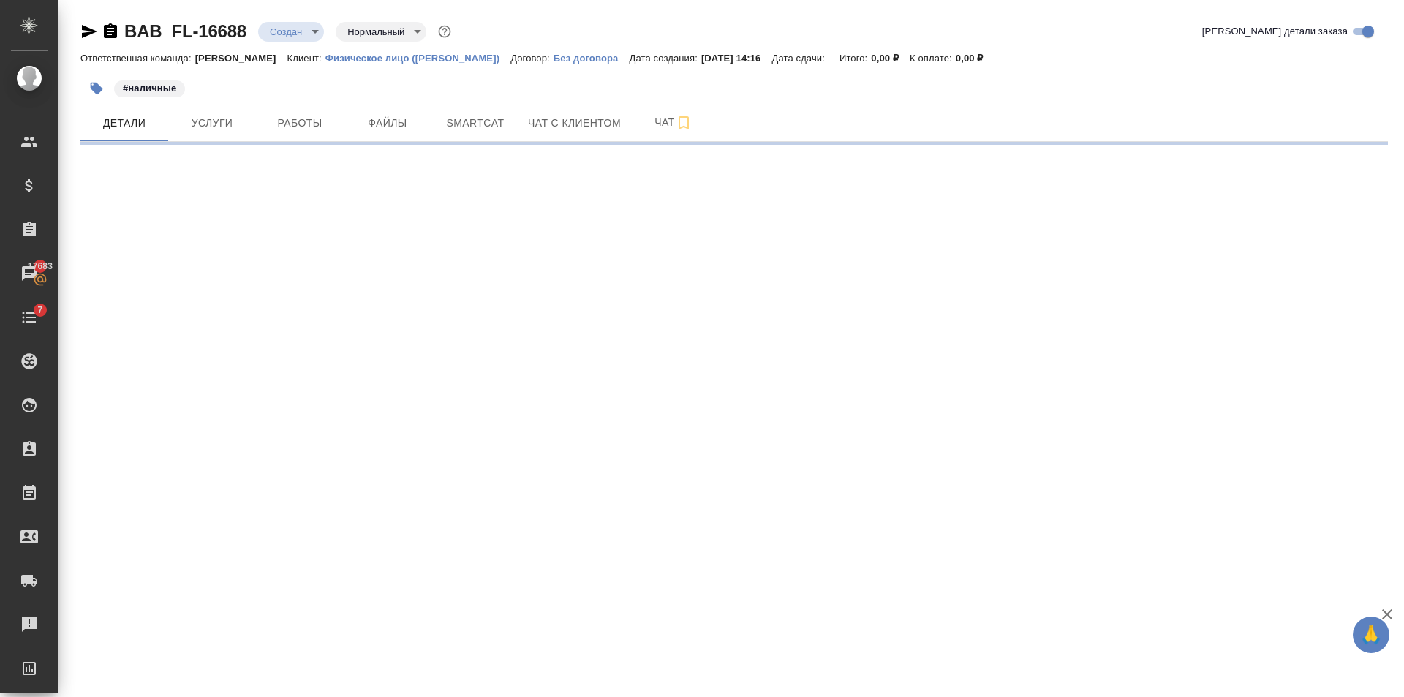
select select "RU"
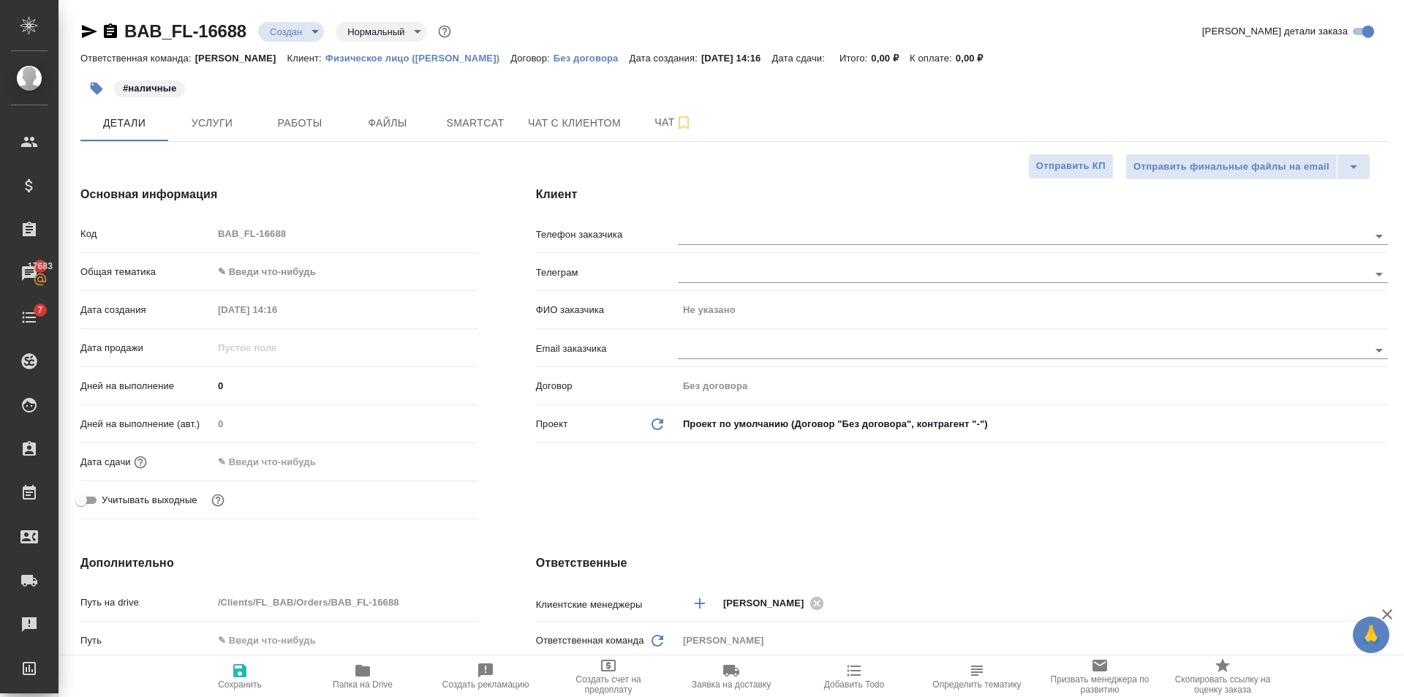
type textarea "x"
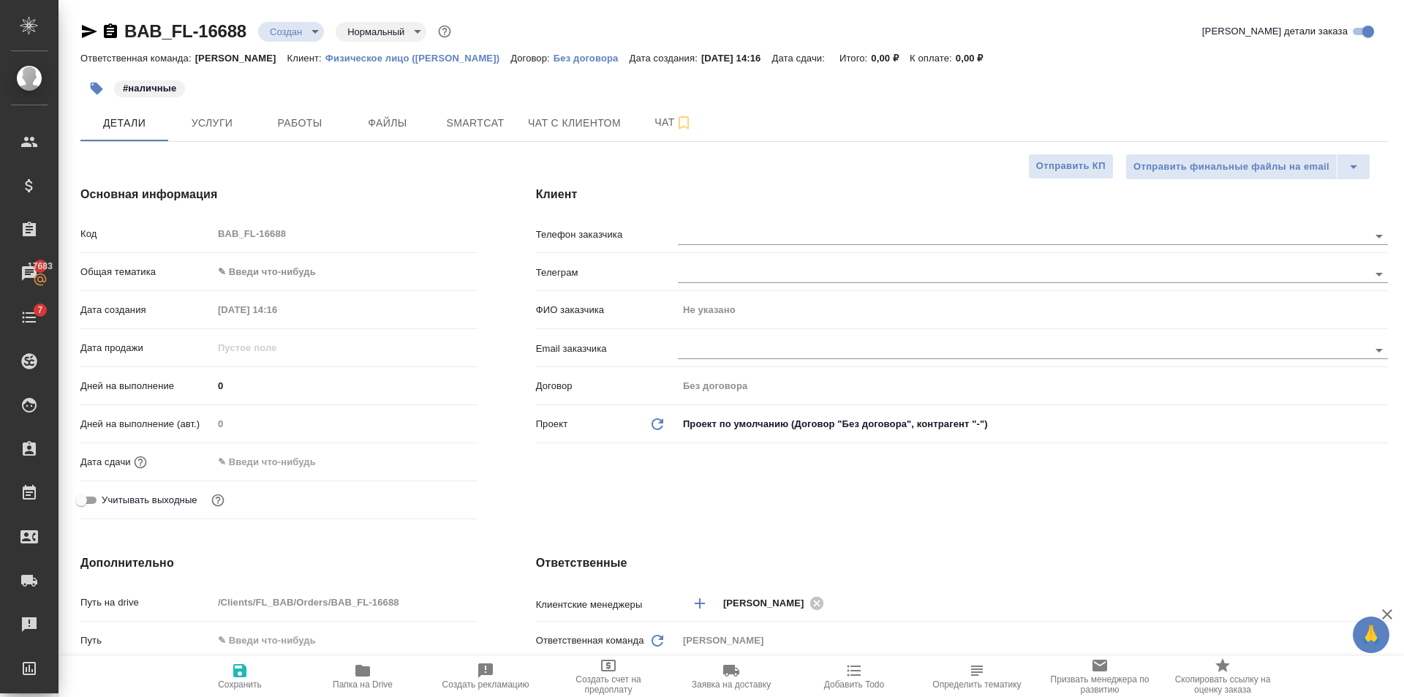
type textarea "x"
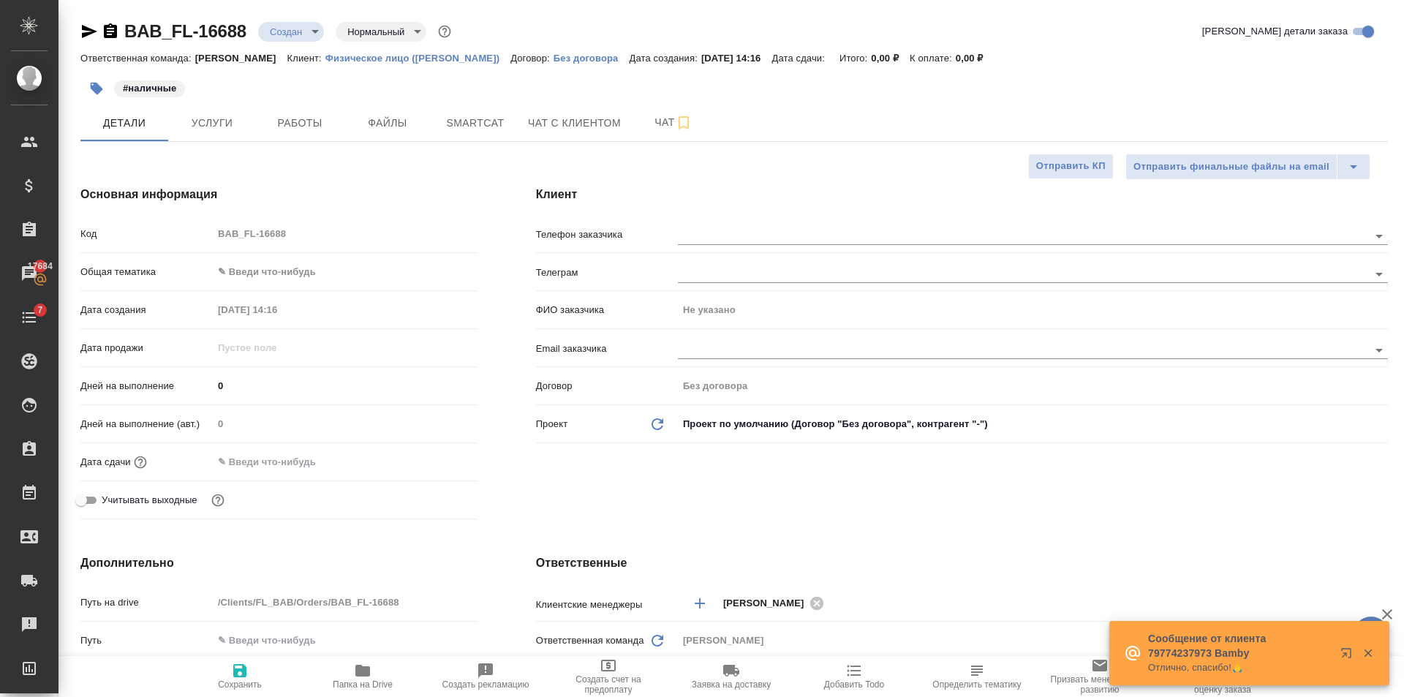
type textarea "x"
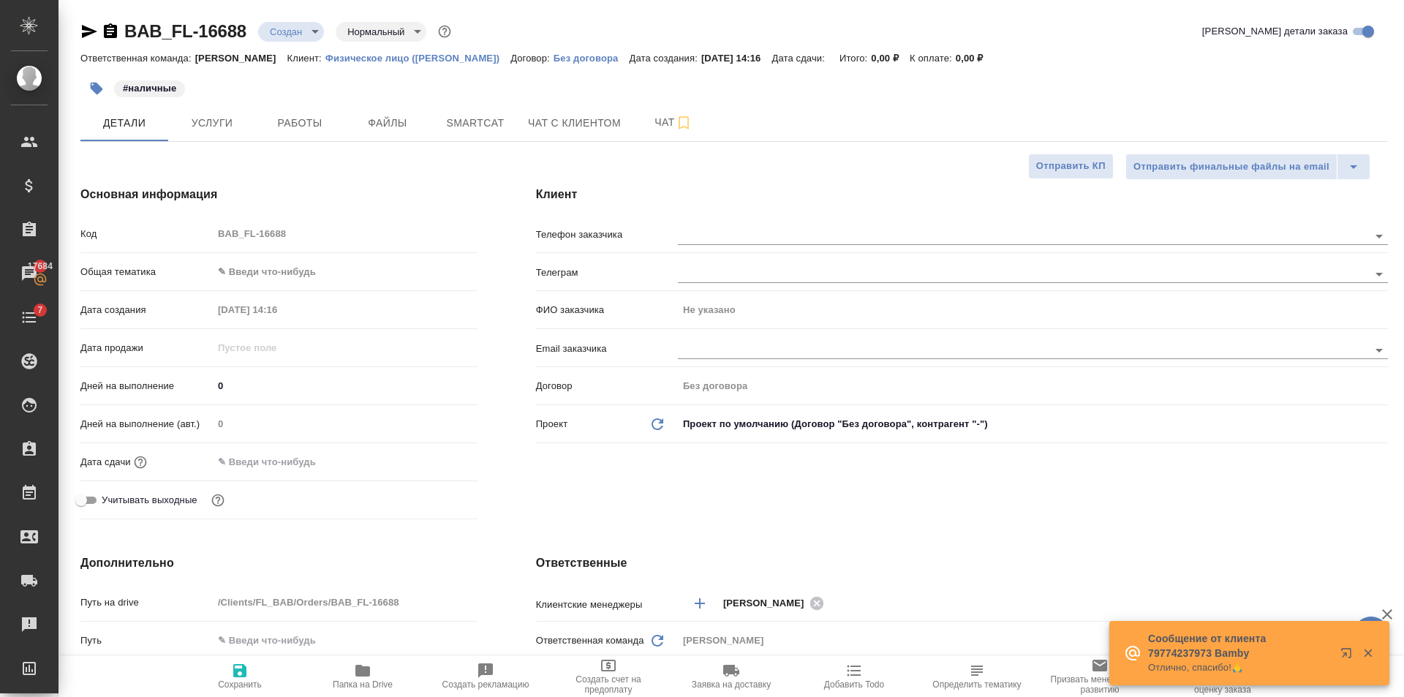
type textarea "x"
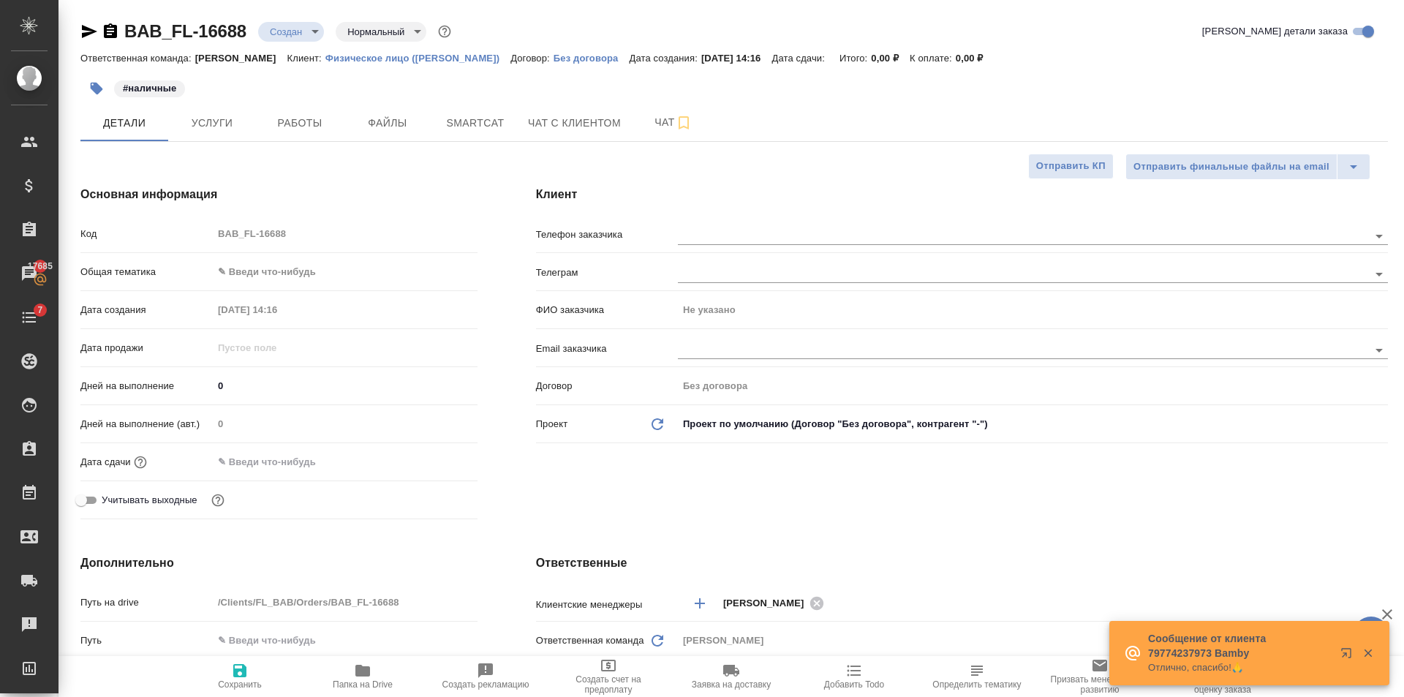
type textarea "x"
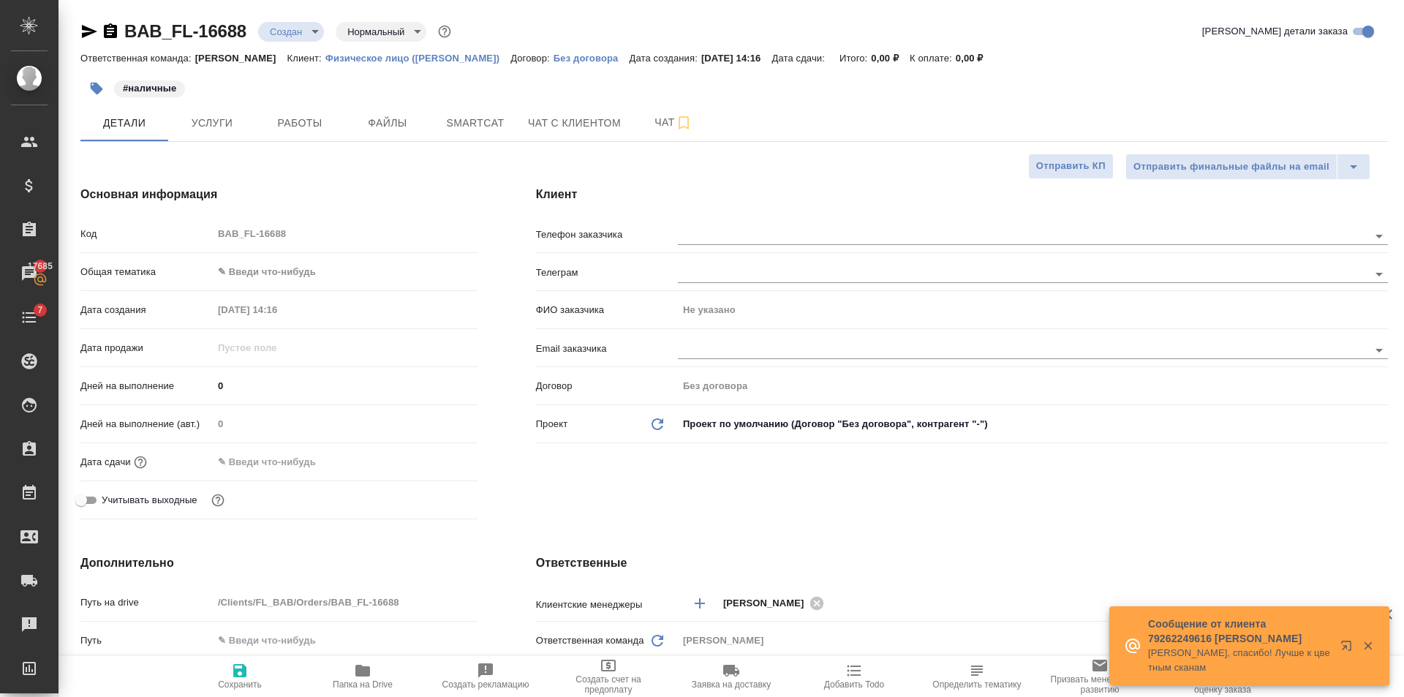
type textarea "x"
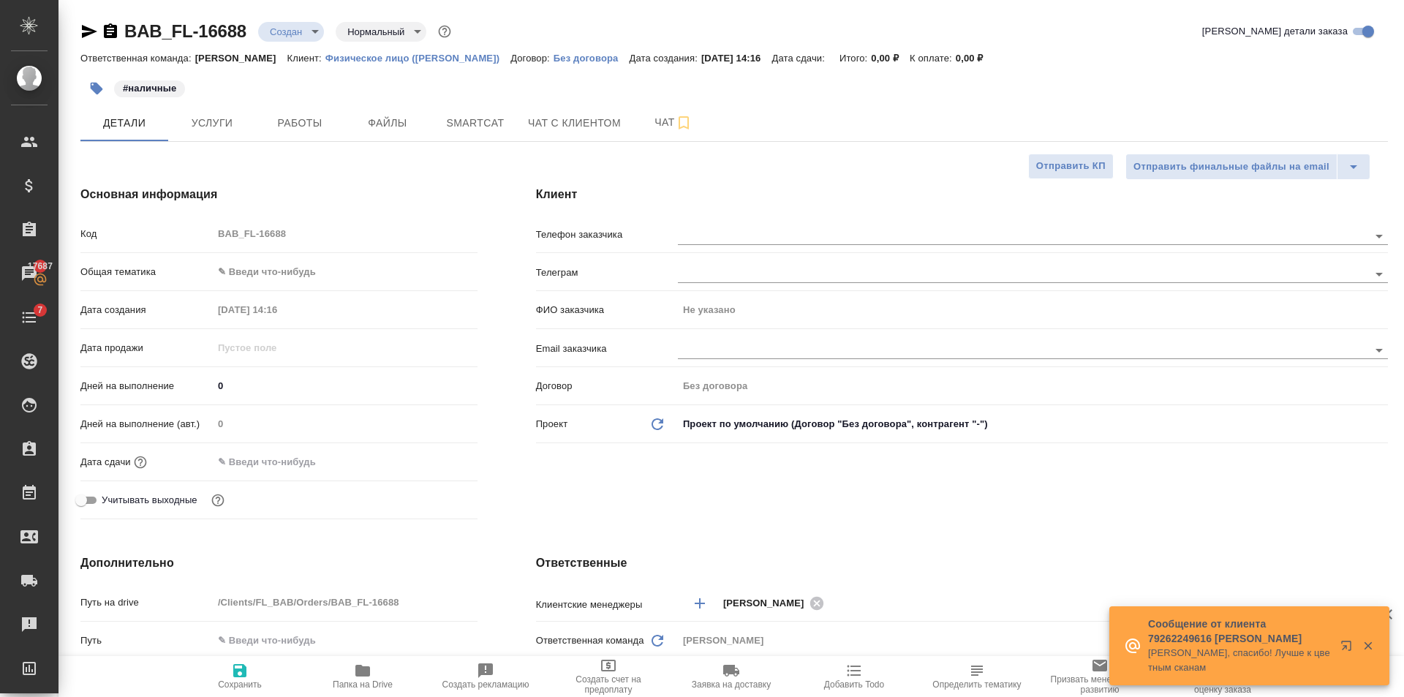
type textarea "x"
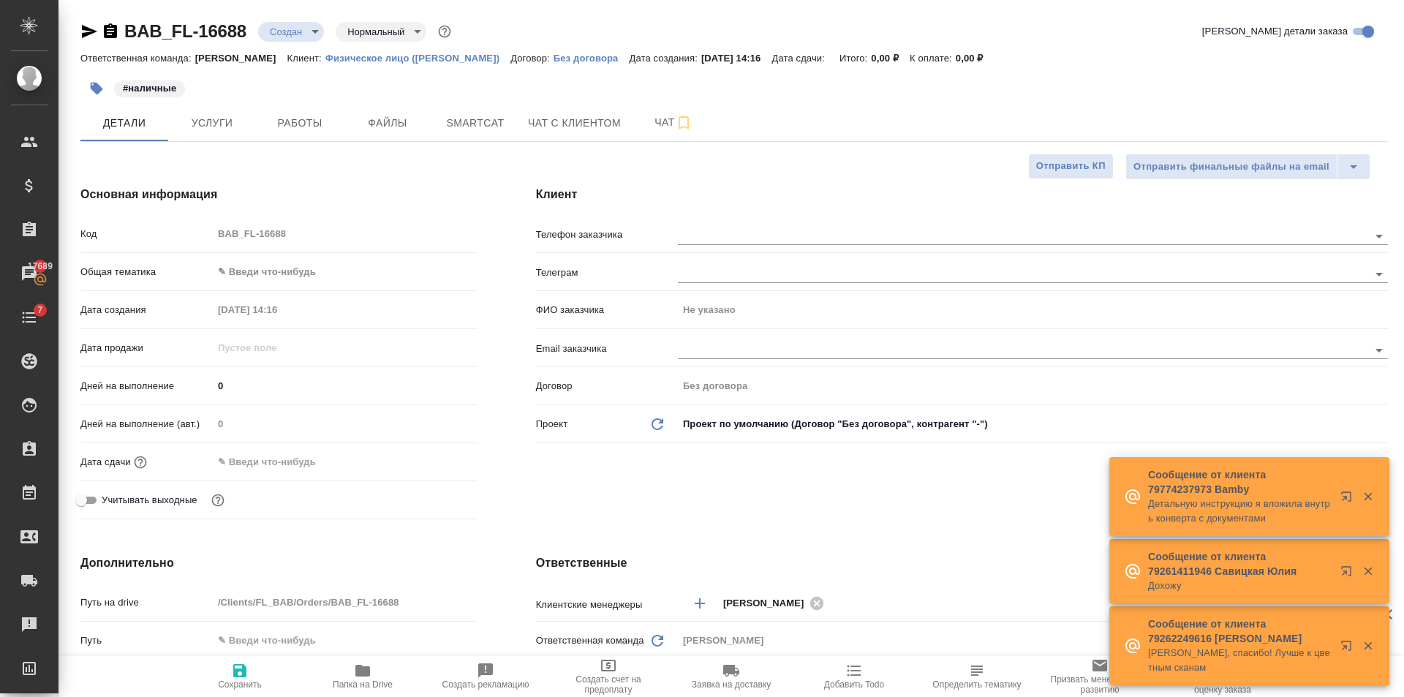
type textarea "x"
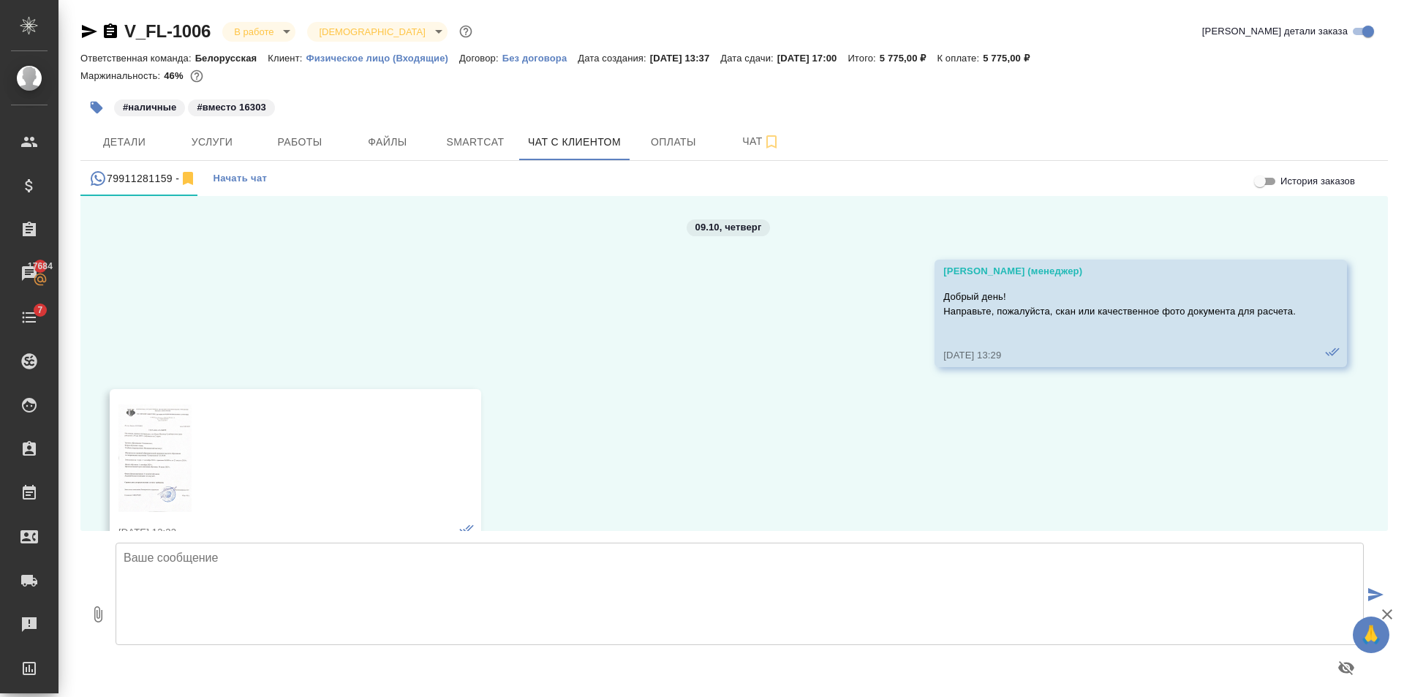
scroll to position [1954, 0]
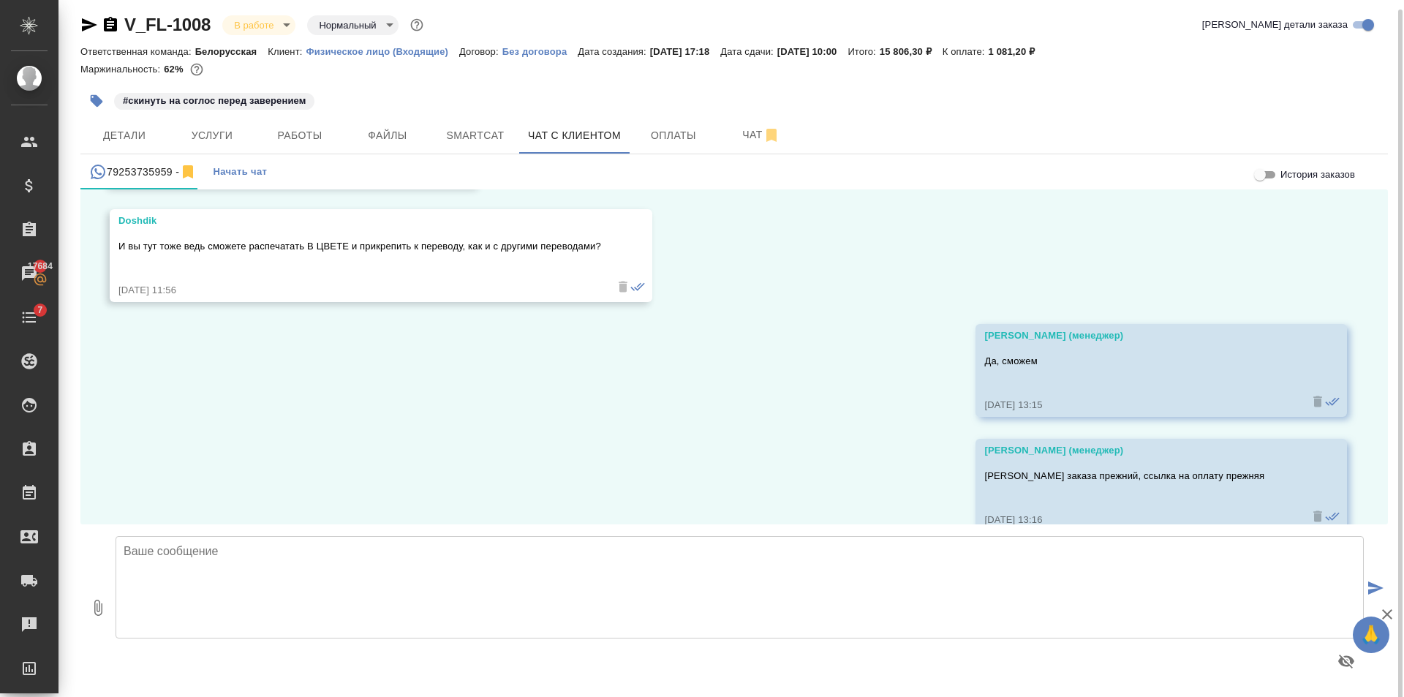
scroll to position [8, 0]
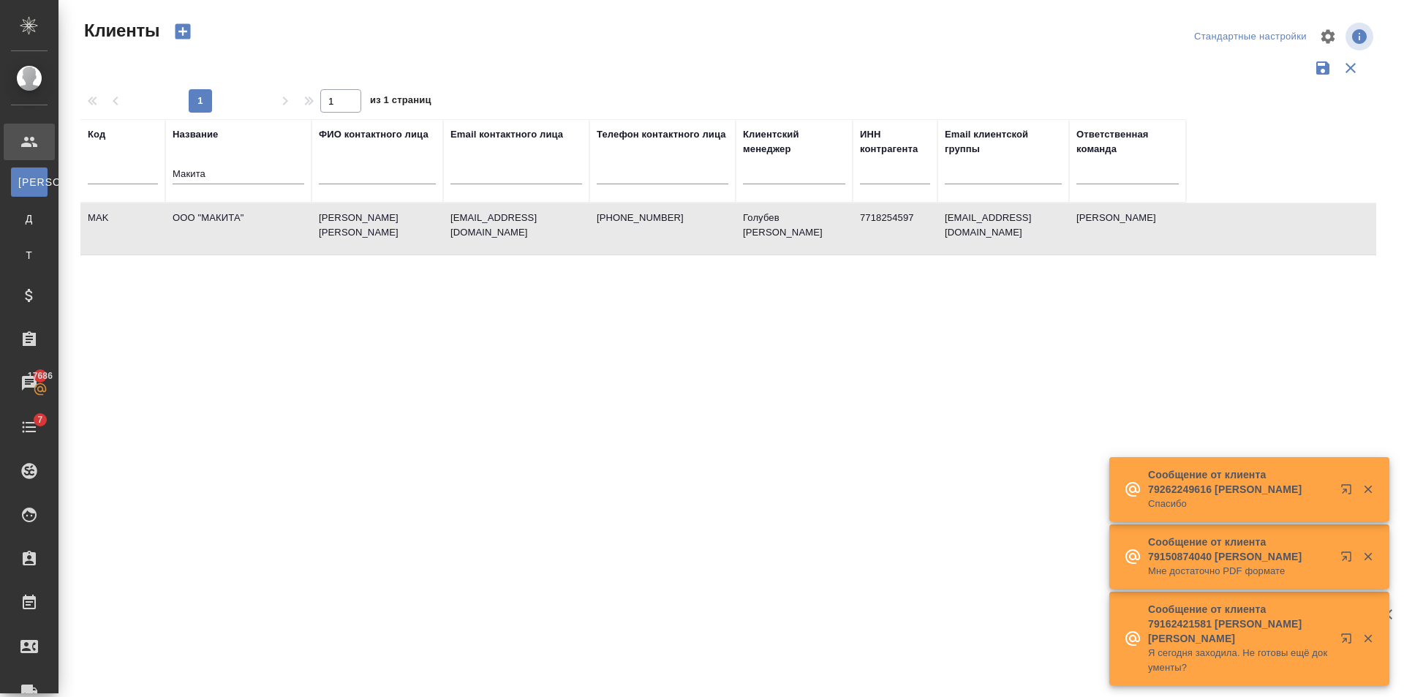
select select "RU"
click at [29, 684] on div "Заявки на доставку" at bounding box center [11, 690] width 37 height 22
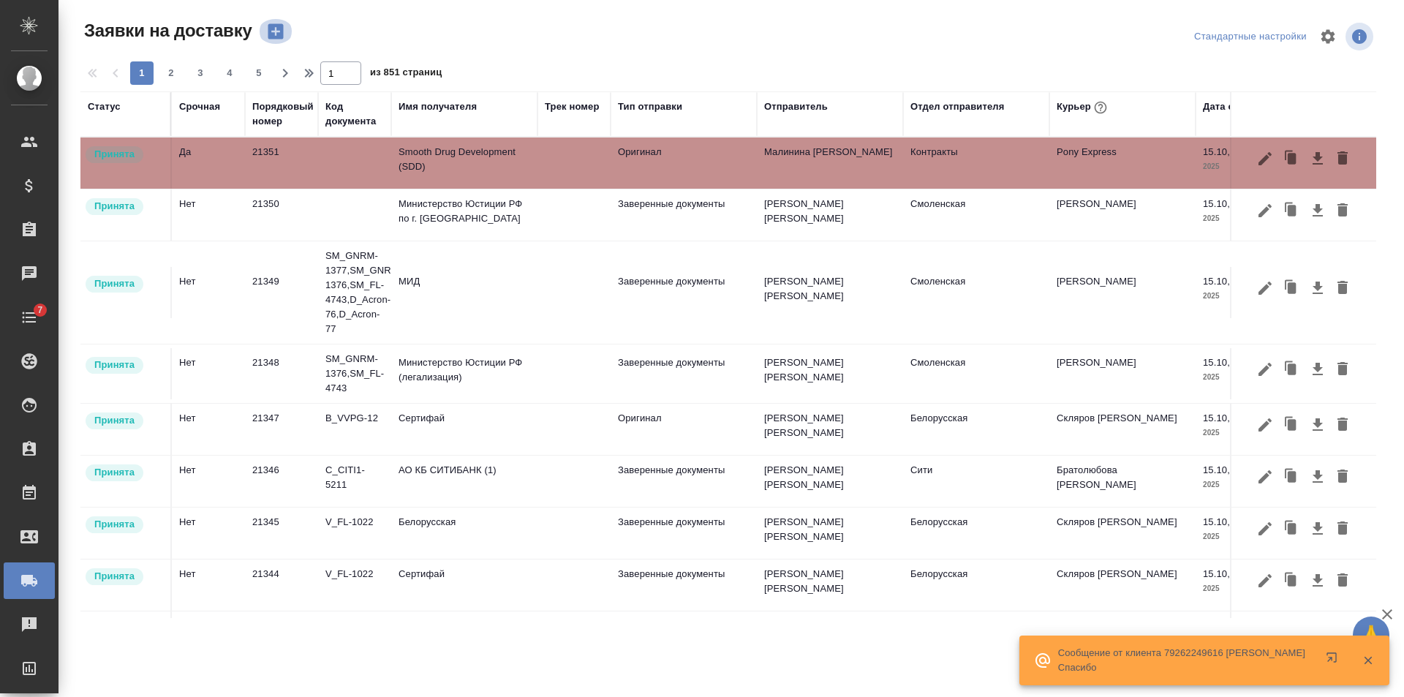
click at [280, 40] on icon "button" at bounding box center [275, 31] width 20 height 20
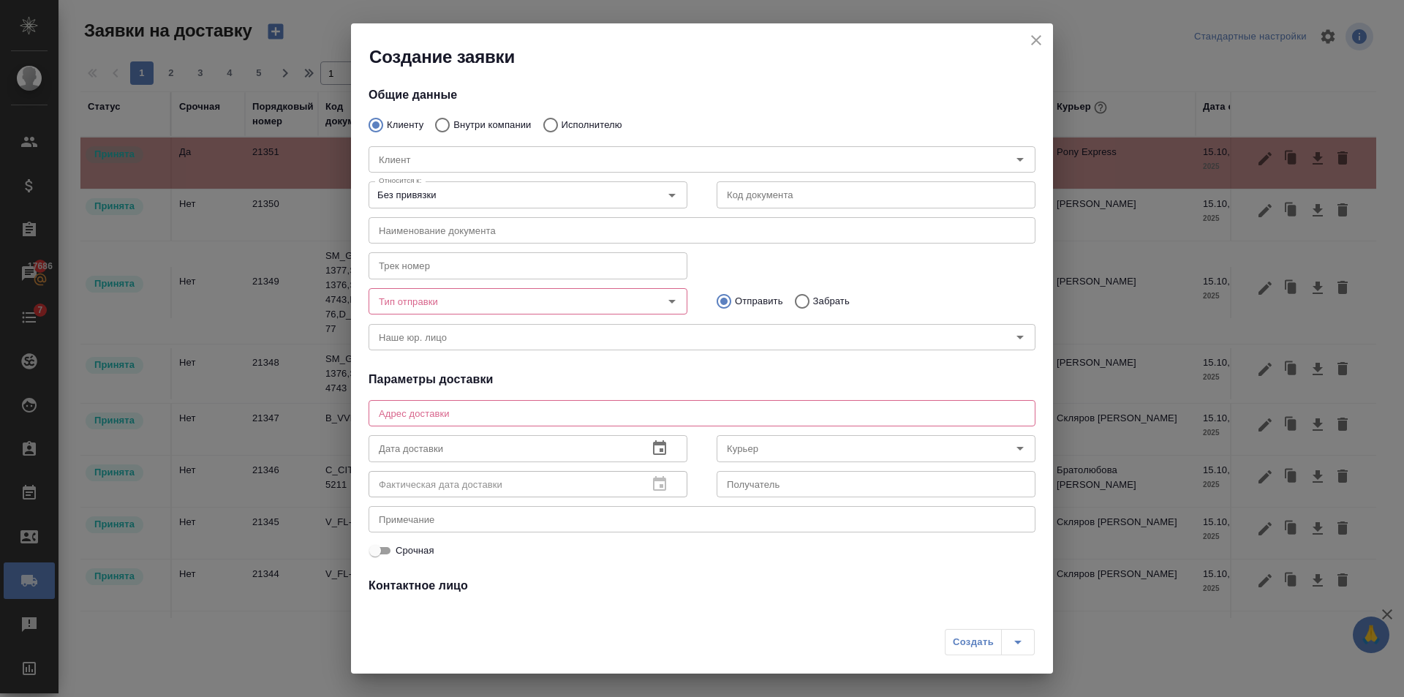
click at [437, 118] on input "Внутри компании" at bounding box center [440, 125] width 26 height 31
radio input "true"
click at [426, 155] on input "Команда" at bounding box center [677, 160] width 609 height 18
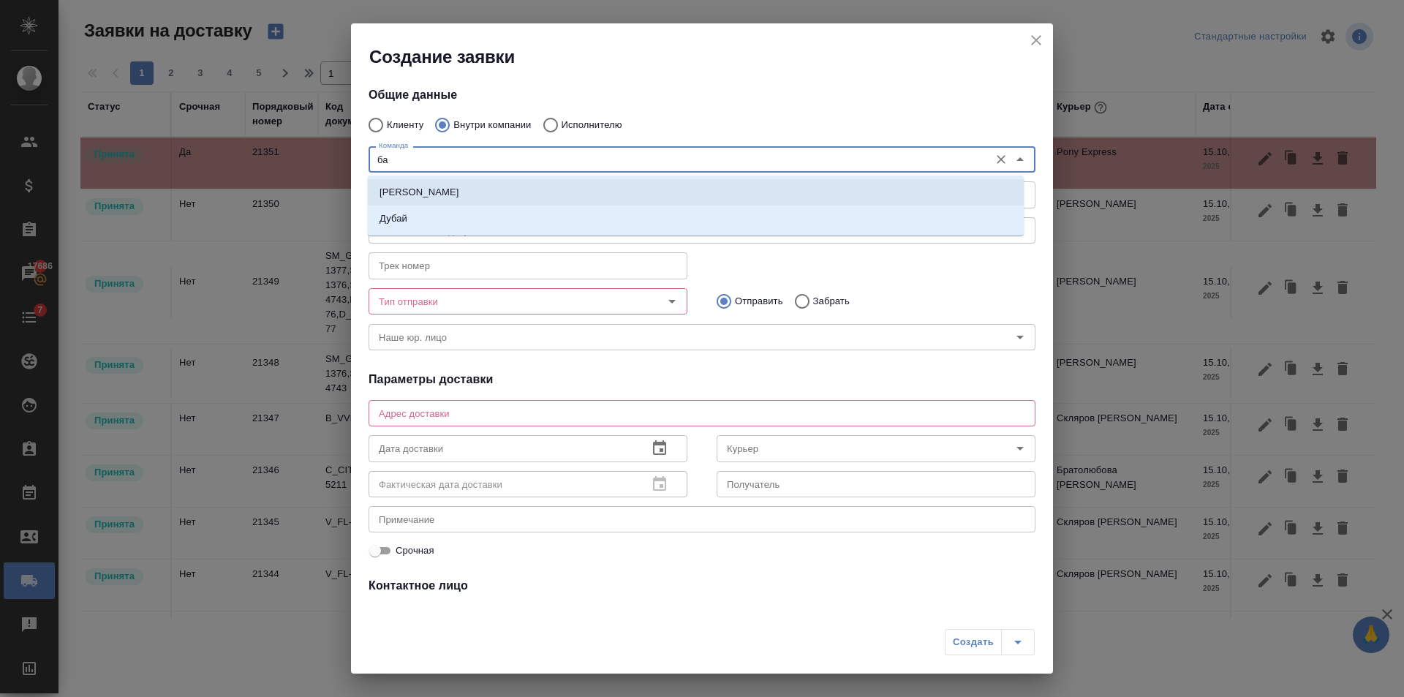
type input "баб"
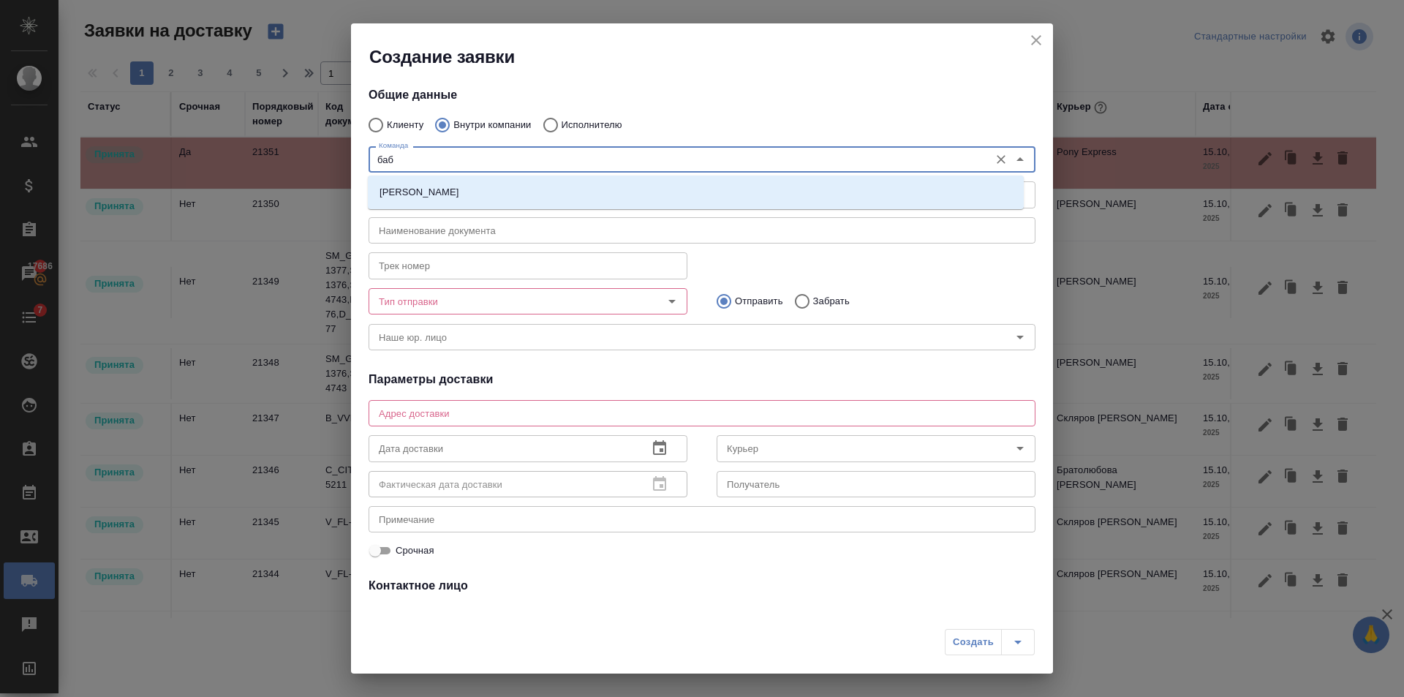
click at [567, 187] on li "Бабушкинская" at bounding box center [696, 192] width 656 height 26
type textarea "ул. Менжинского, д. 23, корп. 1"
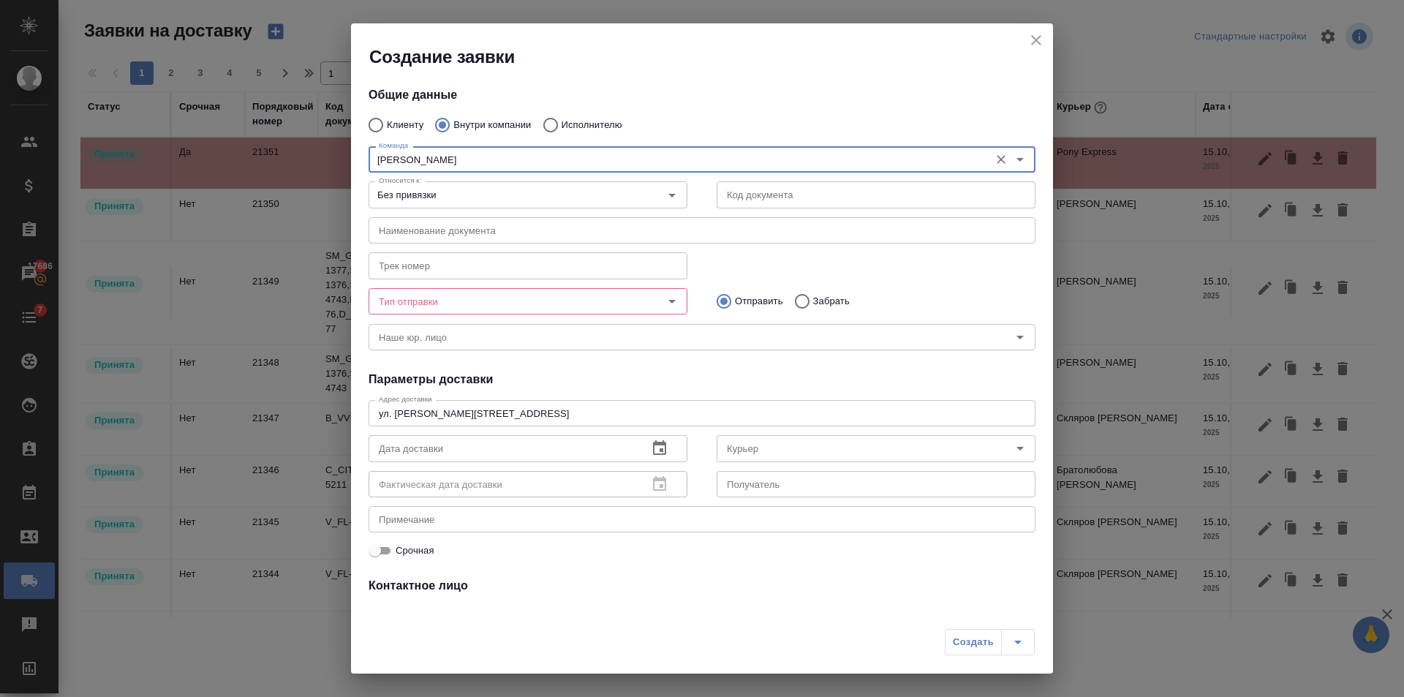
type input "Бабушкинская"
click at [787, 297] on input "Забрать" at bounding box center [800, 301] width 26 height 31
radio input "true"
click at [479, 309] on input "Тип отправки" at bounding box center [503, 301] width 261 height 18
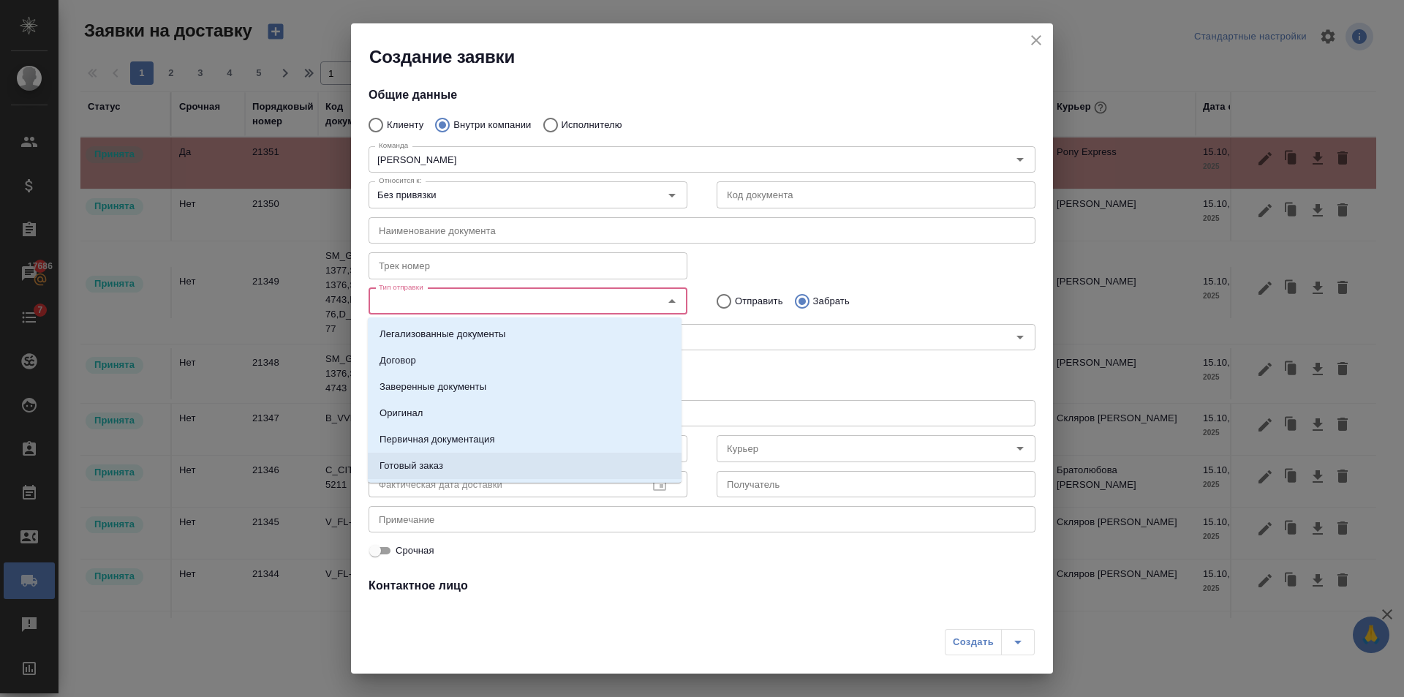
click at [439, 461] on p "Готовый заказ" at bounding box center [411, 465] width 64 height 15
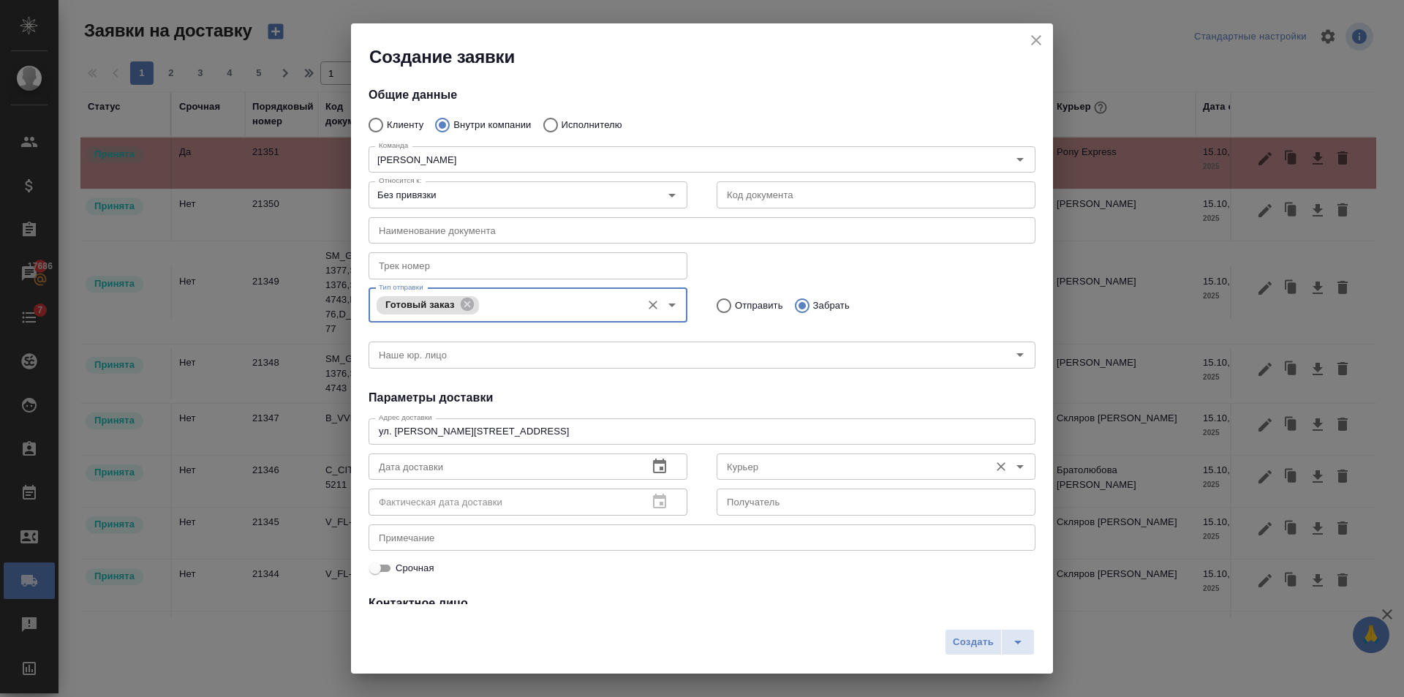
click at [777, 471] on input "Курьер" at bounding box center [851, 467] width 261 height 18
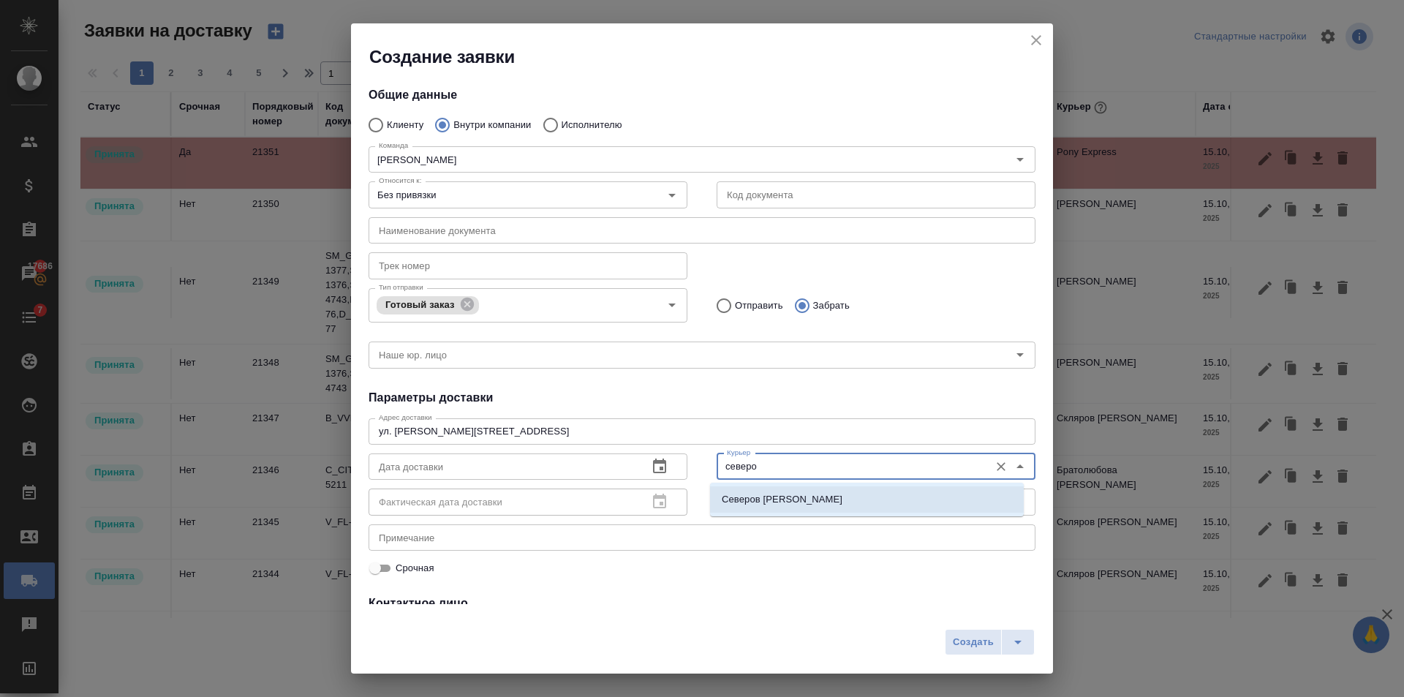
click at [778, 491] on li "Северов Олег" at bounding box center [867, 499] width 314 height 26
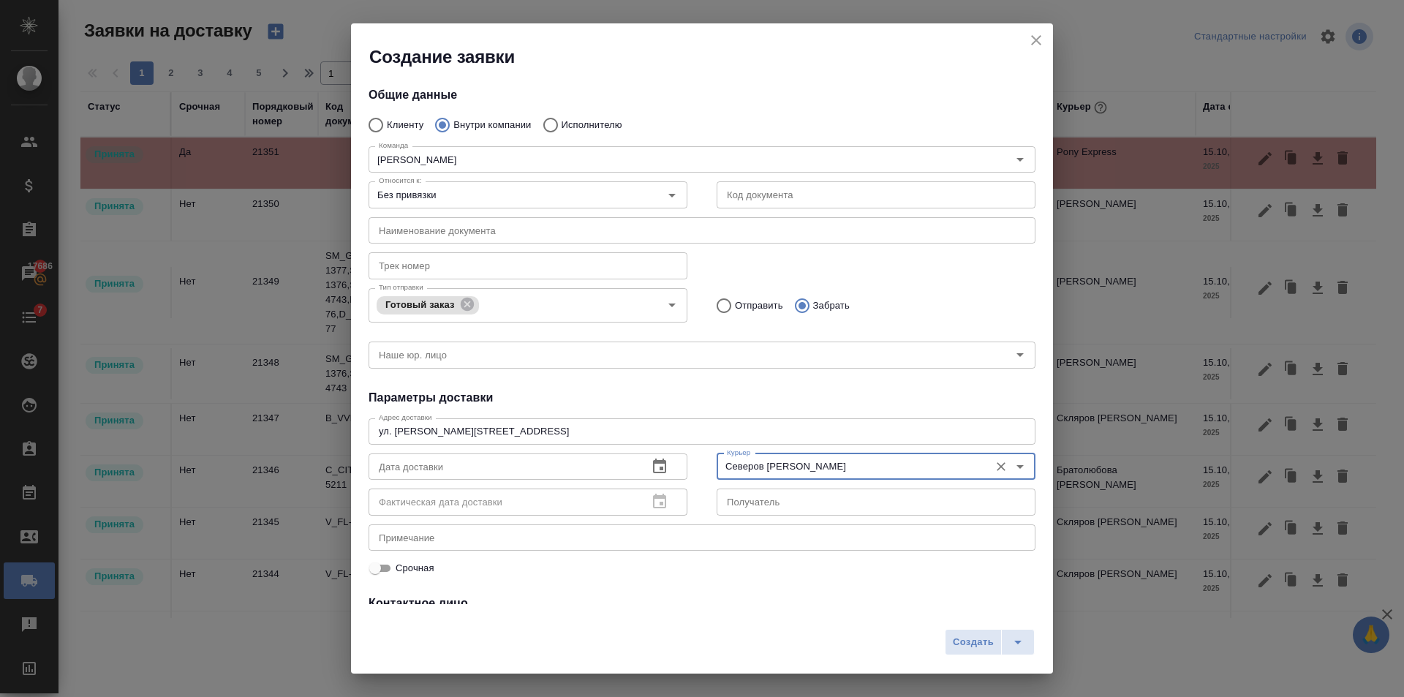
type input "Северов Олег"
click at [657, 469] on icon "button" at bounding box center [659, 465] width 13 height 15
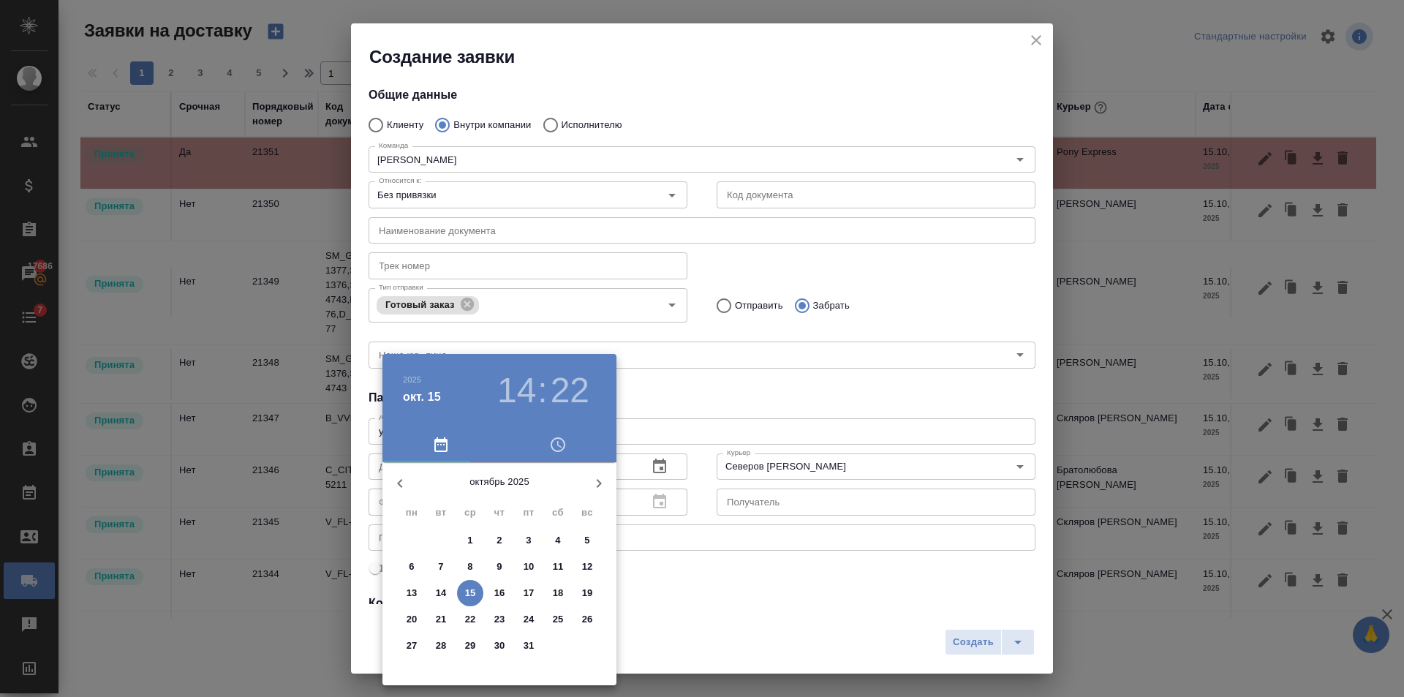
click at [472, 591] on p "15" at bounding box center [470, 593] width 11 height 15
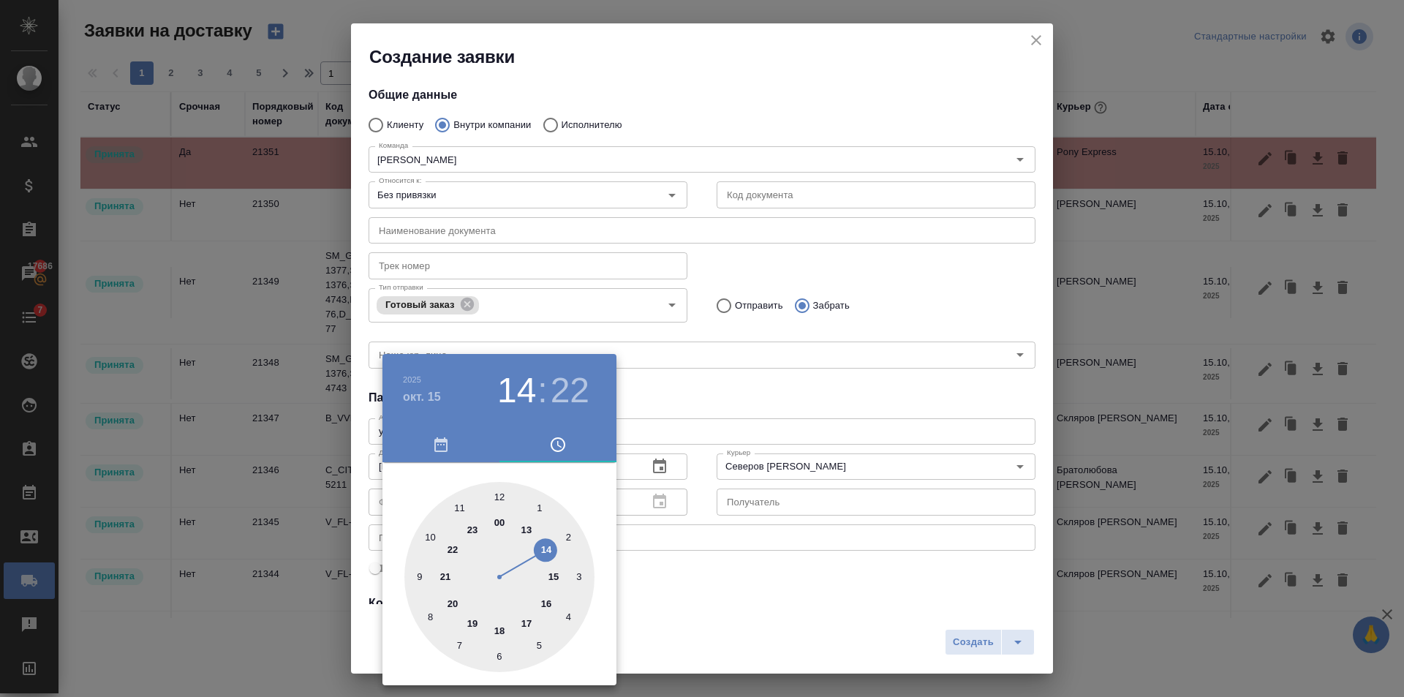
click at [549, 599] on div at bounding box center [499, 577] width 190 height 190
click at [499, 502] on div at bounding box center [499, 577] width 190 height 190
type input "15.10.2025 16:00"
click at [649, 421] on div at bounding box center [702, 348] width 1404 height 697
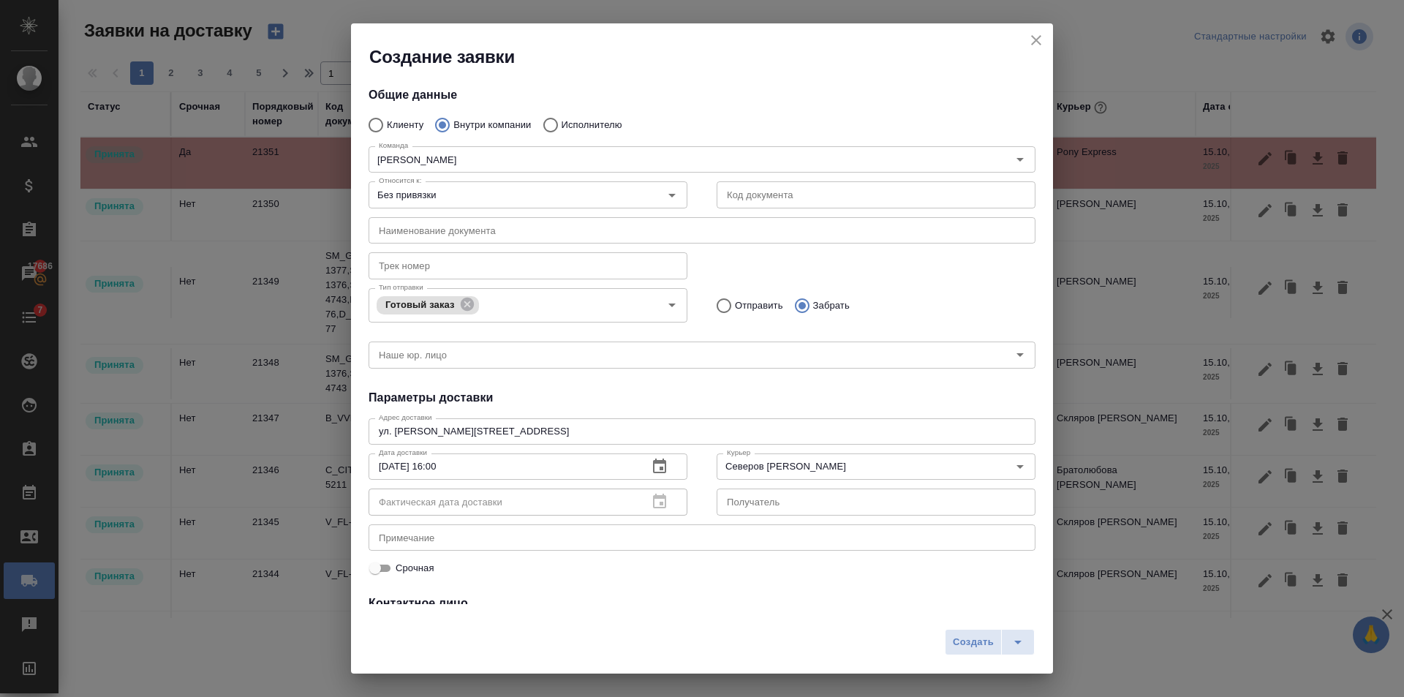
click at [442, 541] on textarea at bounding box center [702, 537] width 646 height 11
type textarea "забрать с бабки для клиента"
click at [982, 647] on span "Создать" at bounding box center [973, 642] width 41 height 17
radio input "true"
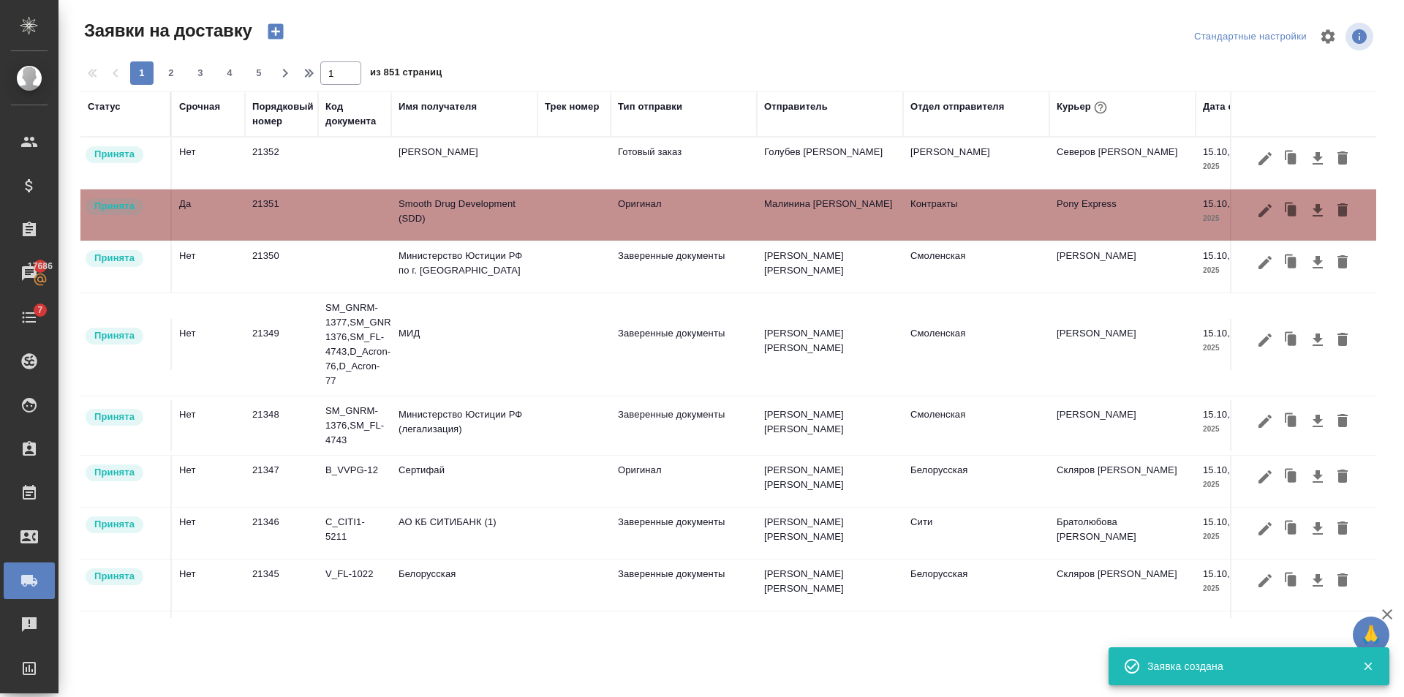
click at [302, 20] on div "Заявки на доставку" at bounding box center [298, 31] width 436 height 25
click at [275, 27] on icon "button" at bounding box center [275, 31] width 15 height 15
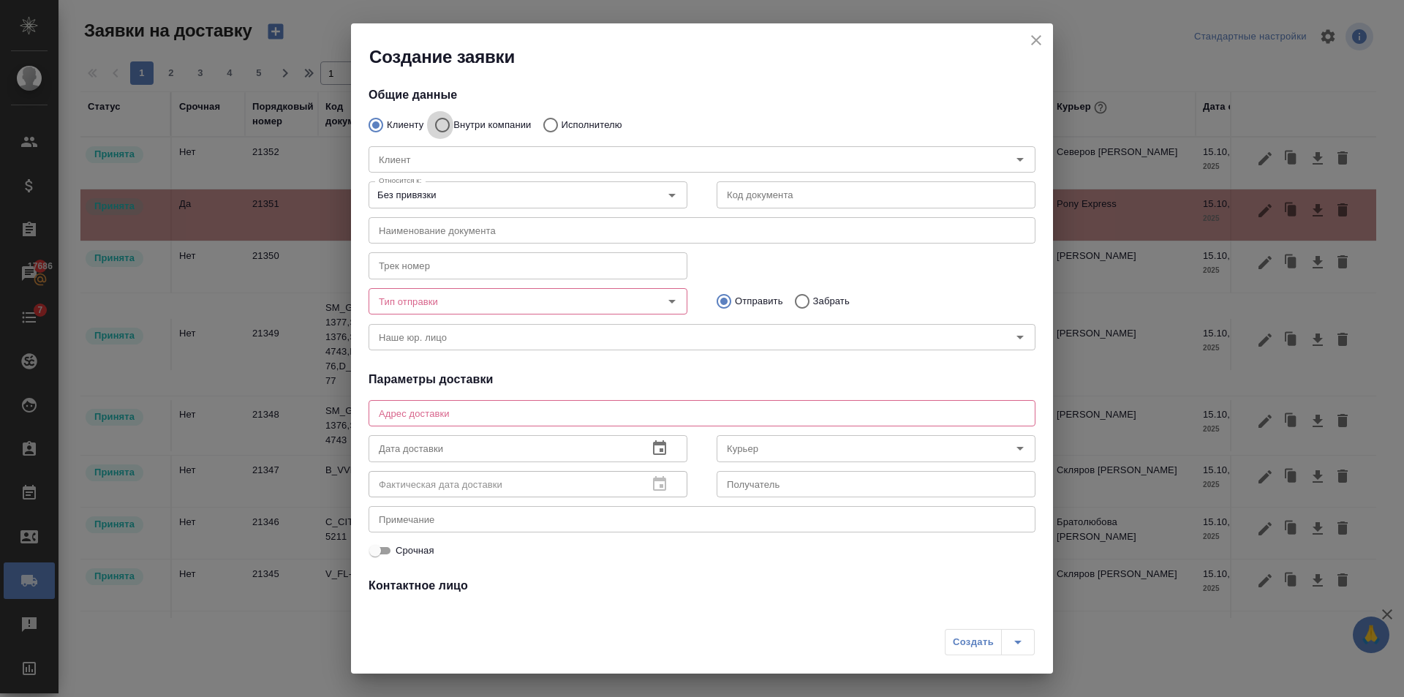
click at [450, 118] on input "Внутри компании" at bounding box center [440, 125] width 26 height 31
radio input "true"
click at [583, 409] on textarea at bounding box center [702, 413] width 646 height 11
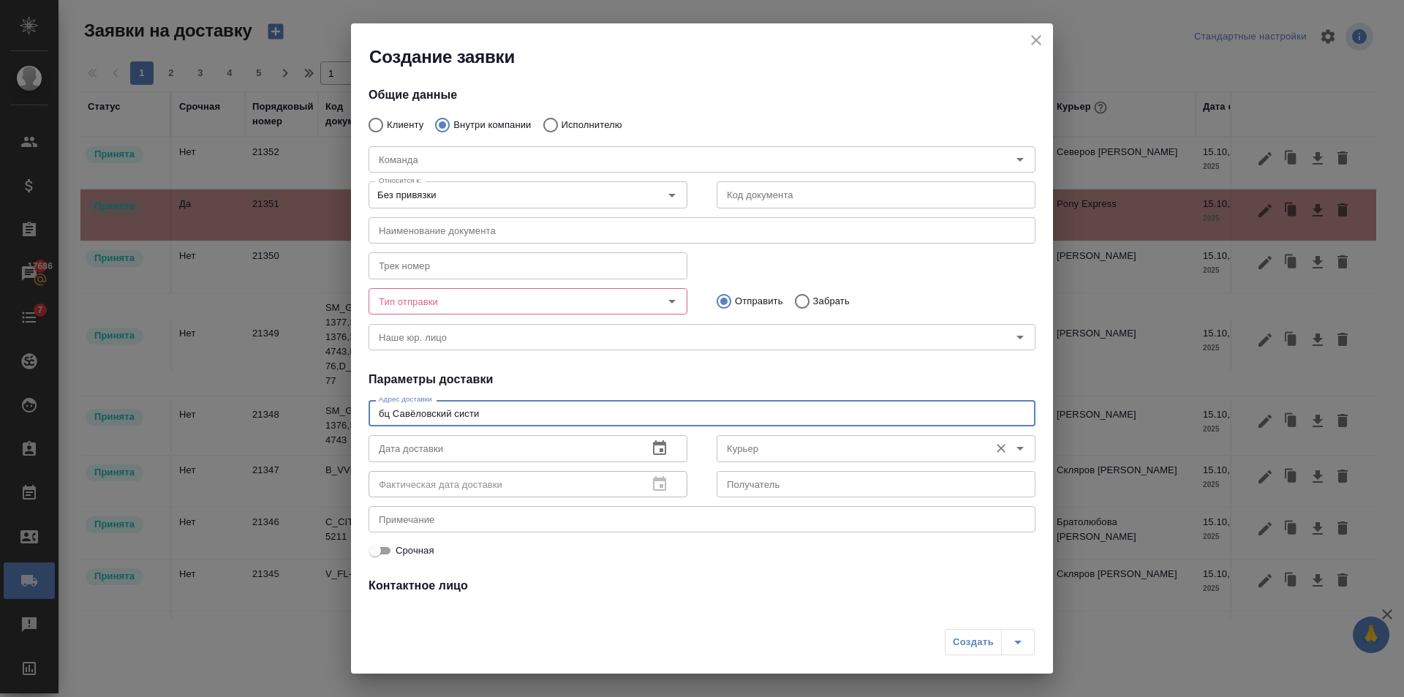
type textarea "бц Савёловский систи"
click at [914, 451] on input "Курьер" at bounding box center [851, 448] width 261 height 18
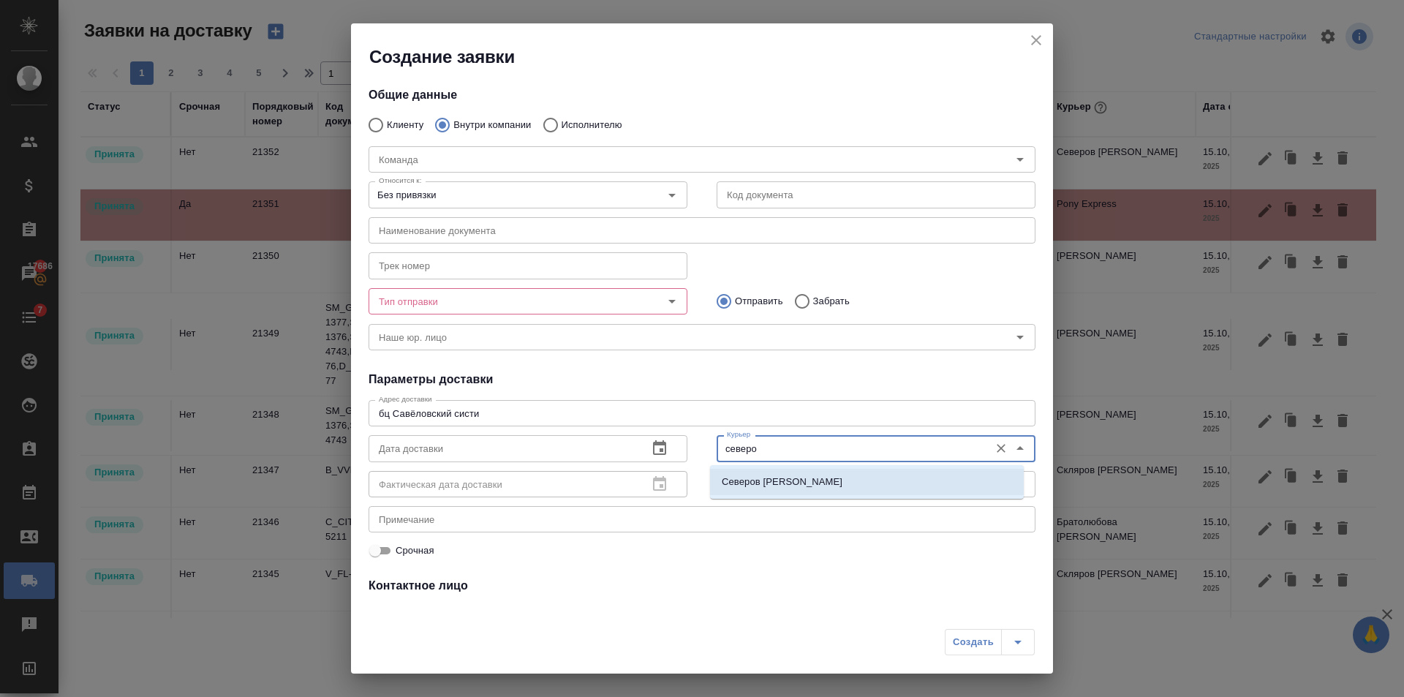
click at [916, 473] on li "Северов Олег" at bounding box center [867, 482] width 314 height 26
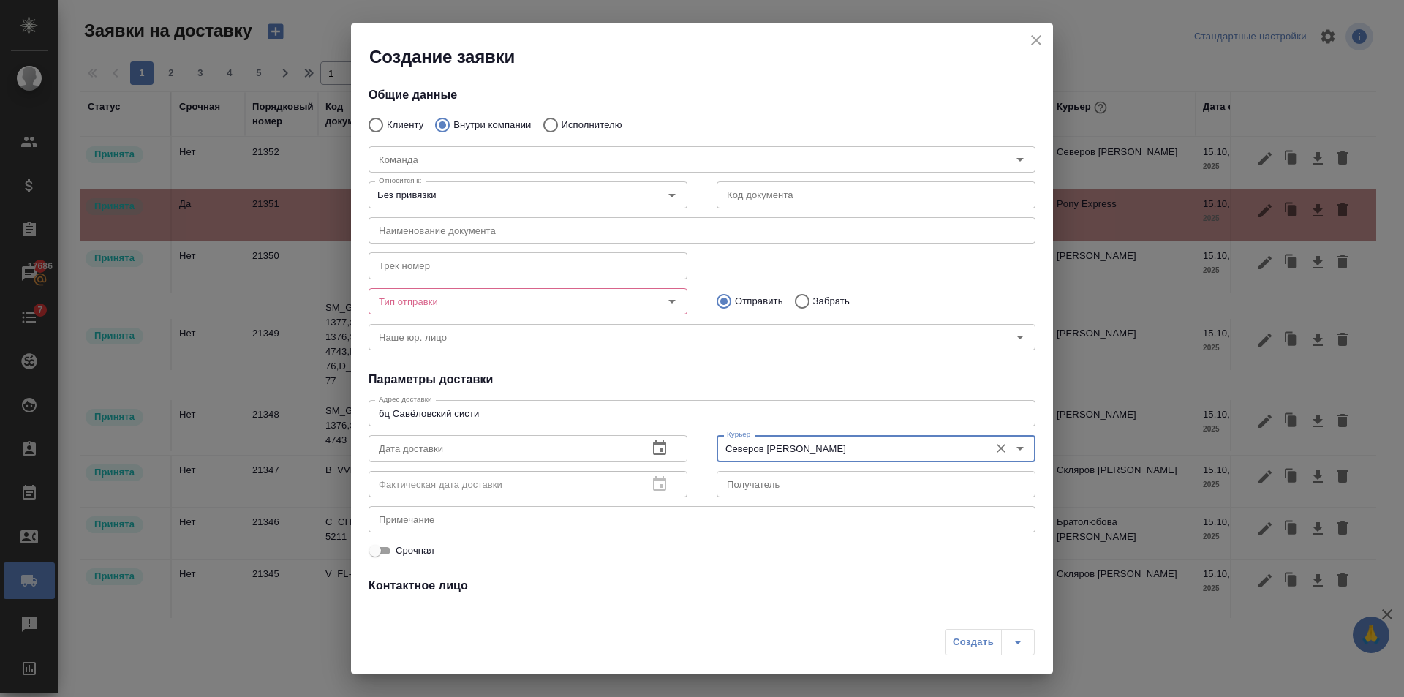
click at [636, 303] on div "Тип отправки" at bounding box center [528, 301] width 319 height 26
type input "Северов Олег"
click at [668, 297] on icon "Open" at bounding box center [672, 301] width 18 height 18
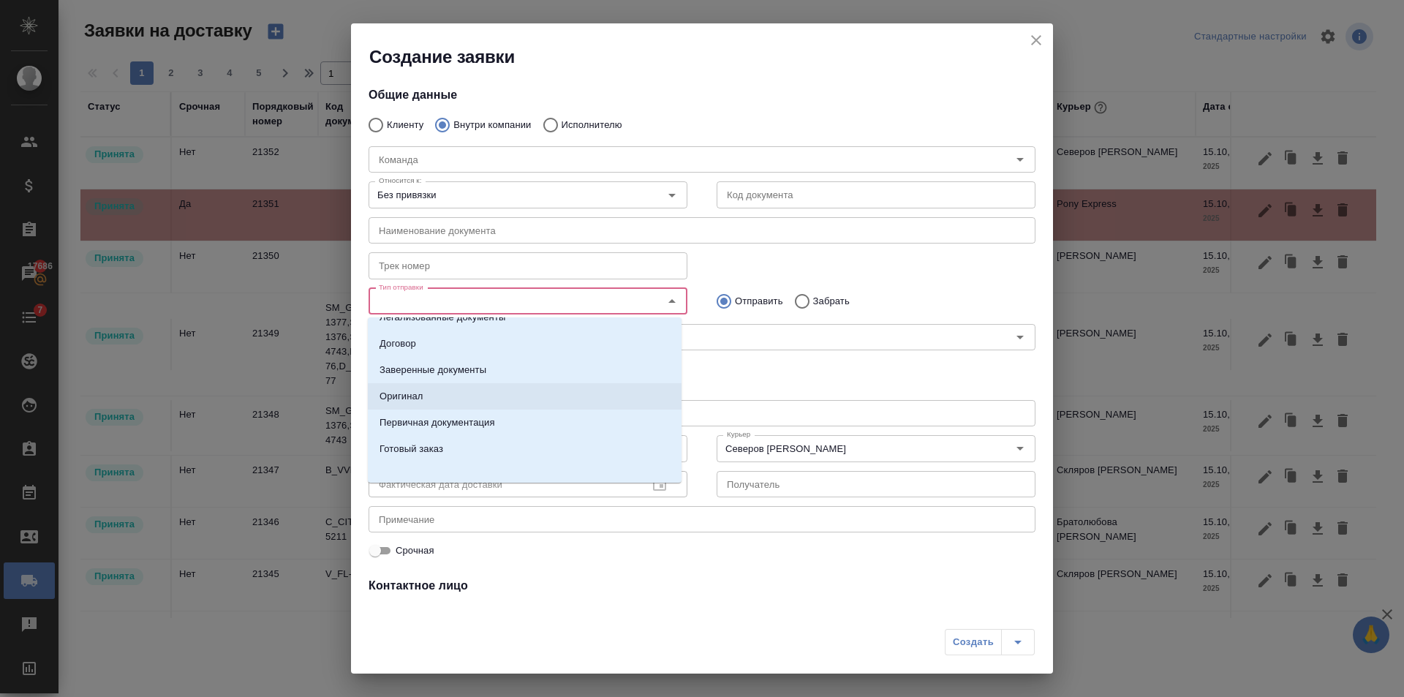
scroll to position [23, 0]
click at [435, 437] on p "Готовый заказ" at bounding box center [411, 442] width 64 height 15
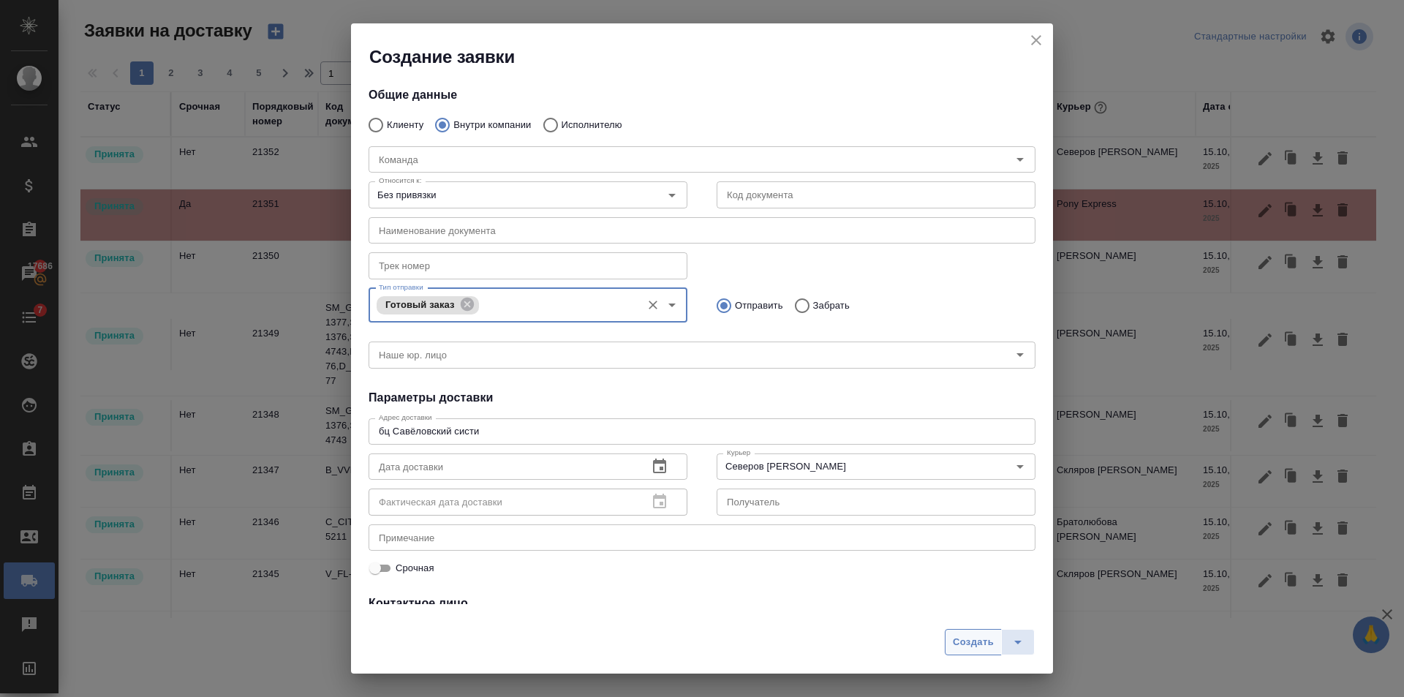
click at [983, 646] on span "Создать" at bounding box center [973, 642] width 41 height 17
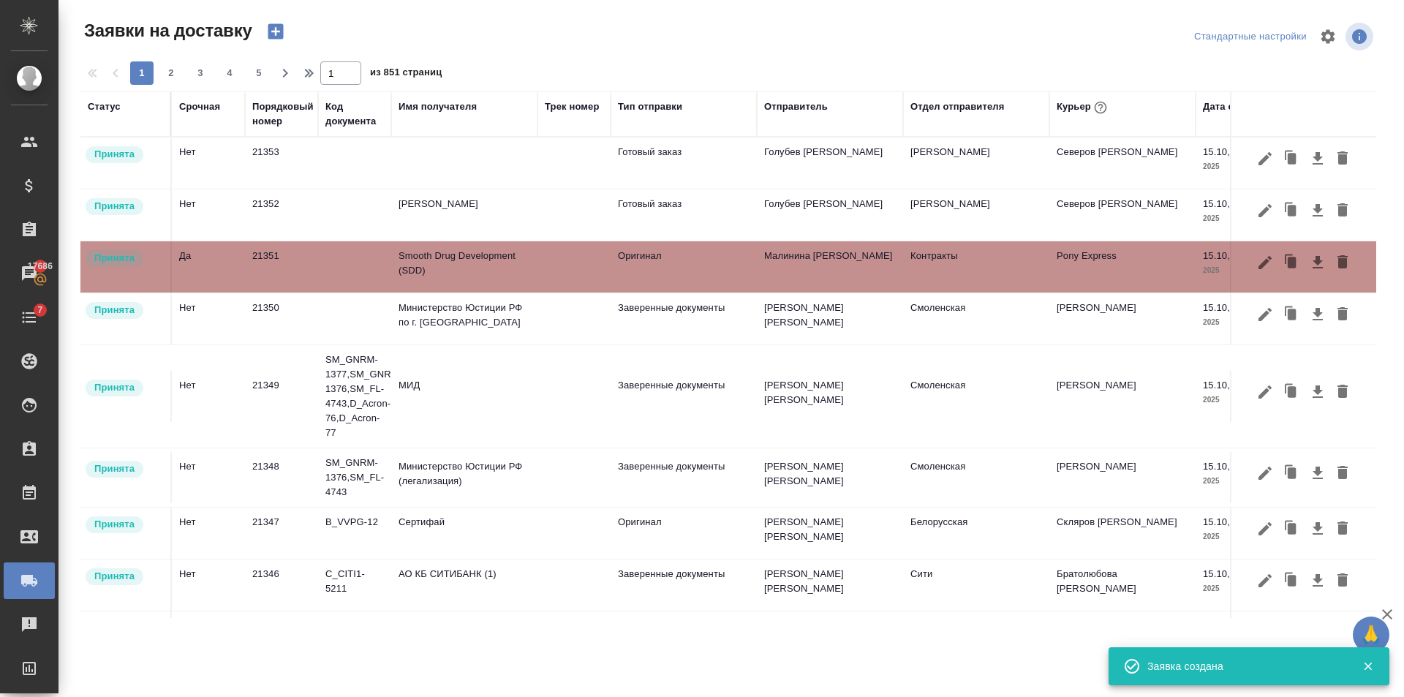
click at [522, 169] on td at bounding box center [464, 162] width 146 height 51
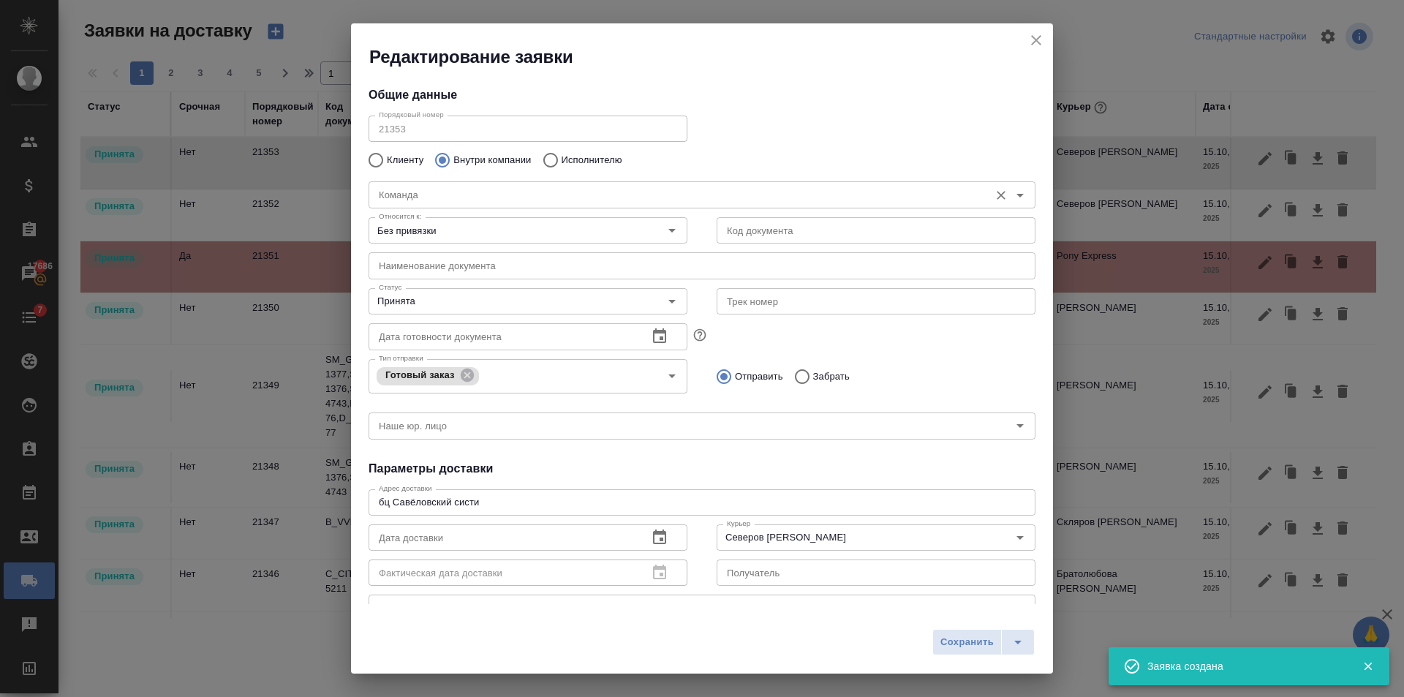
click at [437, 202] on input "Команда" at bounding box center [677, 195] width 609 height 18
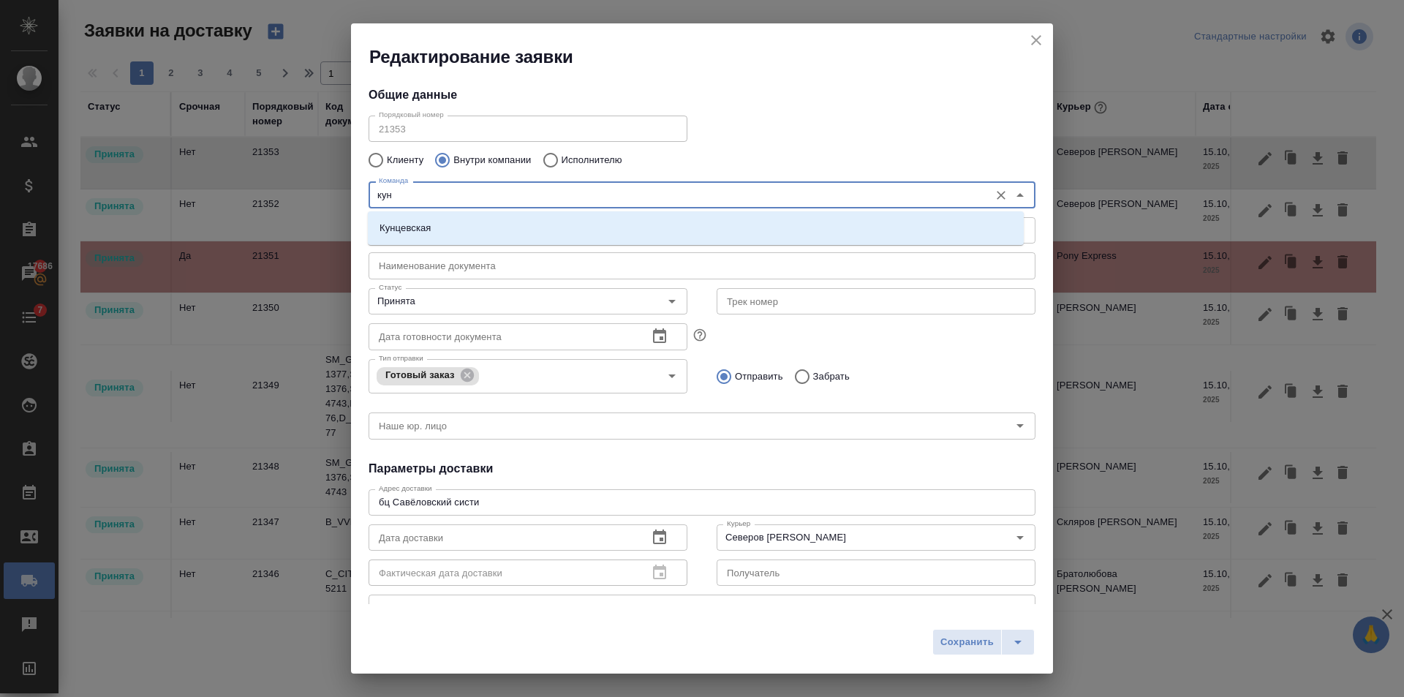
click at [439, 222] on li "Кунцевская" at bounding box center [696, 228] width 656 height 26
type input "Кунцевская"
type textarea "ул. Верейская, 29, стр. 151, "Лофт", 1 этаж, офис "Нотариус""
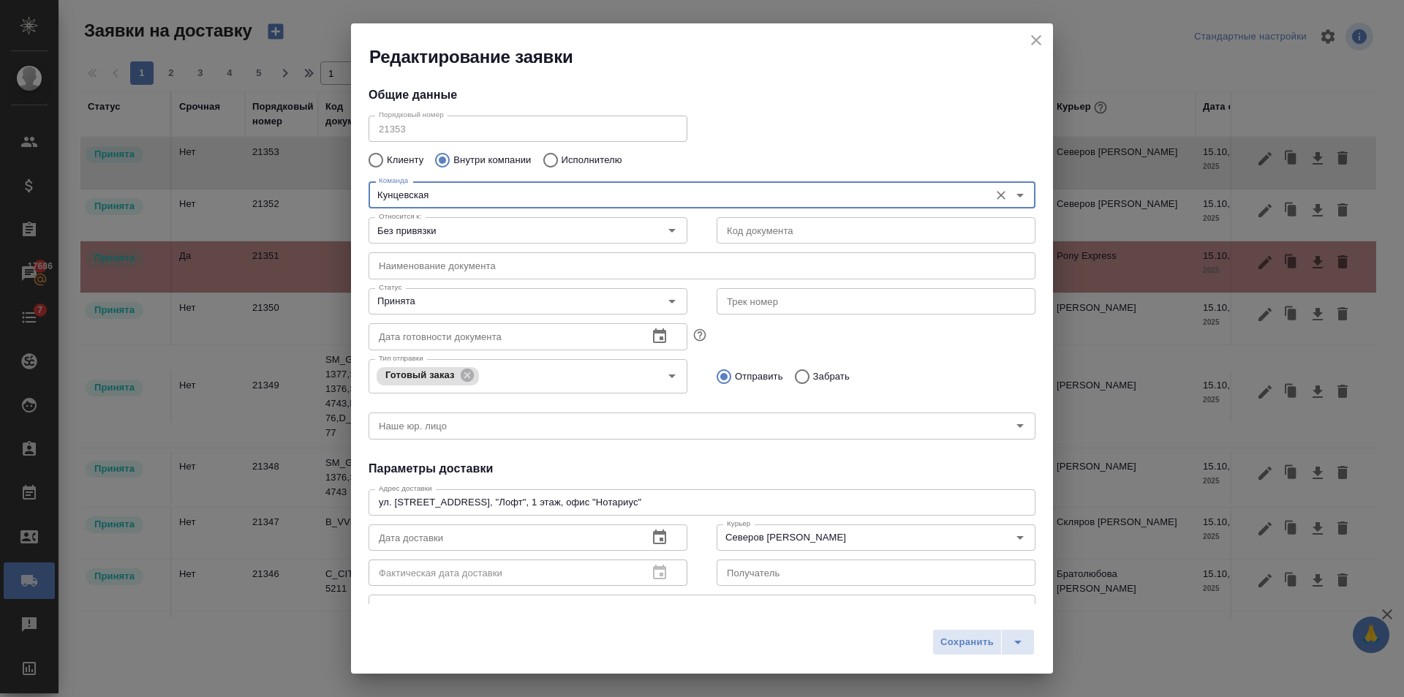
type input "Кунцевская"
click at [806, 384] on input "Забрать" at bounding box center [800, 376] width 26 height 31
radio input "true"
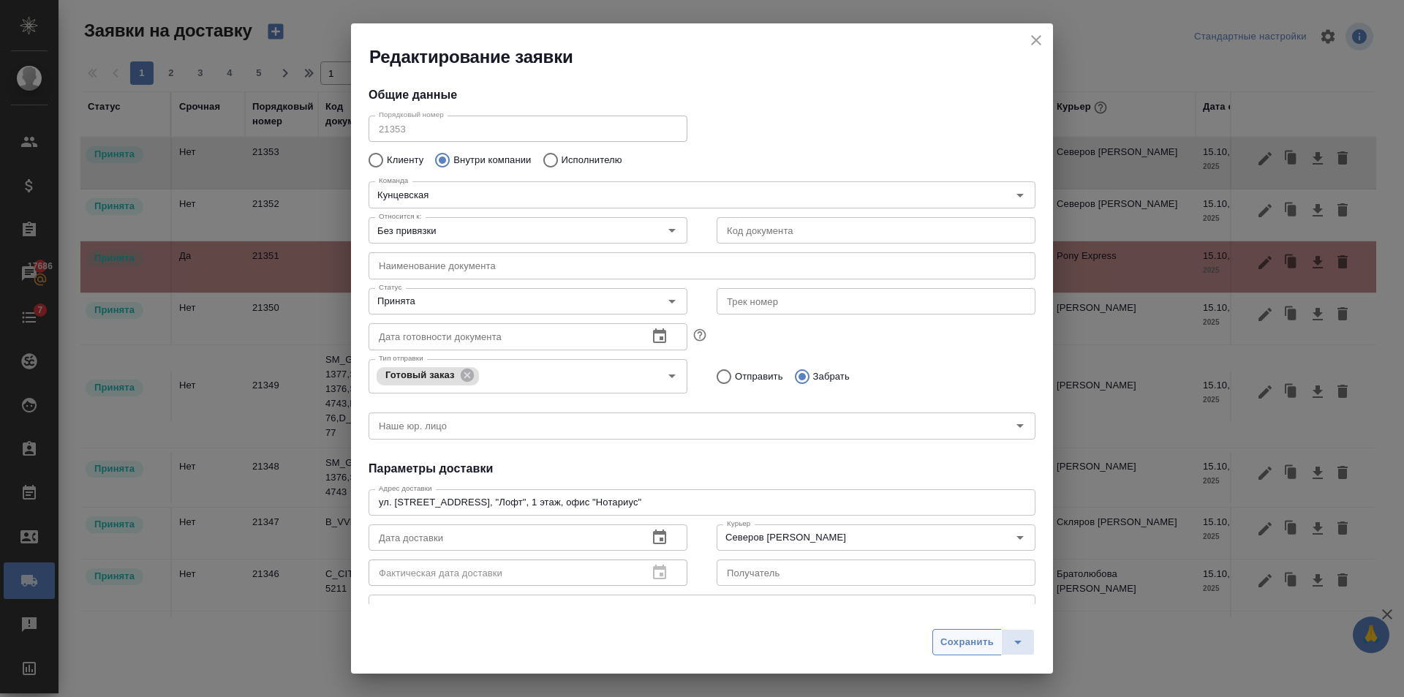
click at [965, 639] on span "Сохранить" at bounding box center [966, 642] width 53 height 17
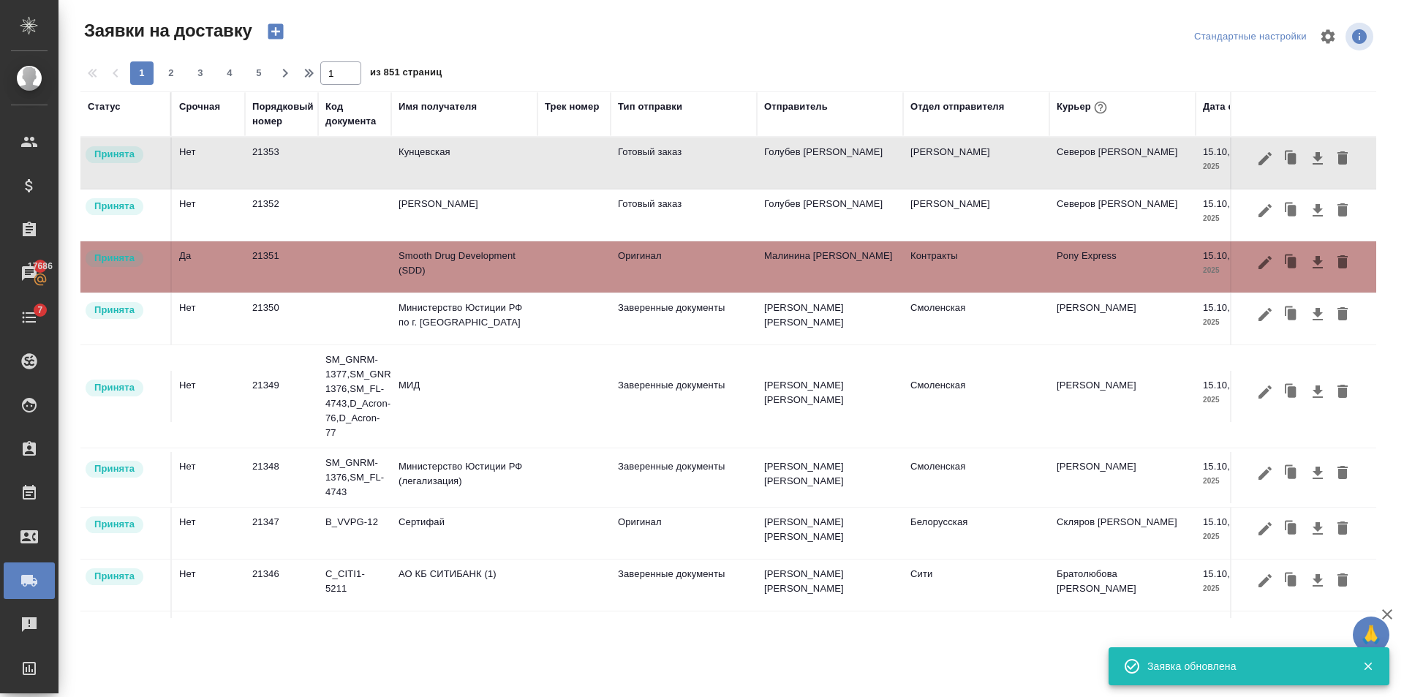
click at [268, 23] on icon "button" at bounding box center [275, 31] width 20 height 20
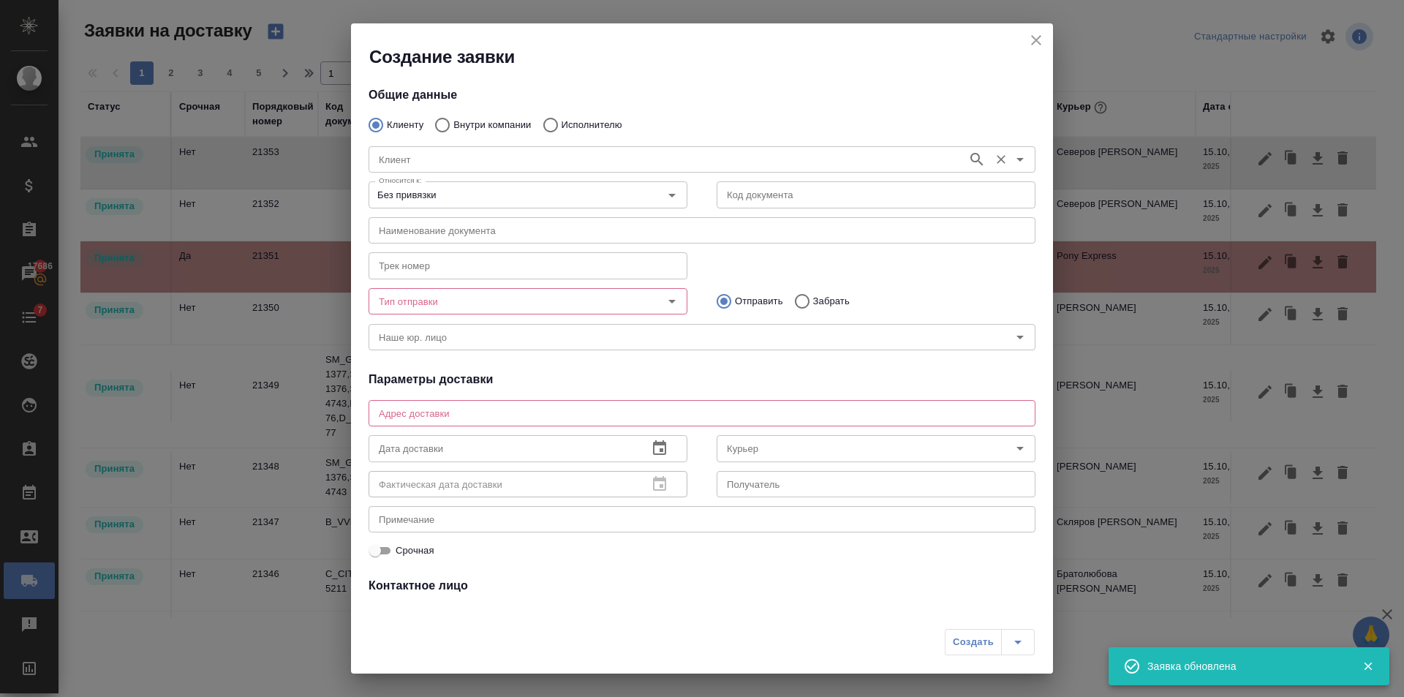
click at [439, 159] on input "Клиент" at bounding box center [666, 160] width 587 height 18
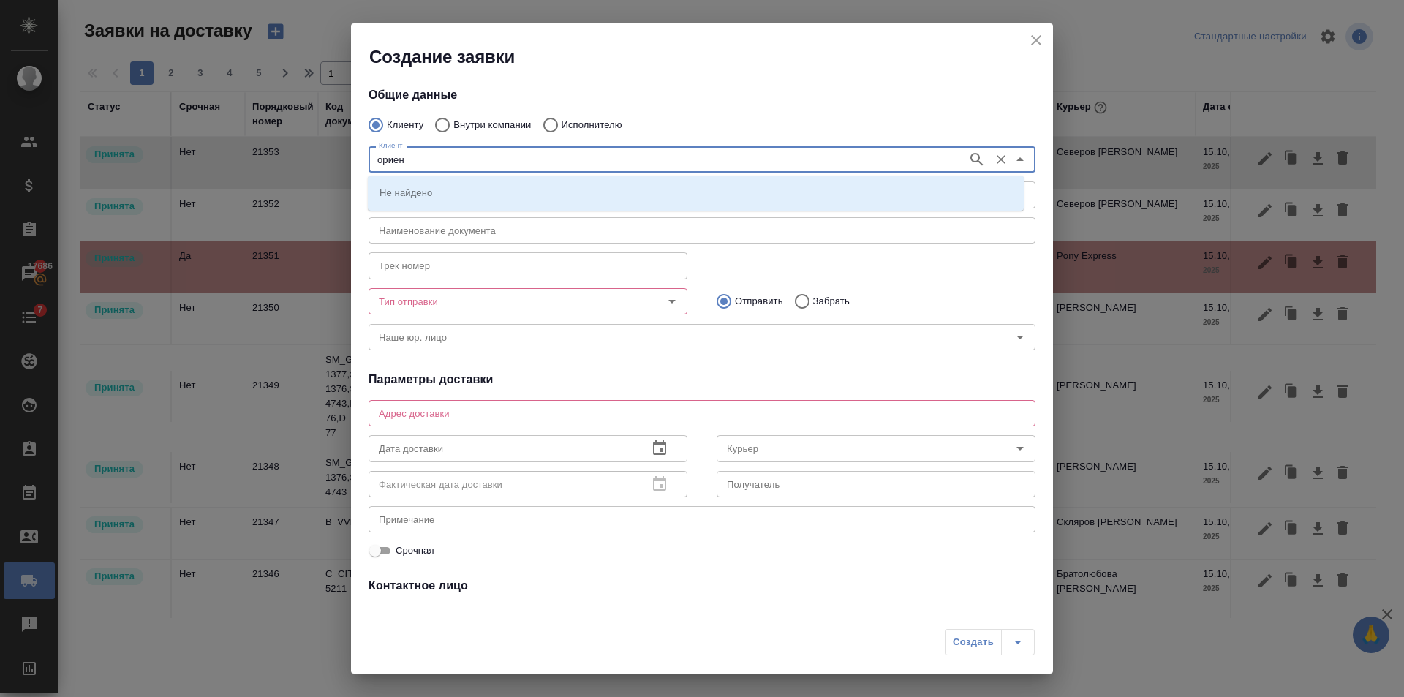
type input "ориент"
click at [968, 160] on icon "button" at bounding box center [977, 160] width 18 height 18
click at [461, 196] on li "Ориент - Midea" at bounding box center [696, 192] width 656 height 26
type input "Ориент - Midea"
type textarea "Новодмитровская, 2к1 (БЦ Савеловский сити)"
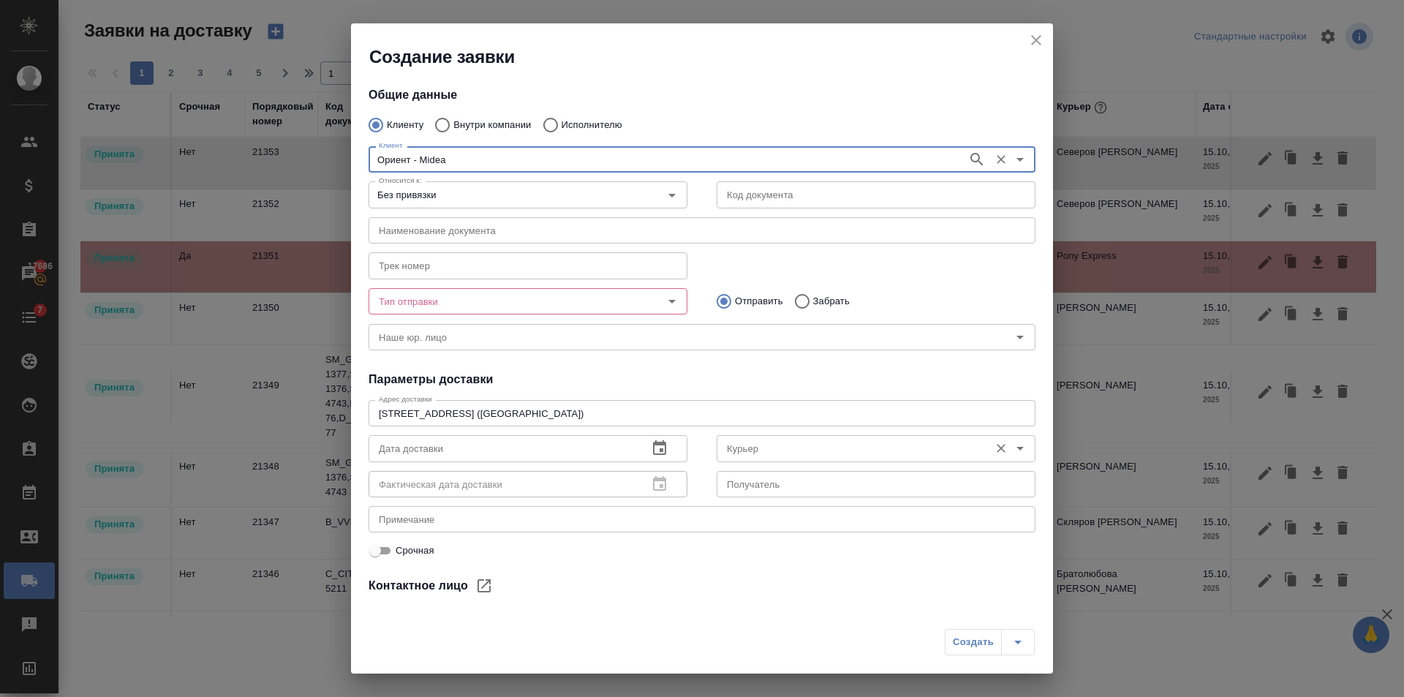
type input "Ориент - Midea"
click at [792, 456] on input "Курьер" at bounding box center [851, 448] width 261 height 18
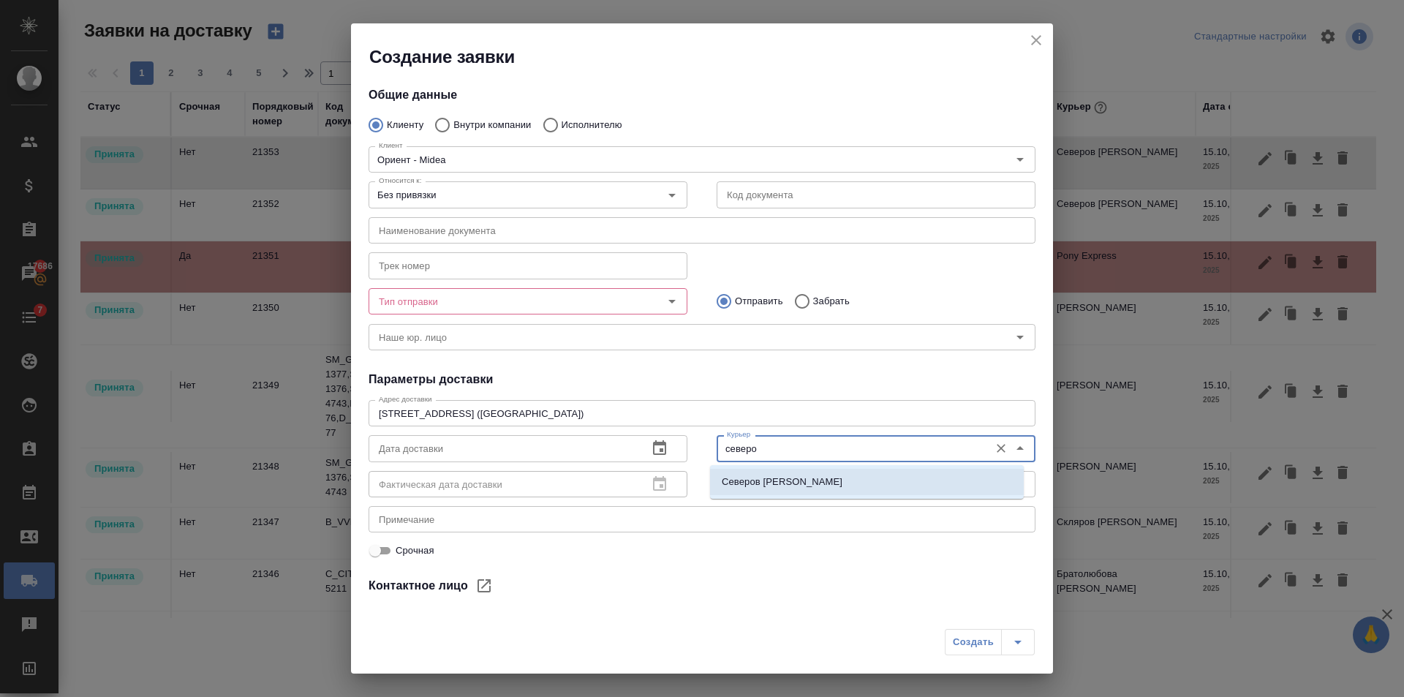
click at [803, 483] on li "Северов Олег" at bounding box center [867, 482] width 314 height 26
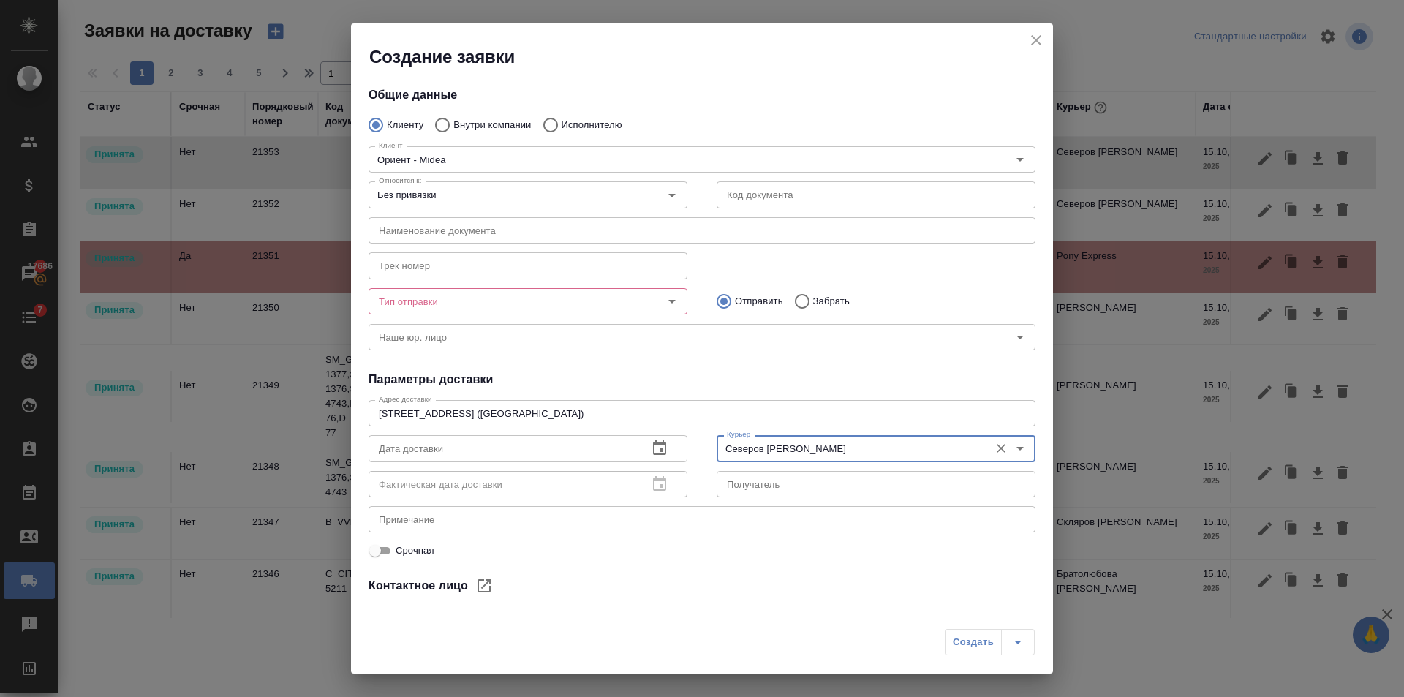
type input "Северов Олег"
click at [703, 511] on div "x Примечание" at bounding box center [702, 519] width 667 height 26
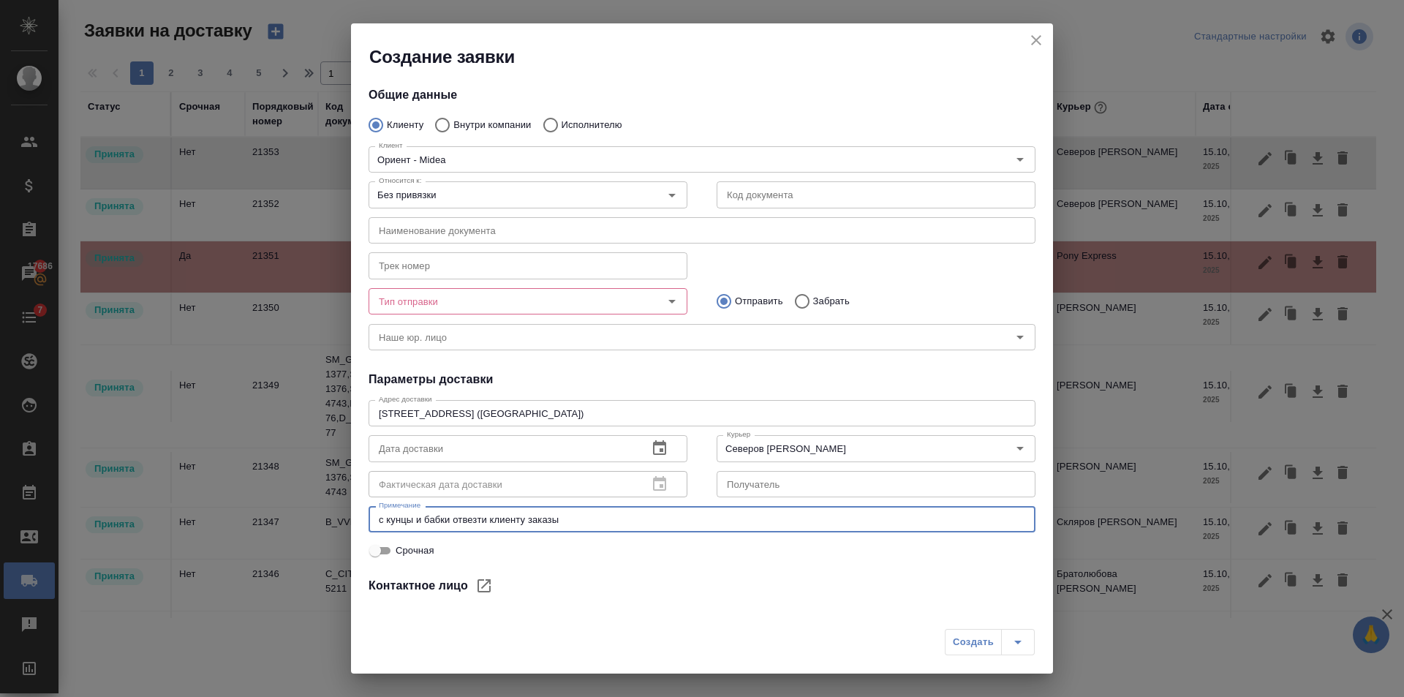
type textarea "с кунцы и бабки отвезти клиенту заказы"
click at [508, 296] on input "Тип отправки" at bounding box center [503, 301] width 261 height 18
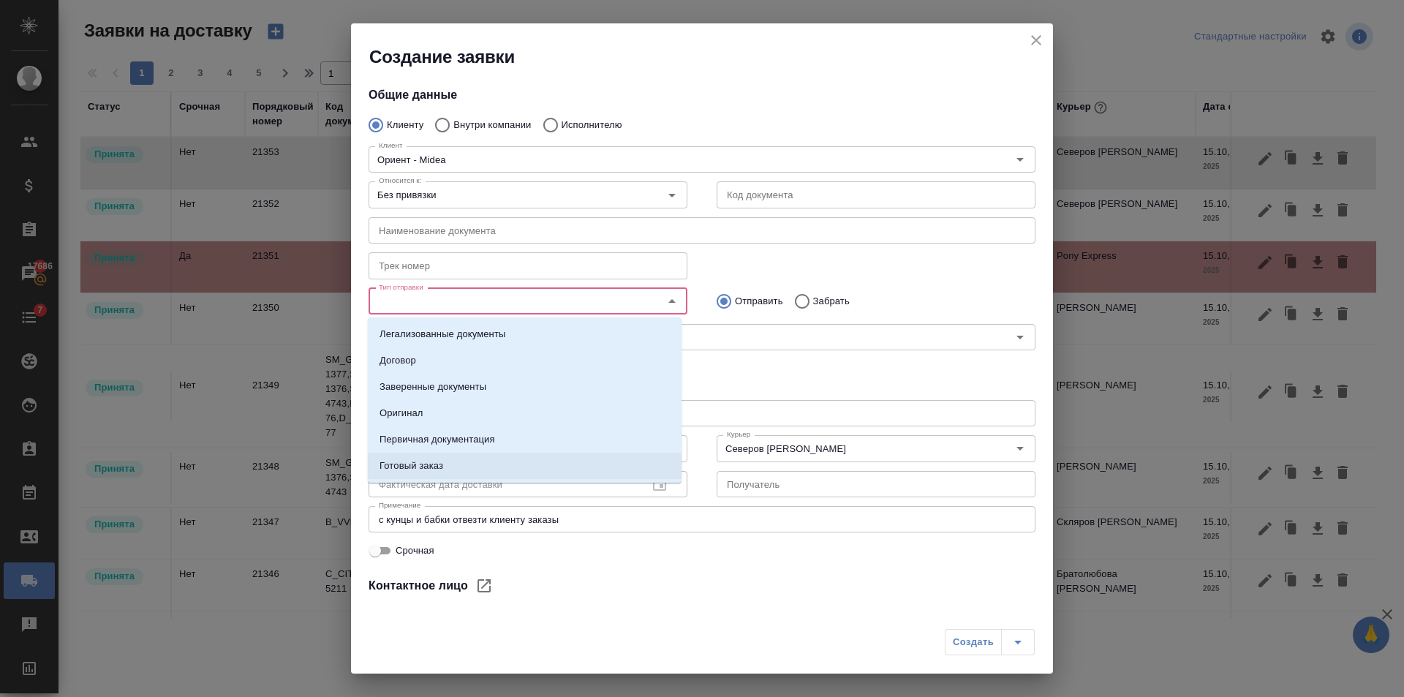
click at [459, 462] on li "Готовый заказ" at bounding box center [525, 466] width 314 height 26
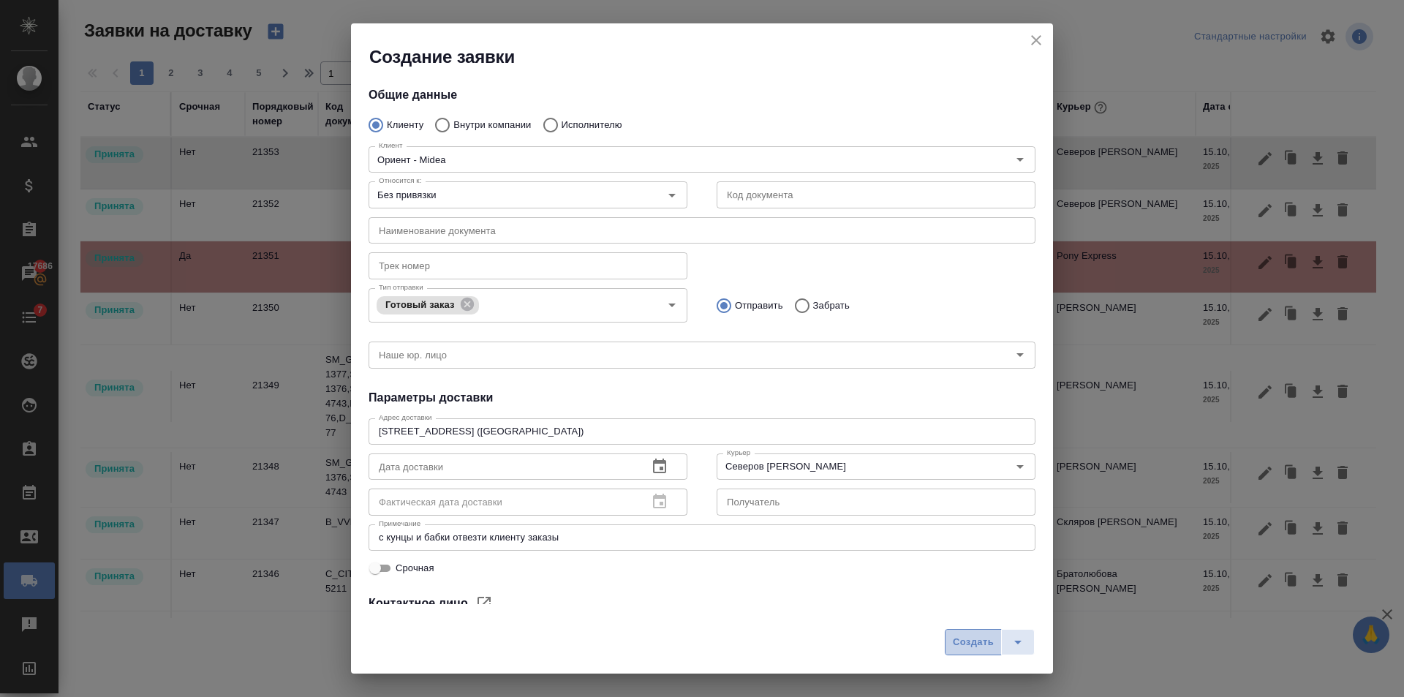
click at [953, 644] on span "Создать" at bounding box center [973, 642] width 41 height 17
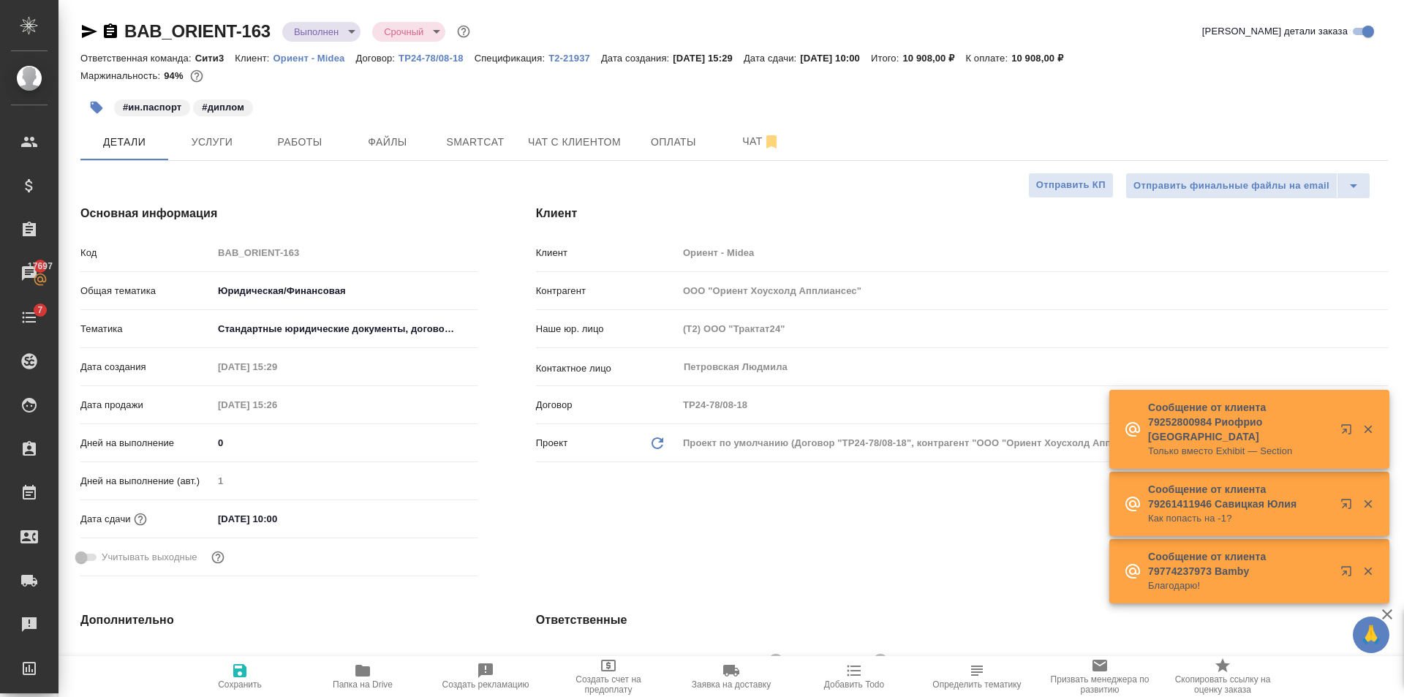
select select "RU"
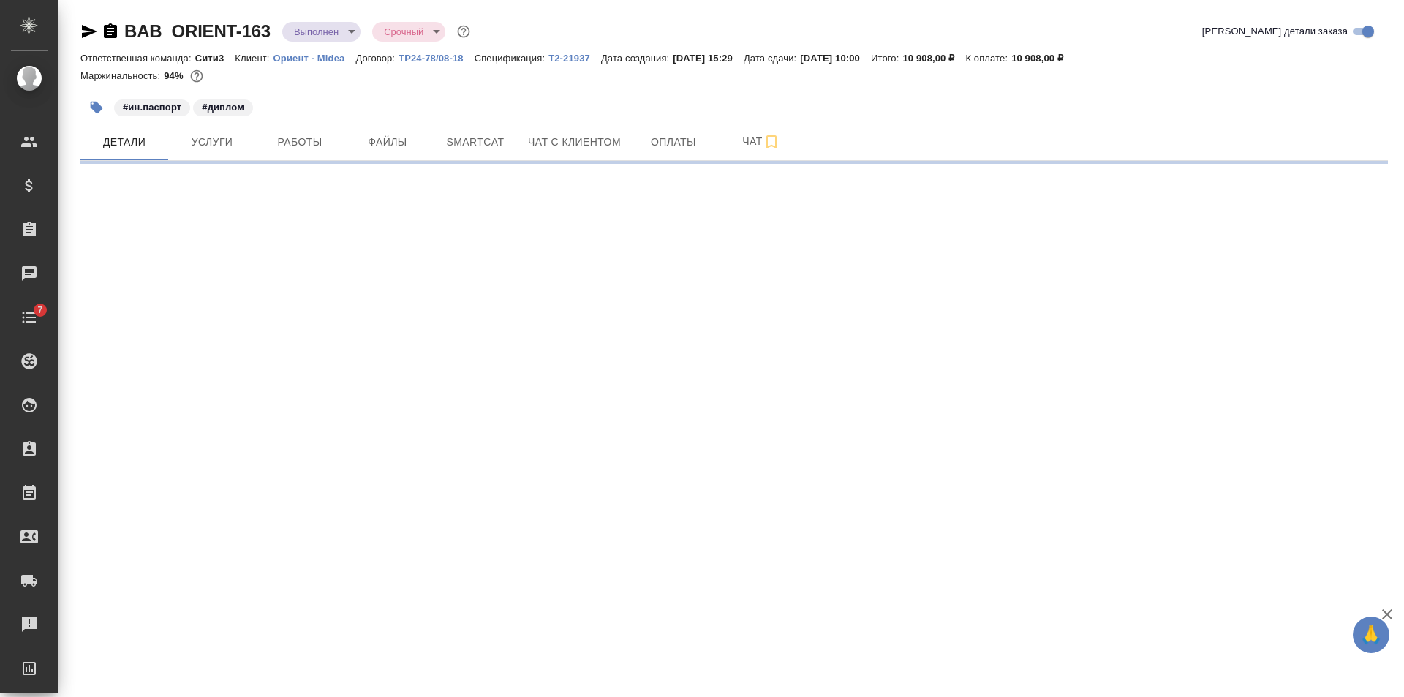
select select "RU"
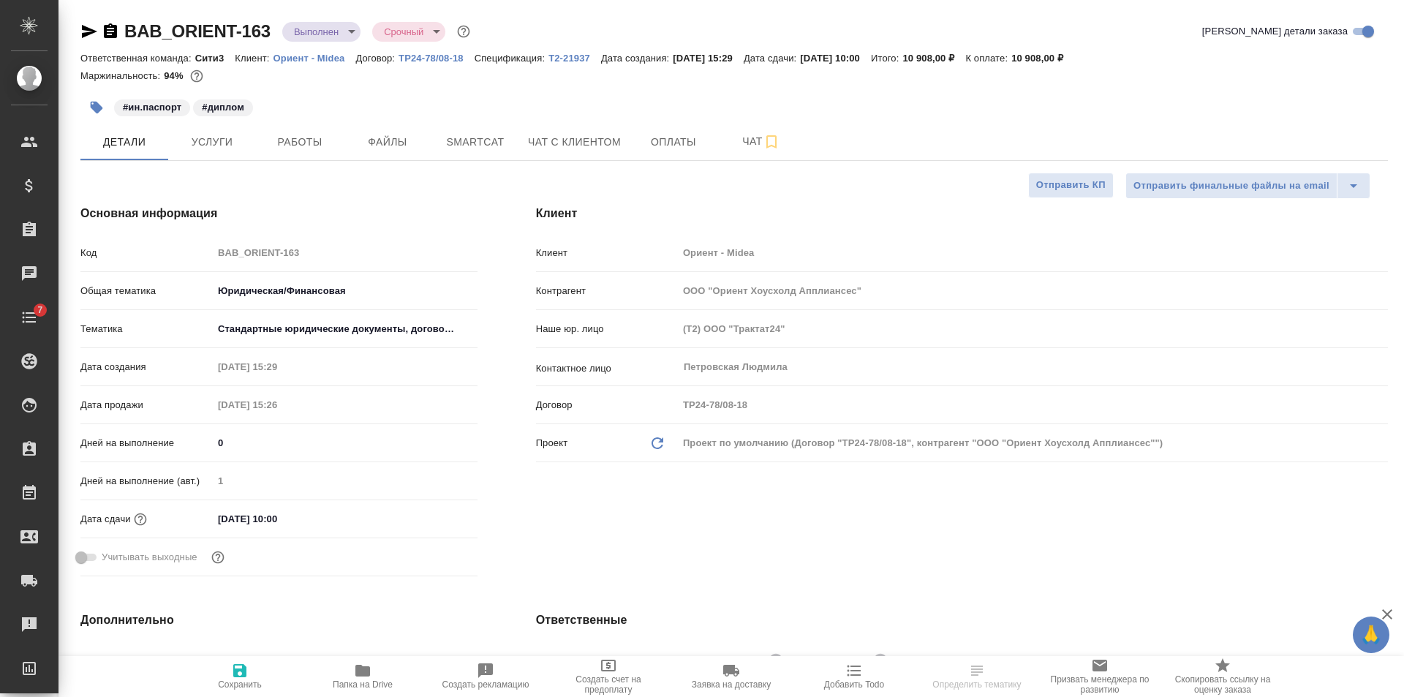
type textarea "x"
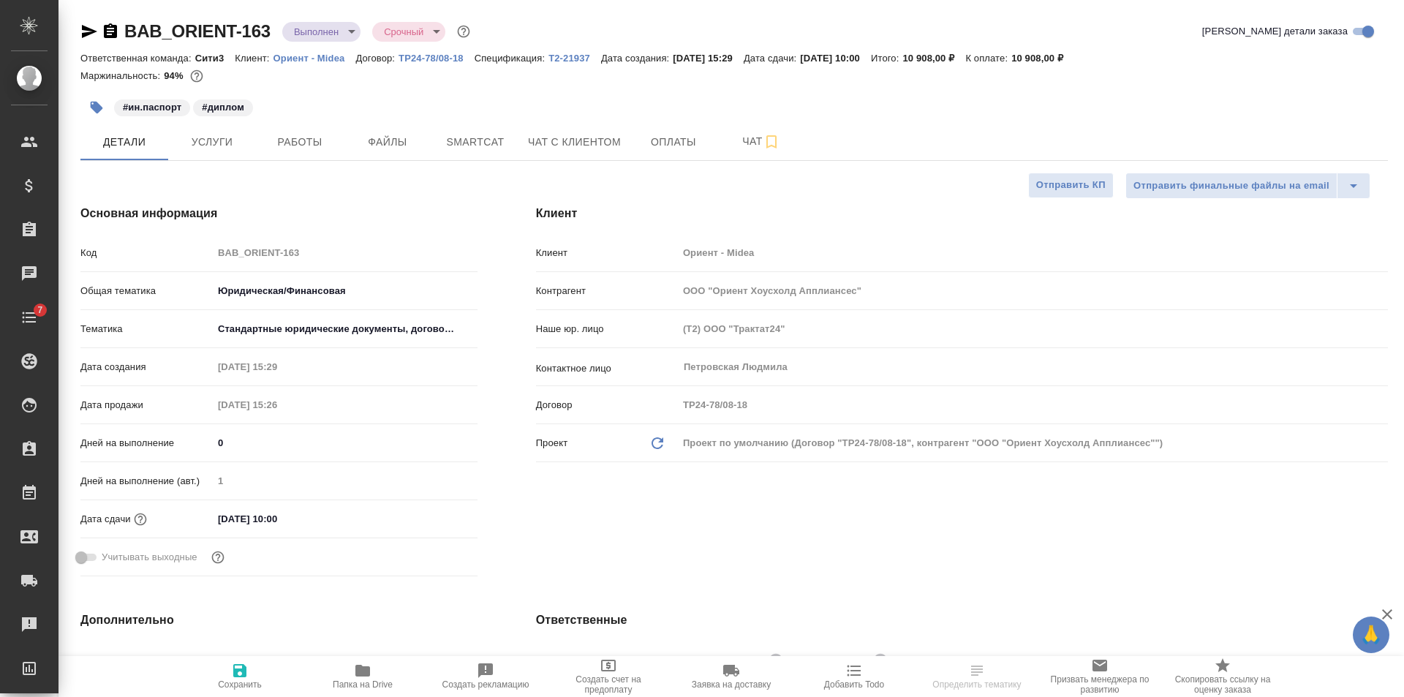
type textarea "x"
click at [376, 675] on span "Папка на Drive" at bounding box center [362, 676] width 105 height 28
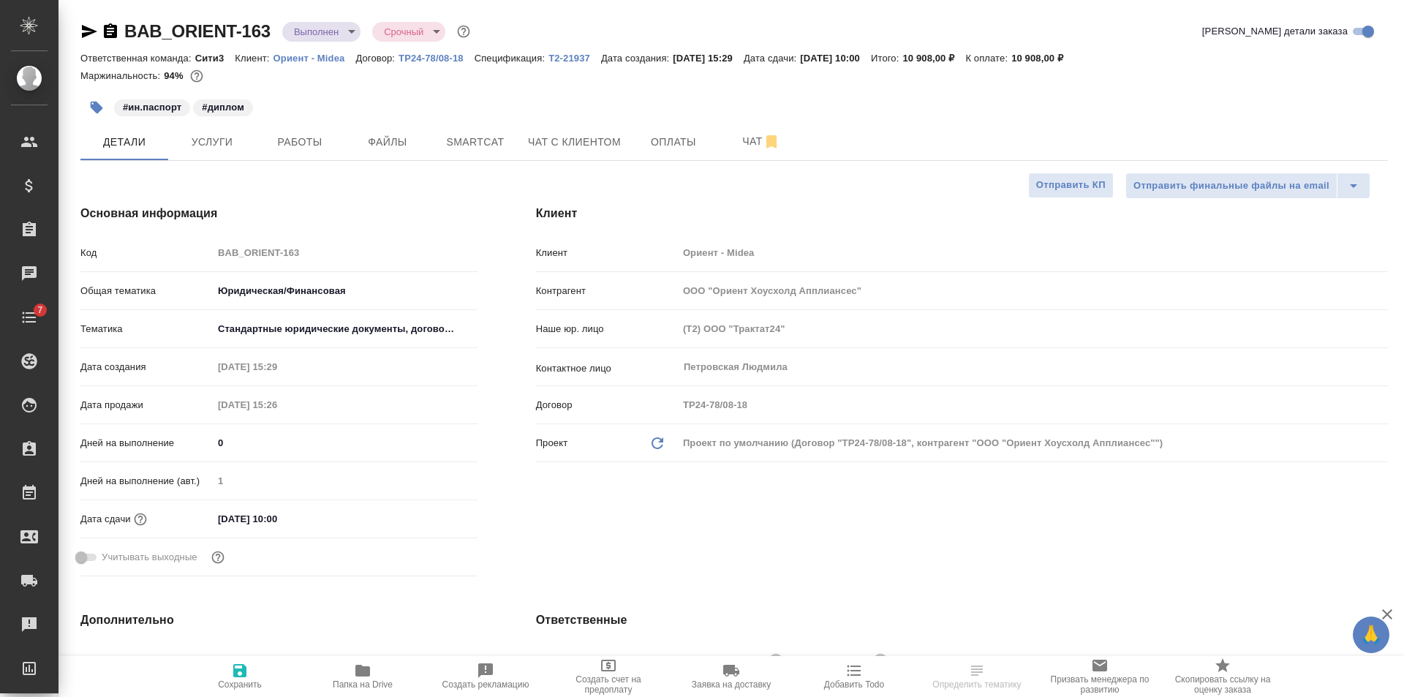
type textarea "x"
select select "RU"
